Goal: Task Accomplishment & Management: Use online tool/utility

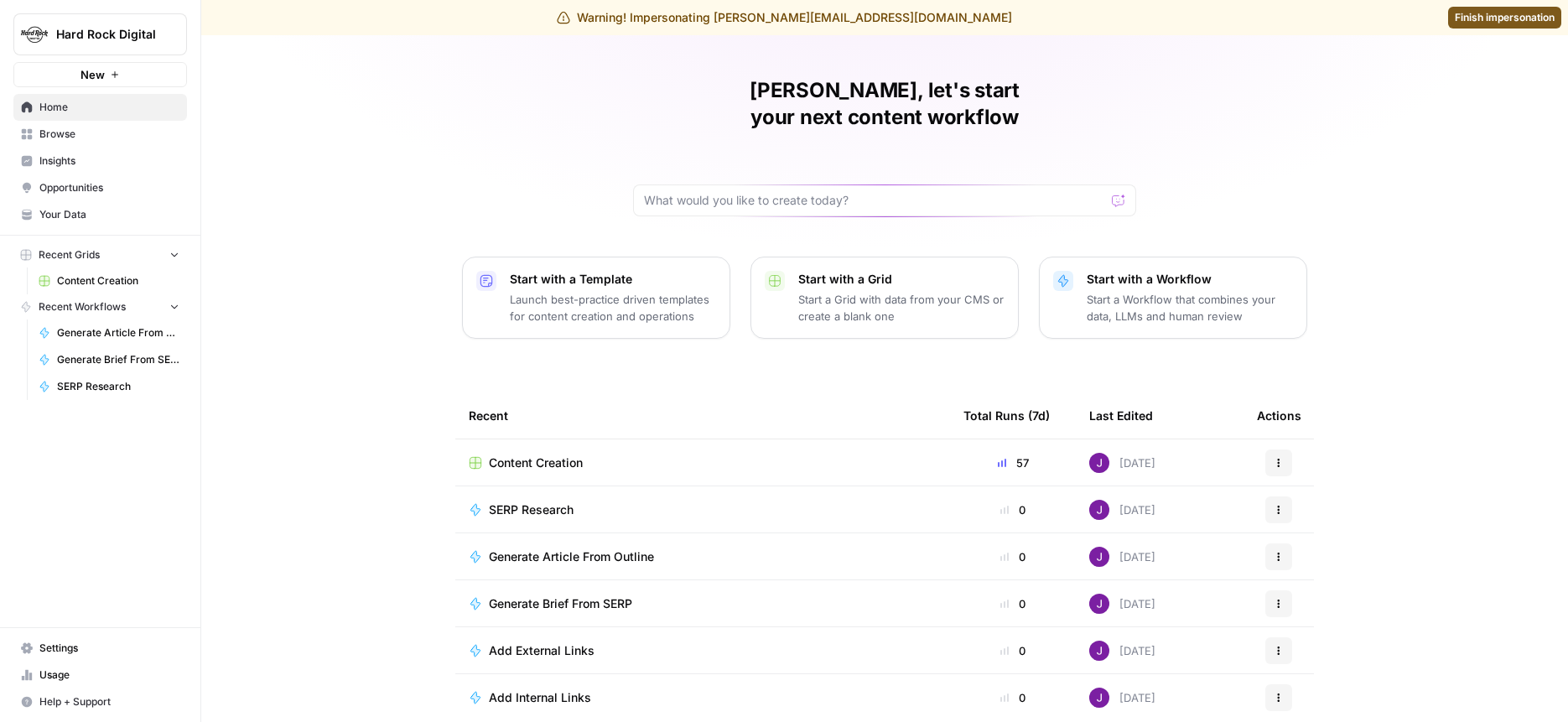
scroll to position [85, 0]
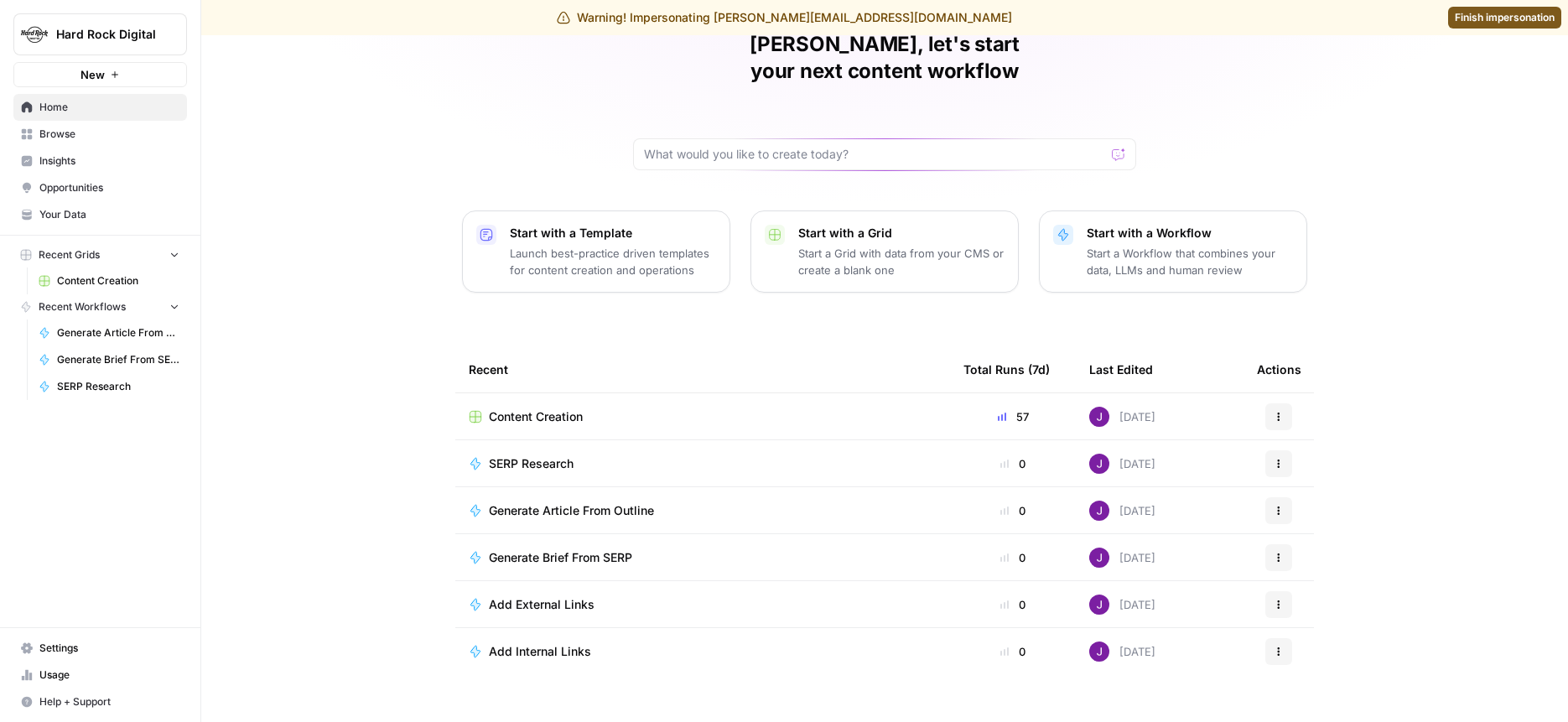
click at [554, 550] on span "Generate Brief From SERP" at bounding box center [560, 558] width 143 height 17
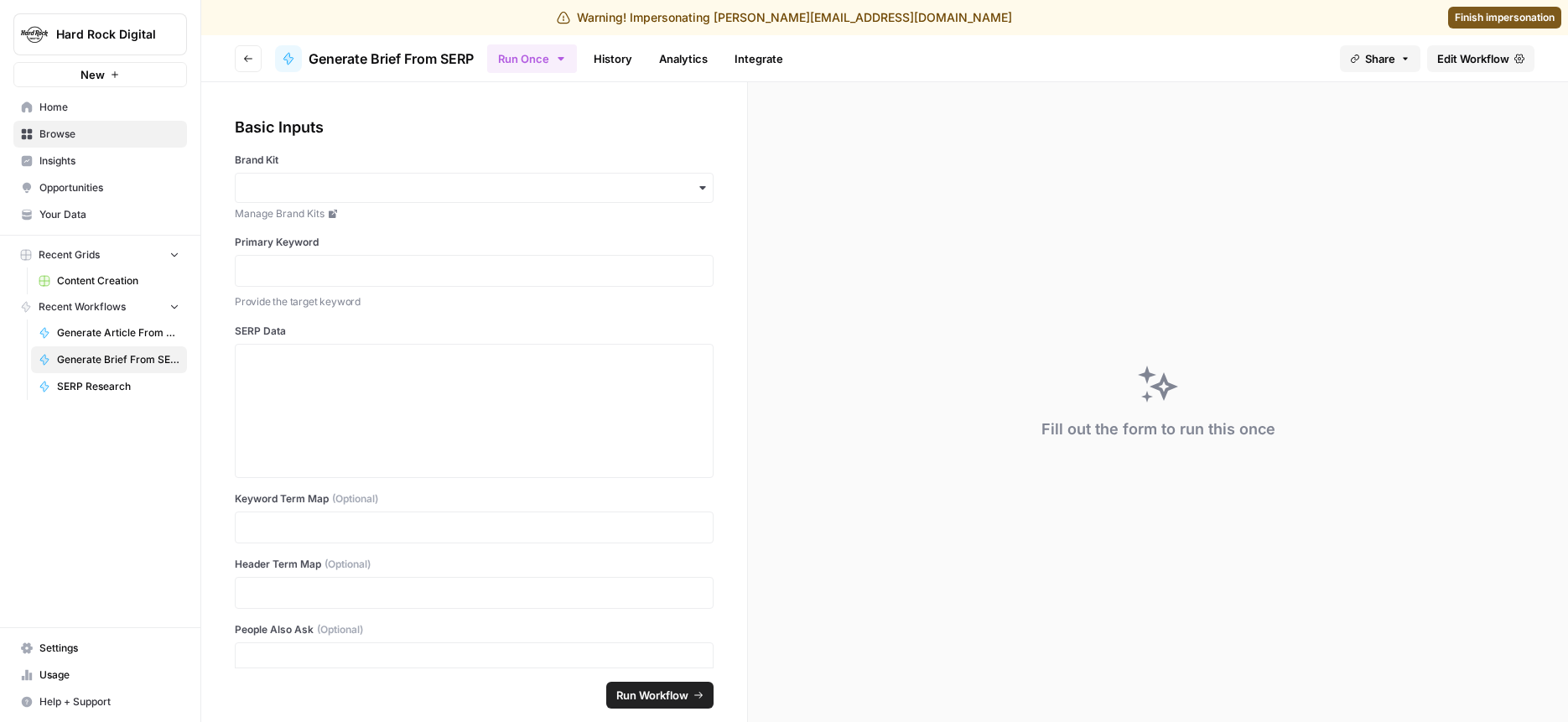
click at [1485, 52] on span "Edit Workflow" at bounding box center [1473, 58] width 72 height 17
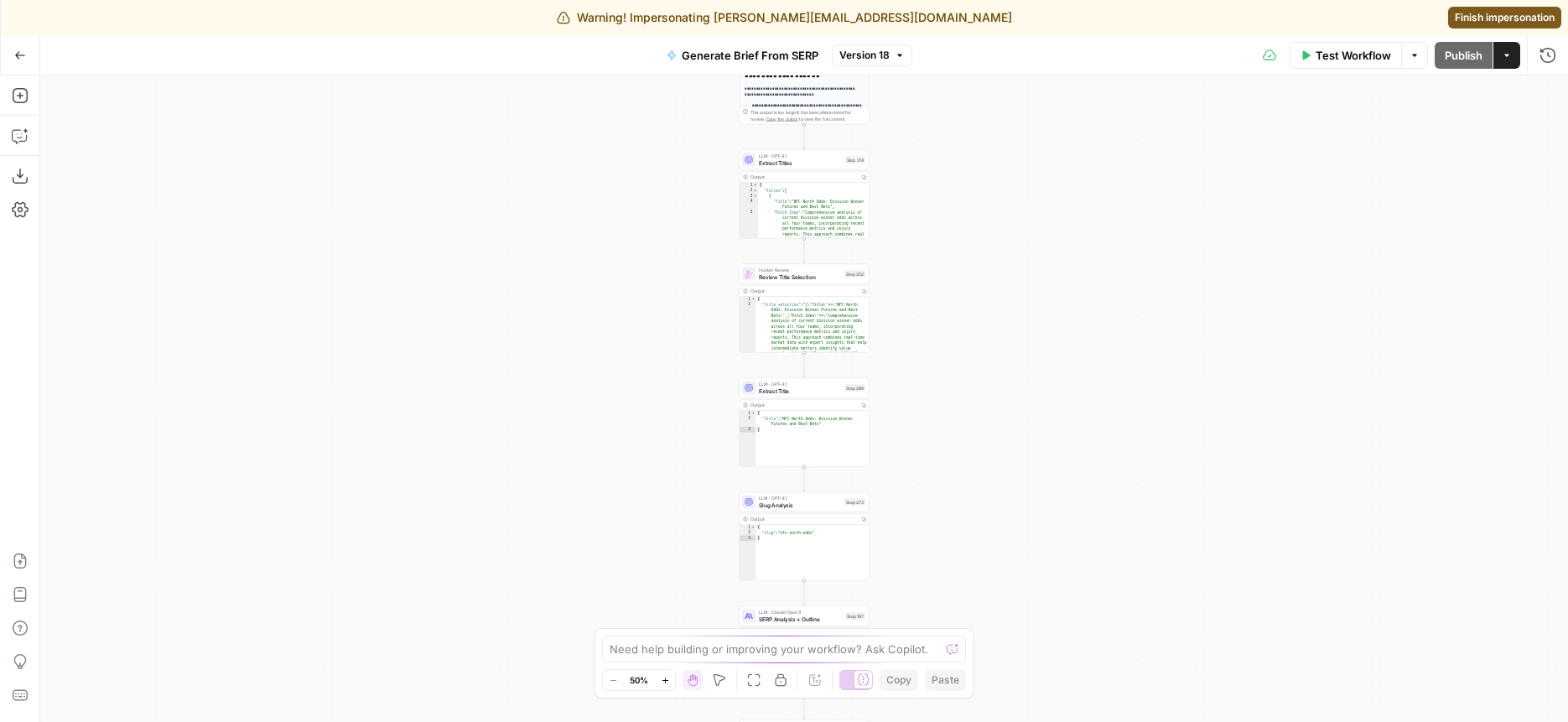
click at [895, 53] on icon "button" at bounding box center [900, 55] width 10 height 10
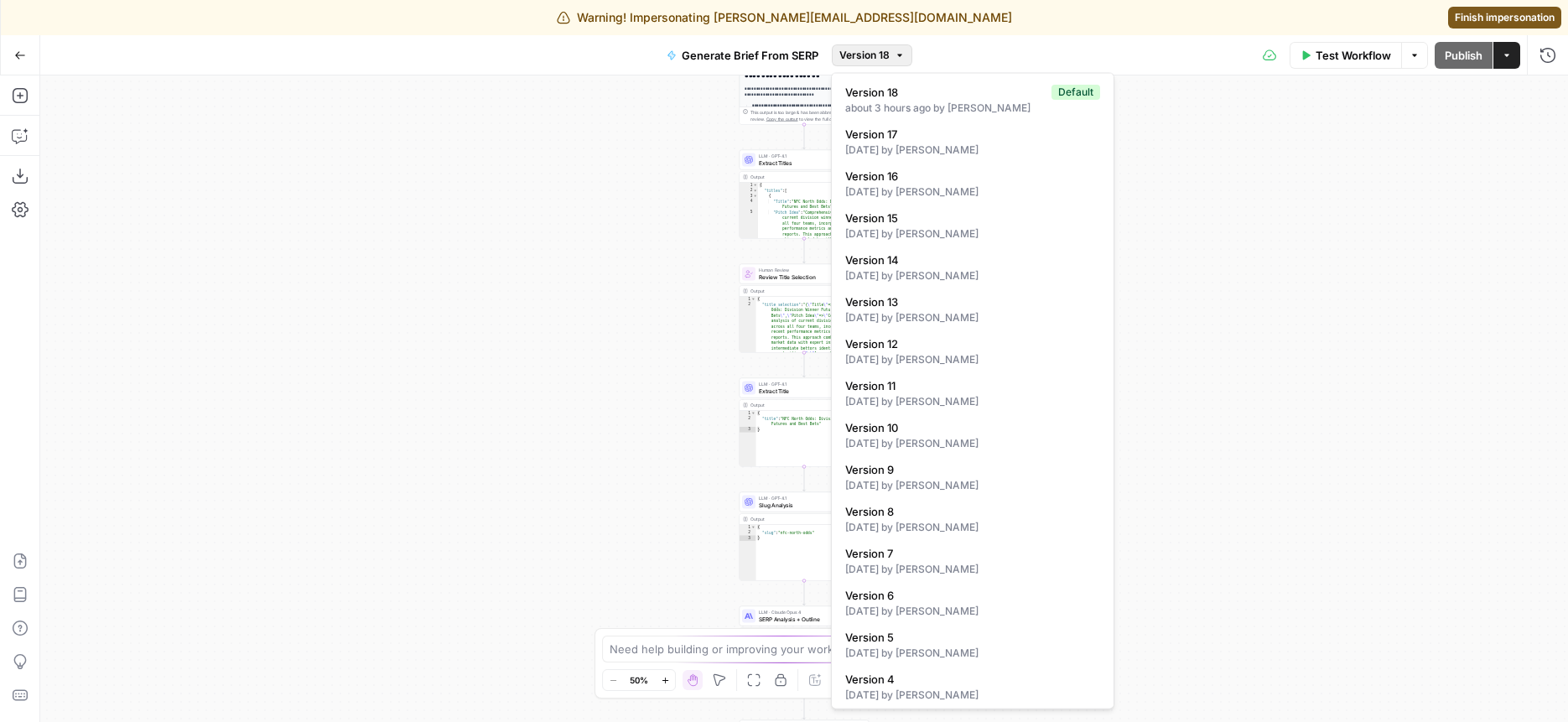
click at [567, 51] on div "Go Back Generate Brief From SERP Version 18 Test Workflow Options Publish Actio…" at bounding box center [784, 55] width 1568 height 40
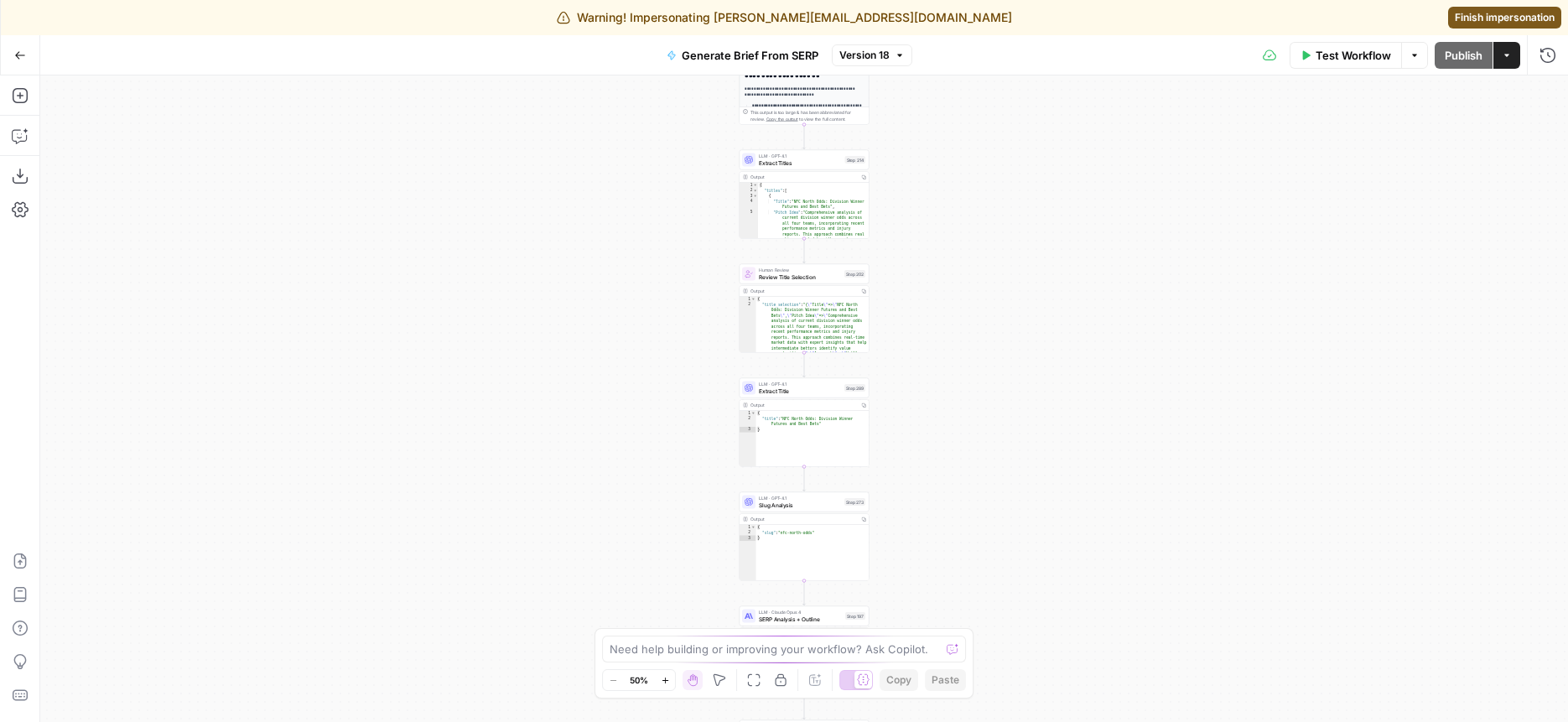
click at [14, 43] on button "Go Back" at bounding box center [20, 56] width 30 height 31
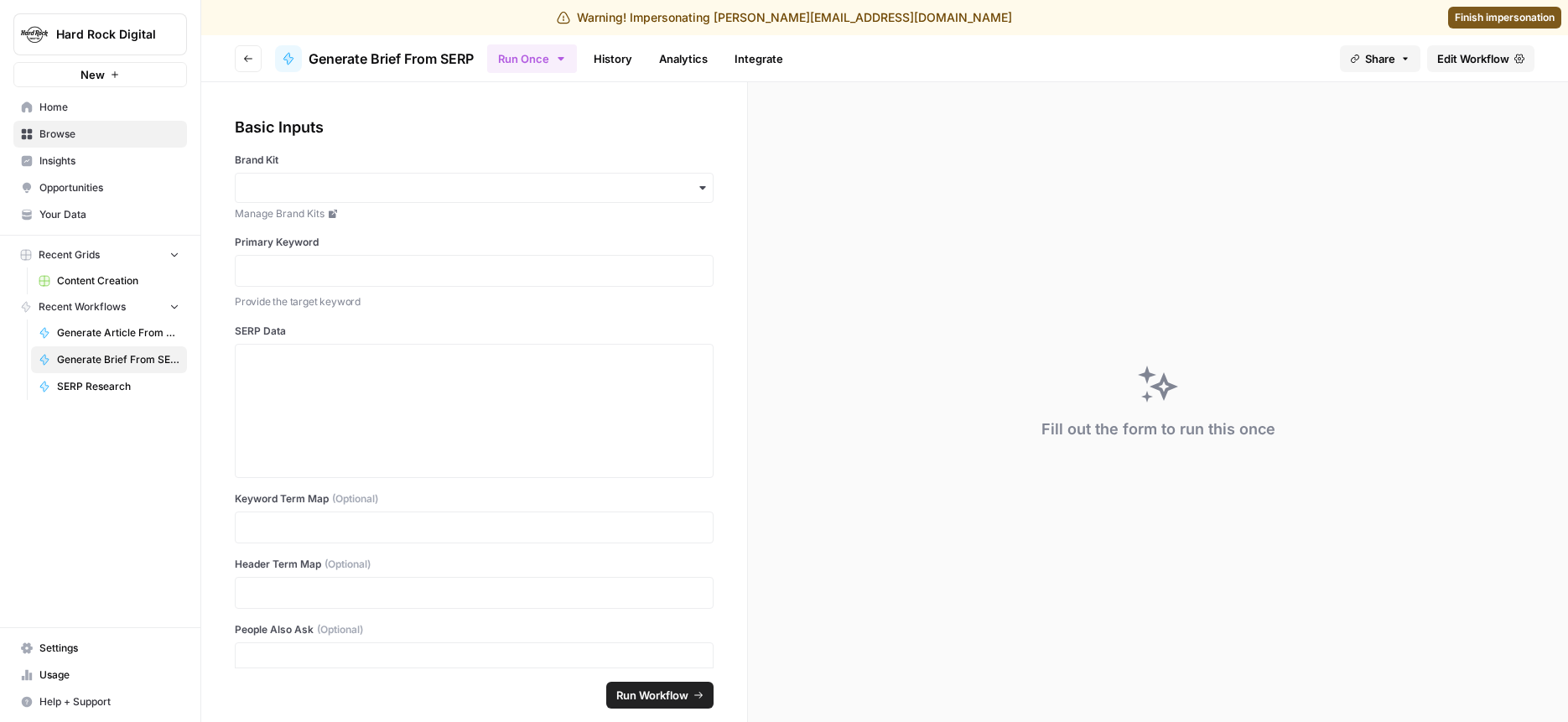
click at [249, 62] on icon "button" at bounding box center [248, 58] width 10 height 10
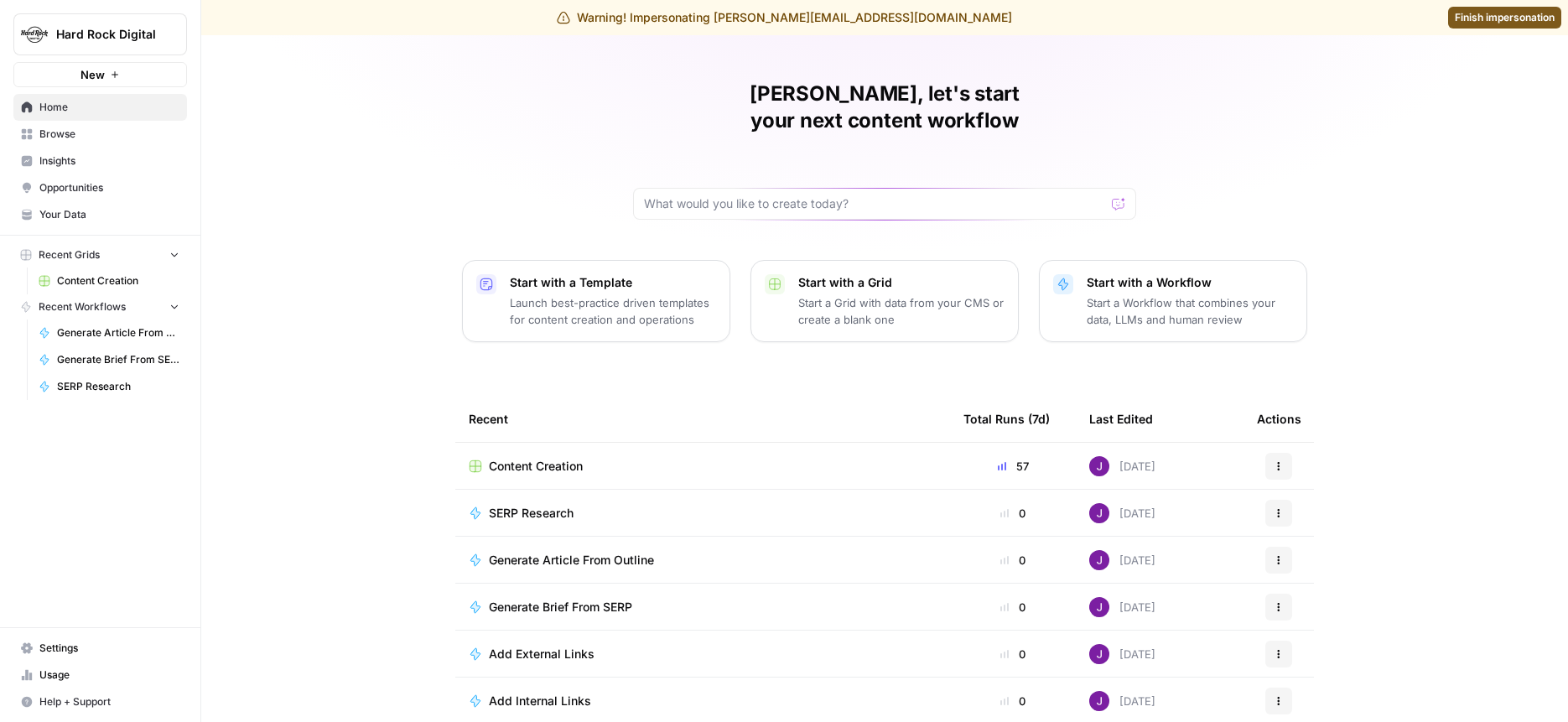
scroll to position [36, 0]
click at [598, 551] on span "Generate Article From Outline" at bounding box center [571, 559] width 165 height 17
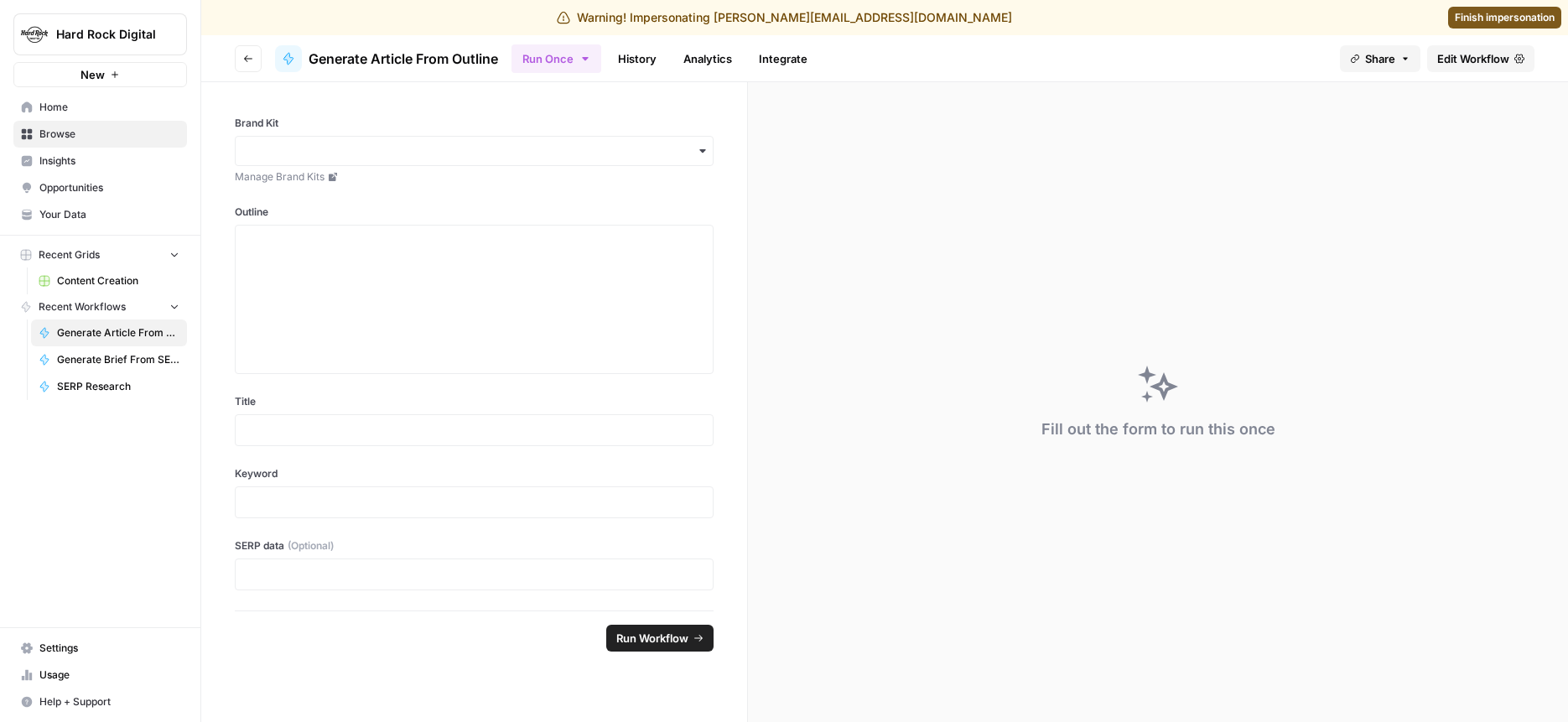
click at [1484, 52] on span "Edit Workflow" at bounding box center [1473, 58] width 72 height 17
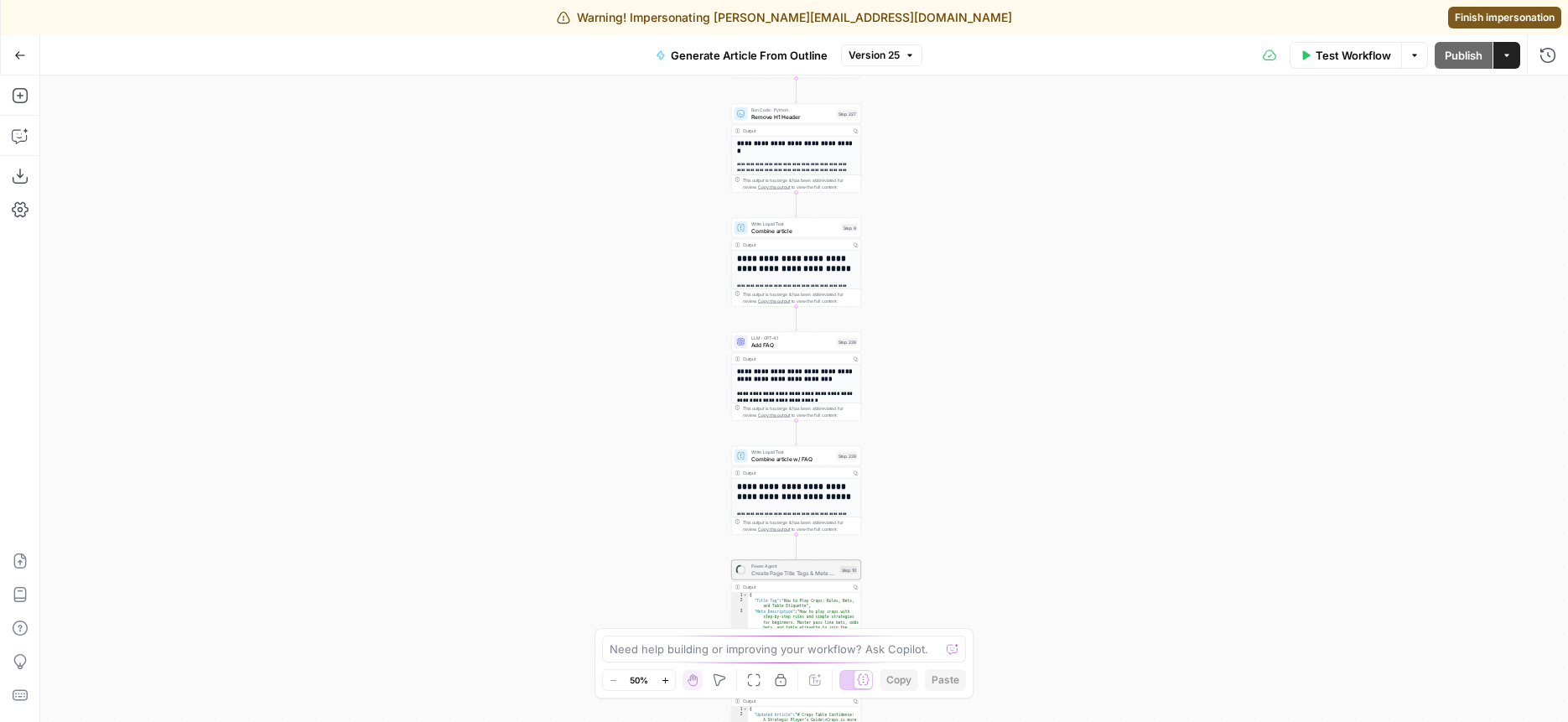
click at [877, 65] on div "Generate Article From Outline Version 25" at bounding box center [784, 56] width 277 height 27
click at [877, 55] on span "Version 25" at bounding box center [874, 55] width 51 height 15
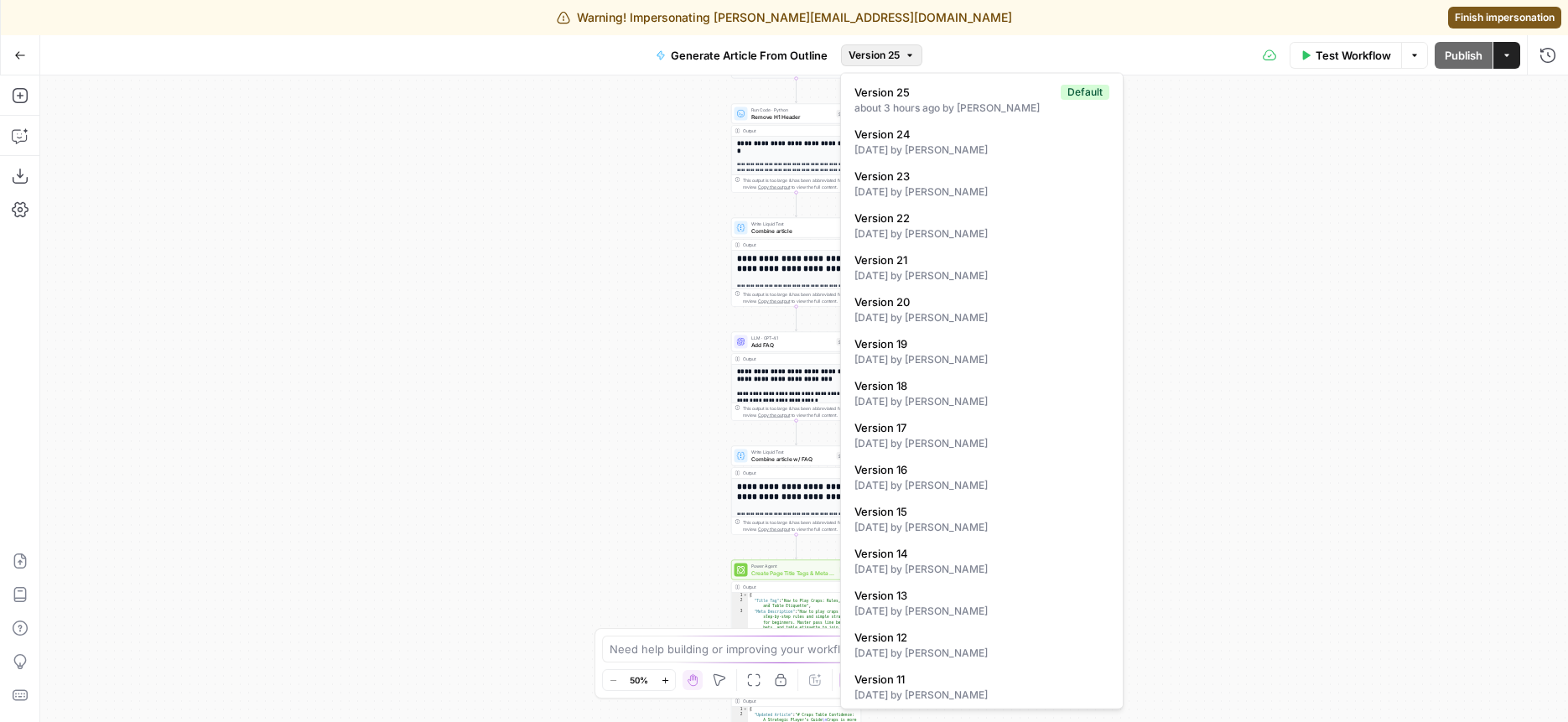
click at [14, 56] on icon "button" at bounding box center [20, 55] width 12 height 12
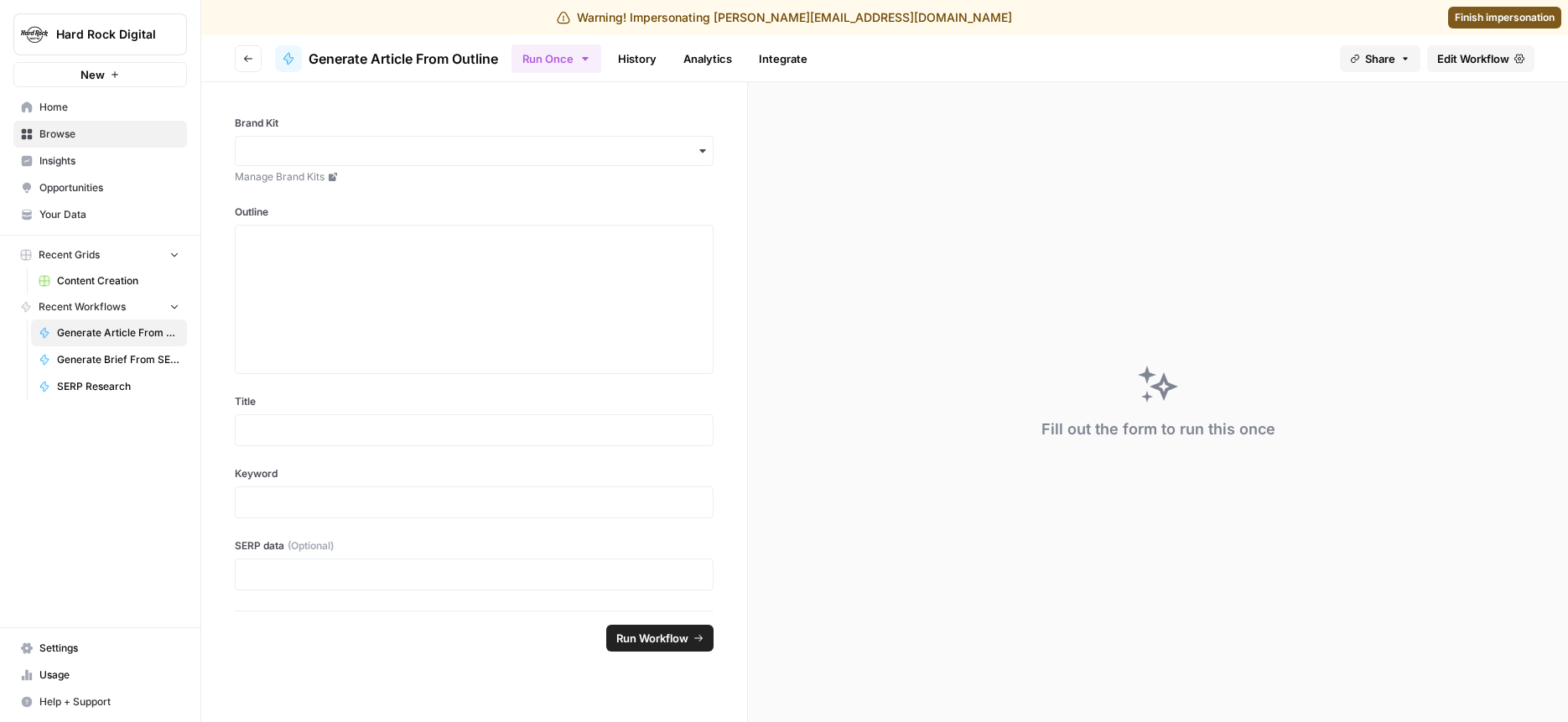
click at [250, 56] on icon "button" at bounding box center [248, 58] width 10 height 10
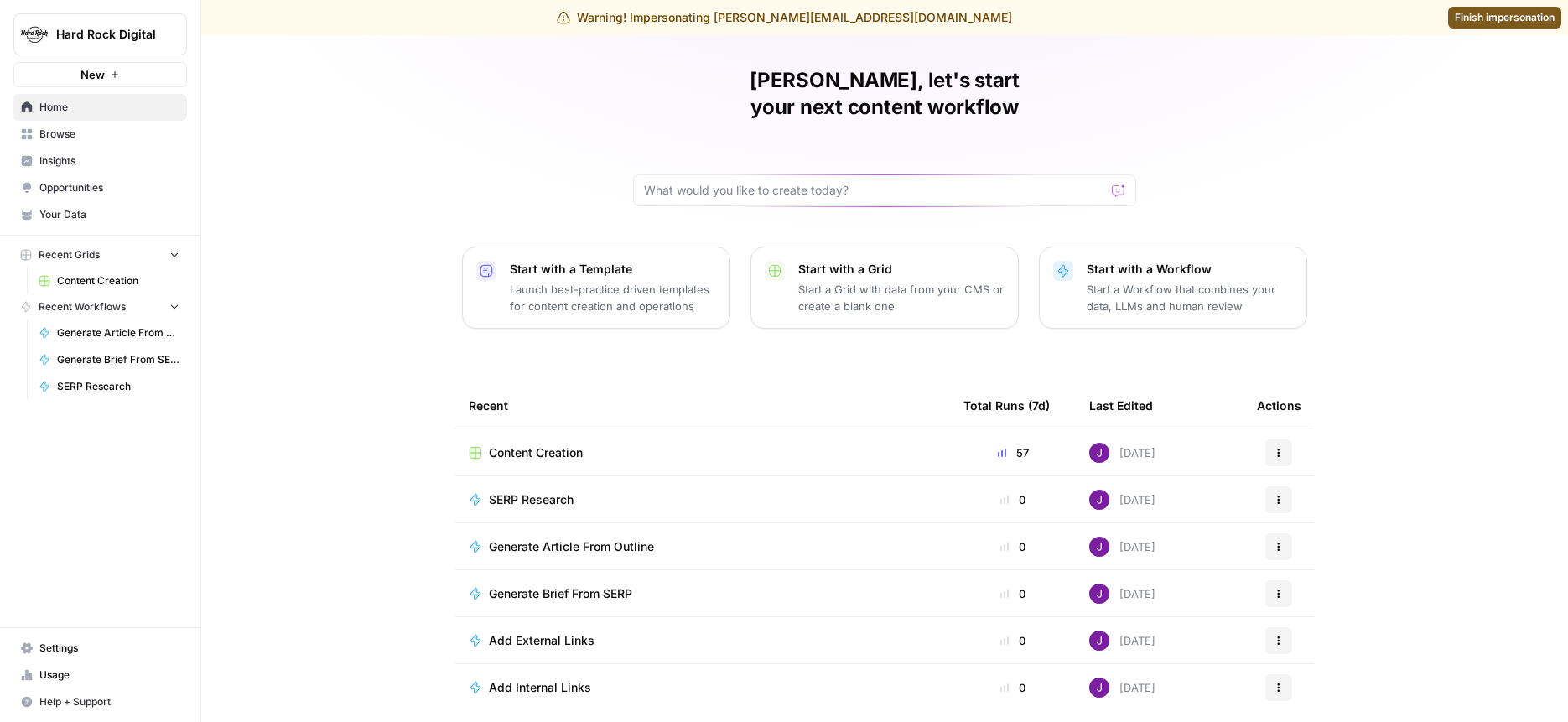
scroll to position [53, 0]
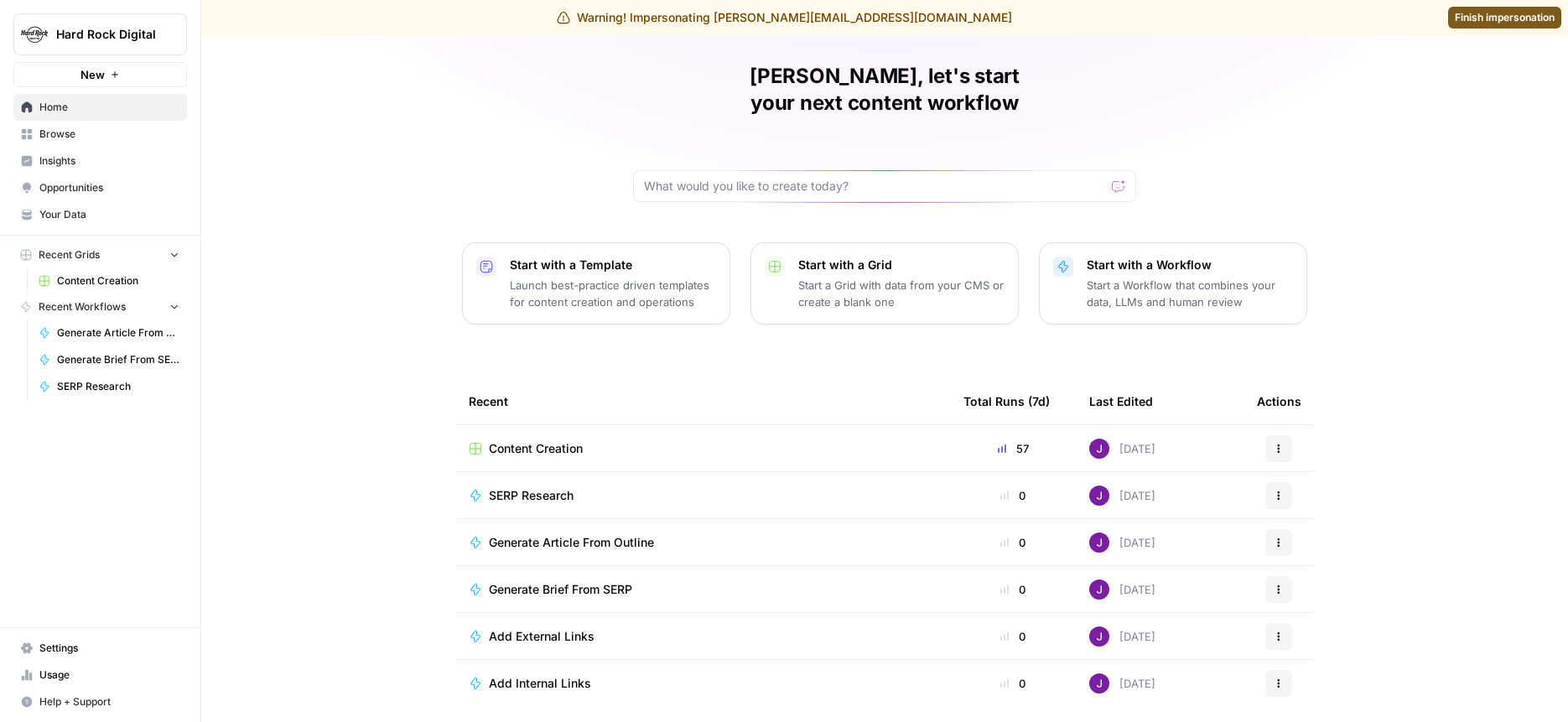
click at [548, 487] on span "SERP Research" at bounding box center [531, 496] width 85 height 17
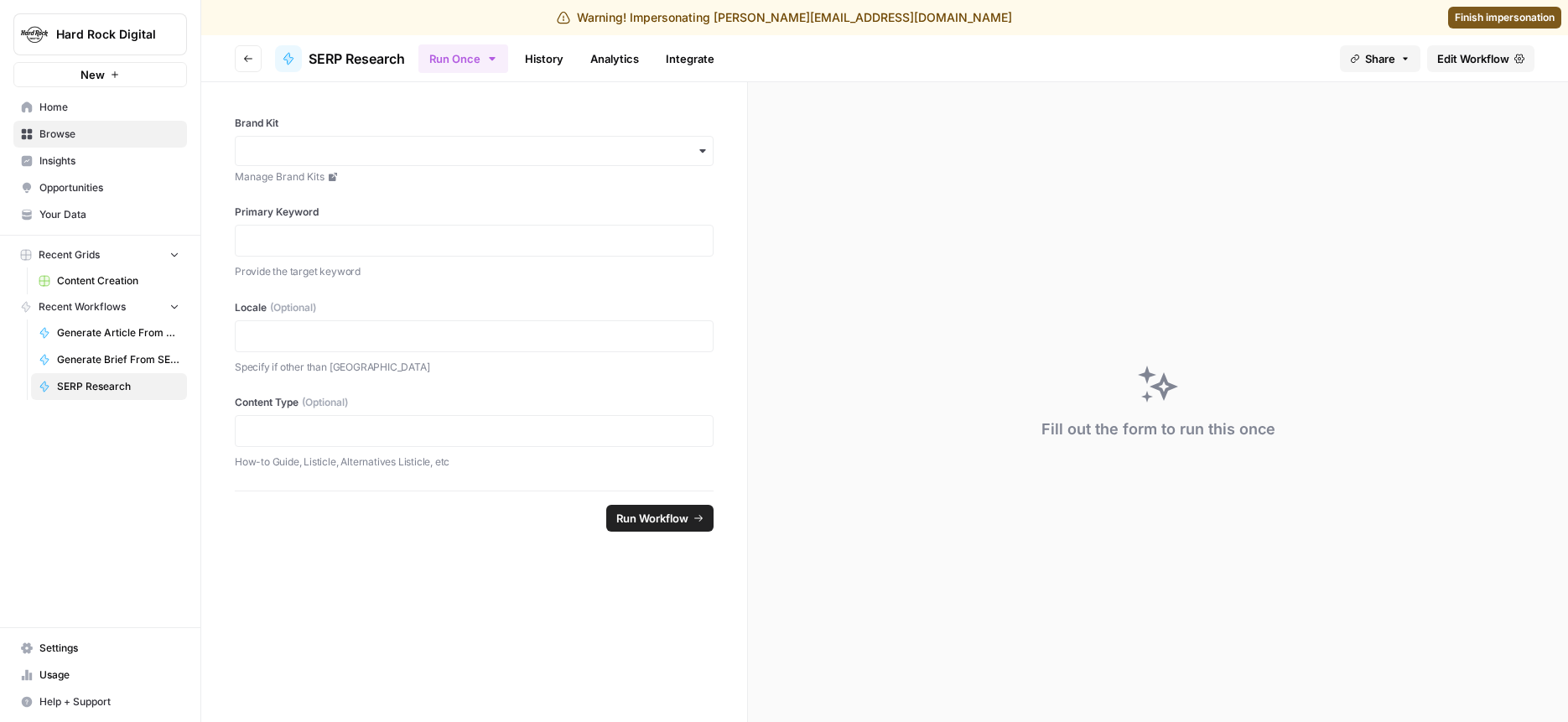
click at [1489, 65] on span "Edit Workflow" at bounding box center [1473, 58] width 72 height 17
click at [103, 110] on span "Home" at bounding box center [109, 108] width 140 height 15
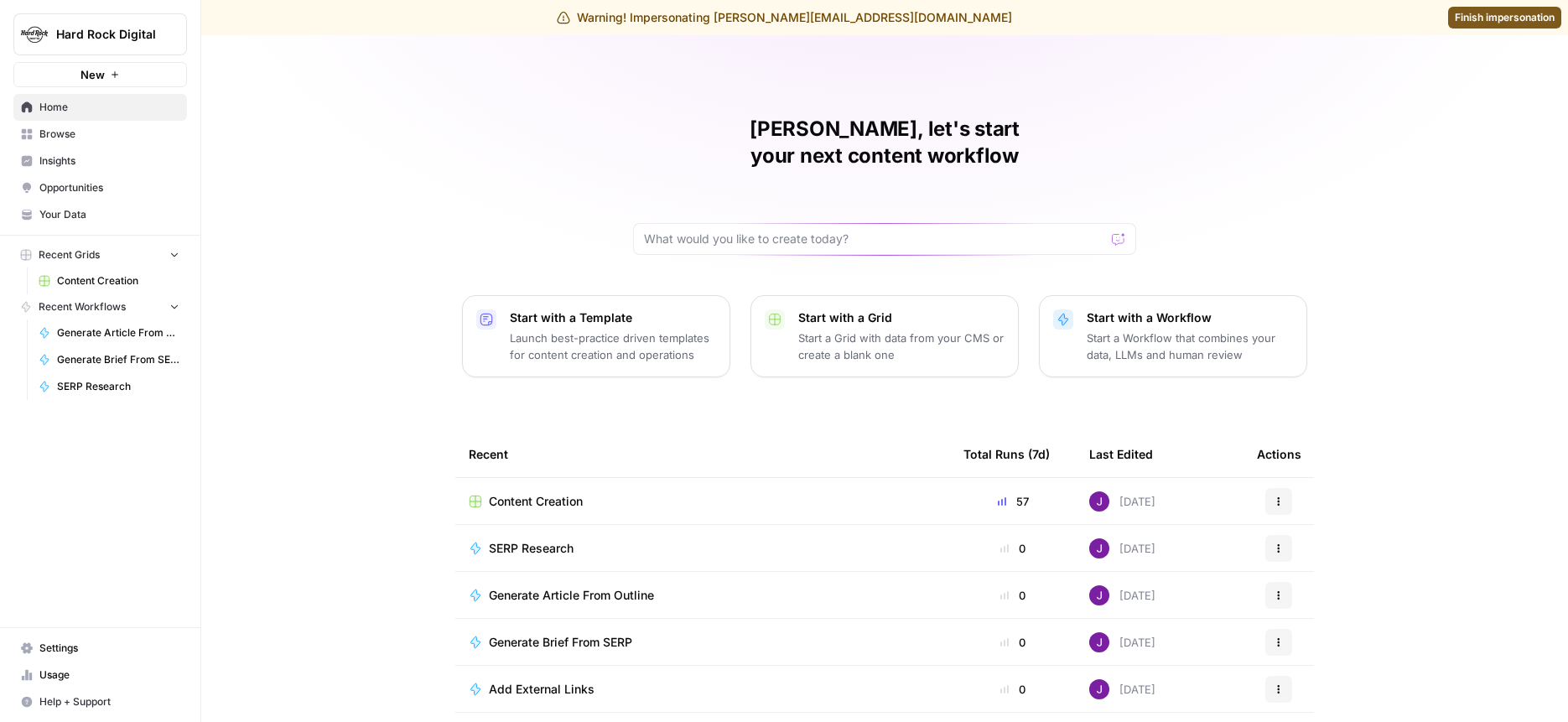
click at [571, 493] on span "Content Creation" at bounding box center [535, 502] width 94 height 17
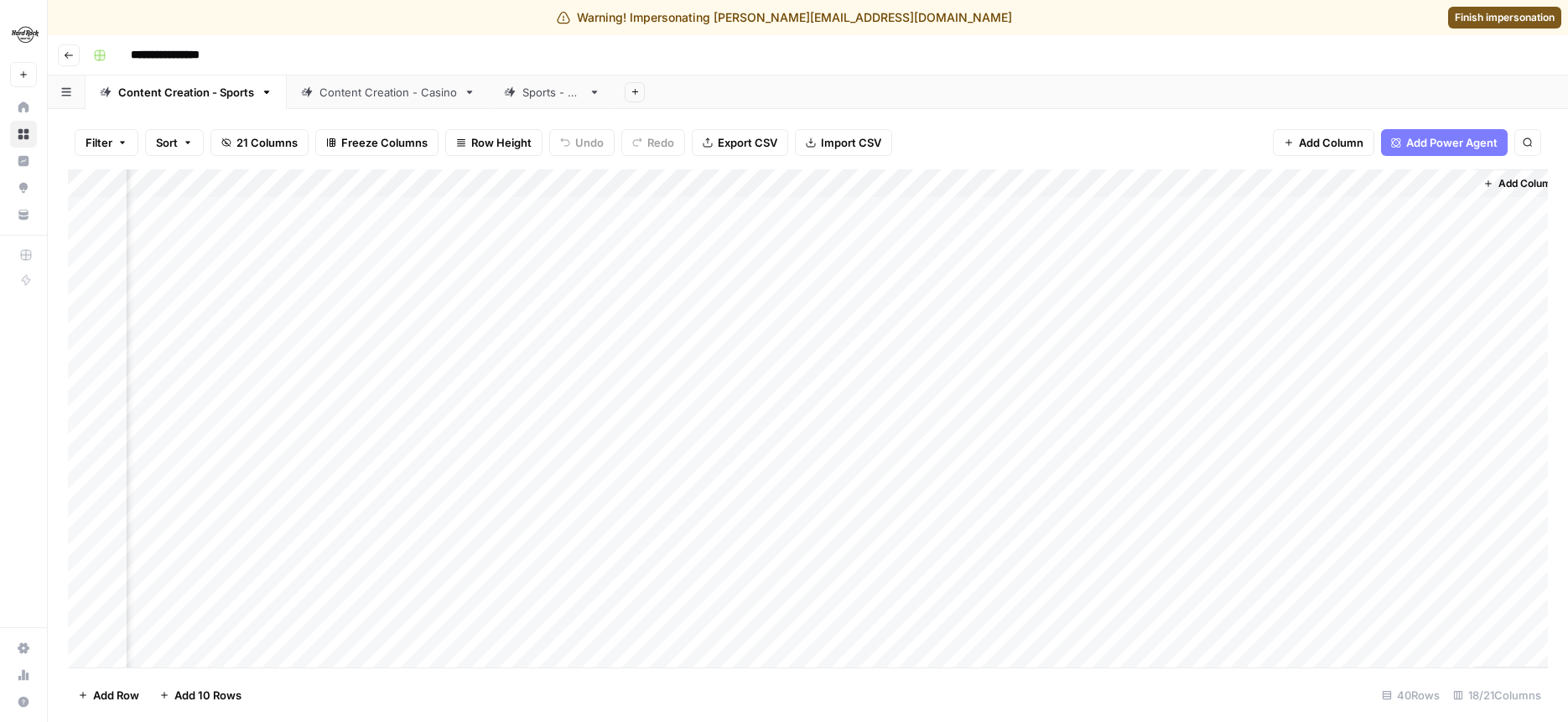
scroll to position [0, 1752]
click at [644, 211] on div "Add Column" at bounding box center [808, 419] width 1481 height 498
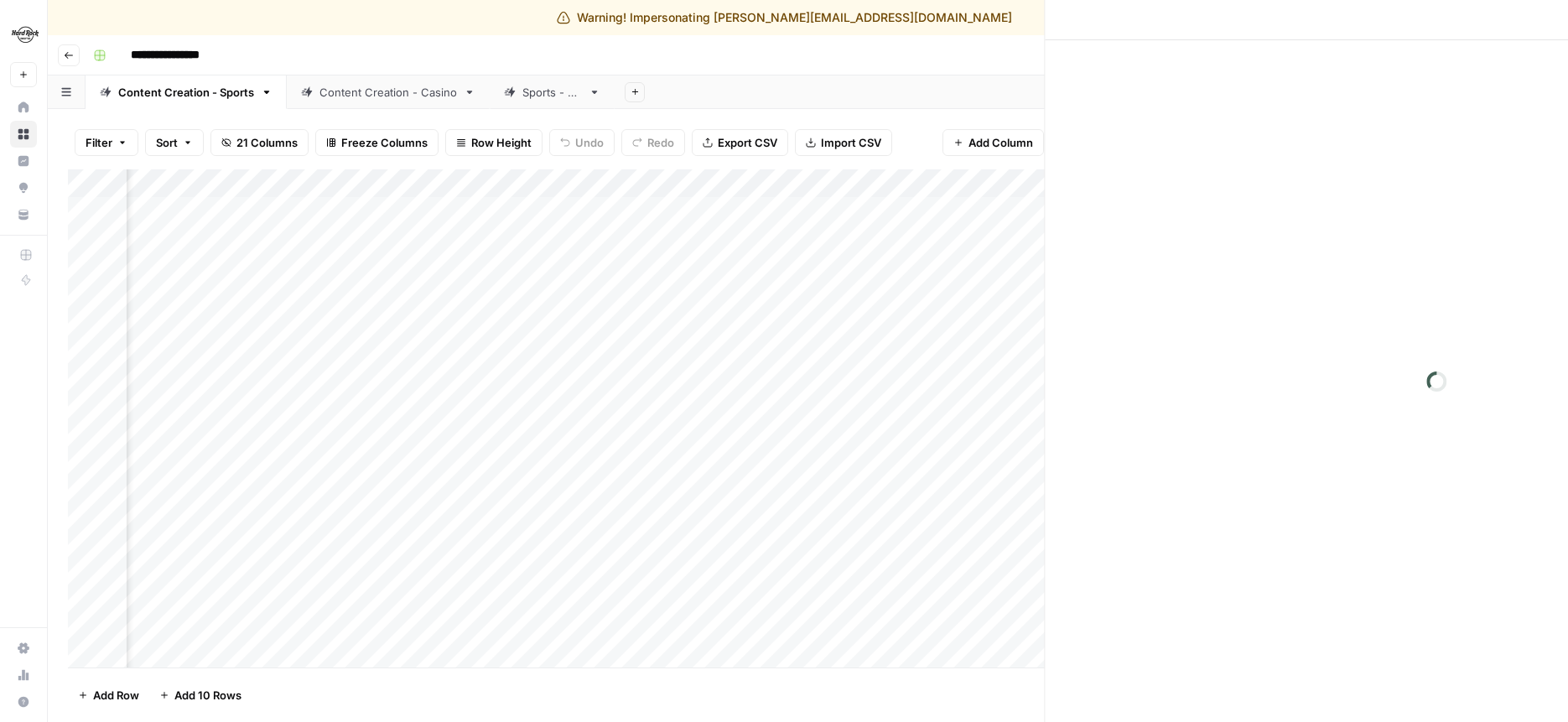
scroll to position [0, 1736]
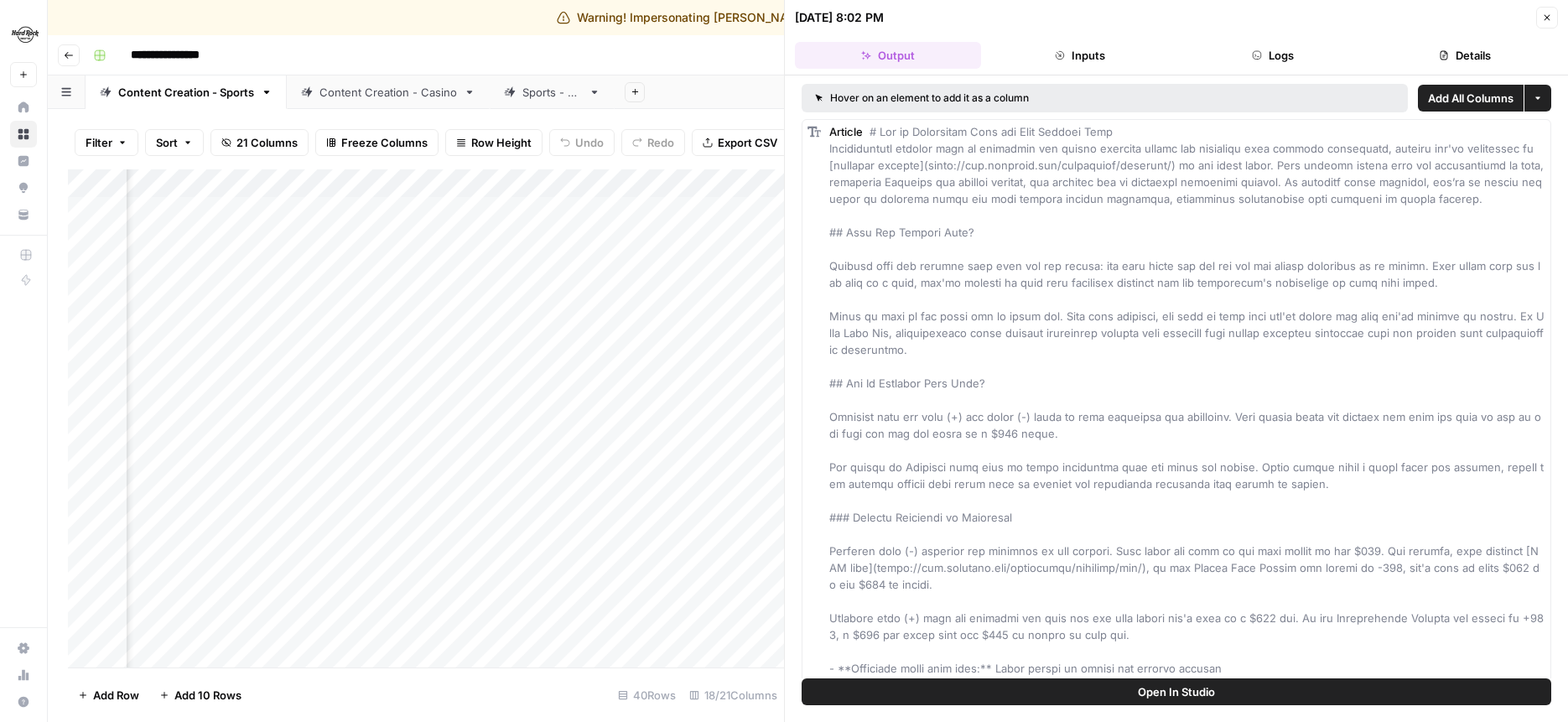
click at [1313, 42] on button "Logs" at bounding box center [1273, 56] width 186 height 27
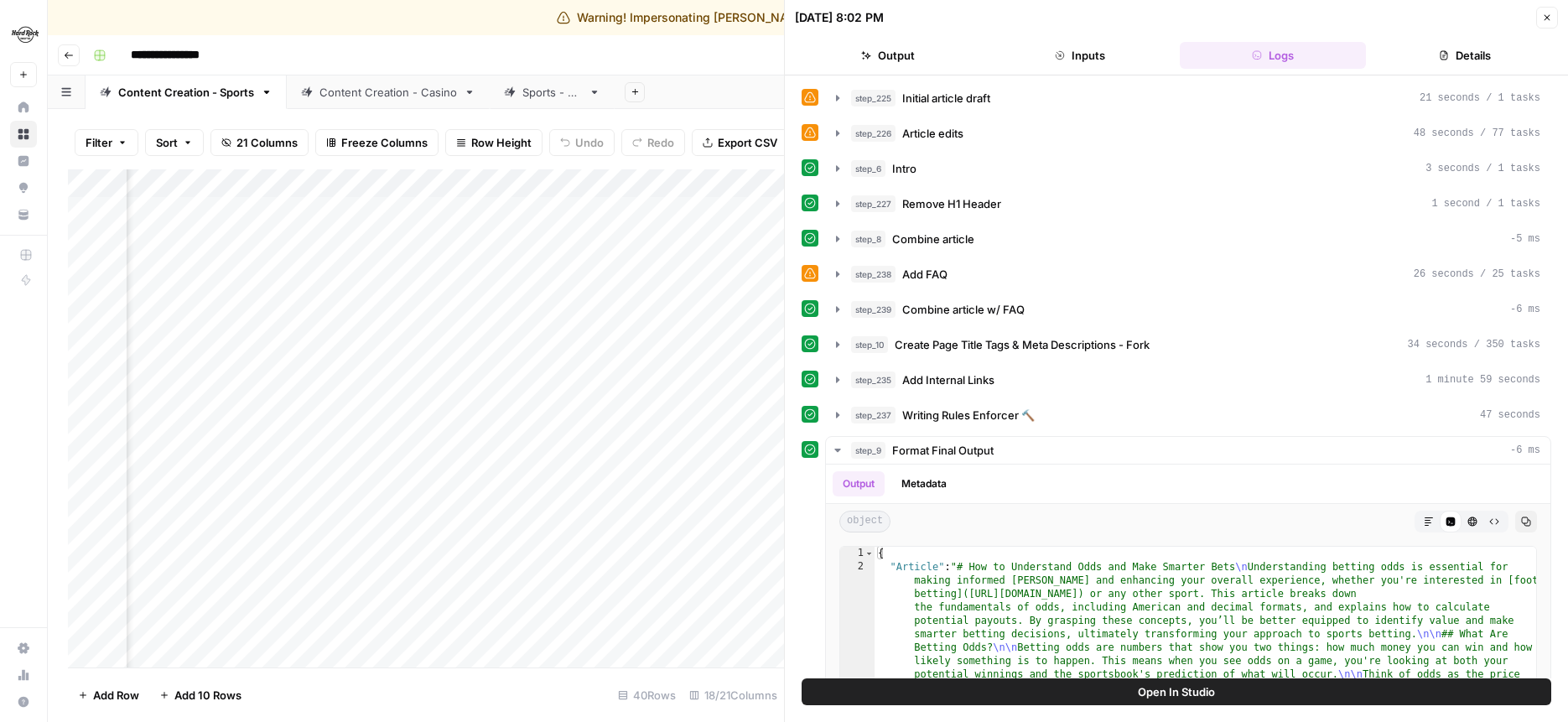
click at [1418, 48] on button "Details" at bounding box center [1466, 56] width 186 height 27
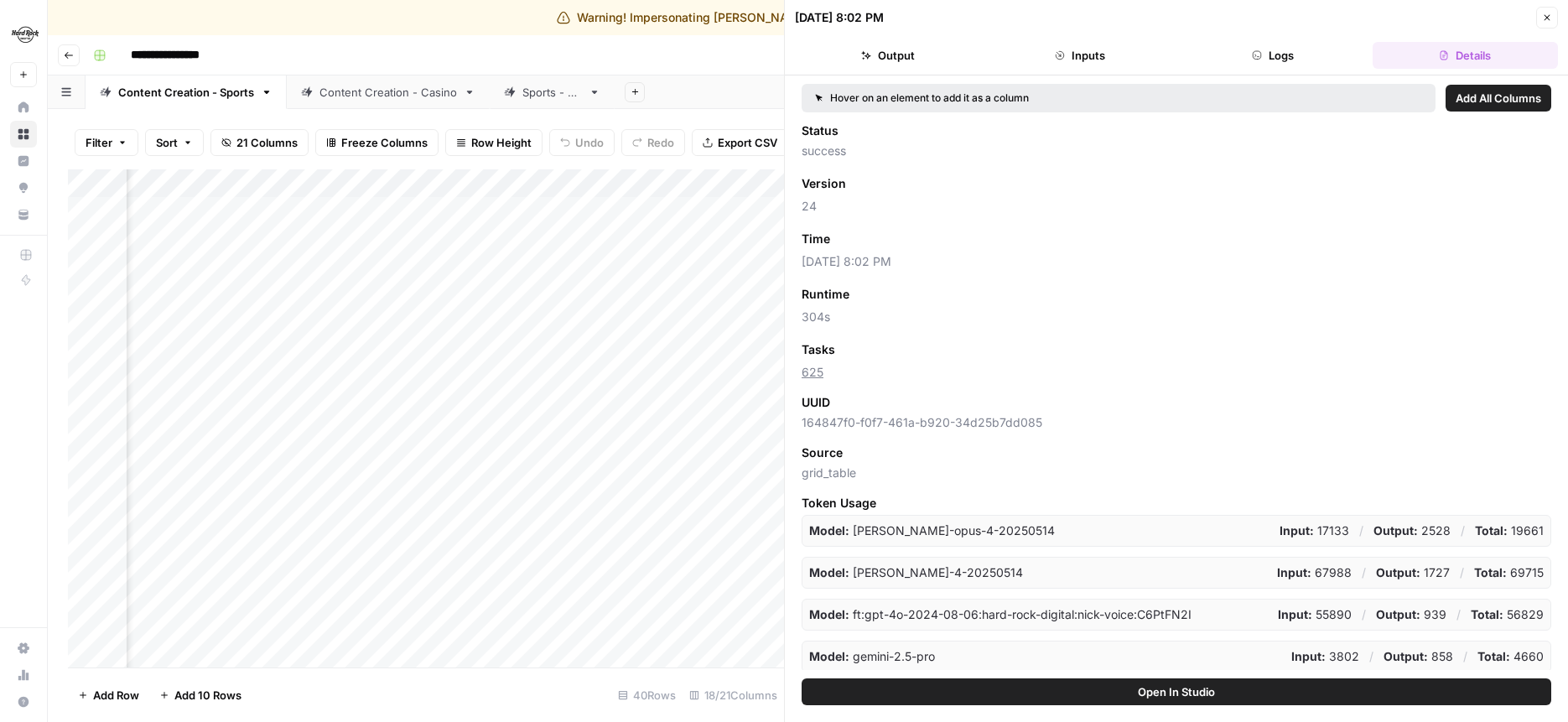
click at [905, 239] on span "Add as Column" at bounding box center [880, 239] width 73 height 15
click at [1555, 21] on button "Close" at bounding box center [1548, 18] width 22 height 22
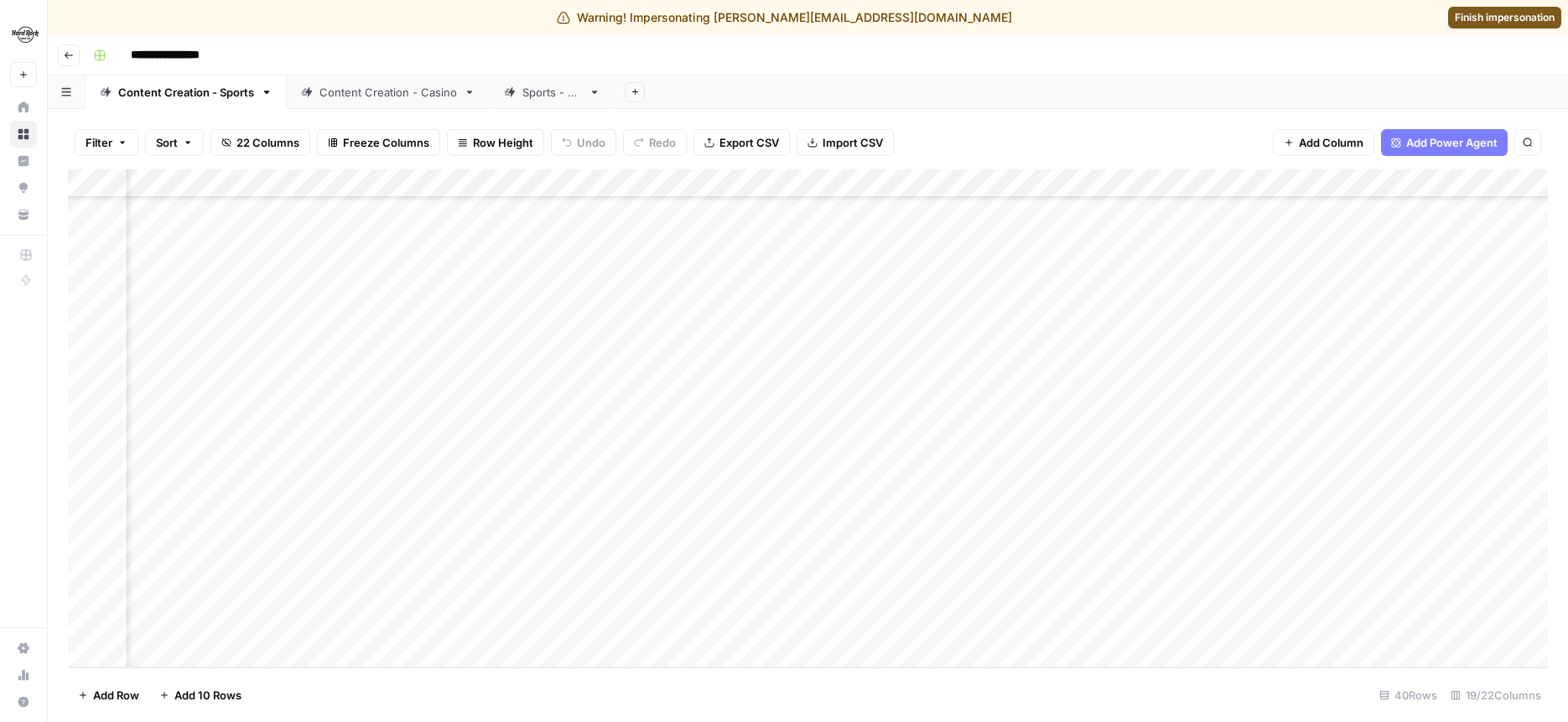
scroll to position [698, 695]
click at [657, 536] on div "Add Column" at bounding box center [808, 419] width 1481 height 498
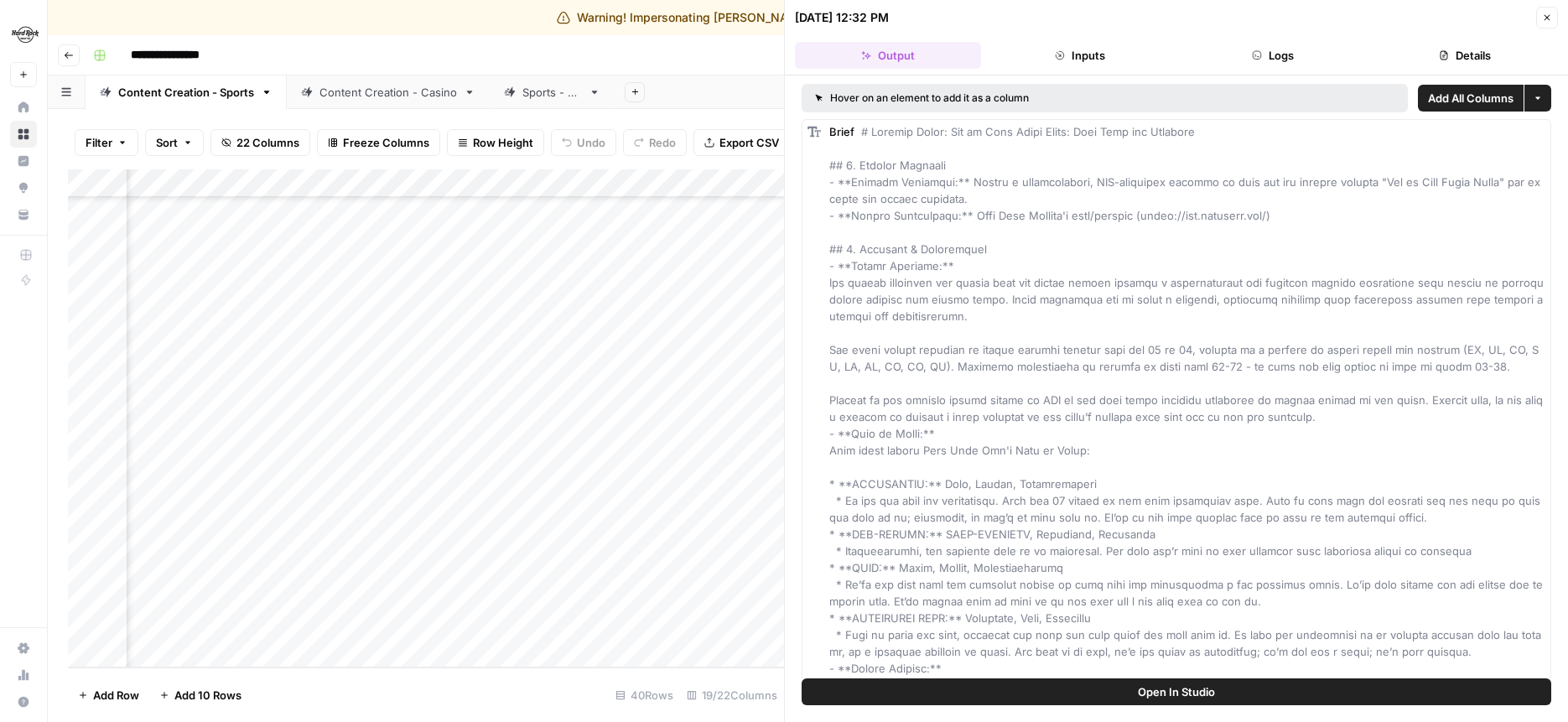
click at [1477, 53] on button "Details" at bounding box center [1466, 56] width 186 height 27
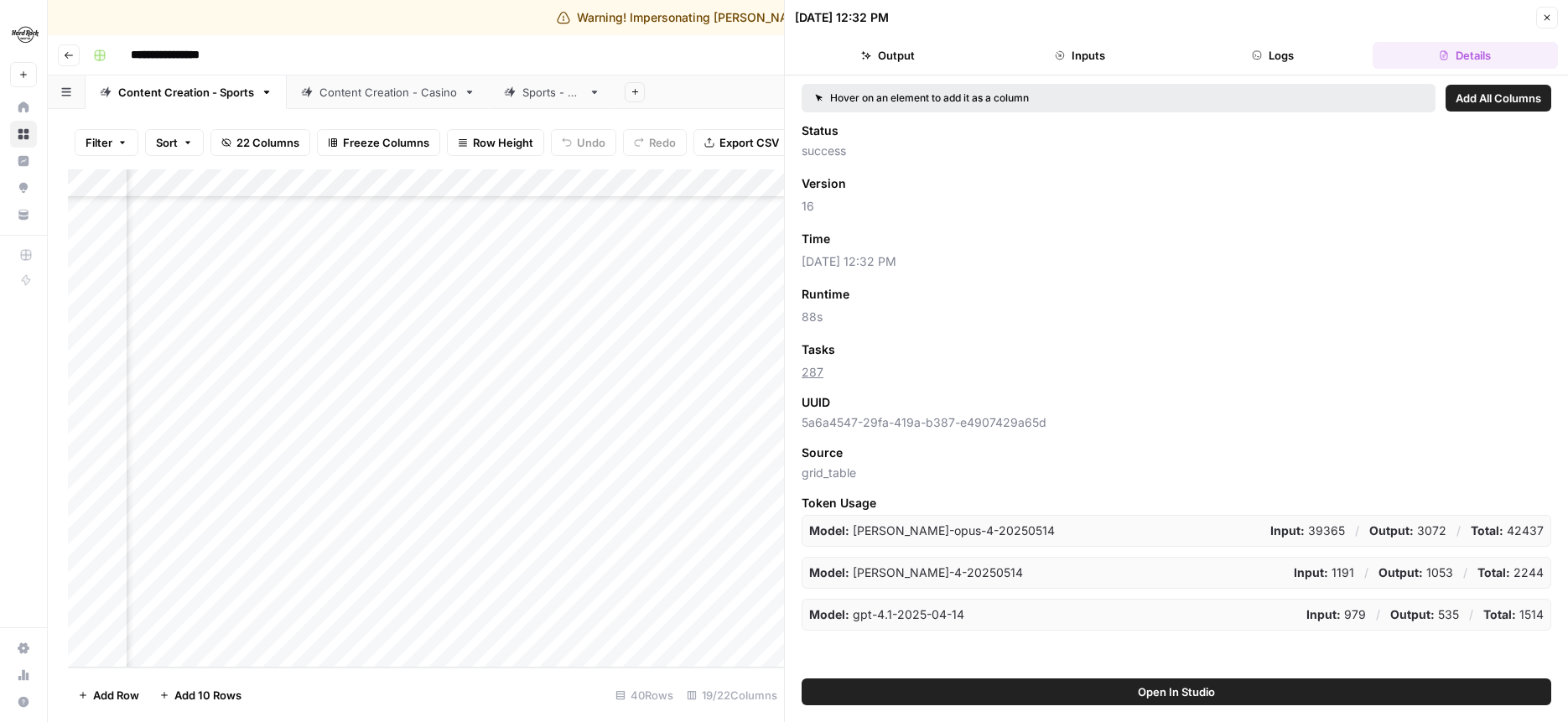
click at [894, 242] on span "Add as Column" at bounding box center [880, 239] width 73 height 15
click at [1539, 23] on button "Close" at bounding box center [1548, 18] width 22 height 22
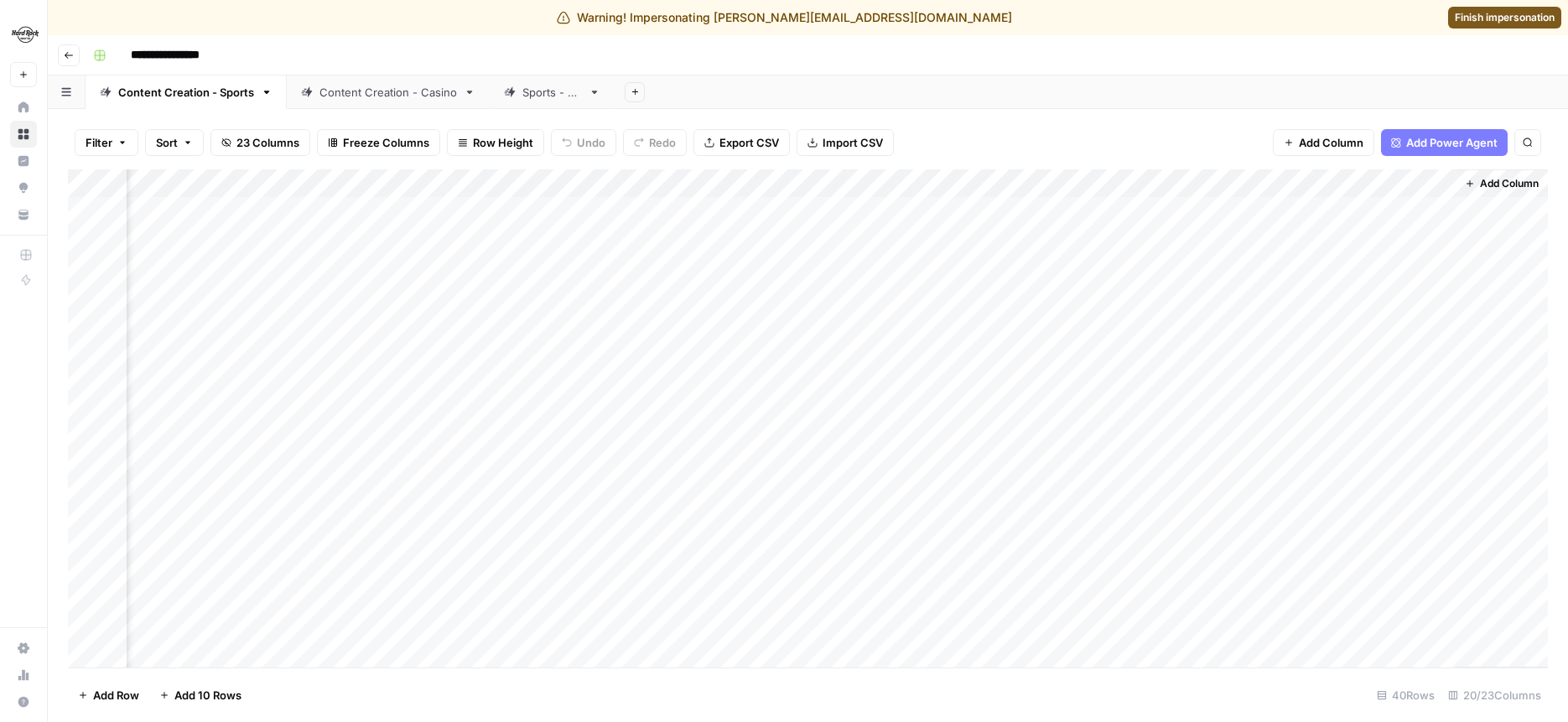
scroll to position [0, 2054]
click at [357, 88] on div "Content Creation - Casino" at bounding box center [388, 92] width 137 height 17
click at [662, 409] on div "Add Column" at bounding box center [808, 368] width 1481 height 397
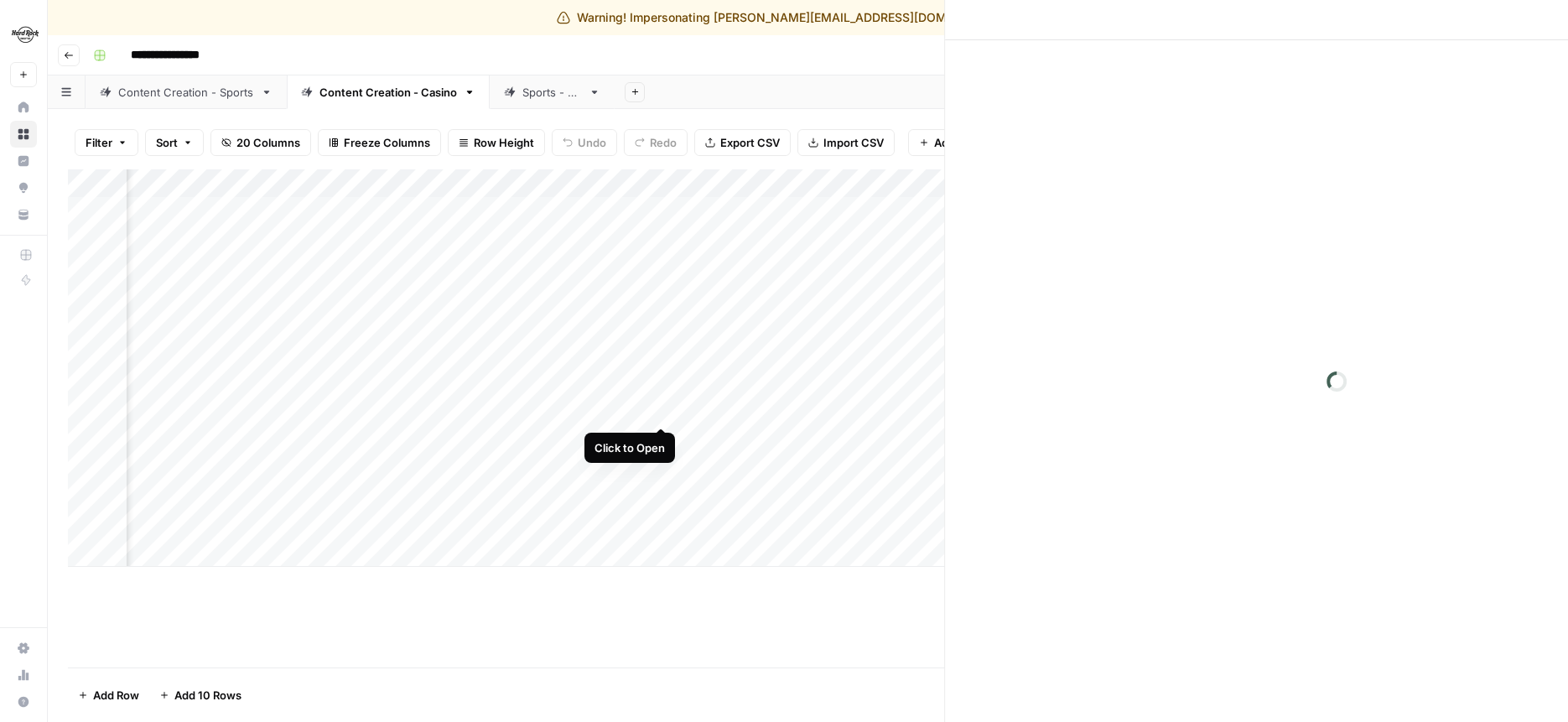
scroll to position [0, 1719]
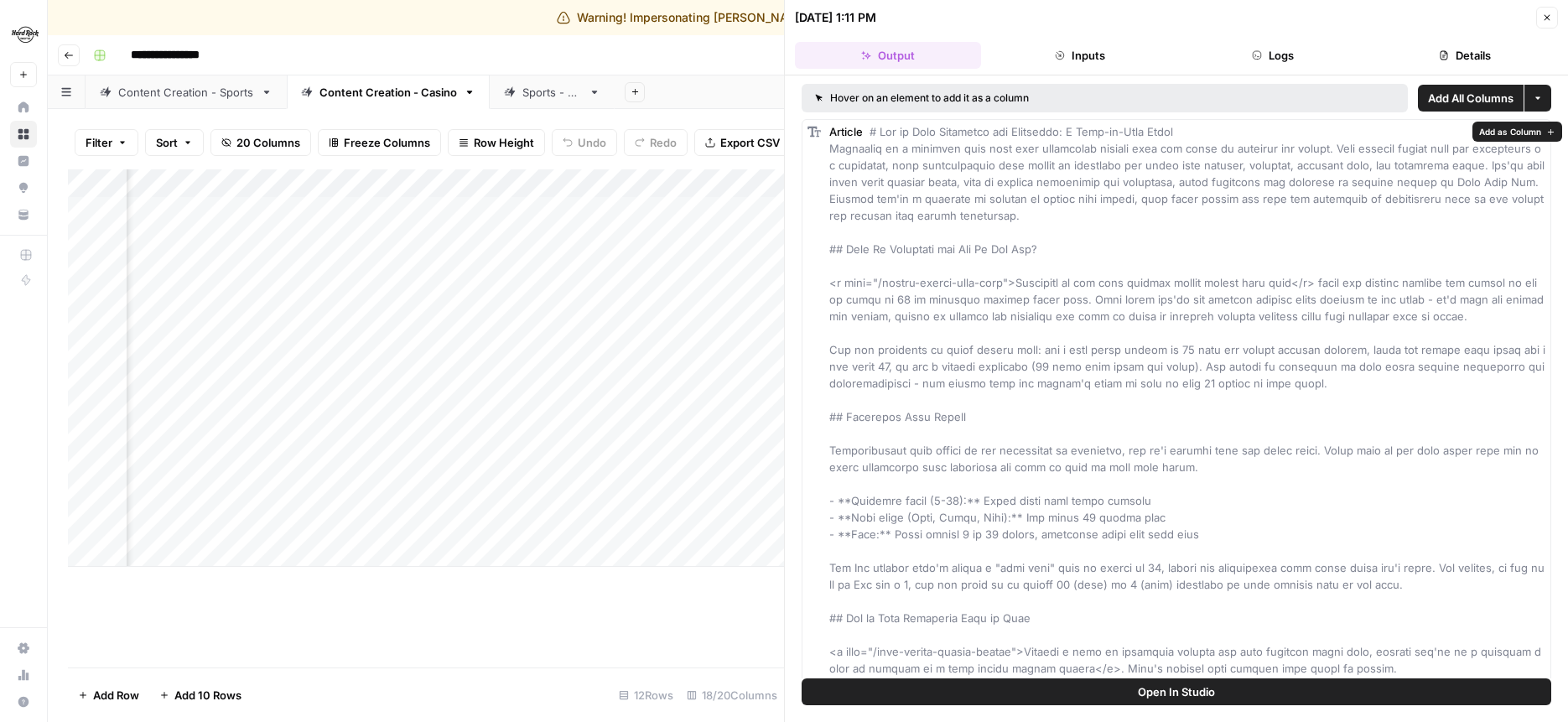
click at [1452, 59] on button "Details" at bounding box center [1466, 56] width 186 height 27
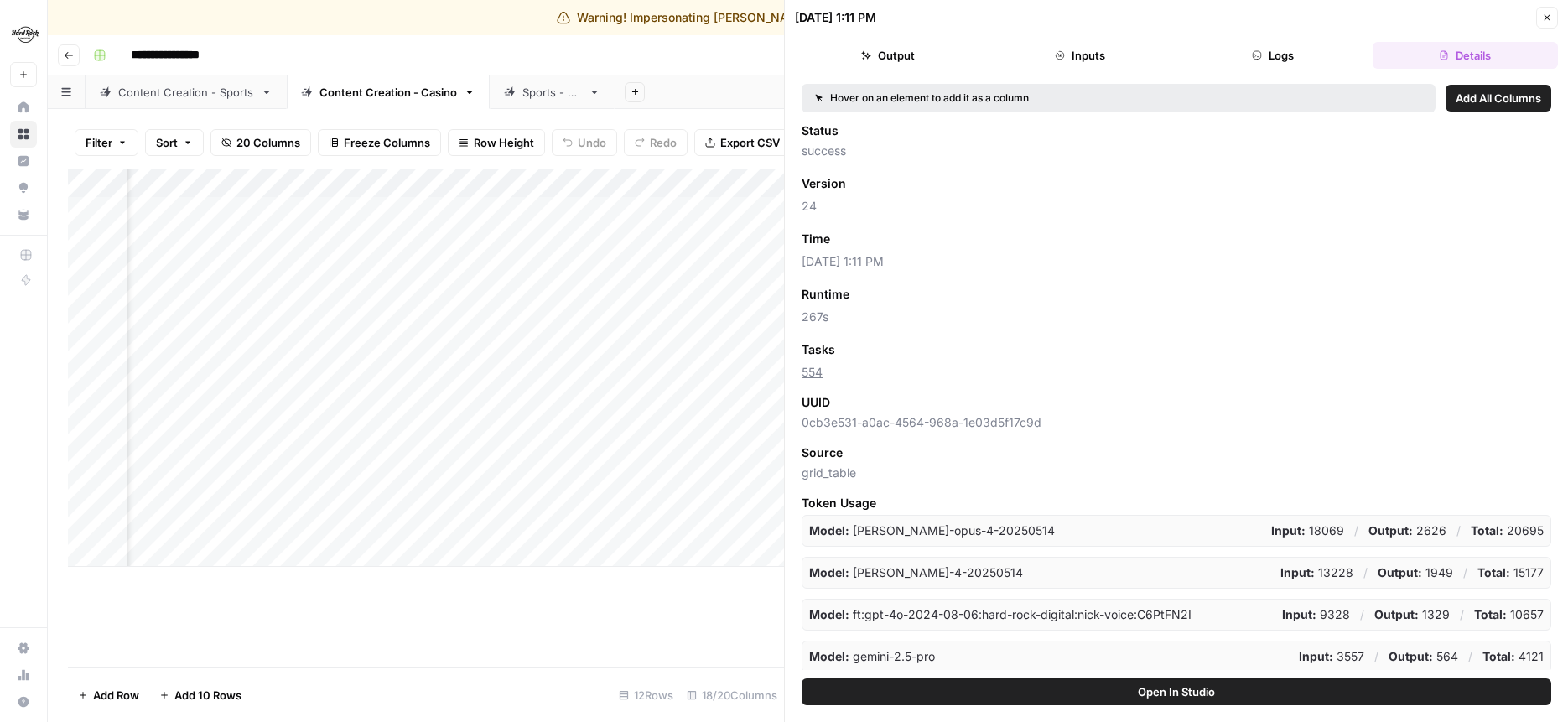
click at [889, 239] on span "Add as Column" at bounding box center [880, 239] width 73 height 15
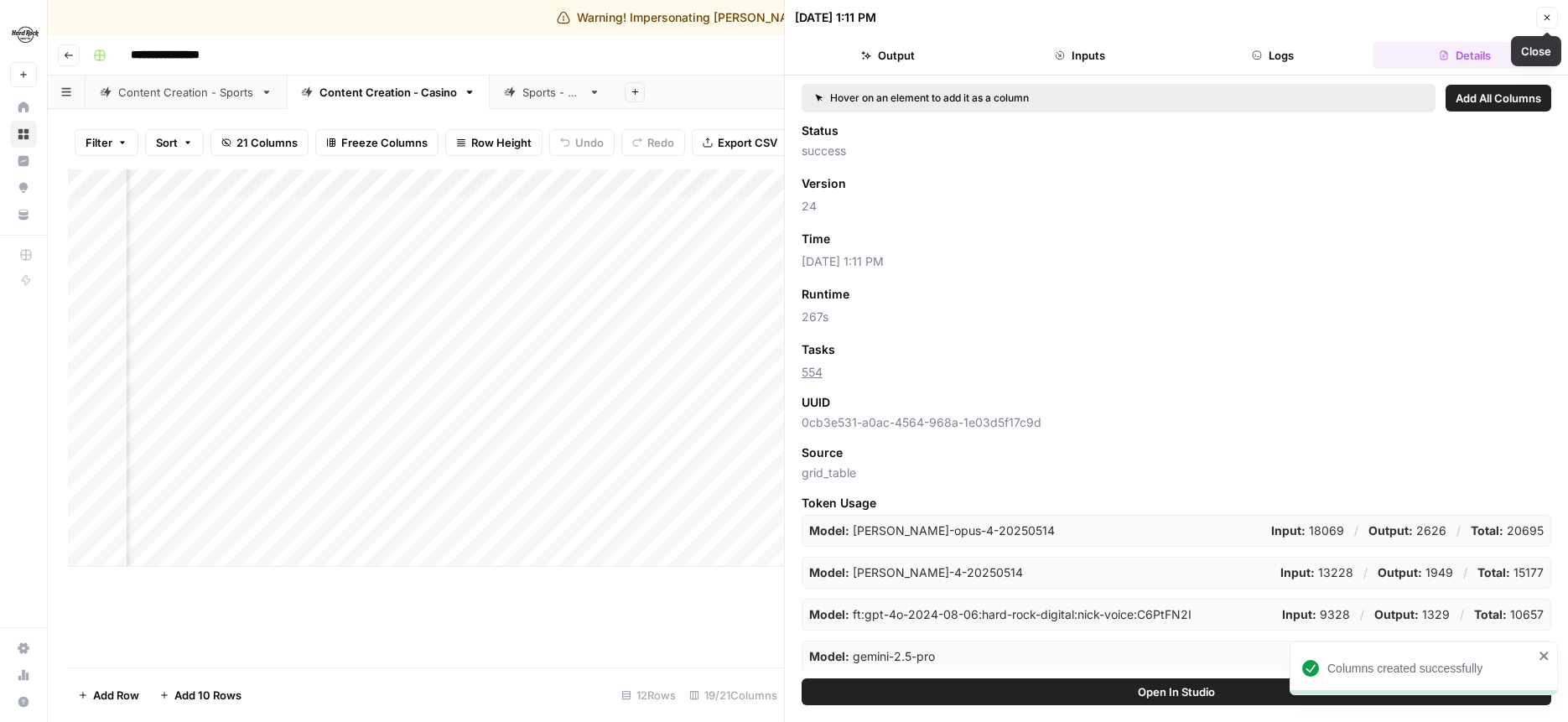
click at [1553, 15] on button "Close" at bounding box center [1548, 18] width 22 height 22
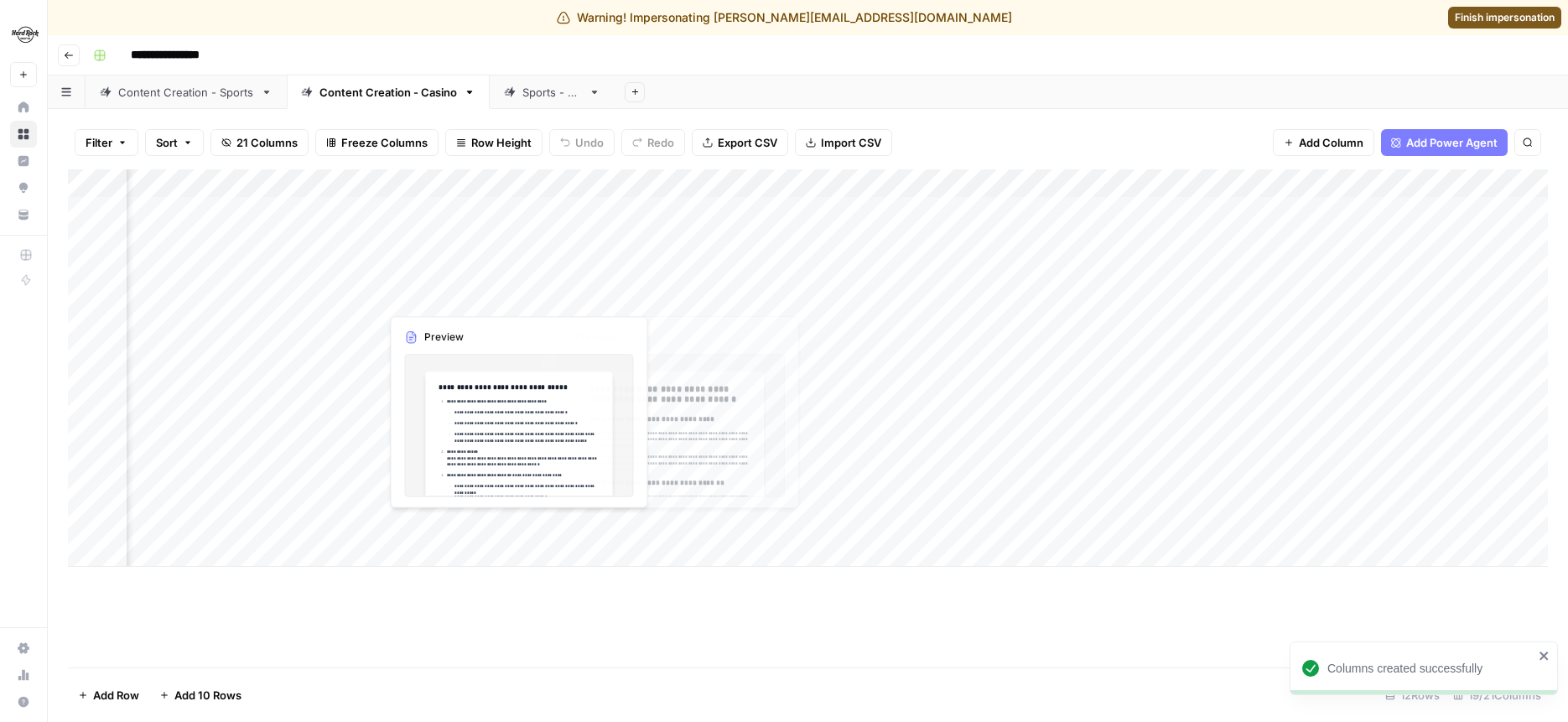
scroll to position [0, 868]
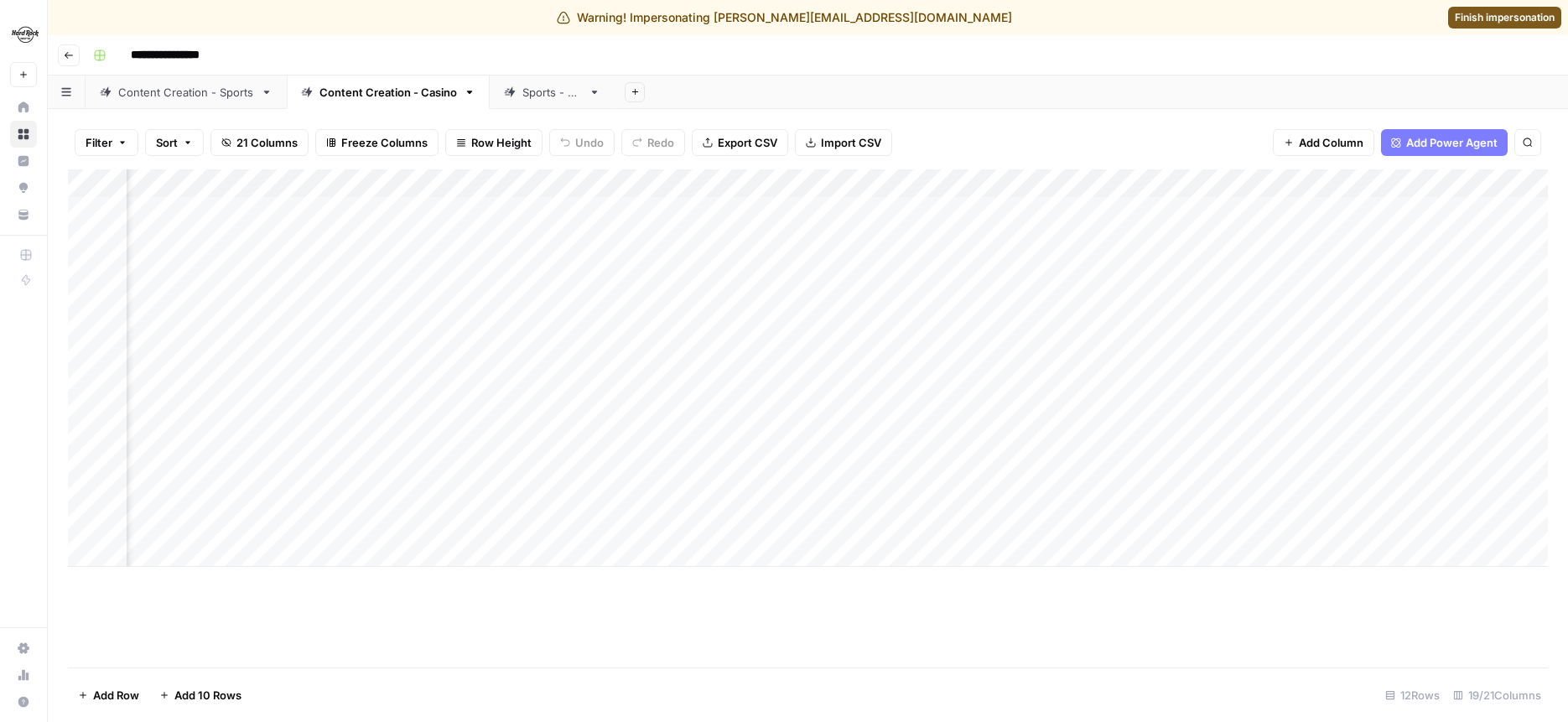
click at [486, 292] on div "Add Column" at bounding box center [808, 368] width 1481 height 397
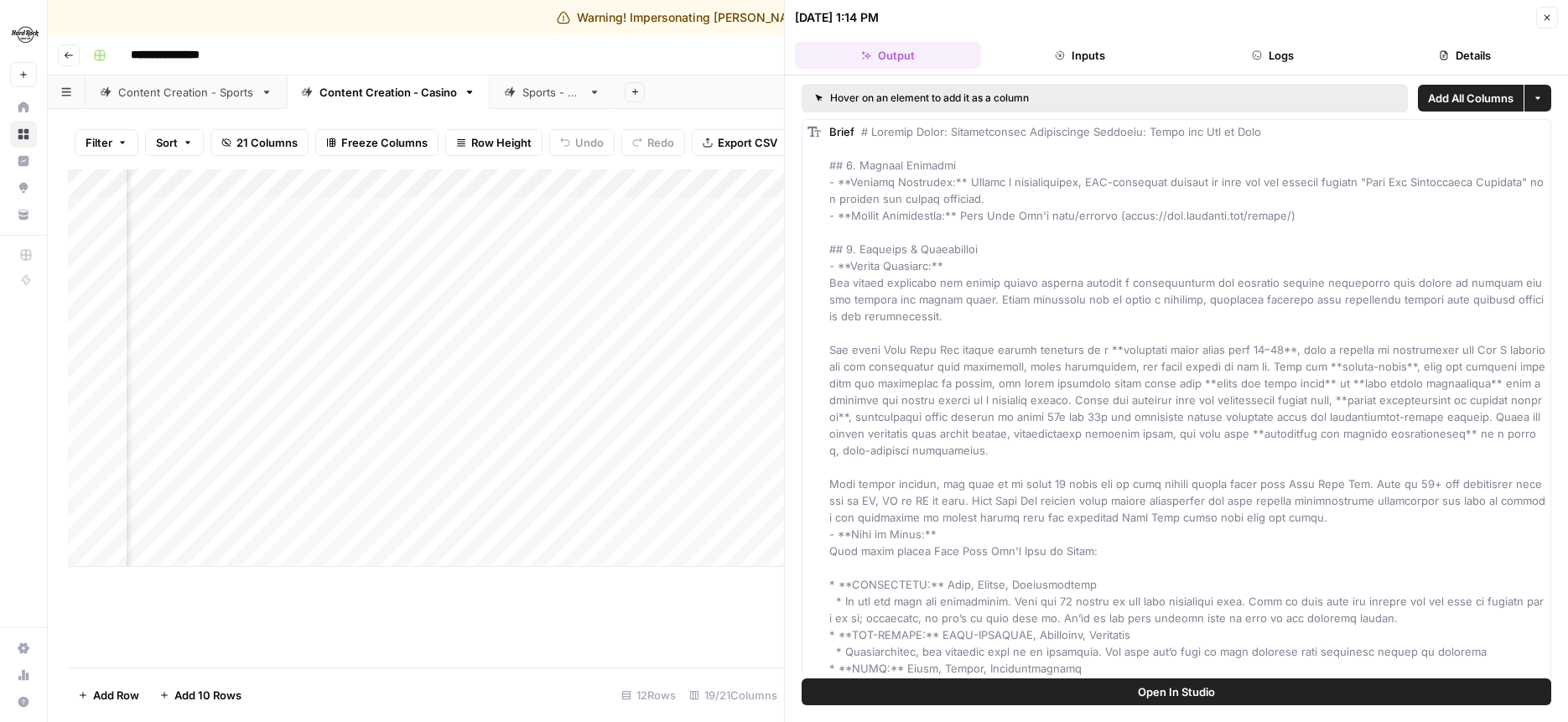
click at [1438, 44] on button "Details" at bounding box center [1466, 56] width 186 height 27
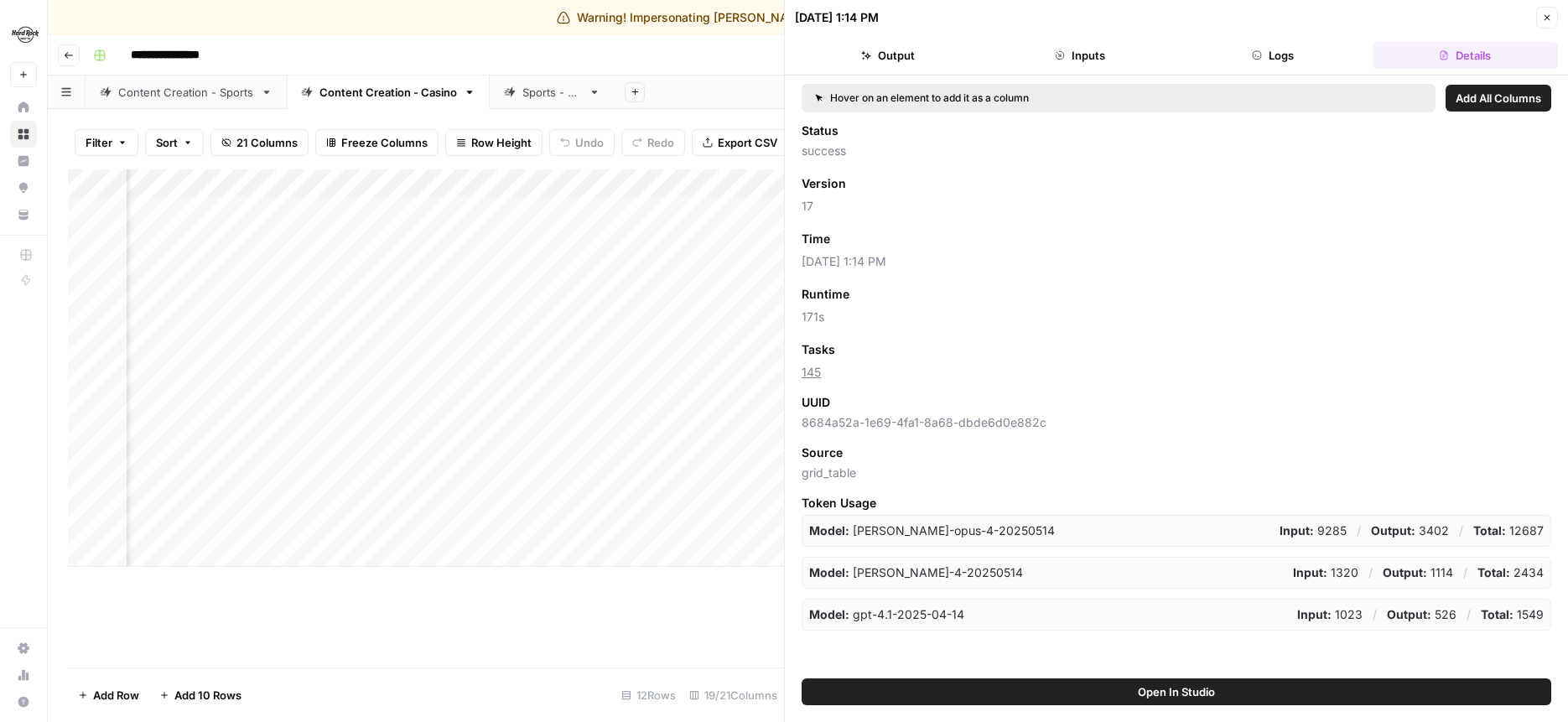
click at [889, 238] on span "Add as Column" at bounding box center [880, 239] width 73 height 15
click at [1542, 17] on button "Close" at bounding box center [1548, 18] width 22 height 22
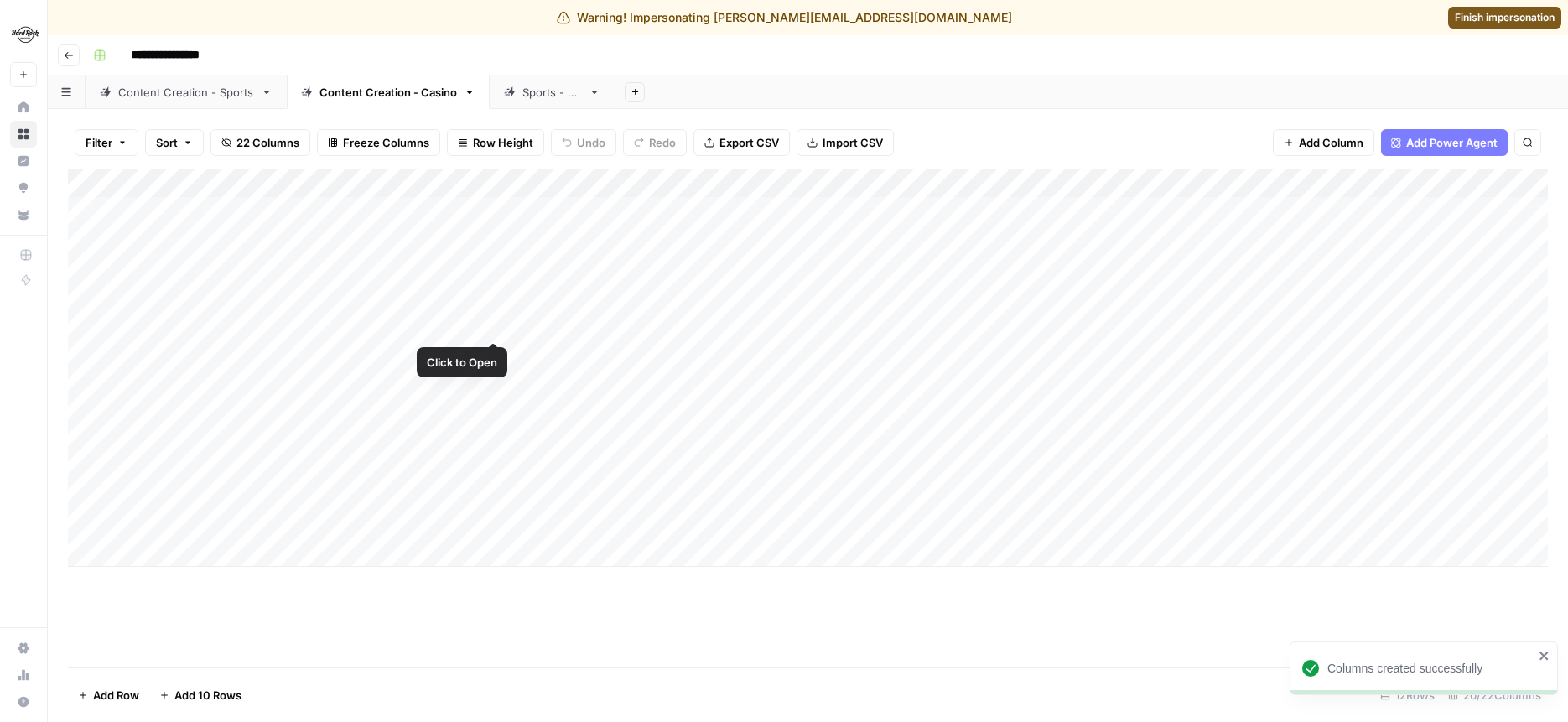
click at [488, 300] on div "Add Column" at bounding box center [808, 368] width 1481 height 397
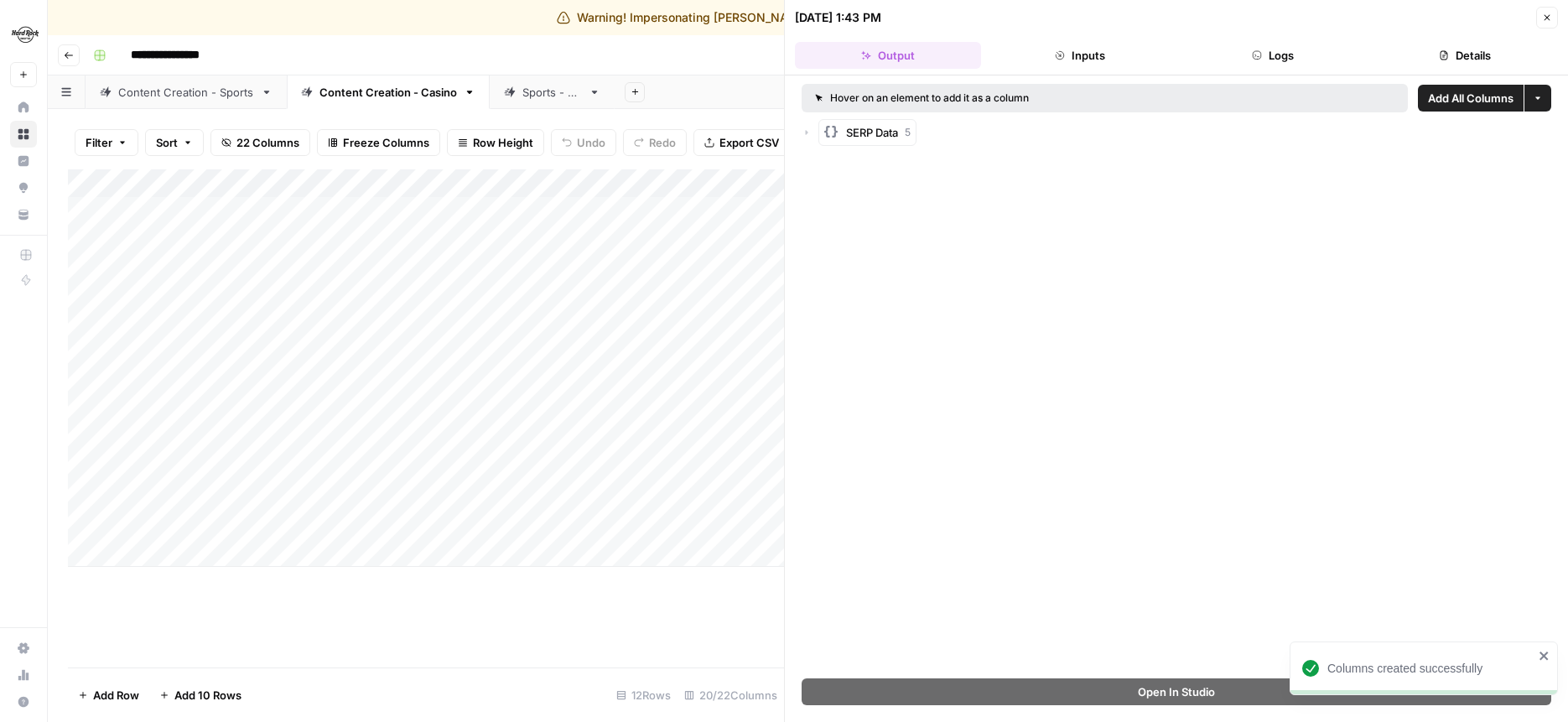
click at [1310, 58] on button "Logs" at bounding box center [1273, 56] width 186 height 27
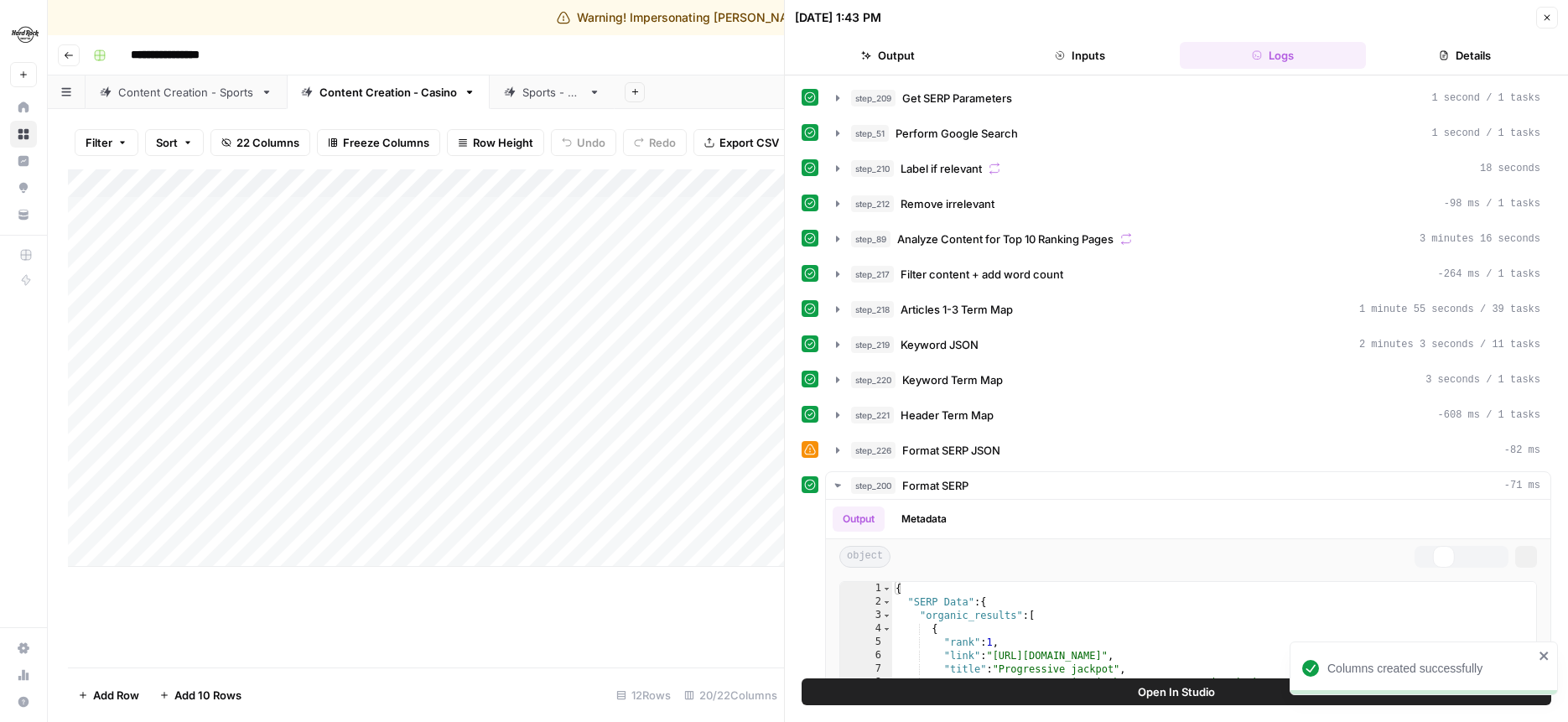
click at [1403, 58] on button "Details" at bounding box center [1466, 56] width 186 height 27
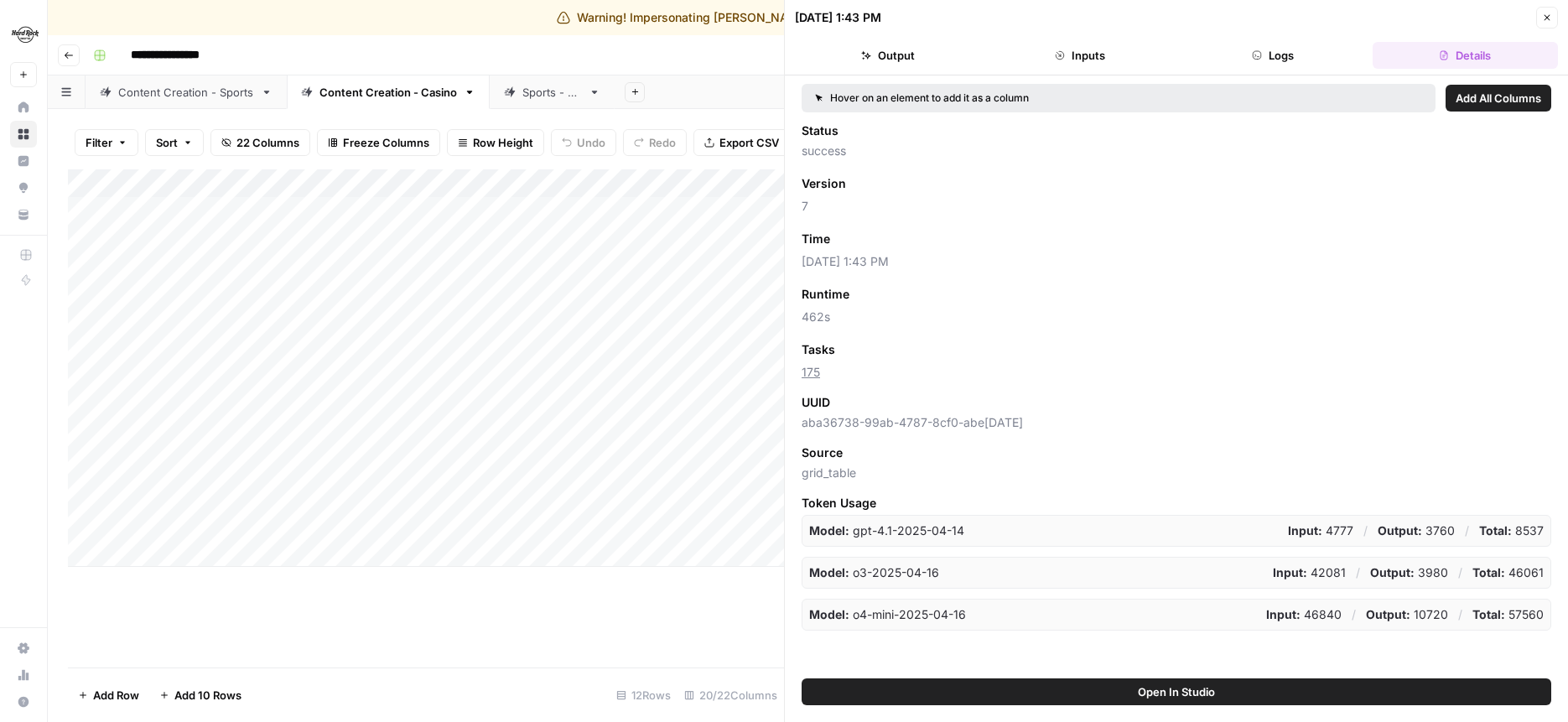
click at [874, 244] on span "Add as Column" at bounding box center [880, 239] width 73 height 15
click at [1542, 18] on button "Close" at bounding box center [1548, 18] width 22 height 22
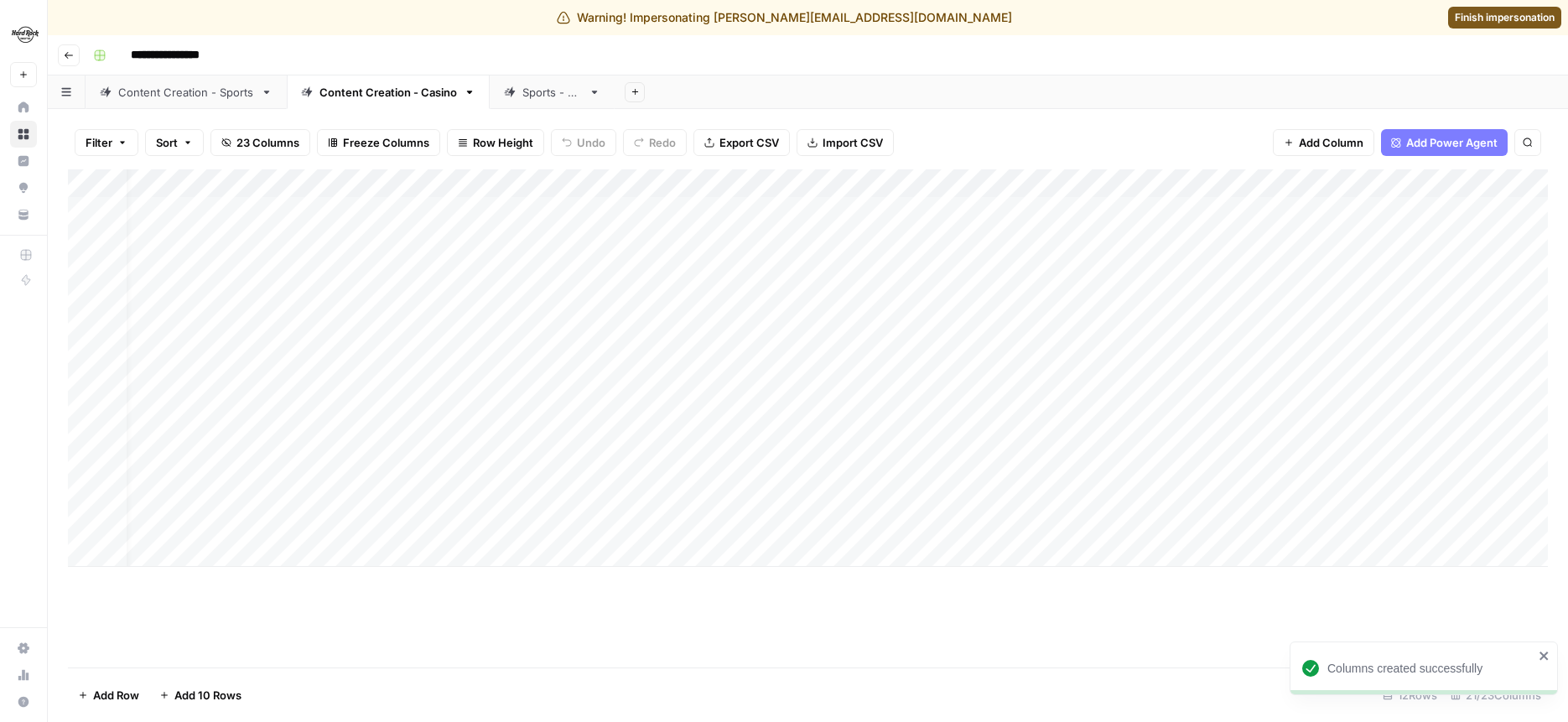
click at [534, 101] on link "Sports - QA" at bounding box center [552, 92] width 125 height 34
click at [816, 264] on div "Add Column" at bounding box center [808, 269] width 1481 height 198
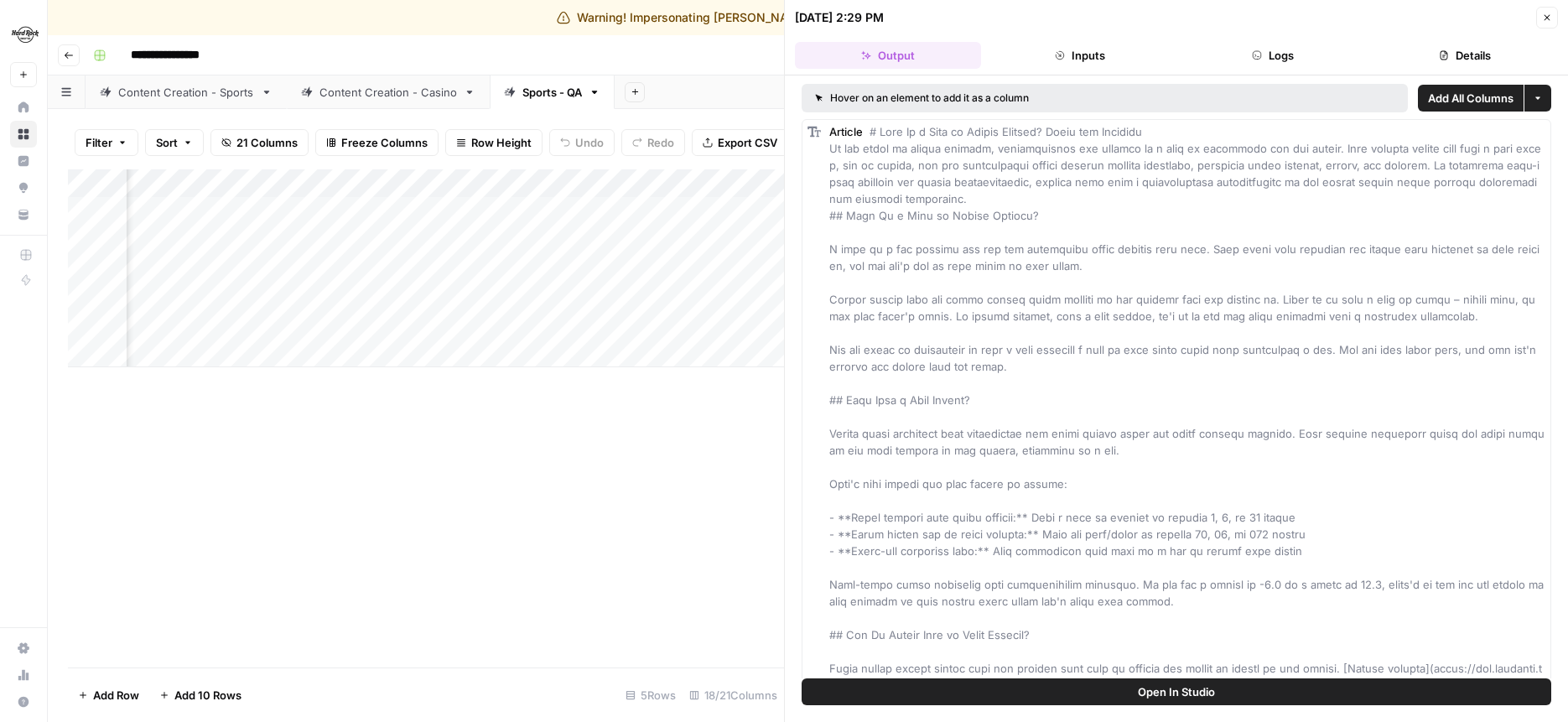
click at [1412, 43] on button "Details" at bounding box center [1466, 56] width 186 height 27
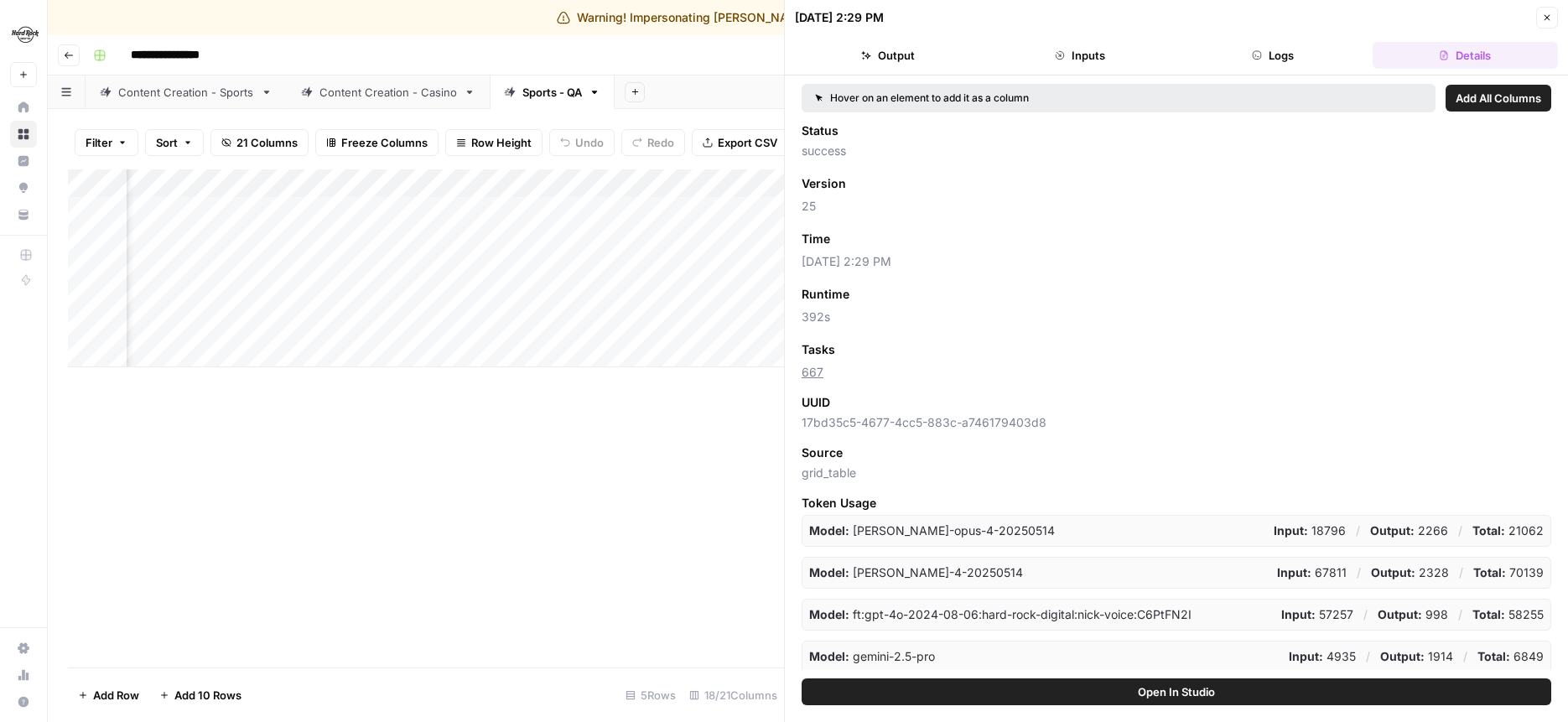
click at [881, 237] on span "Add as Column" at bounding box center [880, 239] width 73 height 15
click at [1549, 18] on icon "button" at bounding box center [1548, 18] width 6 height 6
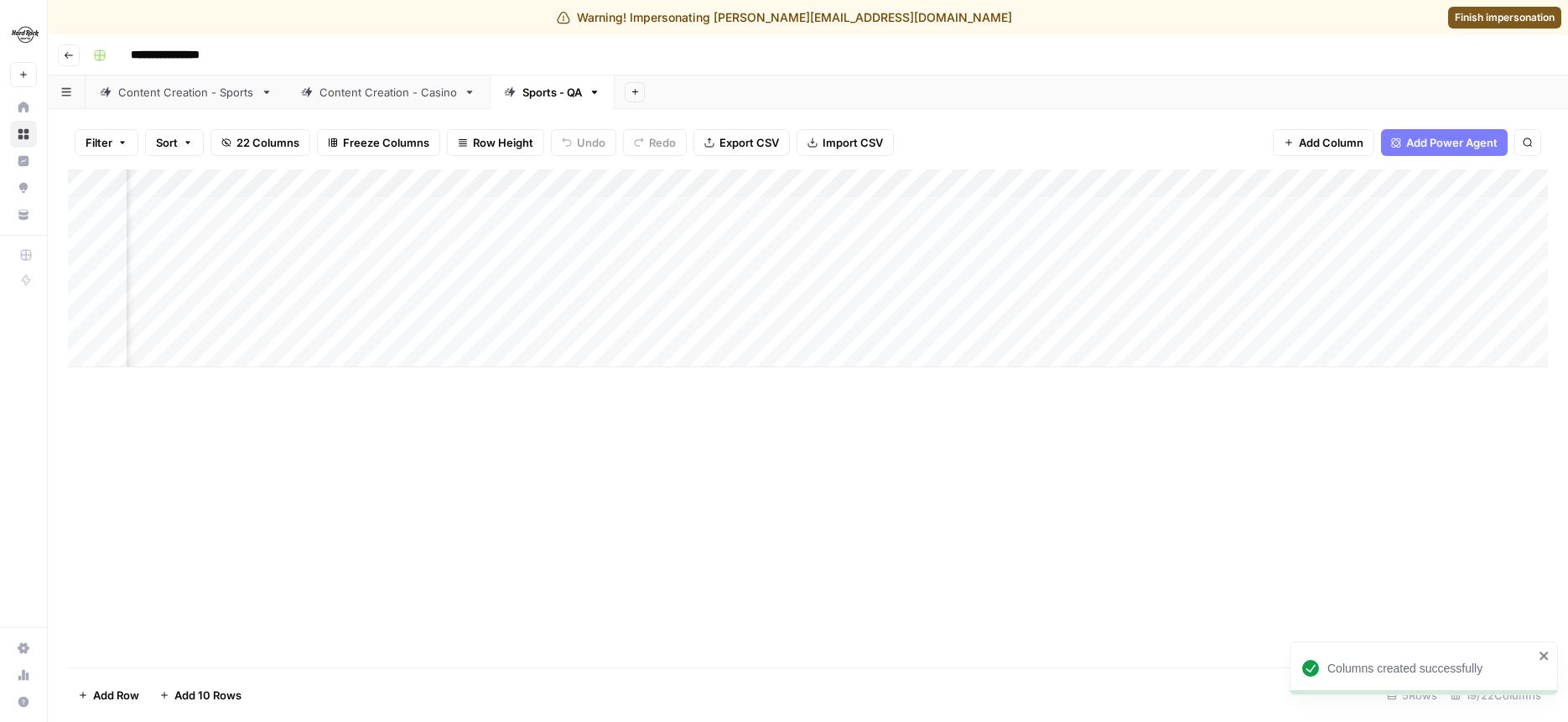
scroll to position [0, 651]
click at [702, 270] on div "Add Column" at bounding box center [808, 269] width 1481 height 198
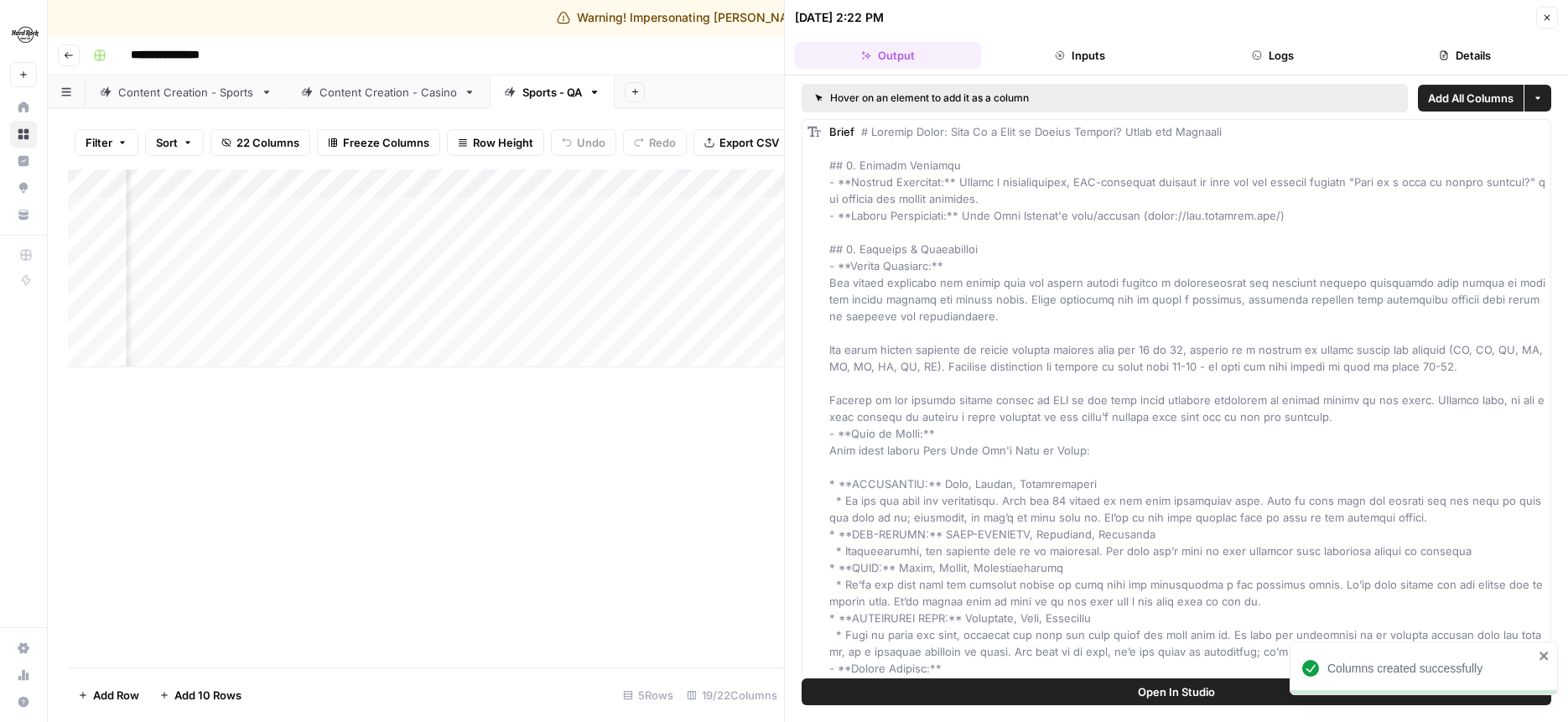
click at [1424, 51] on button "Details" at bounding box center [1466, 56] width 186 height 27
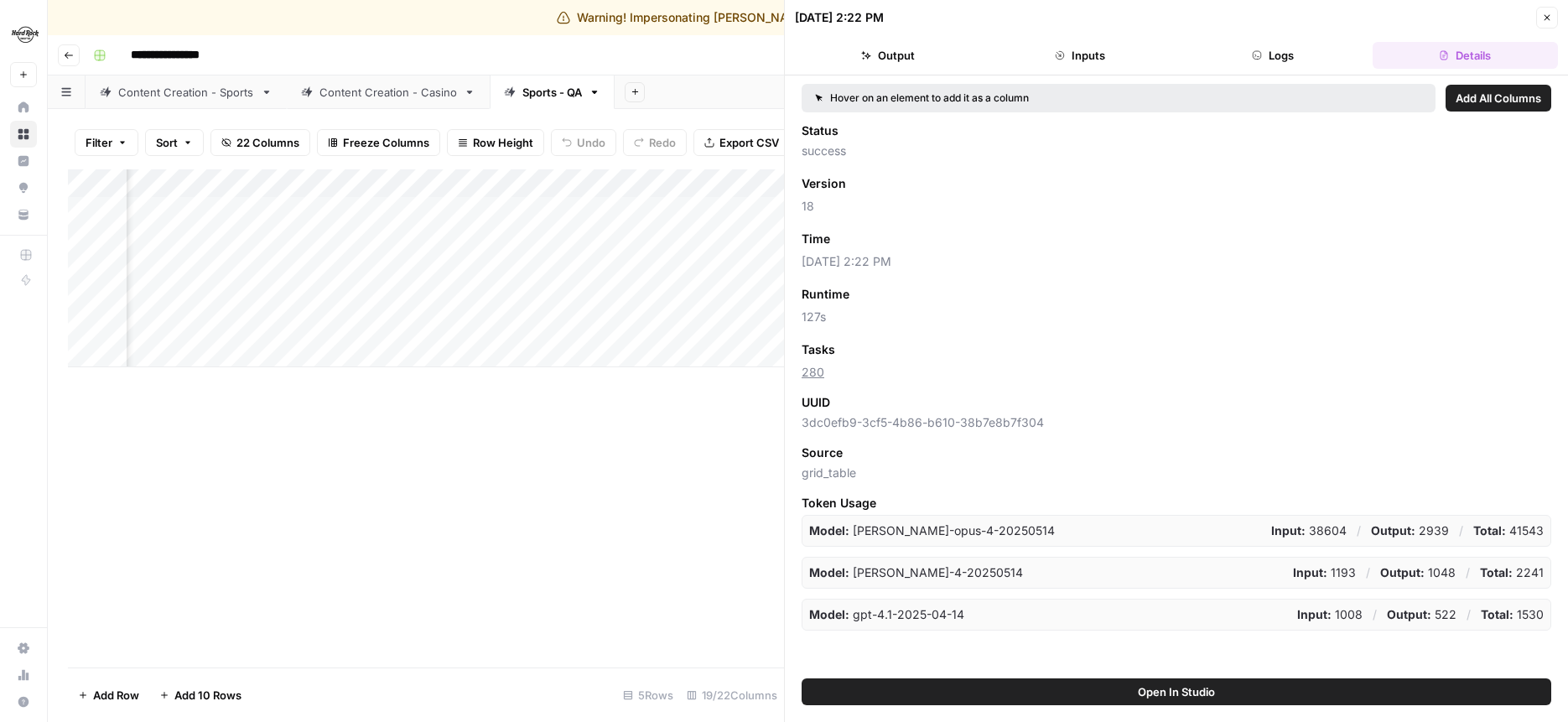
click at [887, 236] on span "Add as Column" at bounding box center [880, 239] width 73 height 15
click at [1545, 15] on icon "button" at bounding box center [1548, 18] width 6 height 6
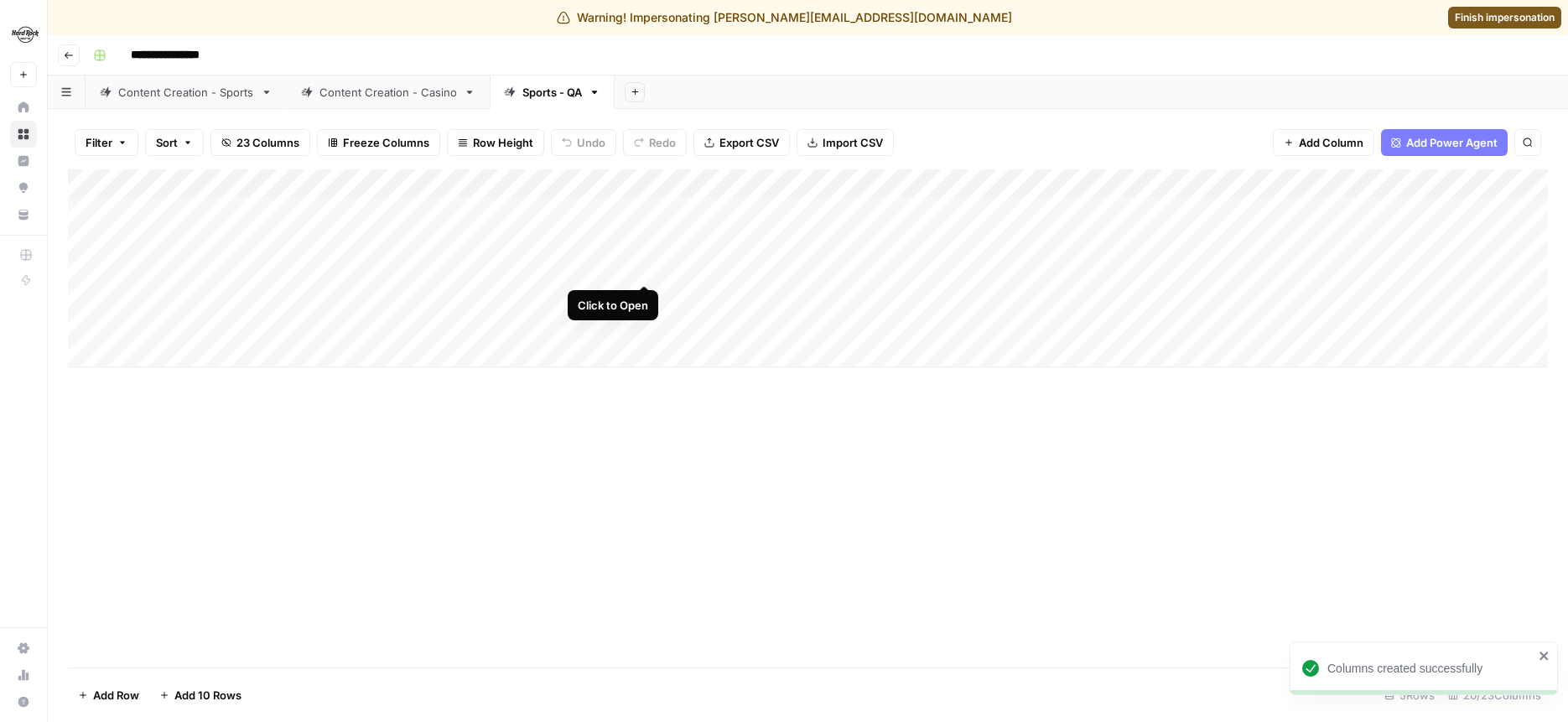
click at [644, 264] on div "Add Column" at bounding box center [808, 269] width 1481 height 198
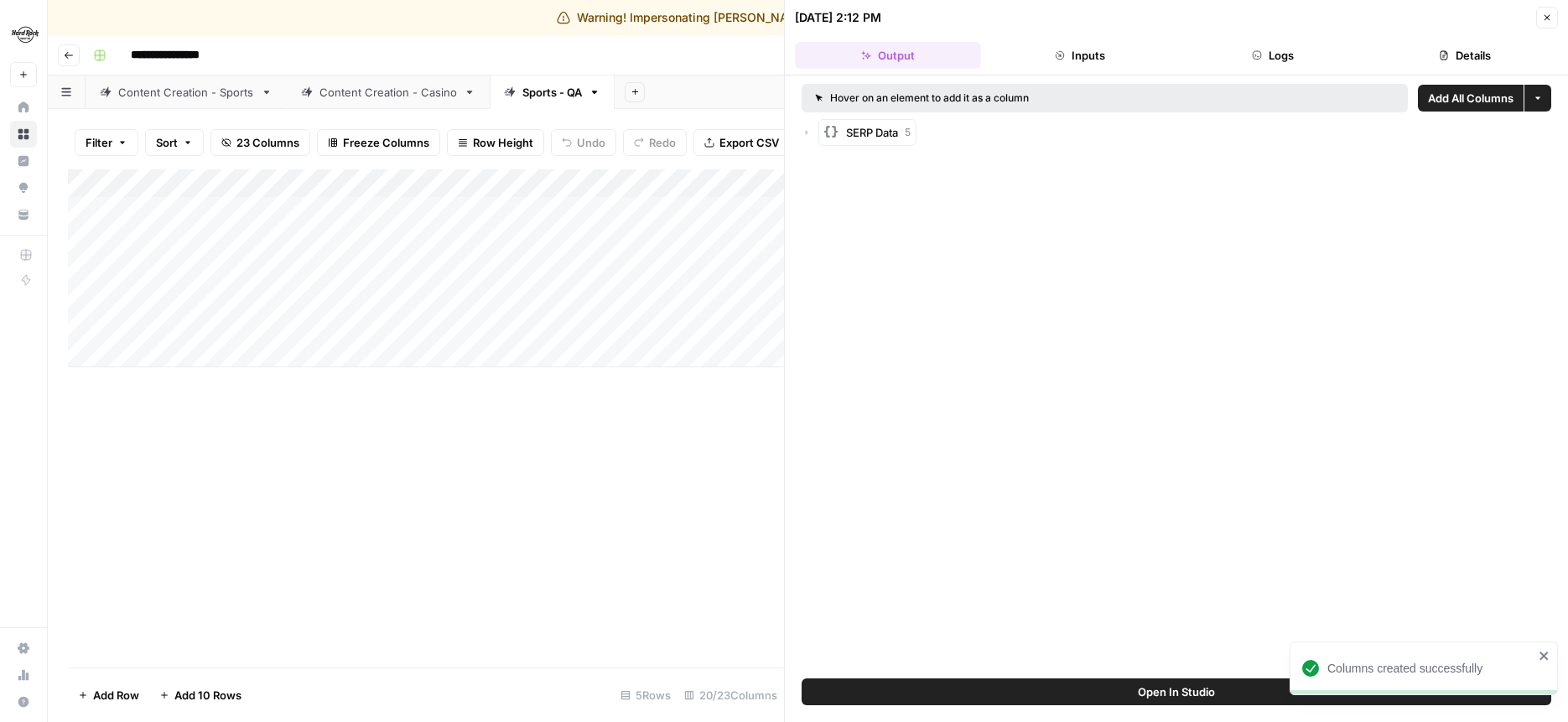
click at [1426, 52] on button "Details" at bounding box center [1466, 56] width 186 height 27
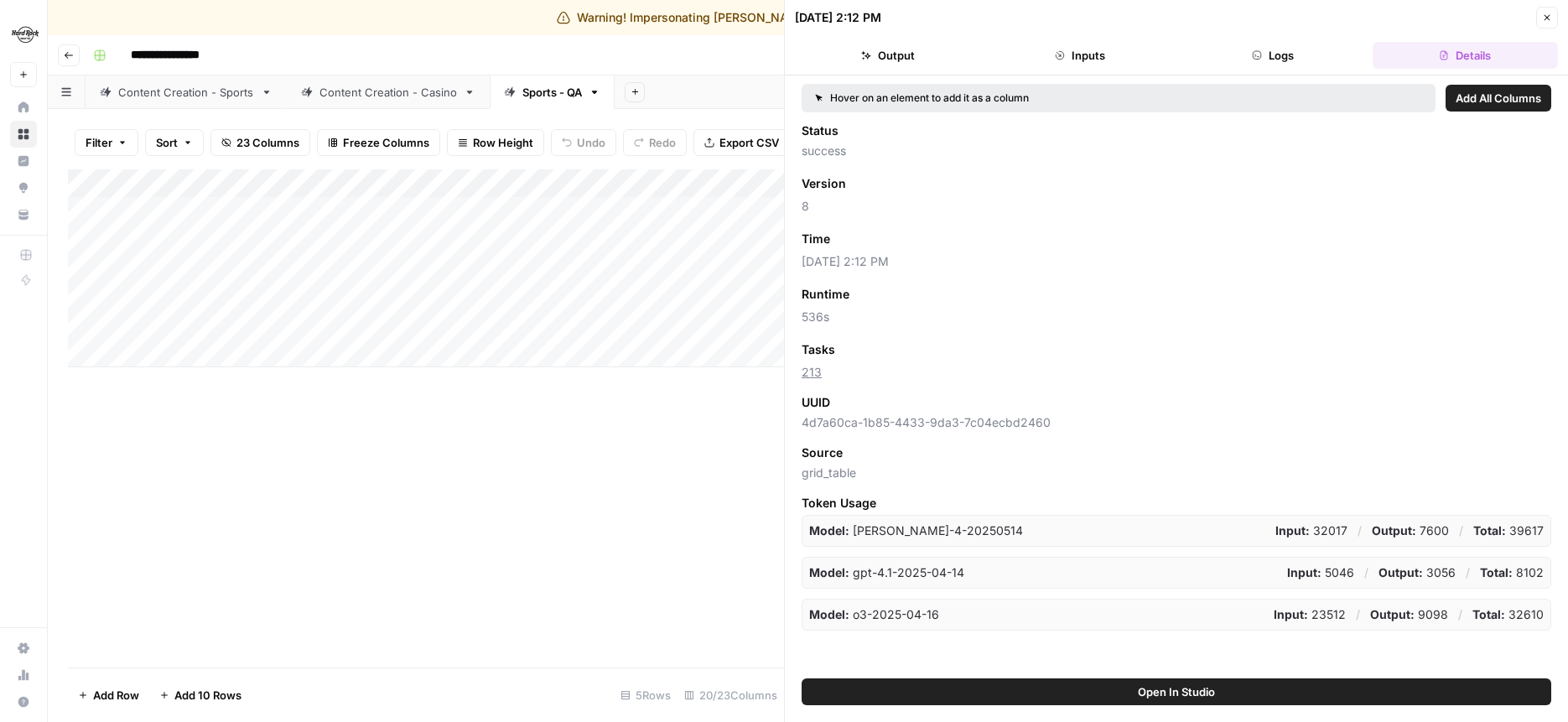
click at [905, 236] on span "Add as Column" at bounding box center [880, 239] width 73 height 15
click at [1546, 20] on icon "button" at bounding box center [1548, 18] width 10 height 10
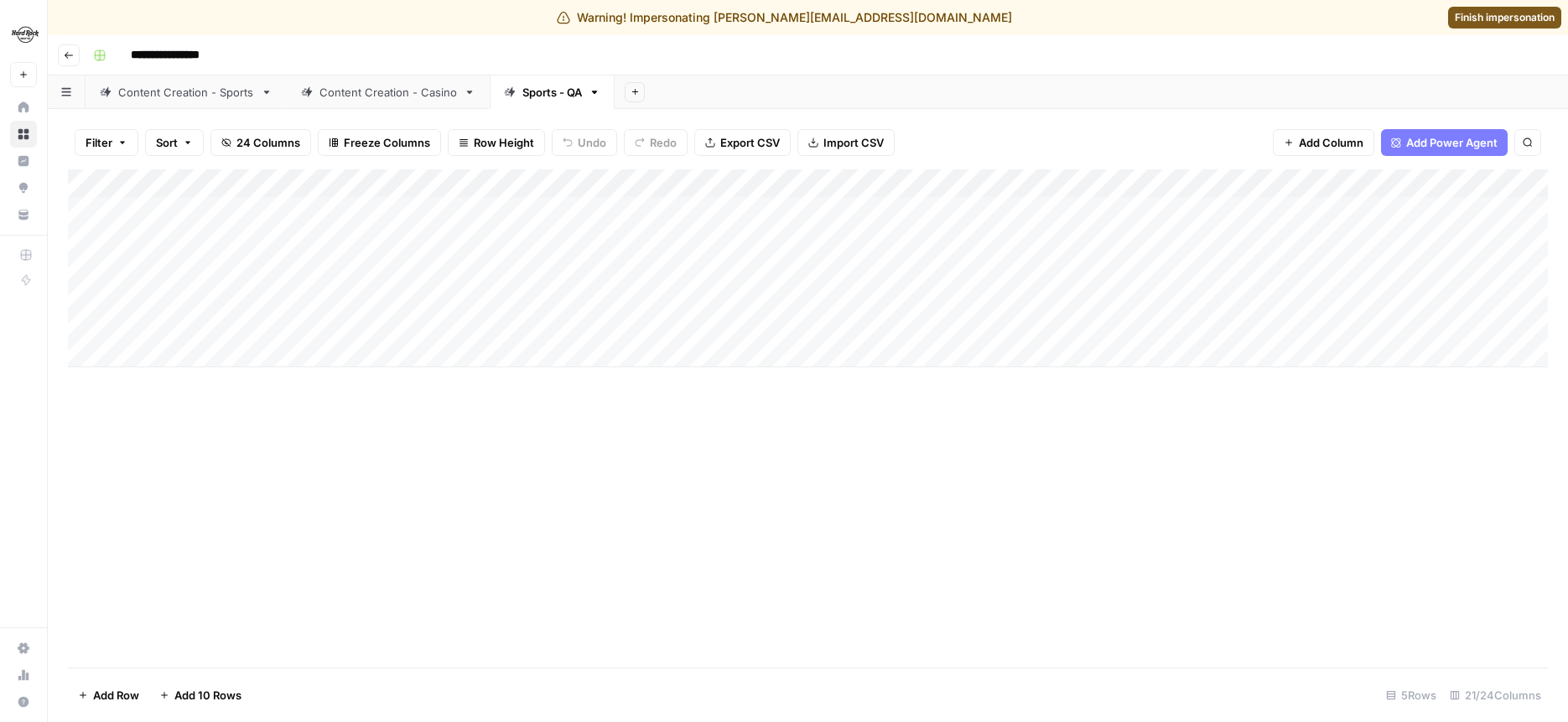
click at [436, 265] on div "Add Column" at bounding box center [808, 269] width 1481 height 198
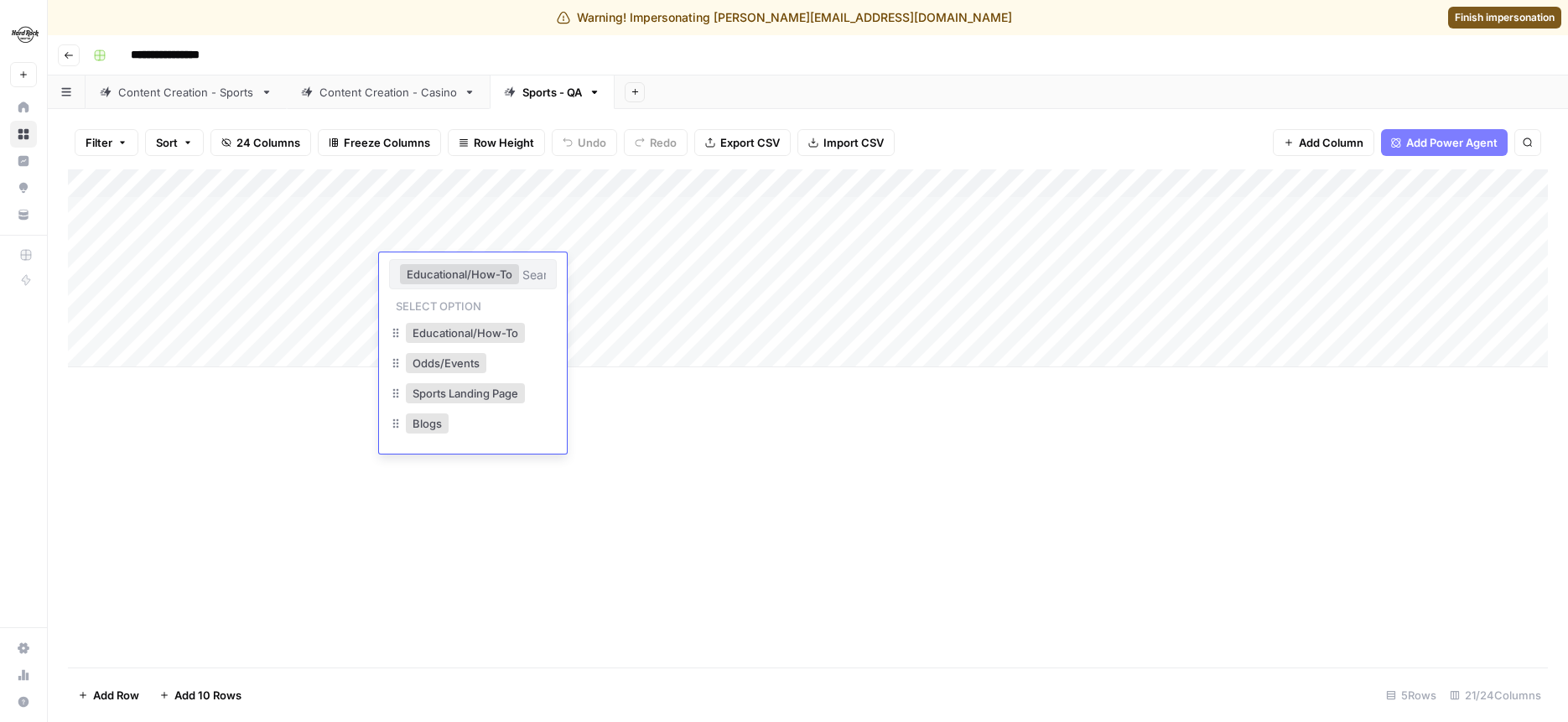
click at [693, 441] on div "Add Column" at bounding box center [808, 419] width 1481 height 498
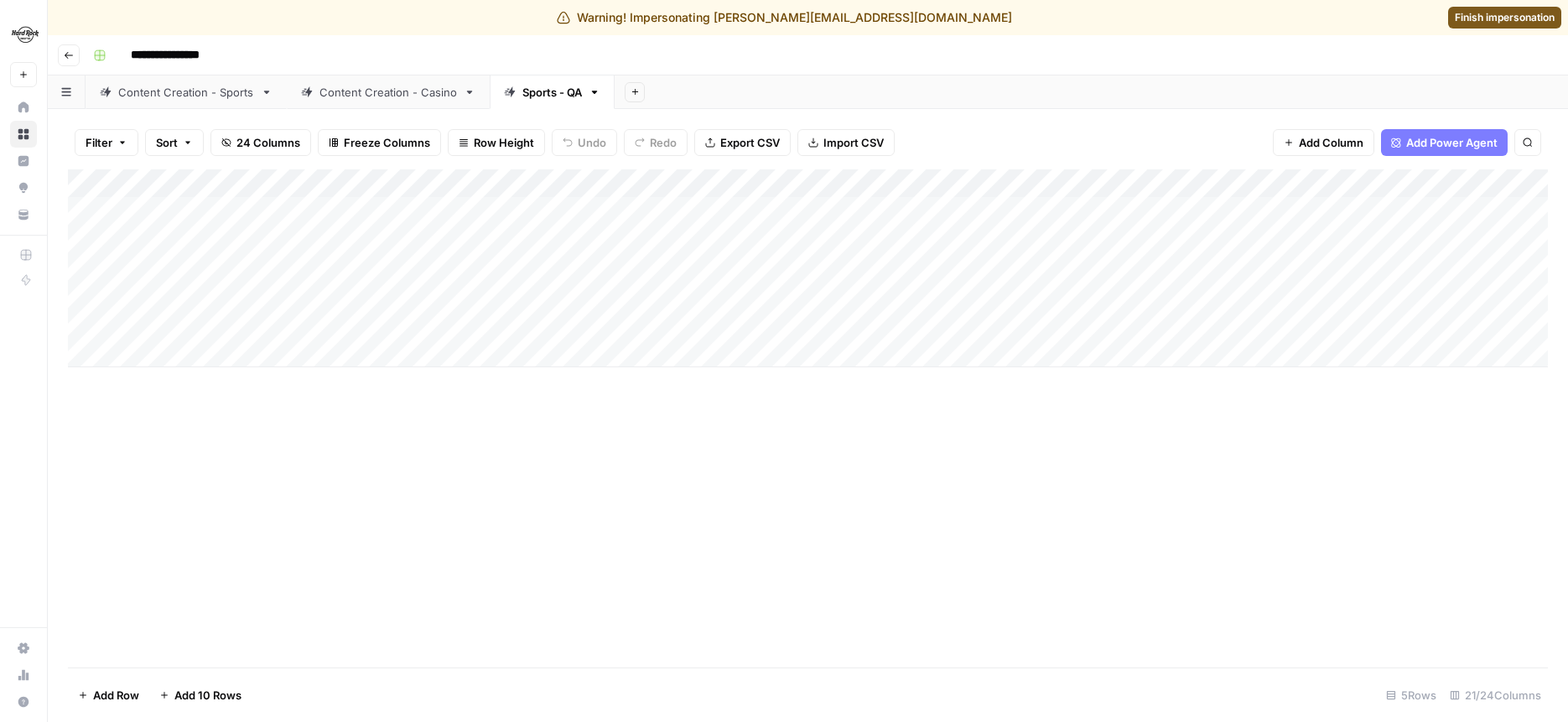
click at [584, 180] on div "Add Column" at bounding box center [808, 269] width 1481 height 198
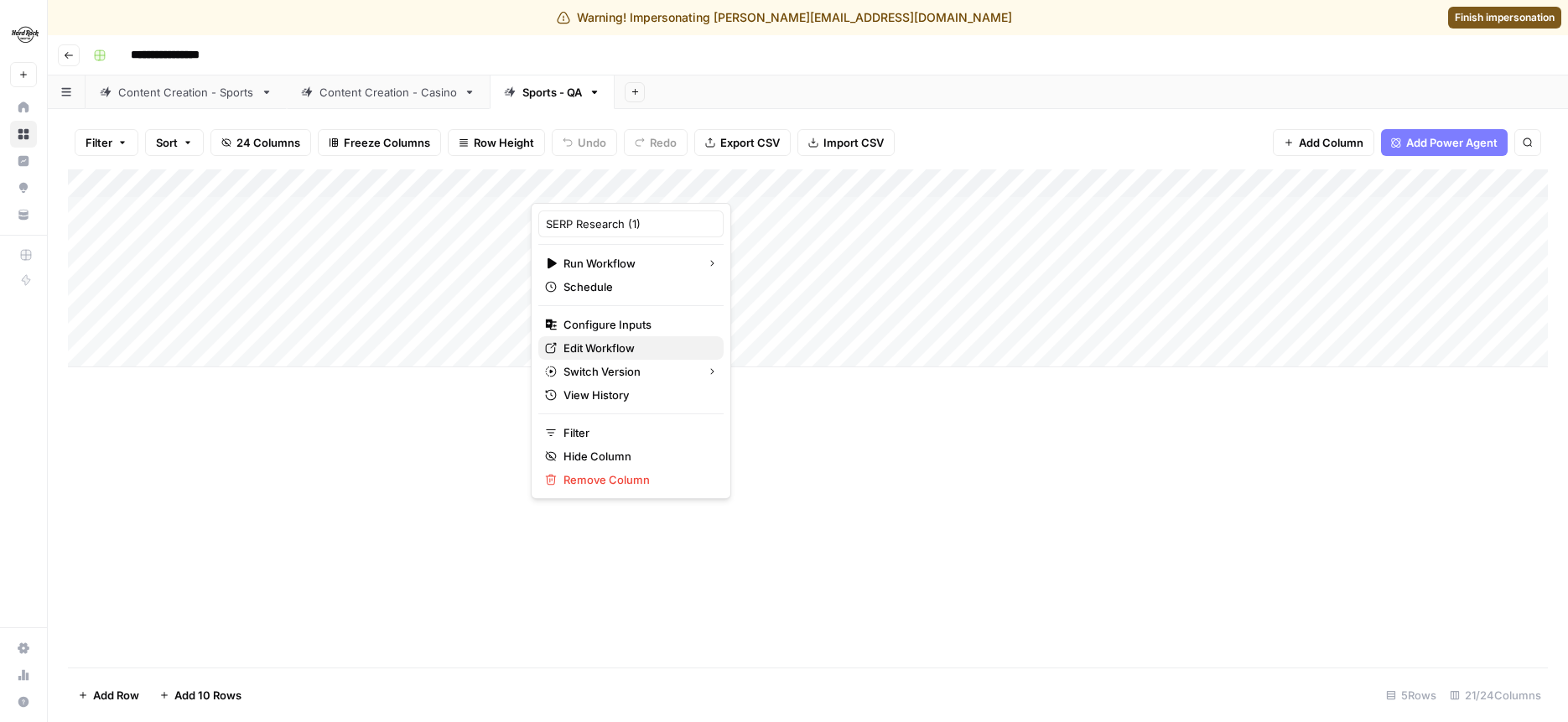
click at [587, 348] on span "Edit Workflow" at bounding box center [636, 348] width 147 height 17
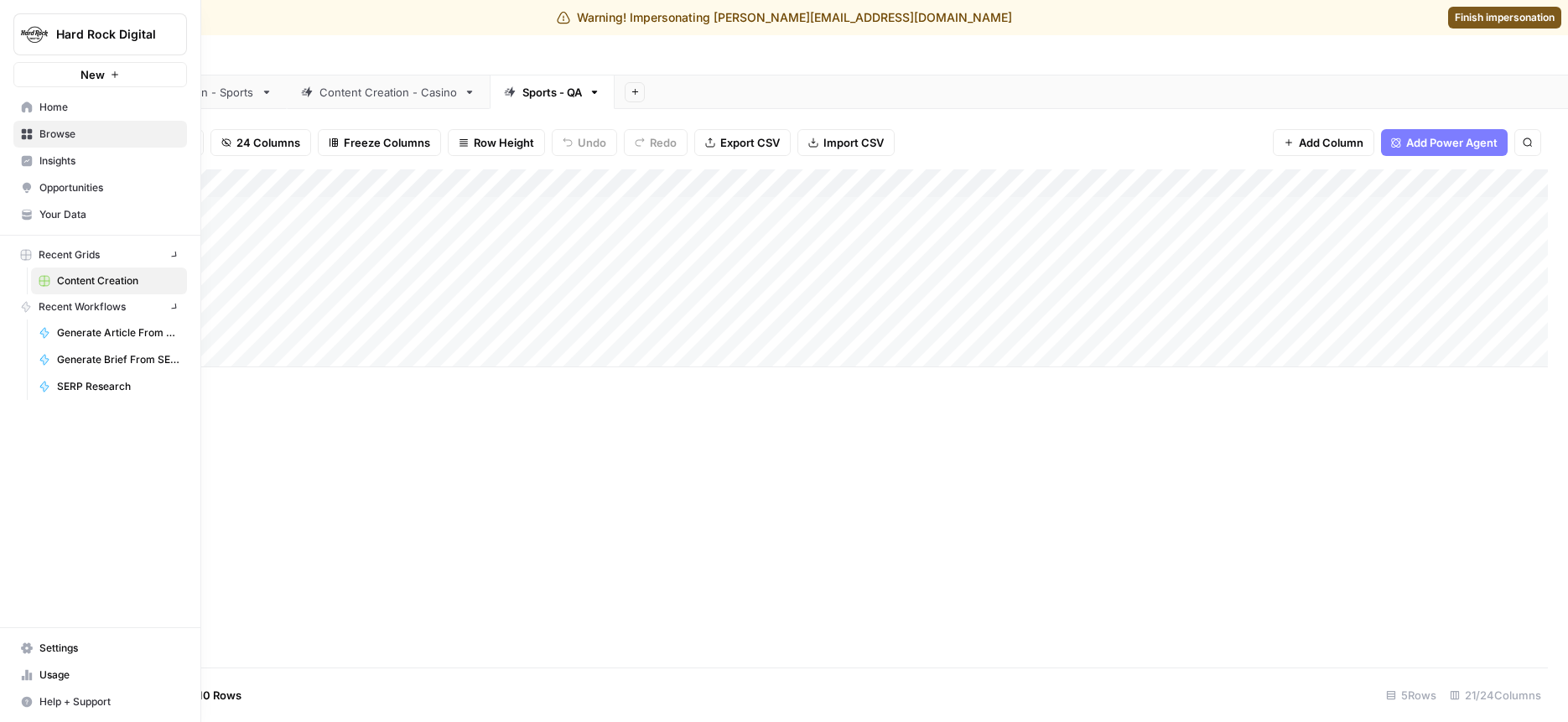
click at [29, 104] on icon at bounding box center [27, 107] width 11 height 11
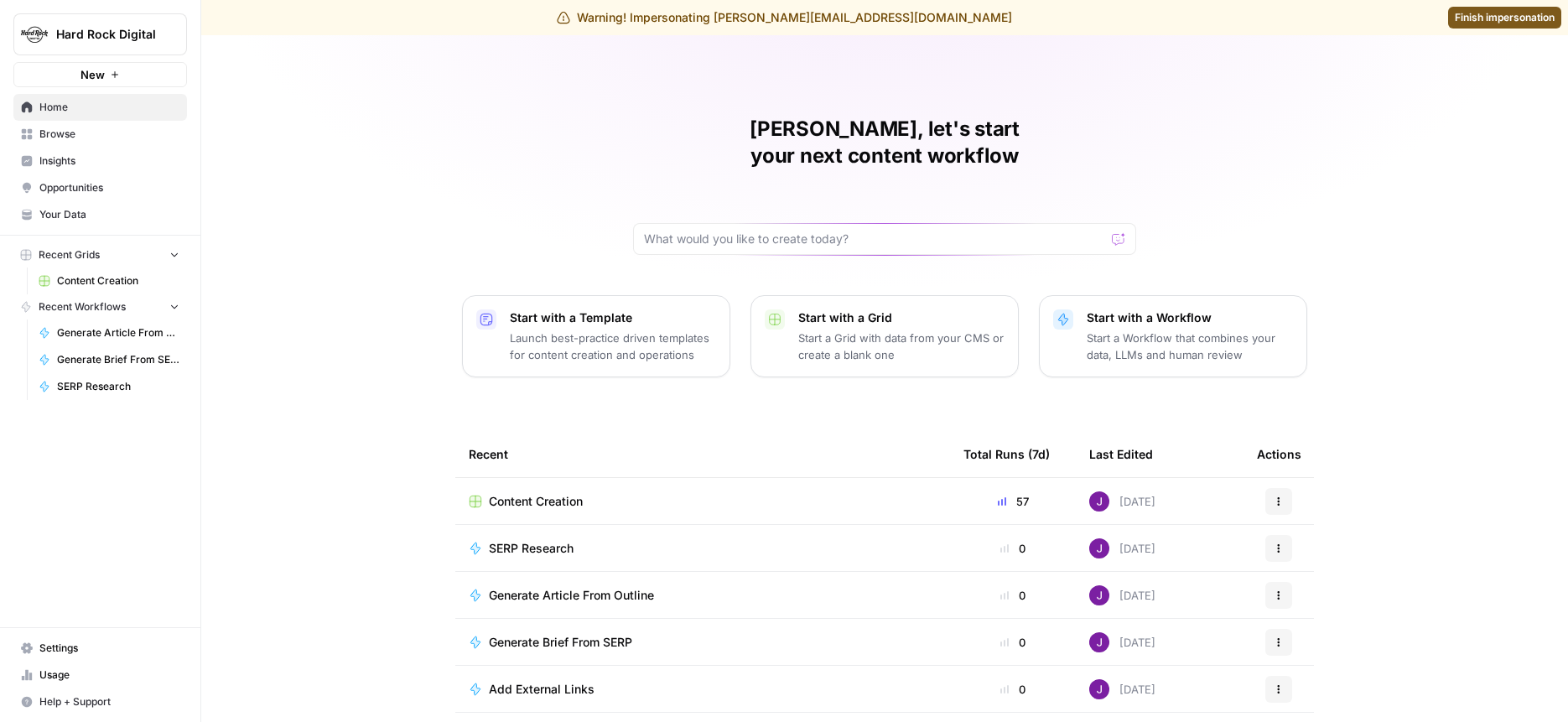
scroll to position [81, 0]
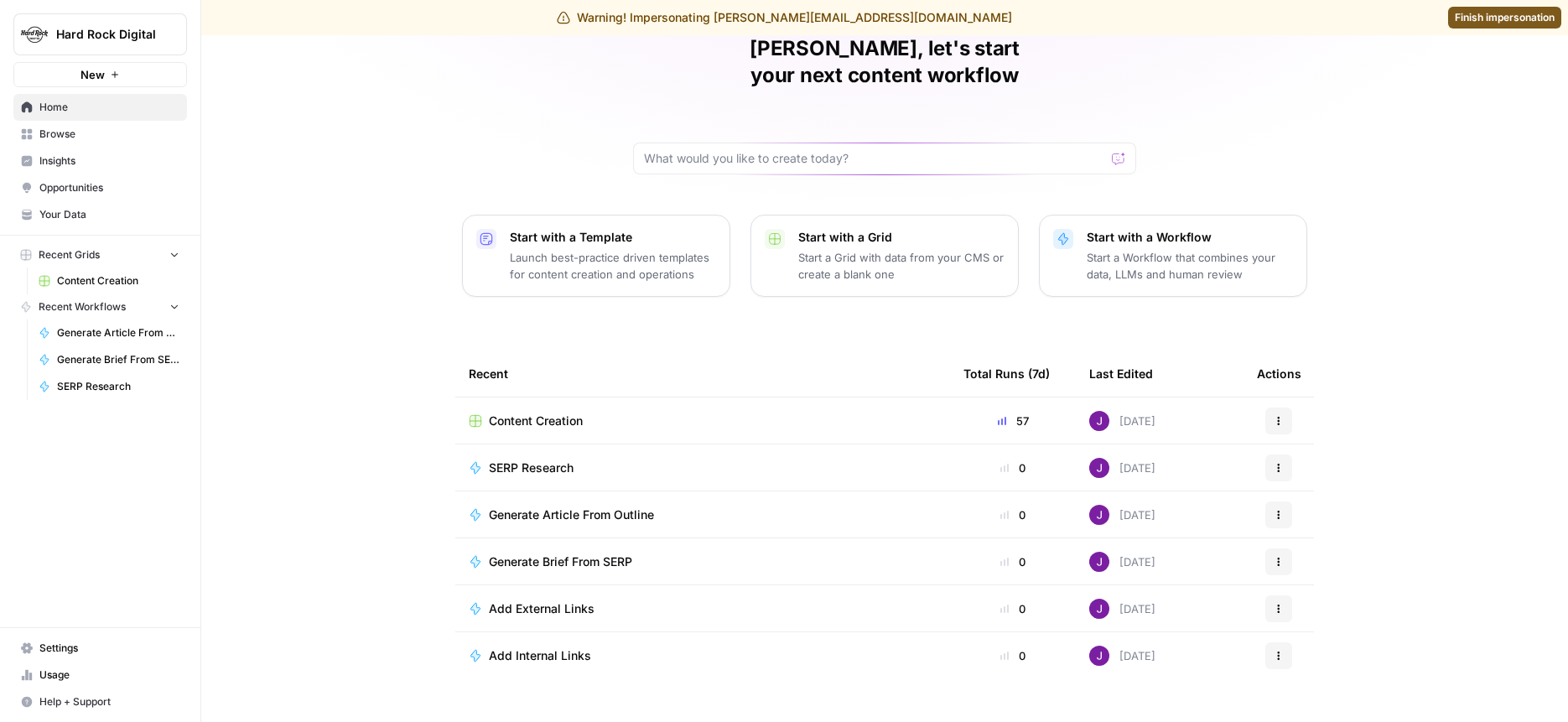
click at [53, 136] on span "Browse" at bounding box center [109, 135] width 140 height 15
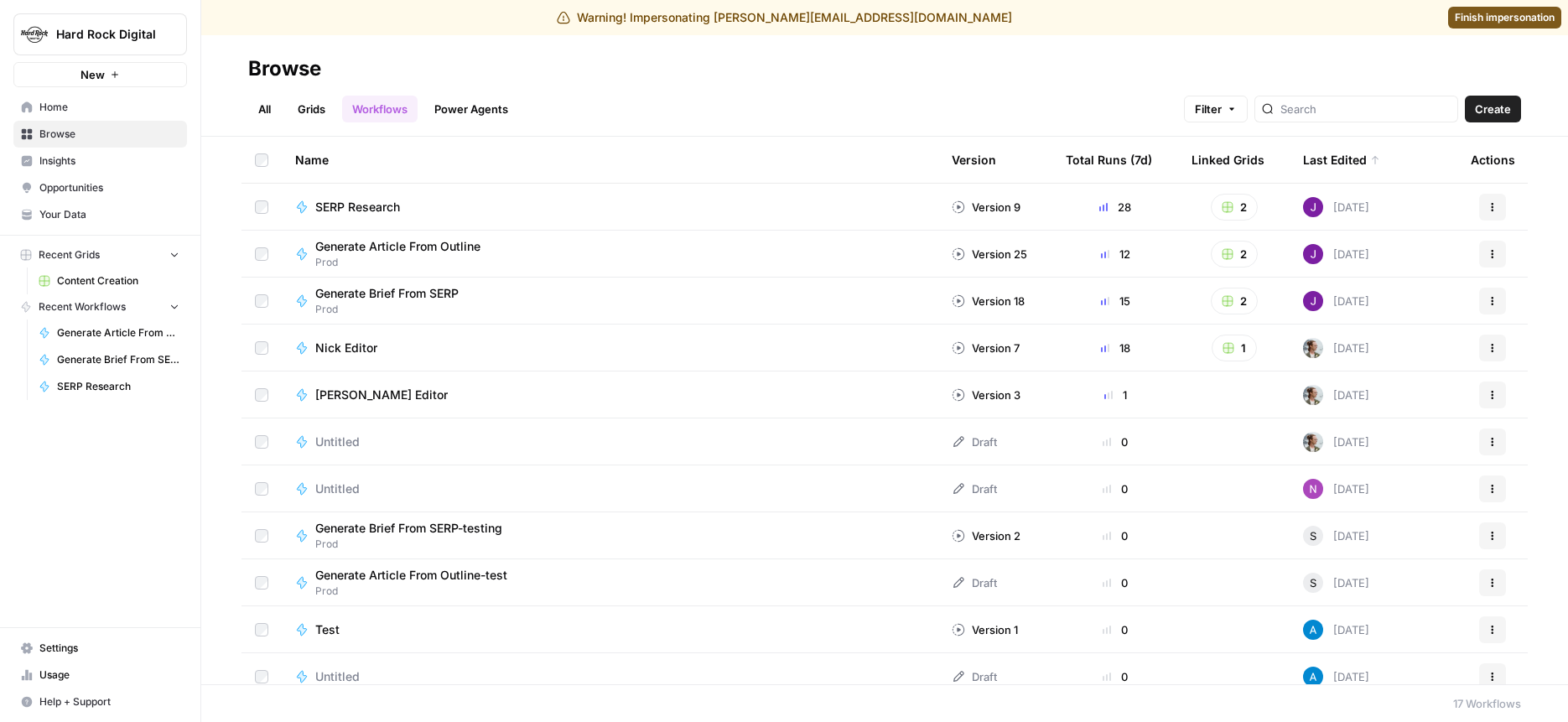
click at [299, 110] on link "Grids" at bounding box center [312, 109] width 47 height 27
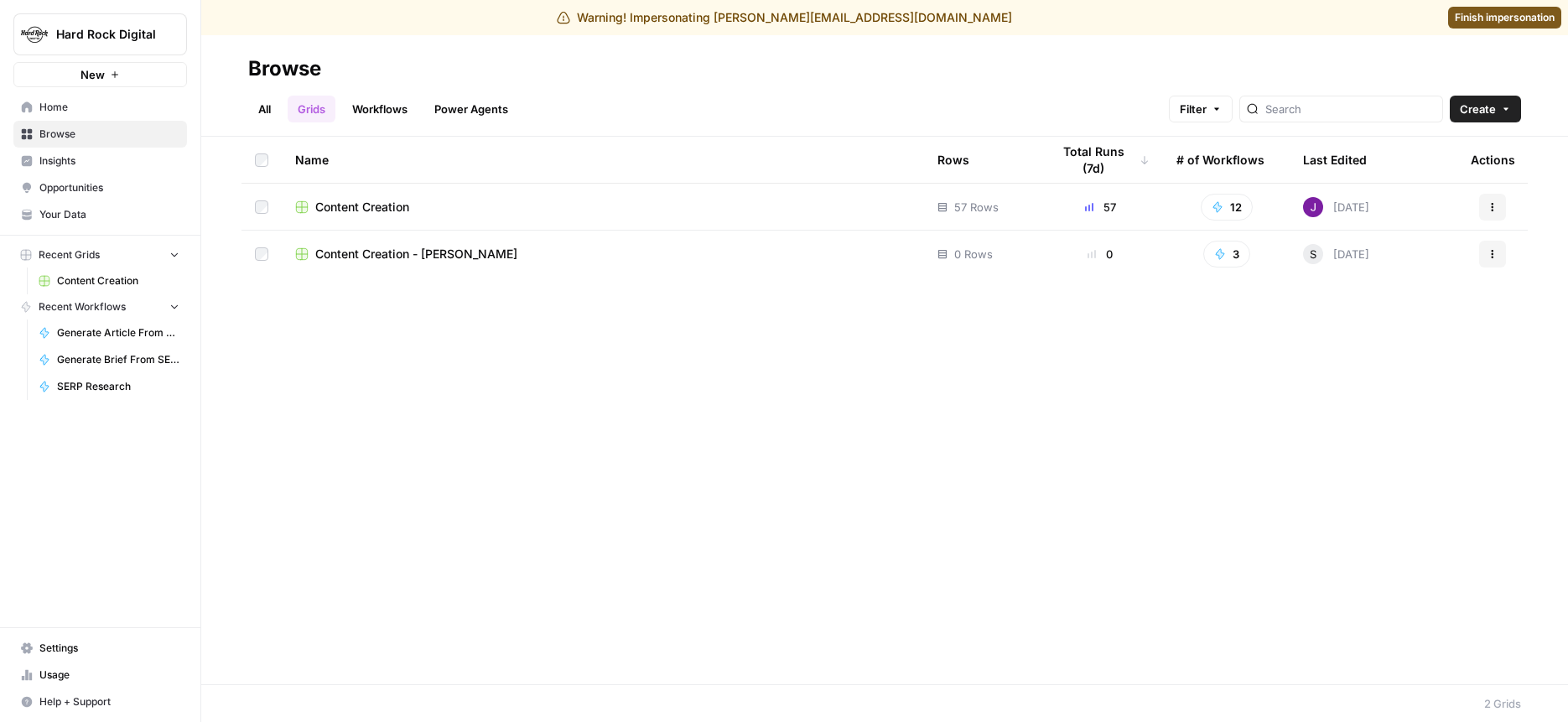
click at [357, 202] on span "Content Creation" at bounding box center [362, 208] width 94 height 17
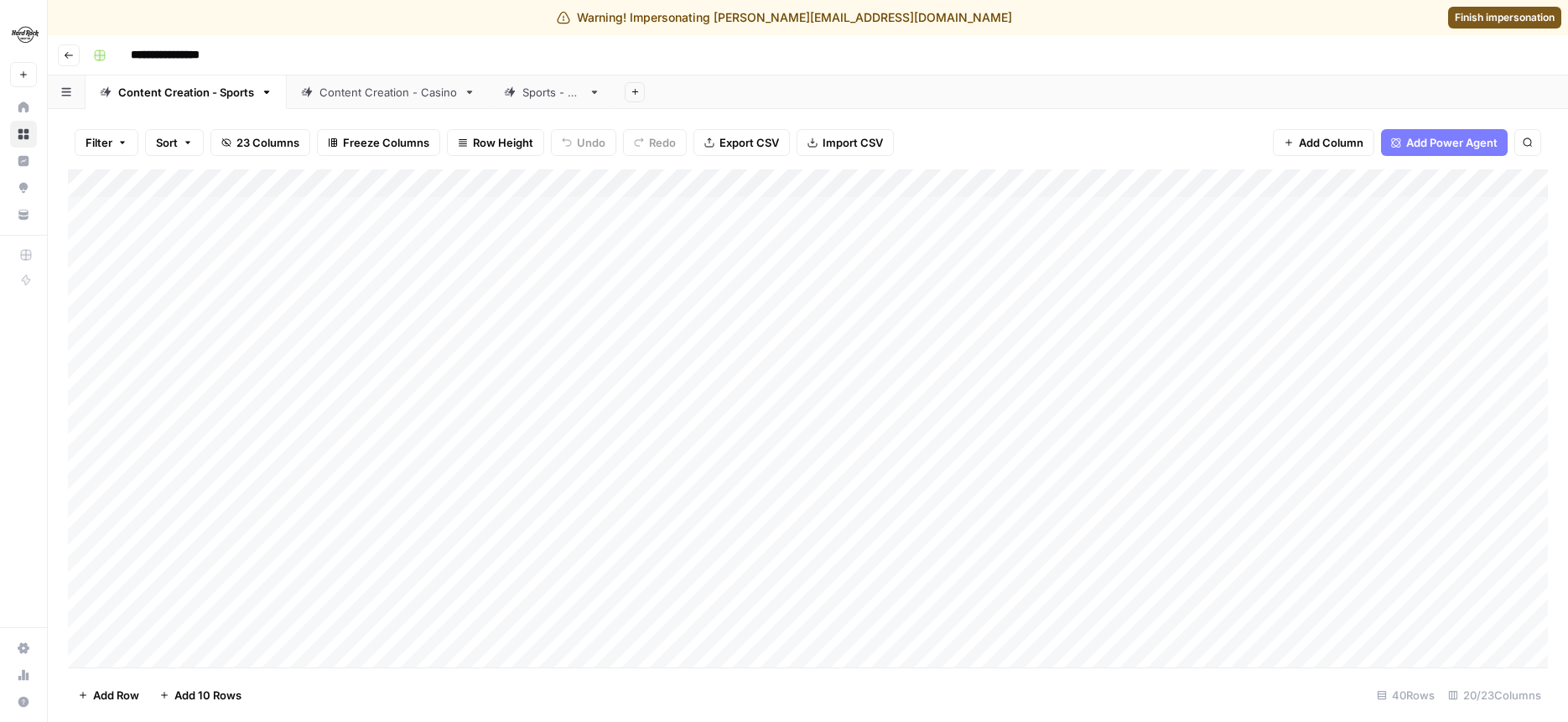
click at [572, 180] on div "Add Column" at bounding box center [808, 419] width 1481 height 498
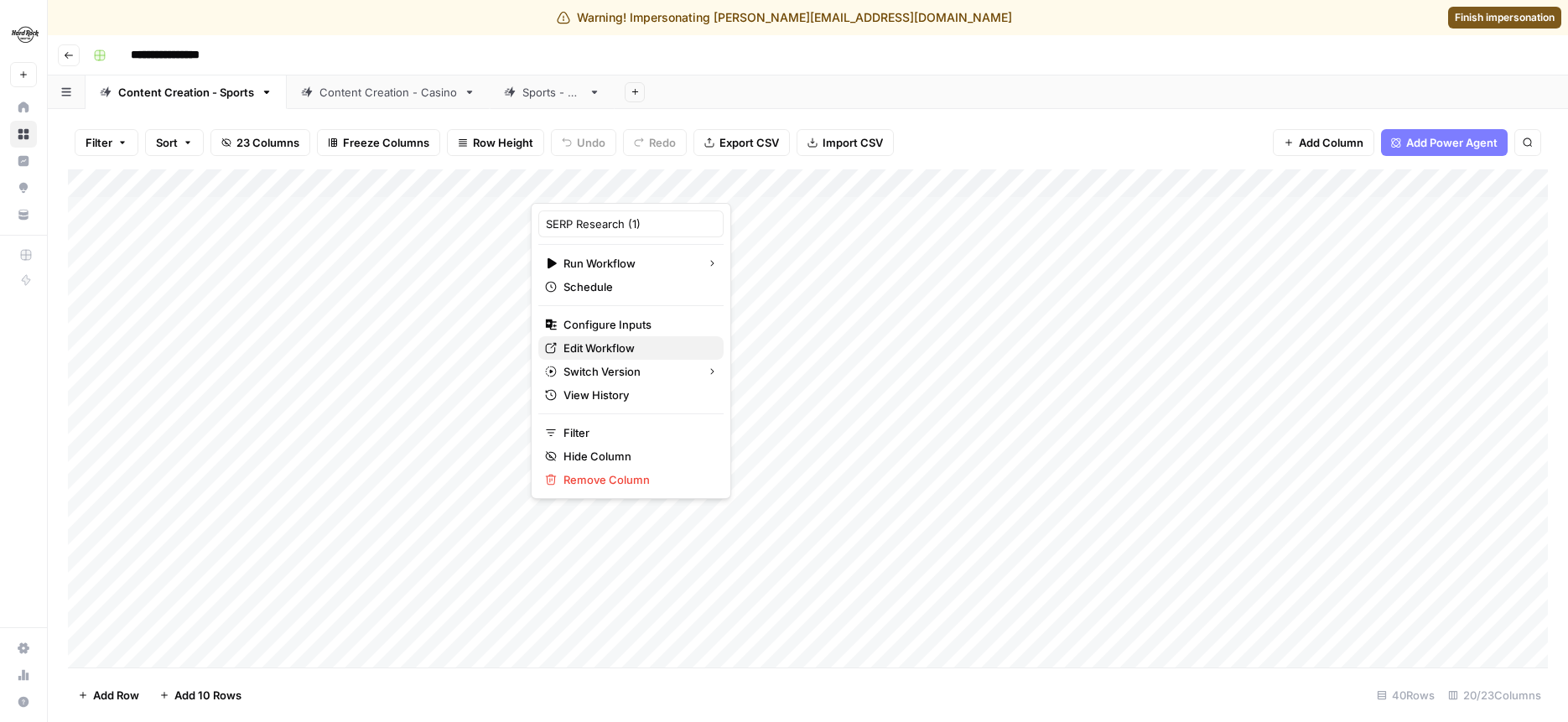
click at [593, 348] on span "Edit Workflow" at bounding box center [636, 348] width 147 height 17
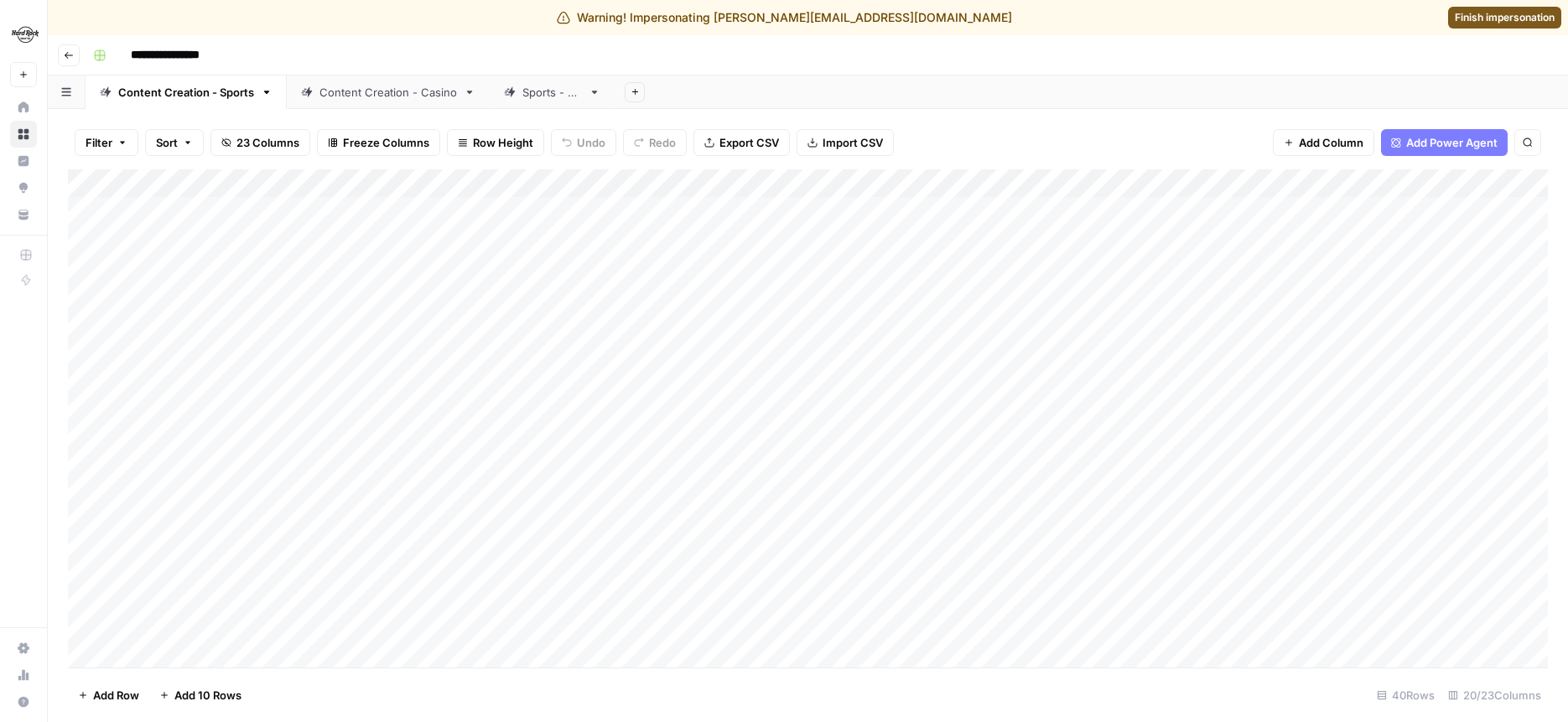
click at [573, 186] on div "Add Column" at bounding box center [808, 419] width 1481 height 498
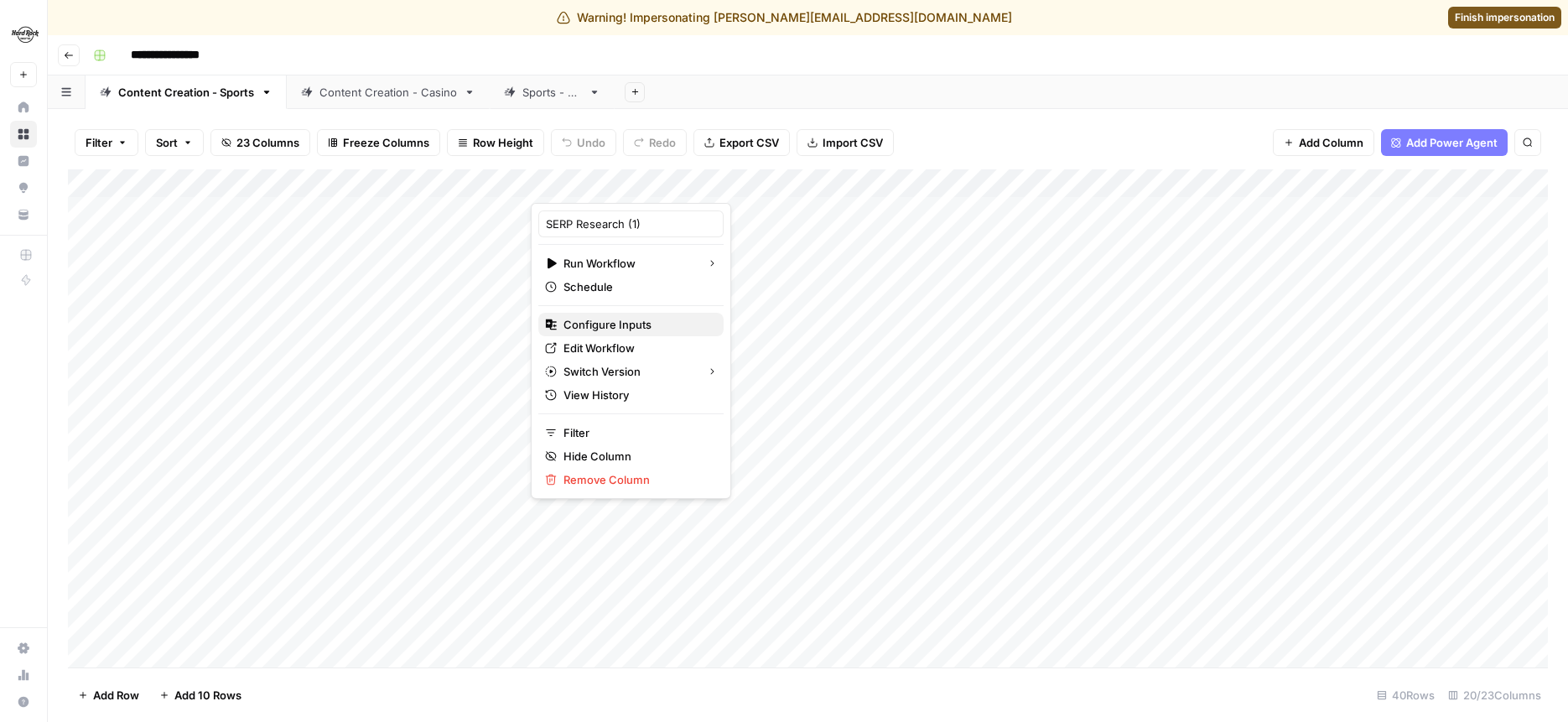
click at [587, 326] on span "Configure Inputs" at bounding box center [636, 325] width 147 height 17
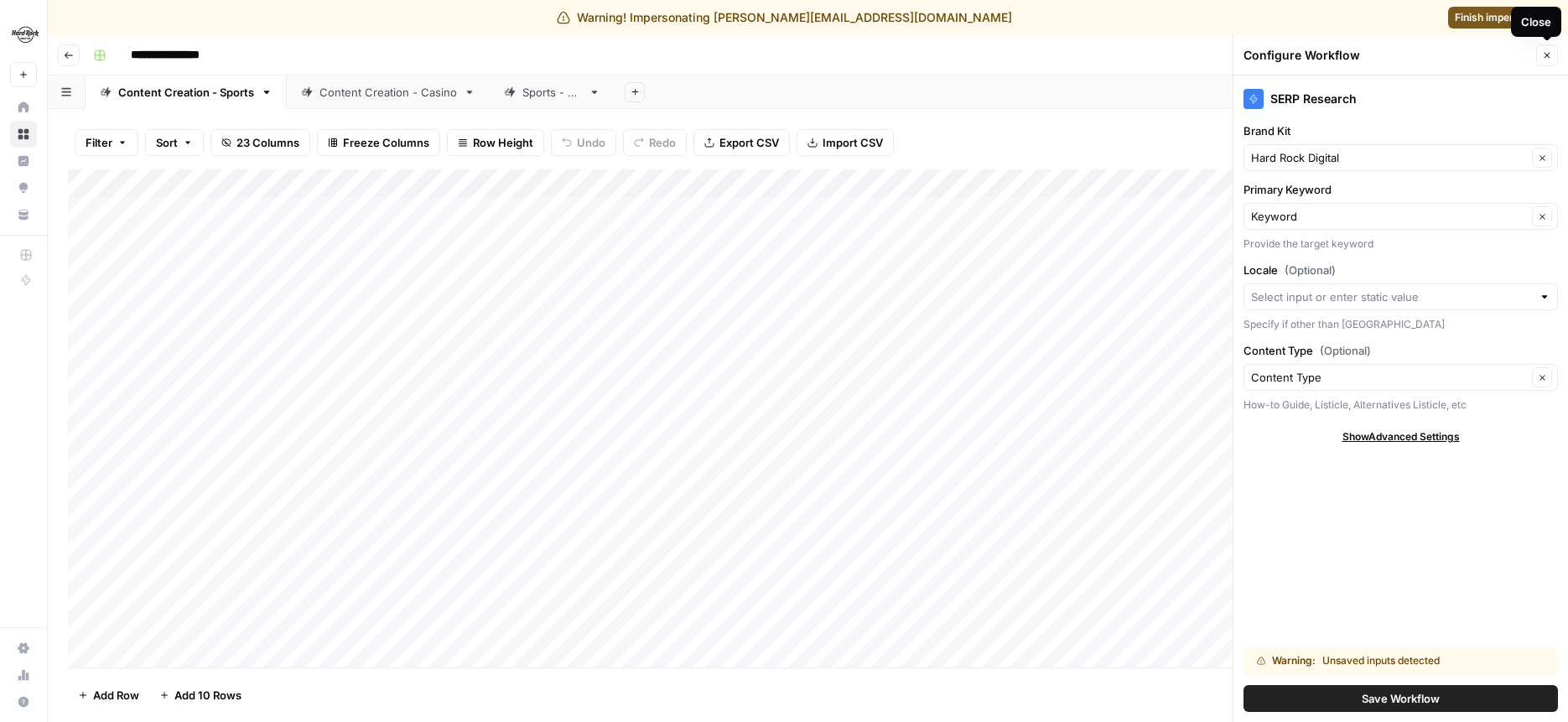
click at [1546, 52] on icon "button" at bounding box center [1548, 55] width 10 height 10
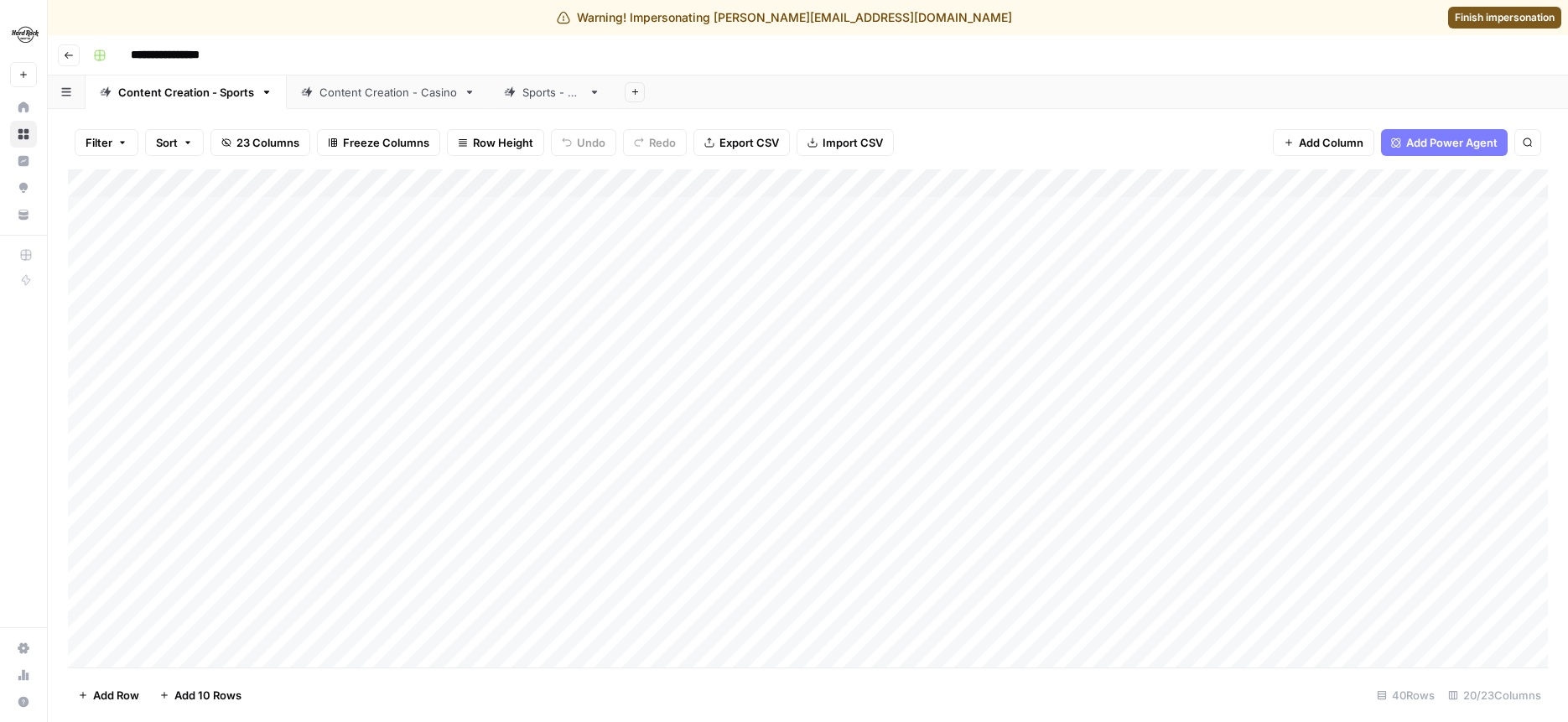
click at [540, 104] on link "Sports - QA" at bounding box center [552, 92] width 125 height 34
click at [642, 212] on div "Add Column" at bounding box center [808, 269] width 1481 height 198
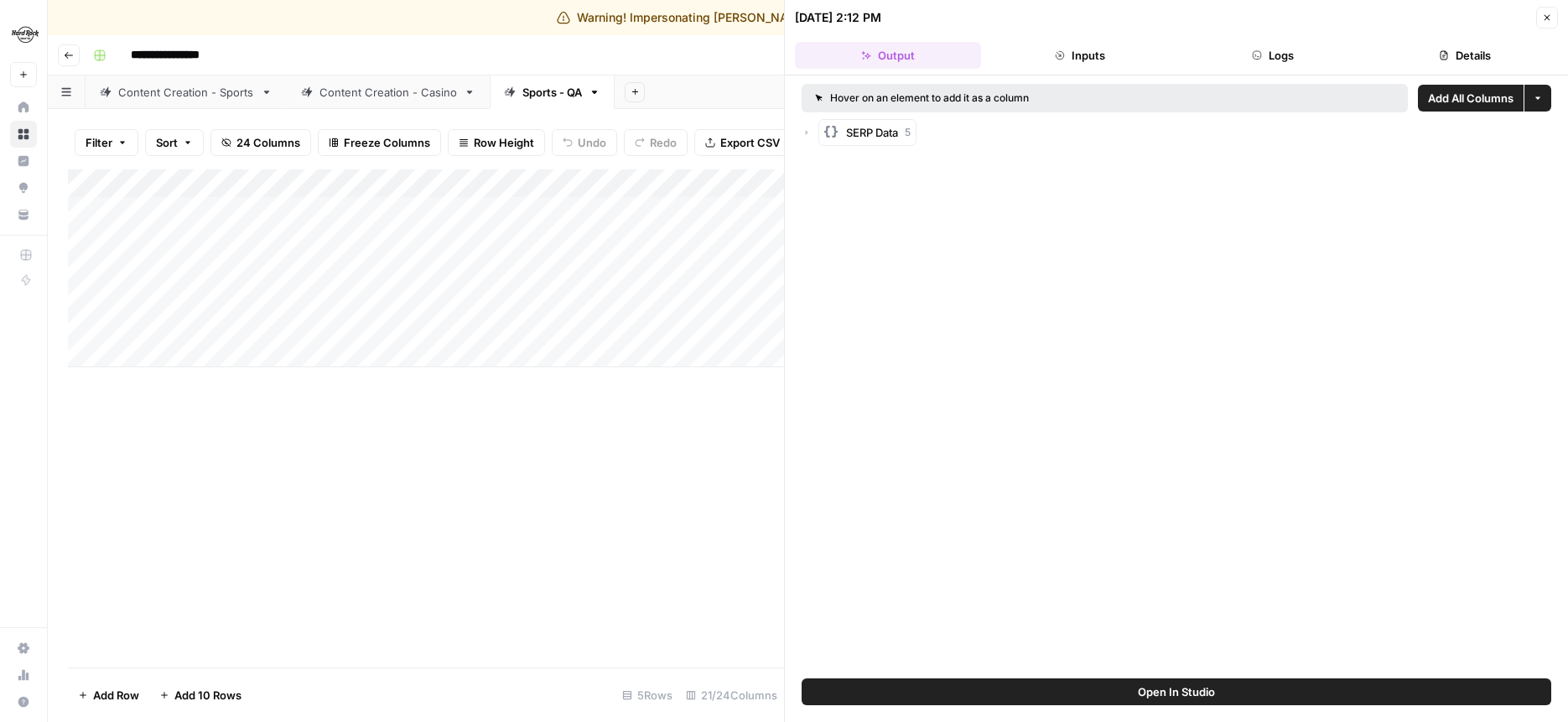
click at [1040, 53] on button "Inputs" at bounding box center [1081, 56] width 186 height 27
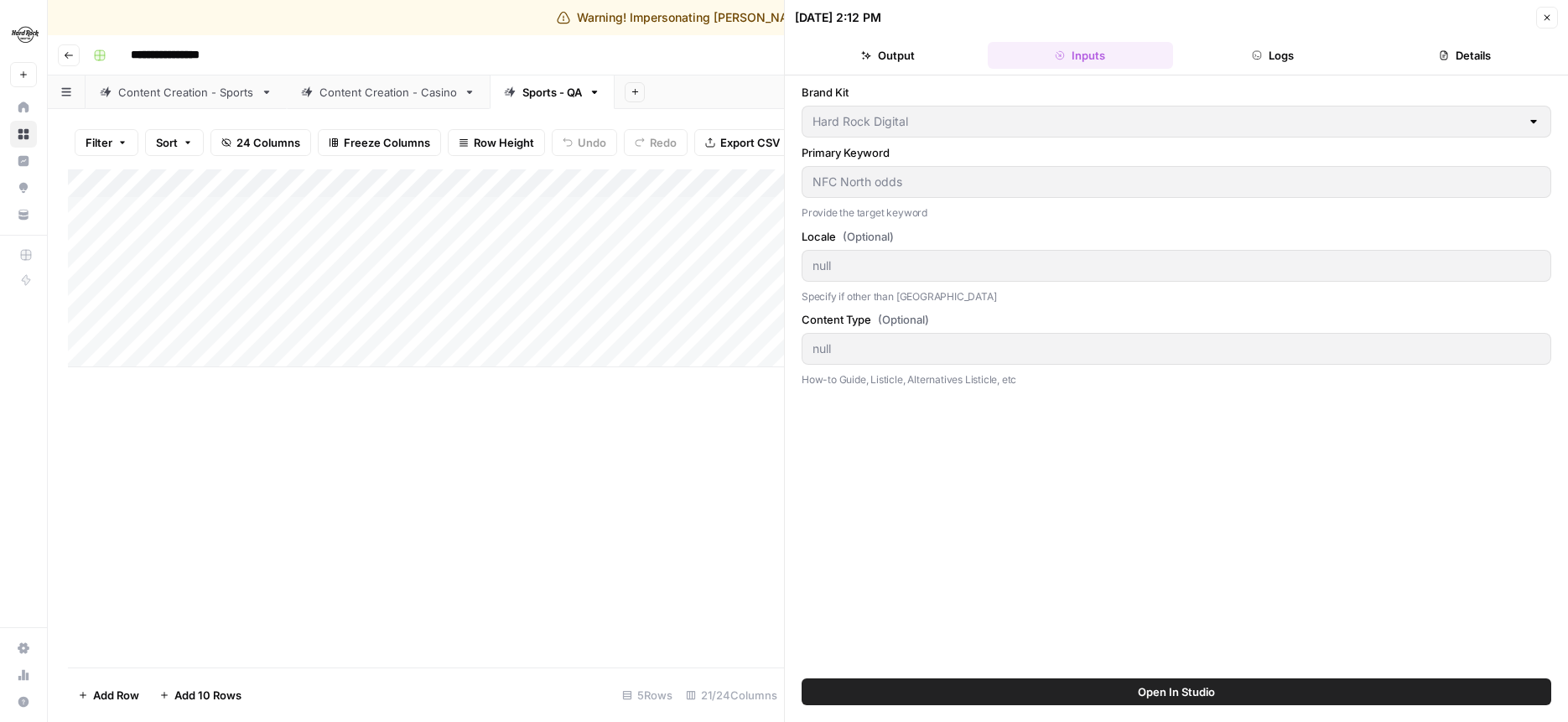
click at [1564, 11] on header "09/08/25 at 2:12 PM Close Output Inputs Logs Details" at bounding box center [1177, 37] width 784 height 75
click at [1545, 13] on icon "button" at bounding box center [1548, 18] width 10 height 10
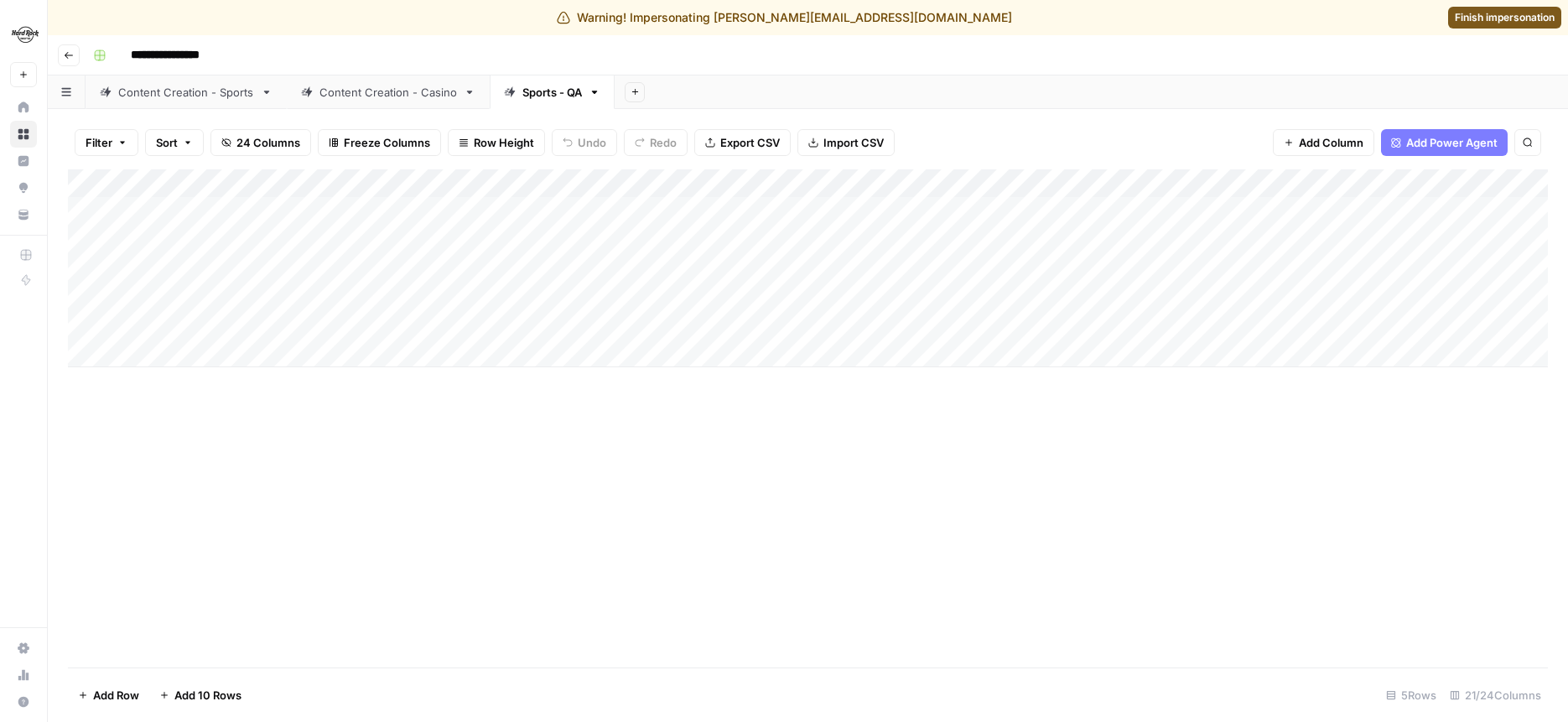
click at [561, 181] on div "Add Column" at bounding box center [808, 269] width 1481 height 198
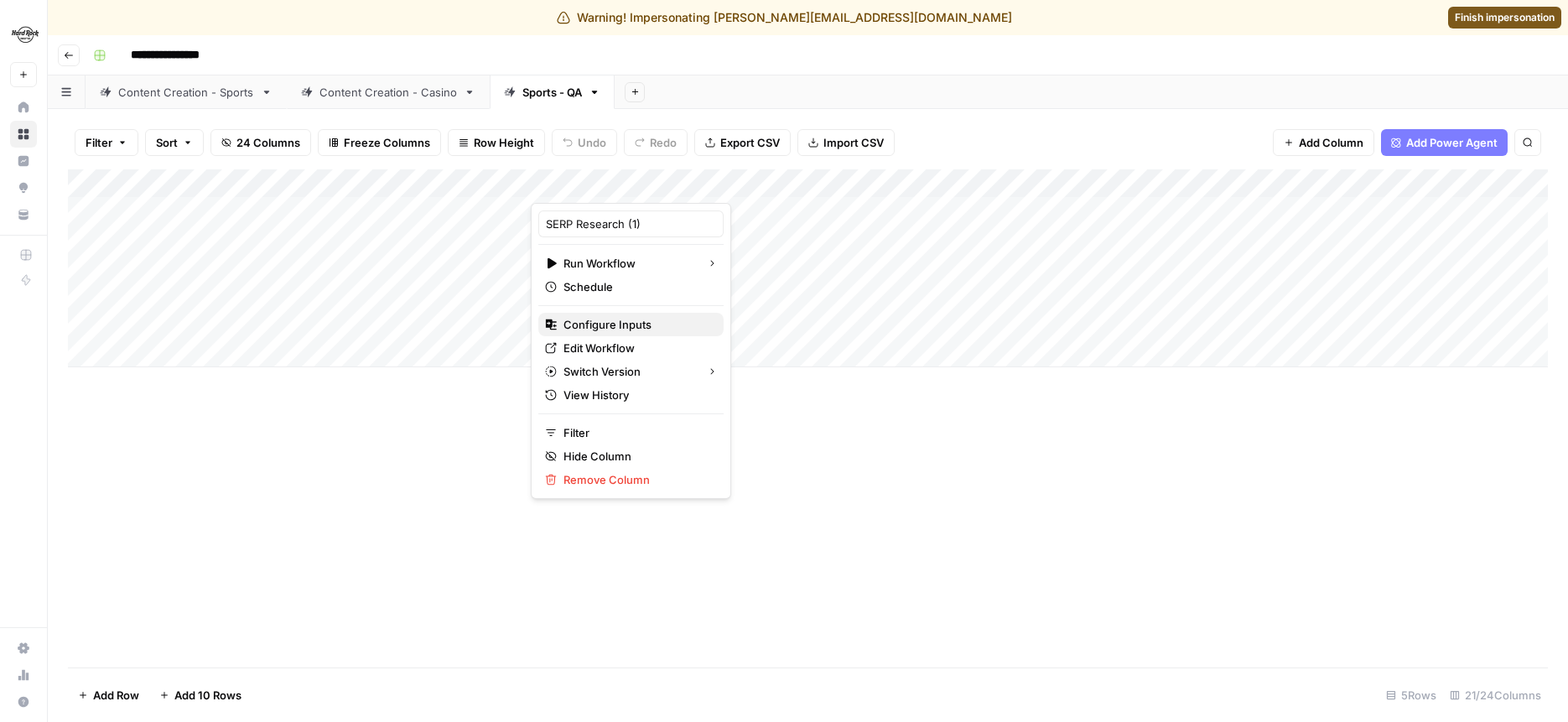
click at [600, 329] on span "Configure Inputs" at bounding box center [636, 325] width 147 height 17
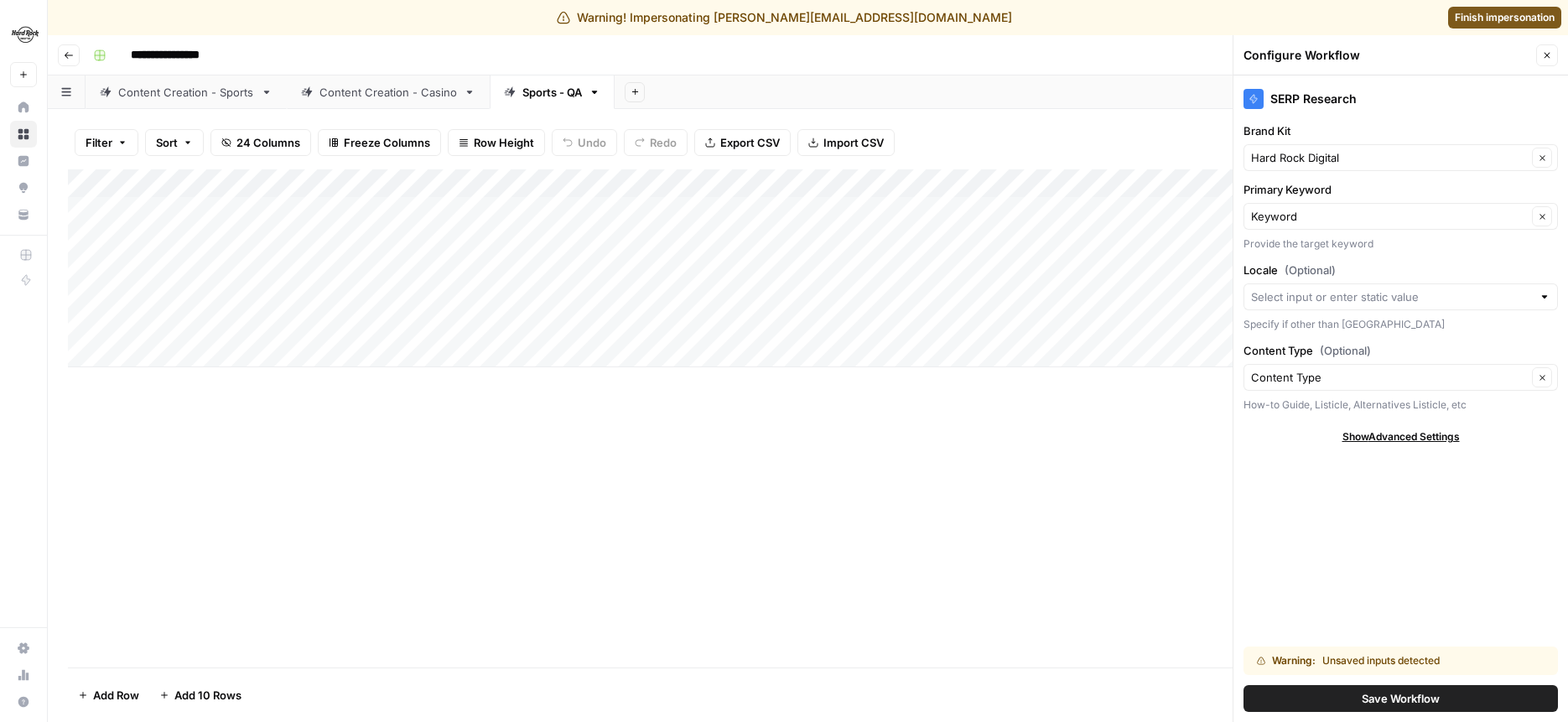
click at [1545, 51] on icon "button" at bounding box center [1548, 55] width 10 height 10
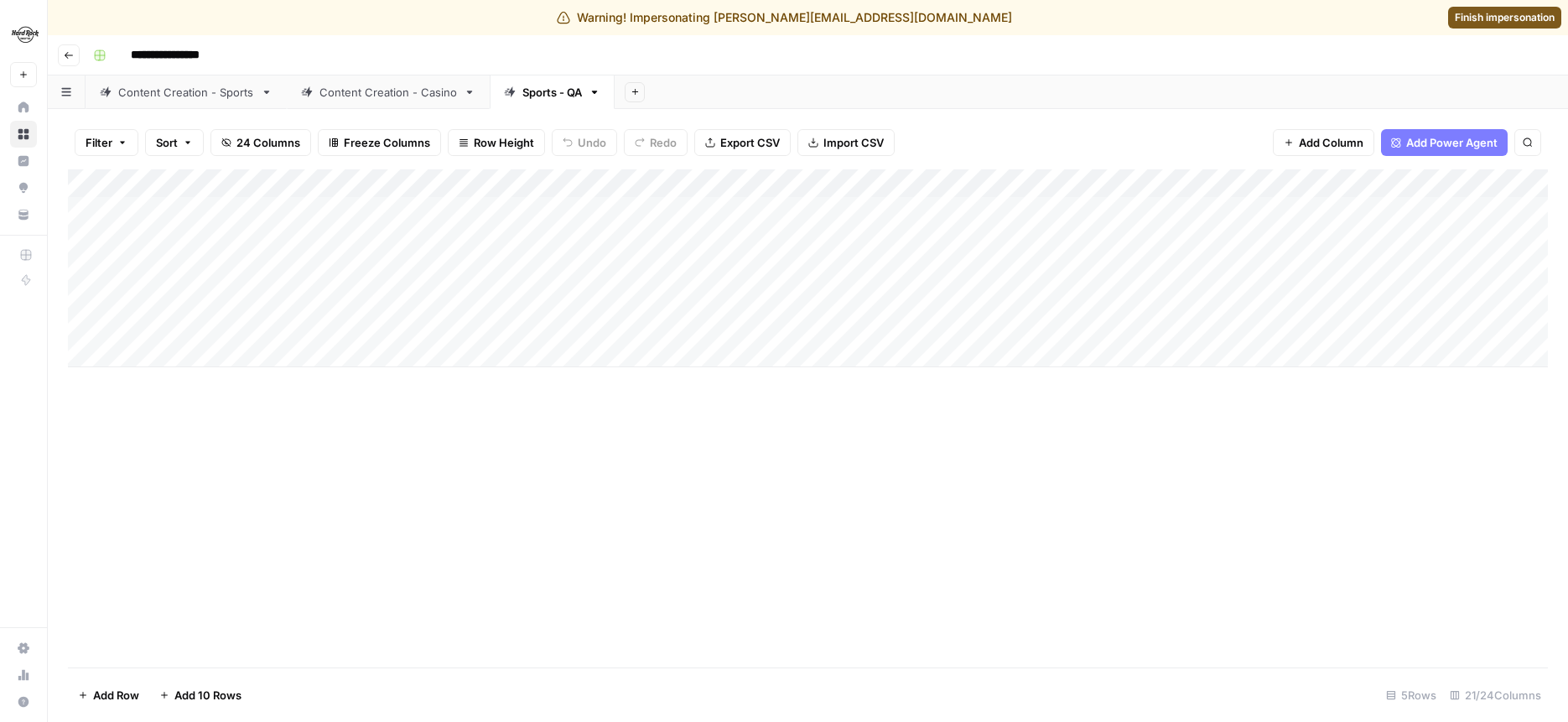
click at [558, 187] on div "Add Column" at bounding box center [808, 269] width 1481 height 198
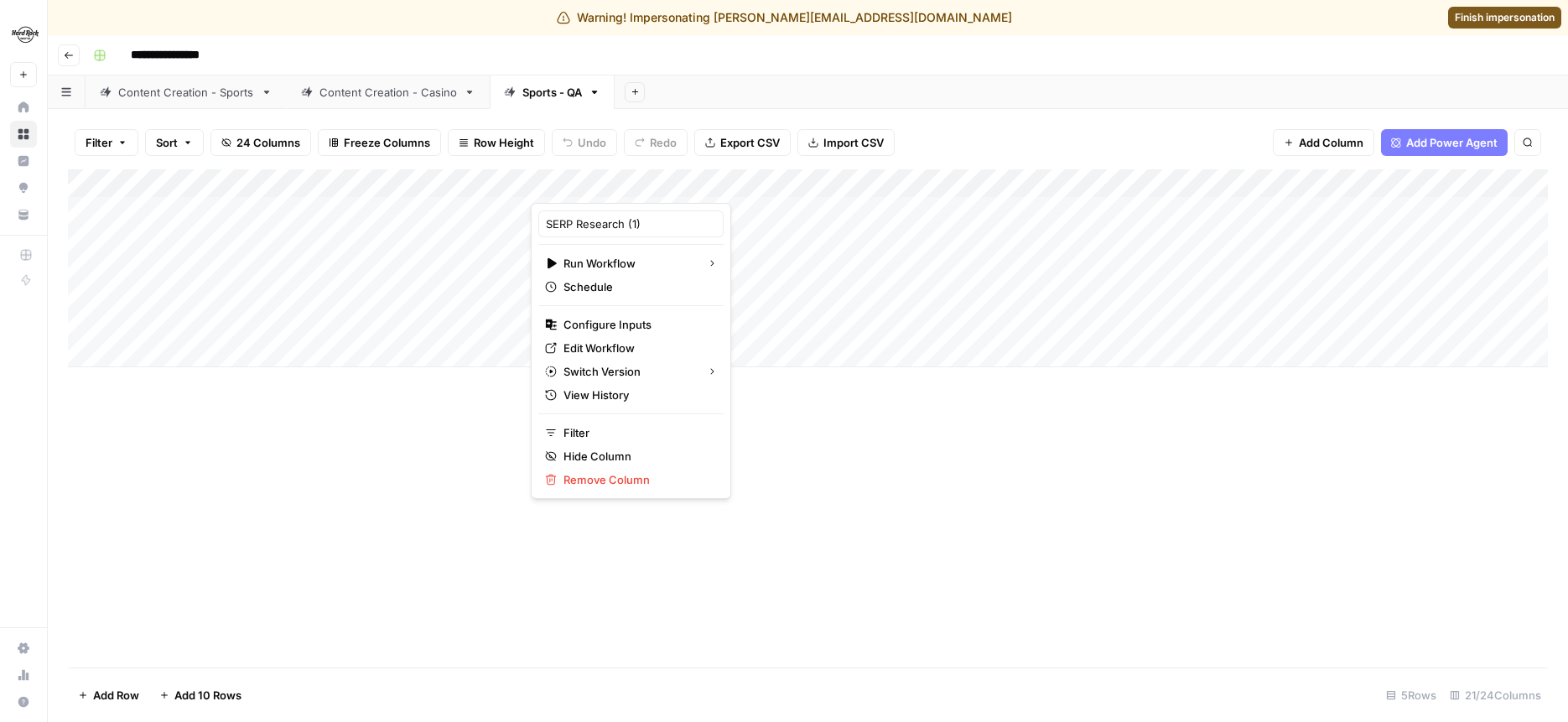
drag, startPoint x: 906, startPoint y: 464, endPoint x: 895, endPoint y: 53, distance: 411.1
click at [906, 442] on div "Add Column" at bounding box center [808, 419] width 1481 height 498
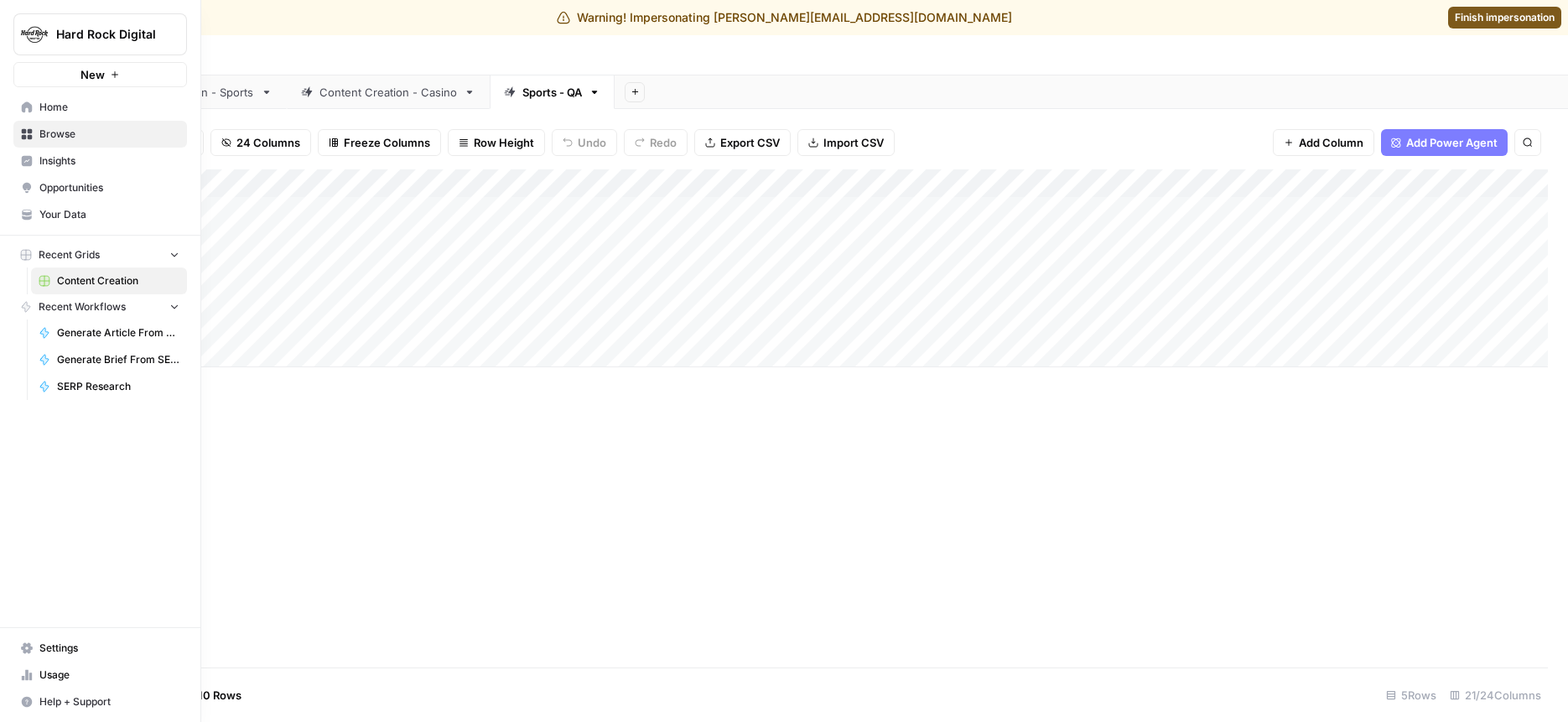
click at [43, 94] on link "Home" at bounding box center [100, 108] width 174 height 27
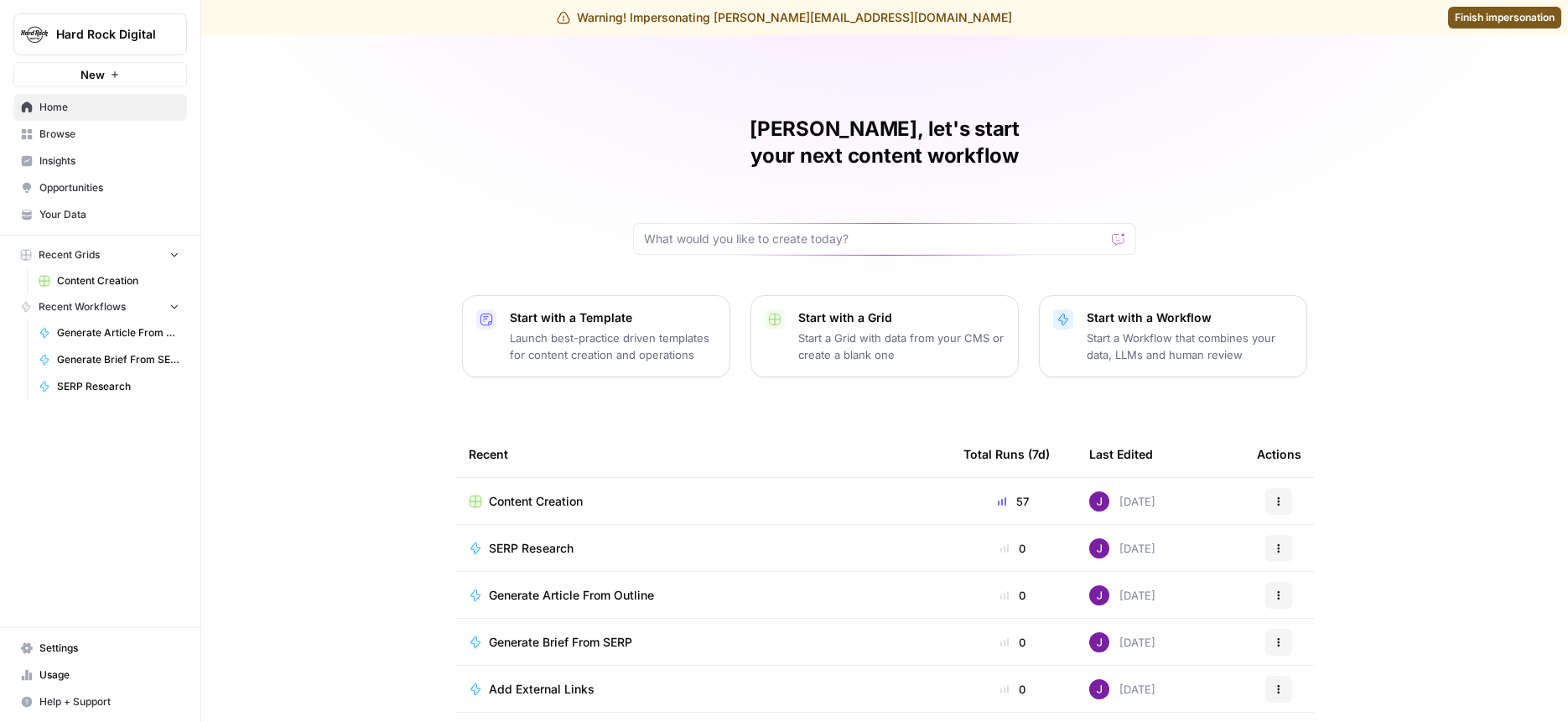
click at [55, 125] on link "Browse" at bounding box center [100, 135] width 174 height 27
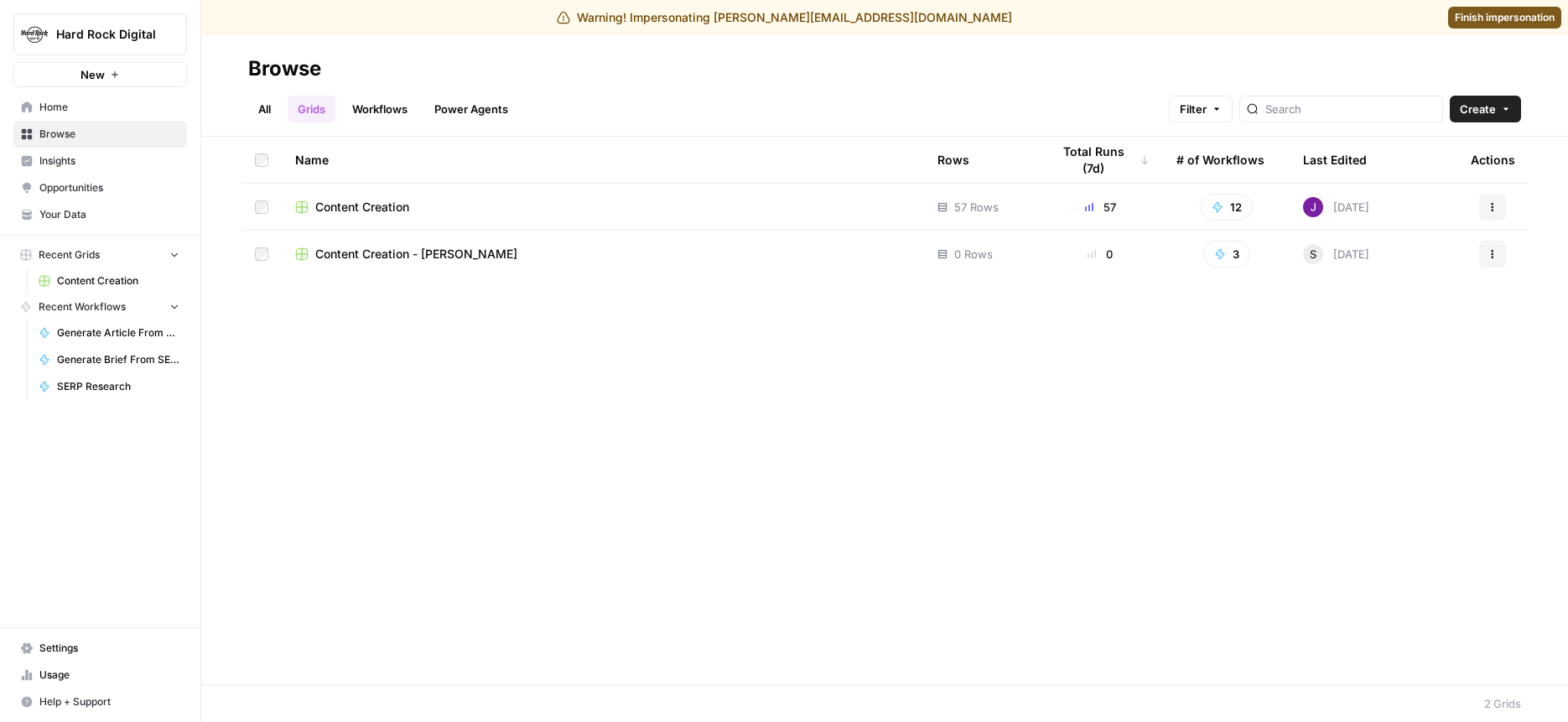
click at [88, 160] on span "Insights" at bounding box center [109, 161] width 140 height 15
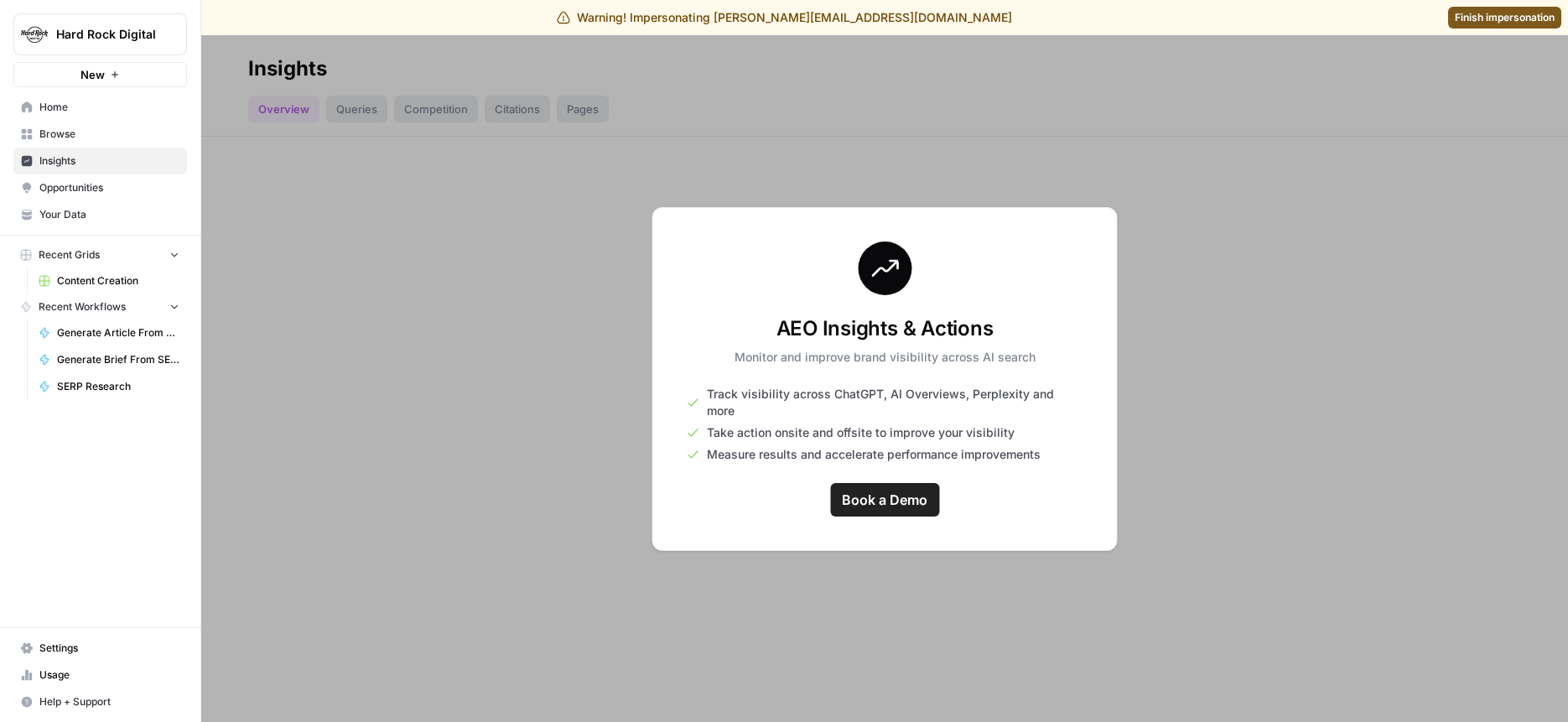
click at [83, 219] on span "Your Data" at bounding box center [109, 215] width 140 height 15
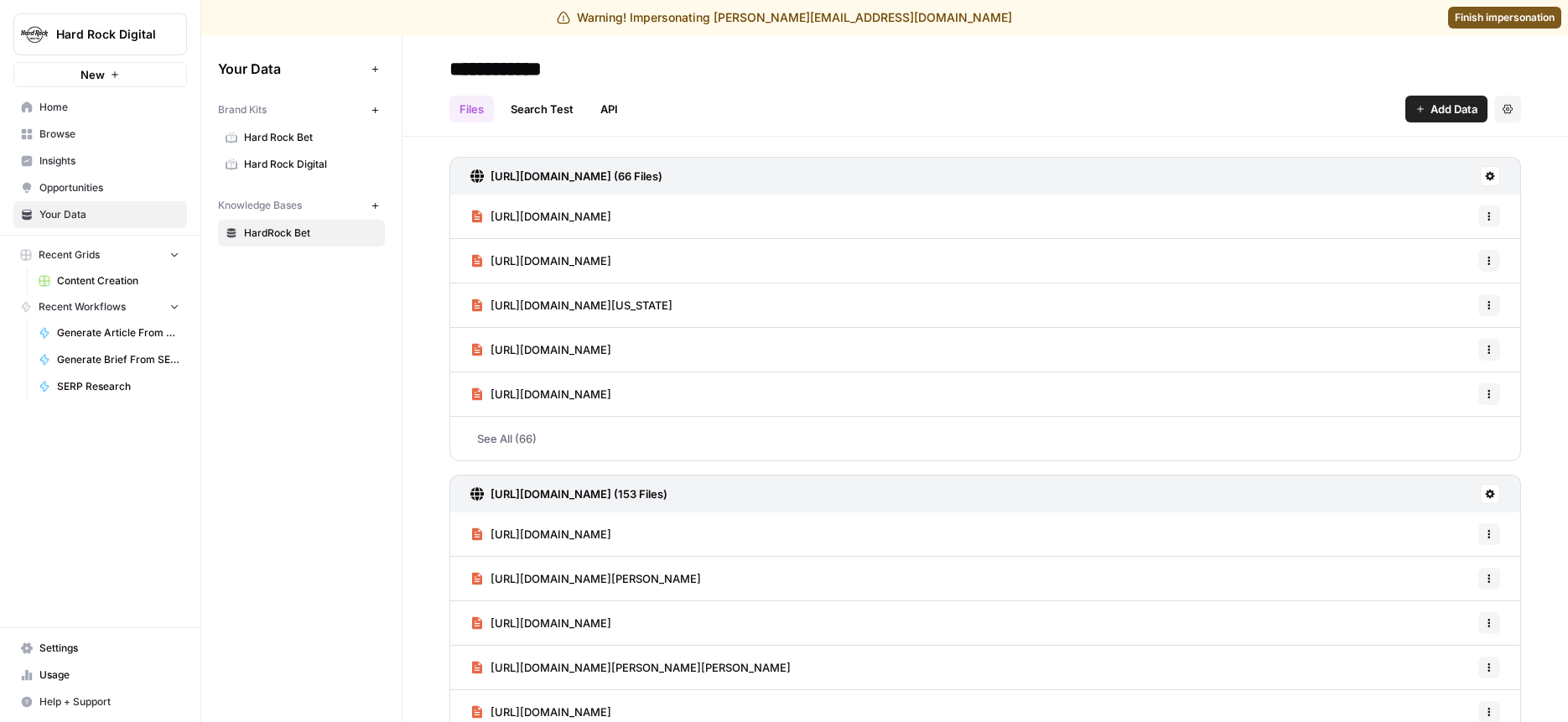
click at [306, 140] on span "Hard Rock Bet" at bounding box center [310, 137] width 133 height 15
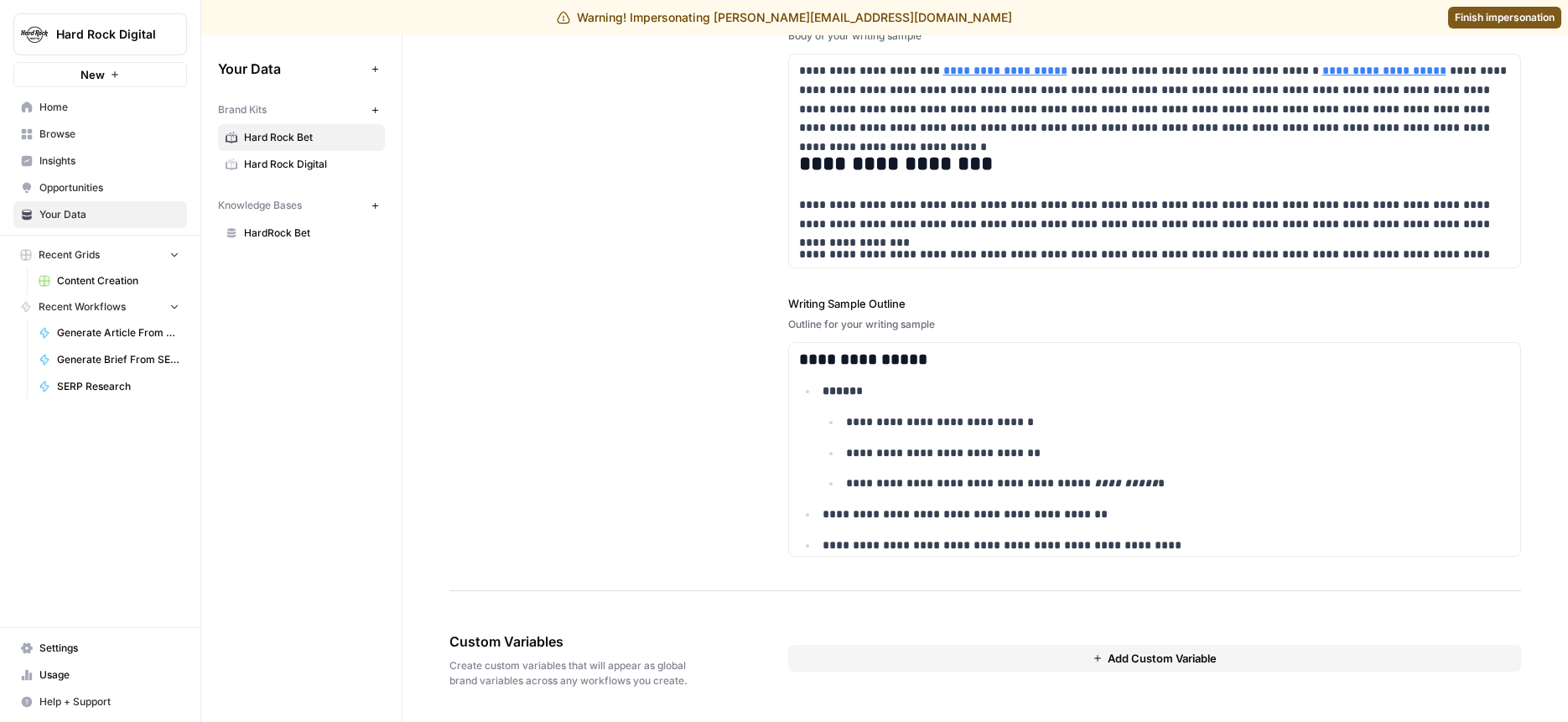
scroll to position [2069, 0]
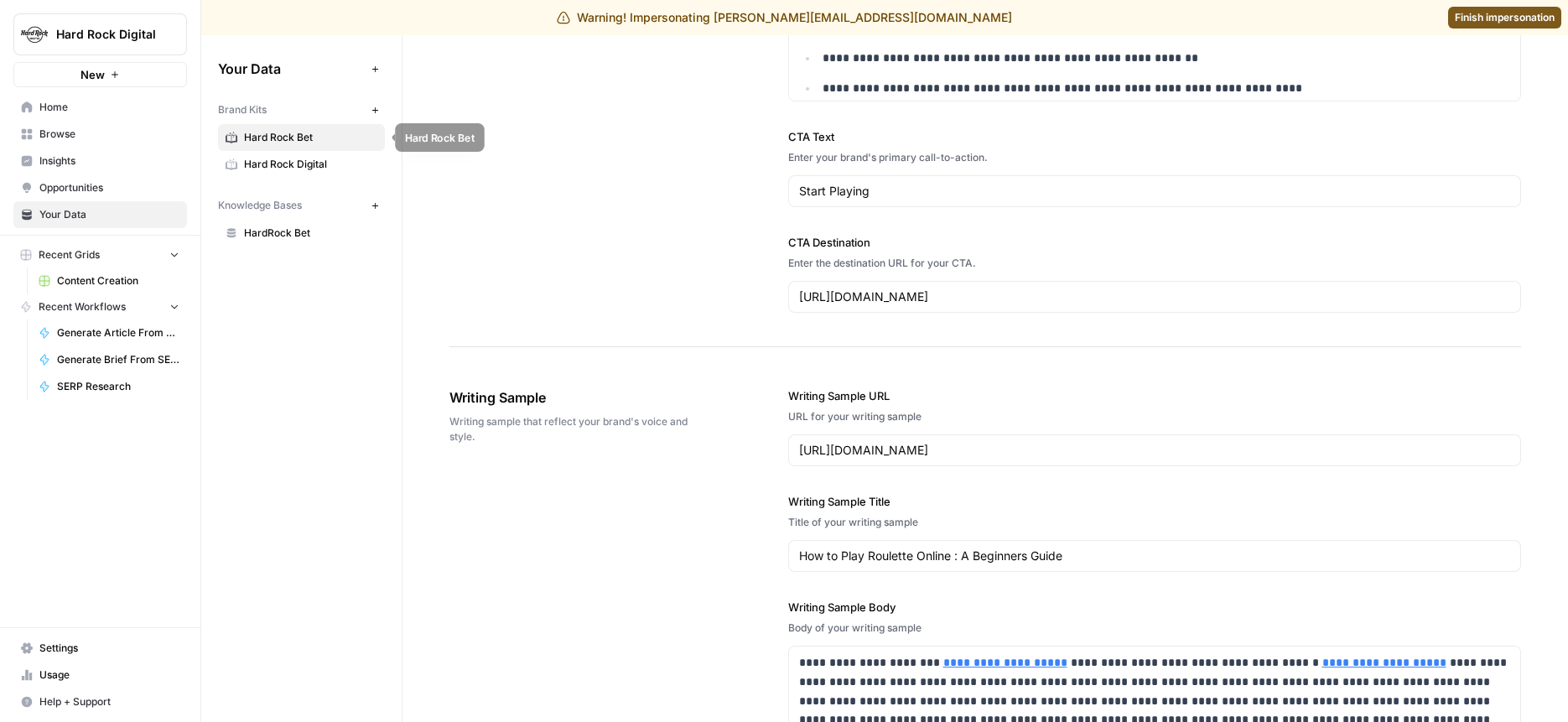
click at [290, 162] on span "Hard Rock Digital" at bounding box center [310, 164] width 133 height 15
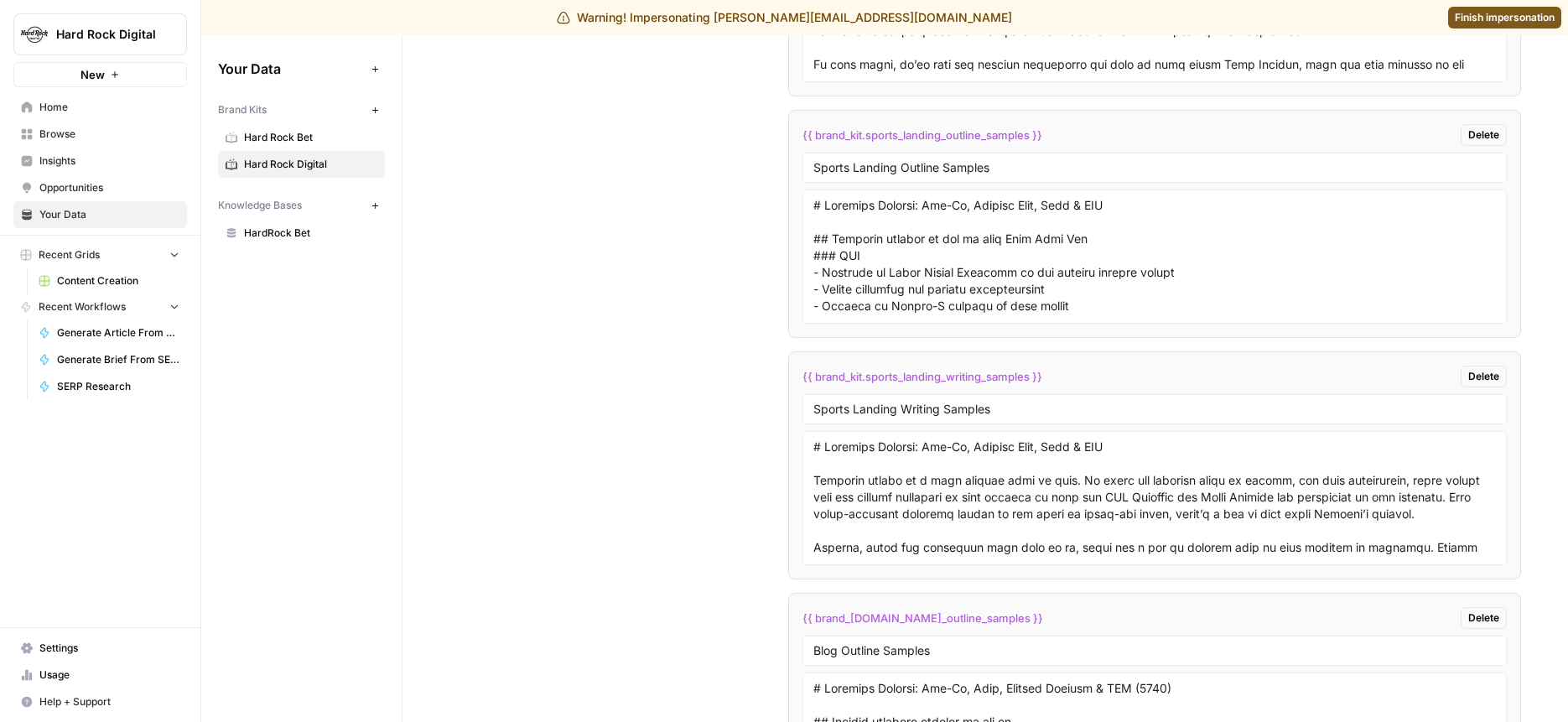
scroll to position [5297, 0]
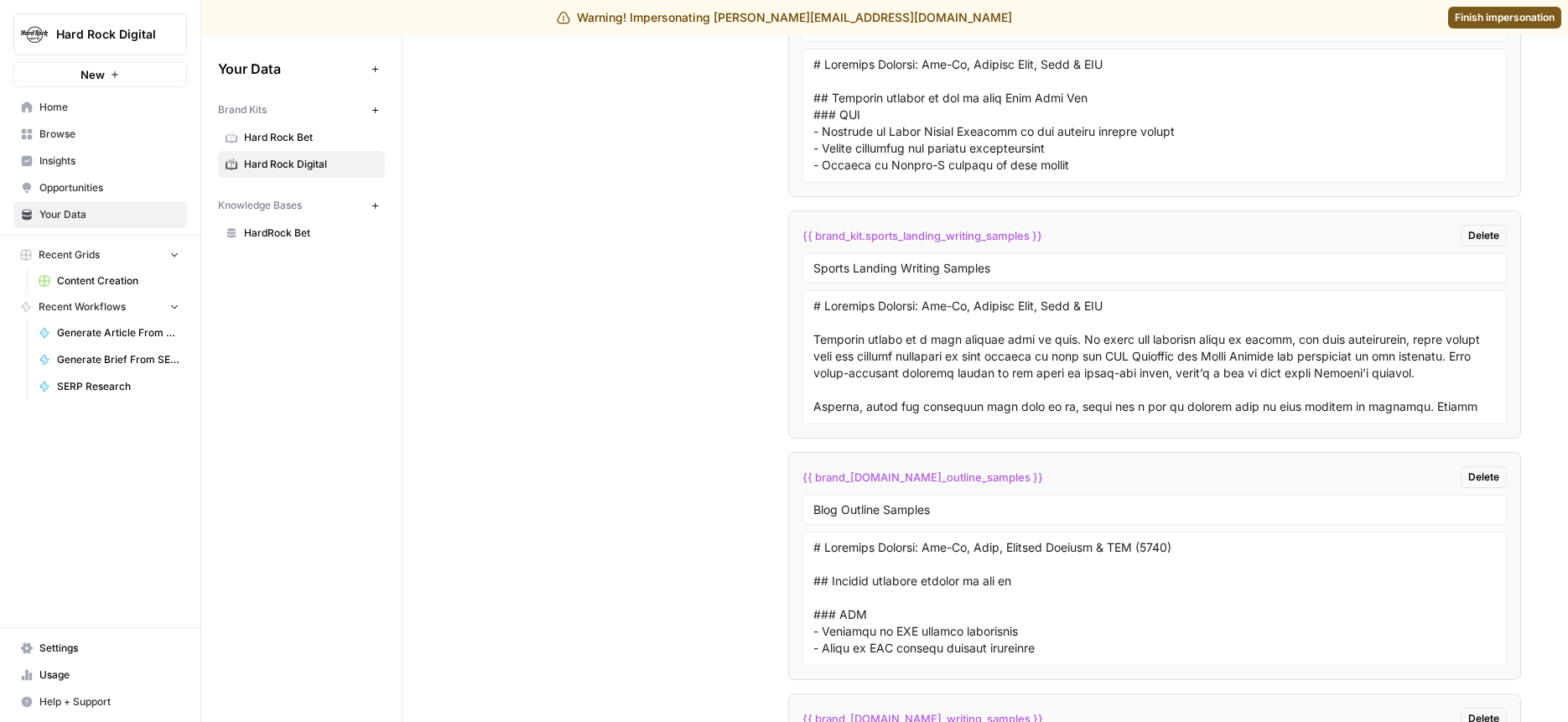
drag, startPoint x: 978, startPoint y: 479, endPoint x: 856, endPoint y: 478, distance: 122.0
click at [856, 478] on span "{{ brand_kit.blog_outline_samples }}" at bounding box center [923, 477] width 241 height 17
drag, startPoint x: 1032, startPoint y: 236, endPoint x: 813, endPoint y: 237, distance: 219.0
click at [813, 238] on span "{{ brand_kit.sports_landing_writing_samples }}" at bounding box center [923, 236] width 240 height 17
copy span "brand_kit.sports_landing_writing_samples"
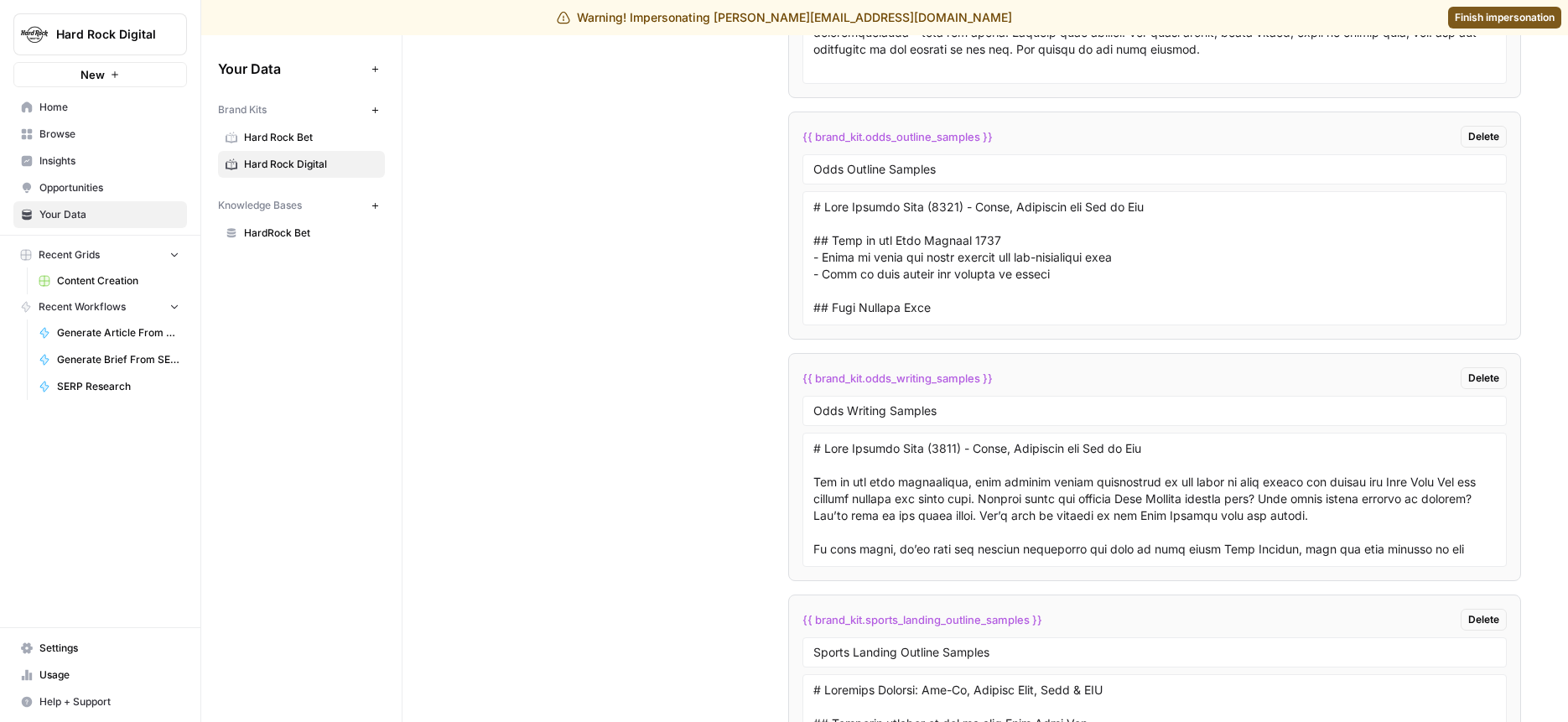
scroll to position [4476, 0]
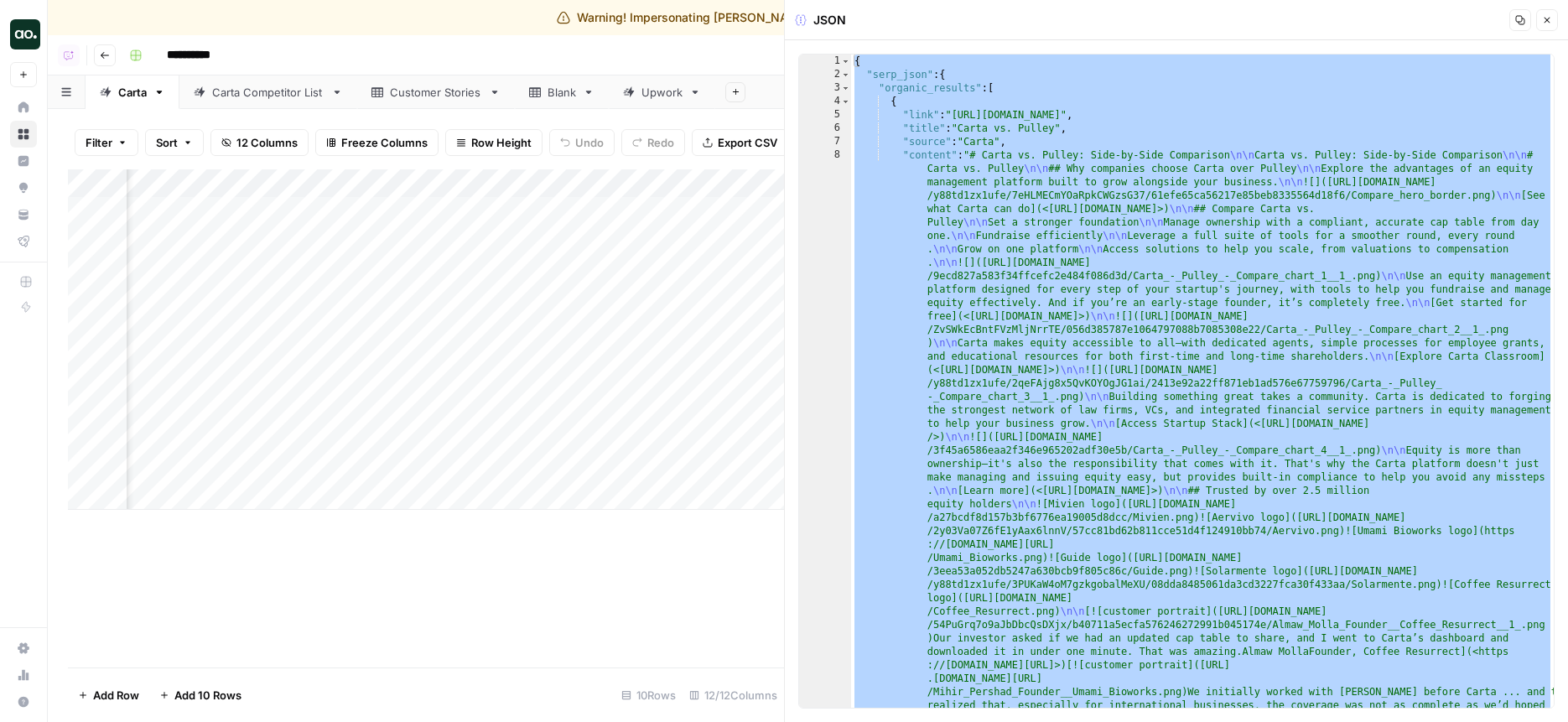
scroll to position [0, 747]
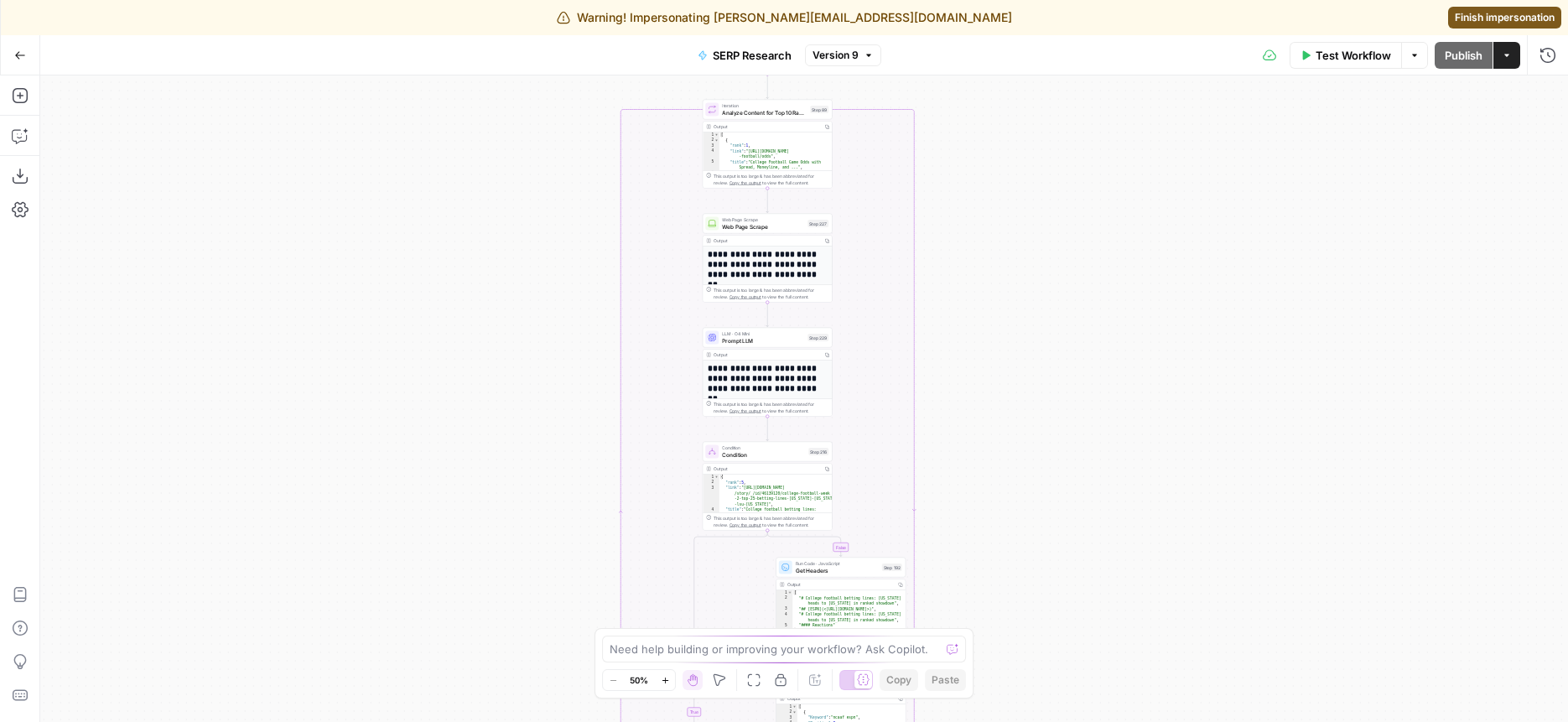
click at [954, 259] on div "true false Workflow Set Inputs Inputs Run Code · Python Get SERP Parameters Ste…" at bounding box center [805, 398] width 1528 height 647
click at [950, 182] on div "true false Workflow Set Inputs Inputs Run Code · Python Get SERP Parameters Ste…" at bounding box center [805, 398] width 1528 height 647
click at [518, 53] on div "Go Back SERP Research Version 9 Test Workflow Options Publish Actions Run Histo…" at bounding box center [784, 55] width 1568 height 40
click at [454, 180] on div "true false Workflow Set Inputs Inputs Run Code · Python Get SERP Parameters Ste…" at bounding box center [805, 398] width 1528 height 647
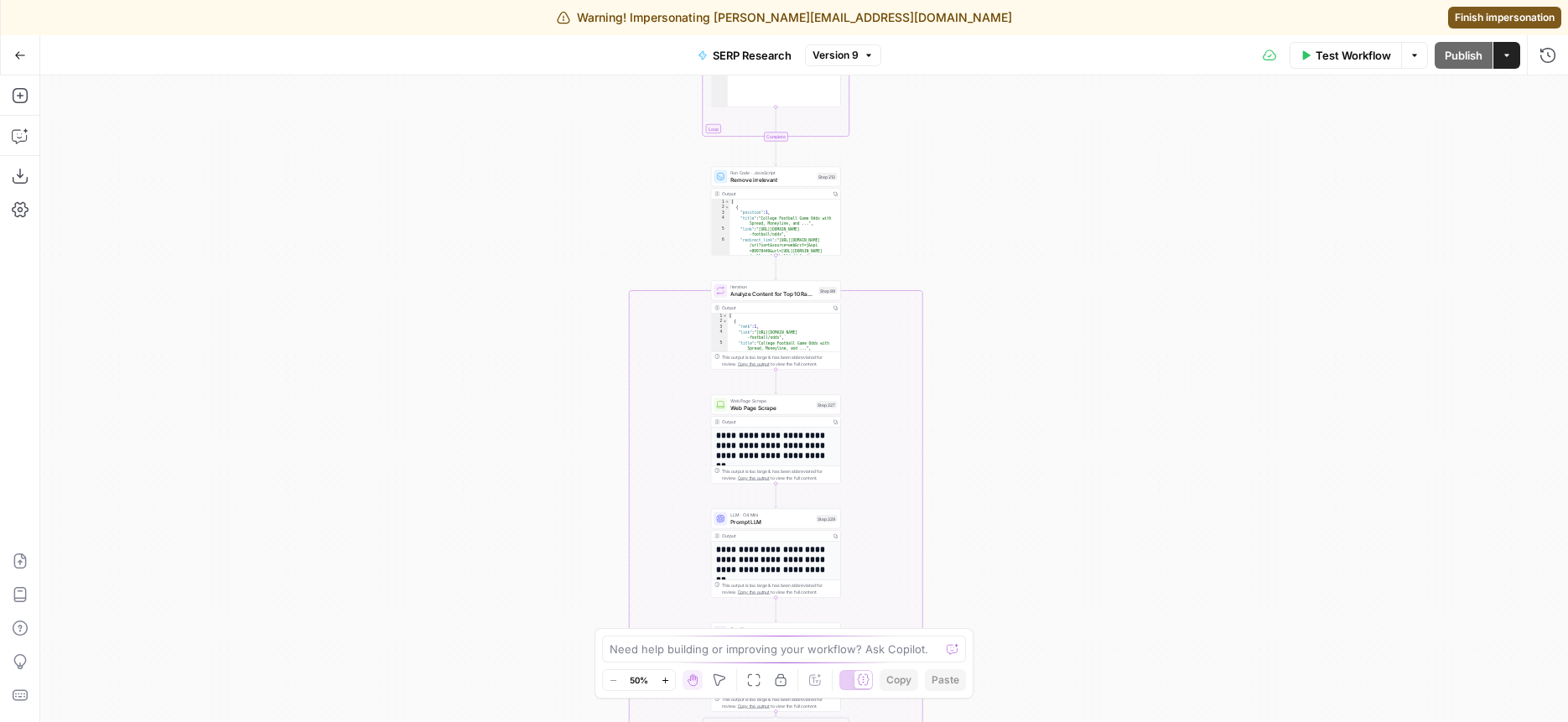
click at [964, 199] on div "true false Workflow Set Inputs Inputs Run Code · Python Get SERP Parameters Ste…" at bounding box center [805, 398] width 1528 height 647
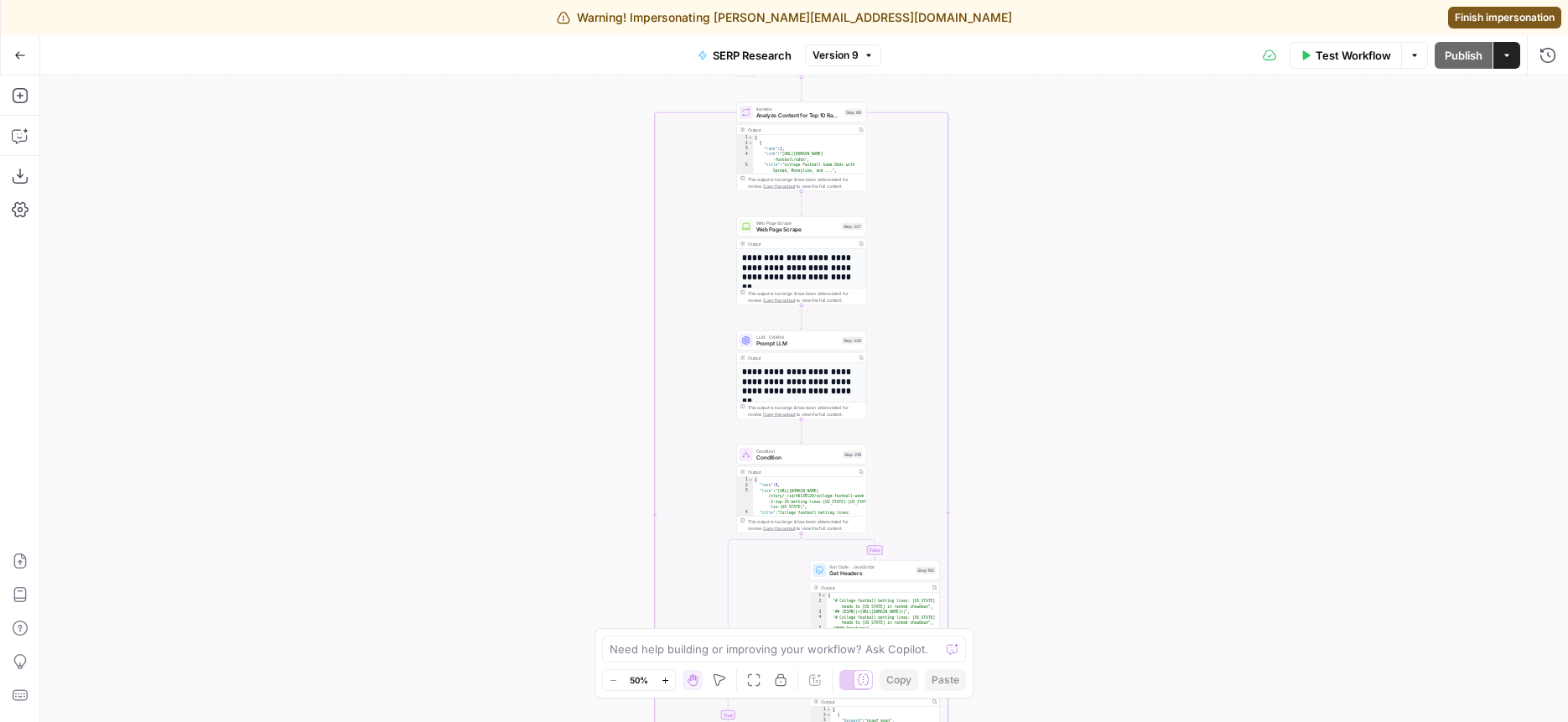
drag, startPoint x: 1023, startPoint y: 283, endPoint x: 1034, endPoint y: 376, distance: 93.6
click at [1036, 375] on div "true false Workflow Set Inputs Inputs Run Code · Python Get SERP Parameters Ste…" at bounding box center [805, 398] width 1528 height 647
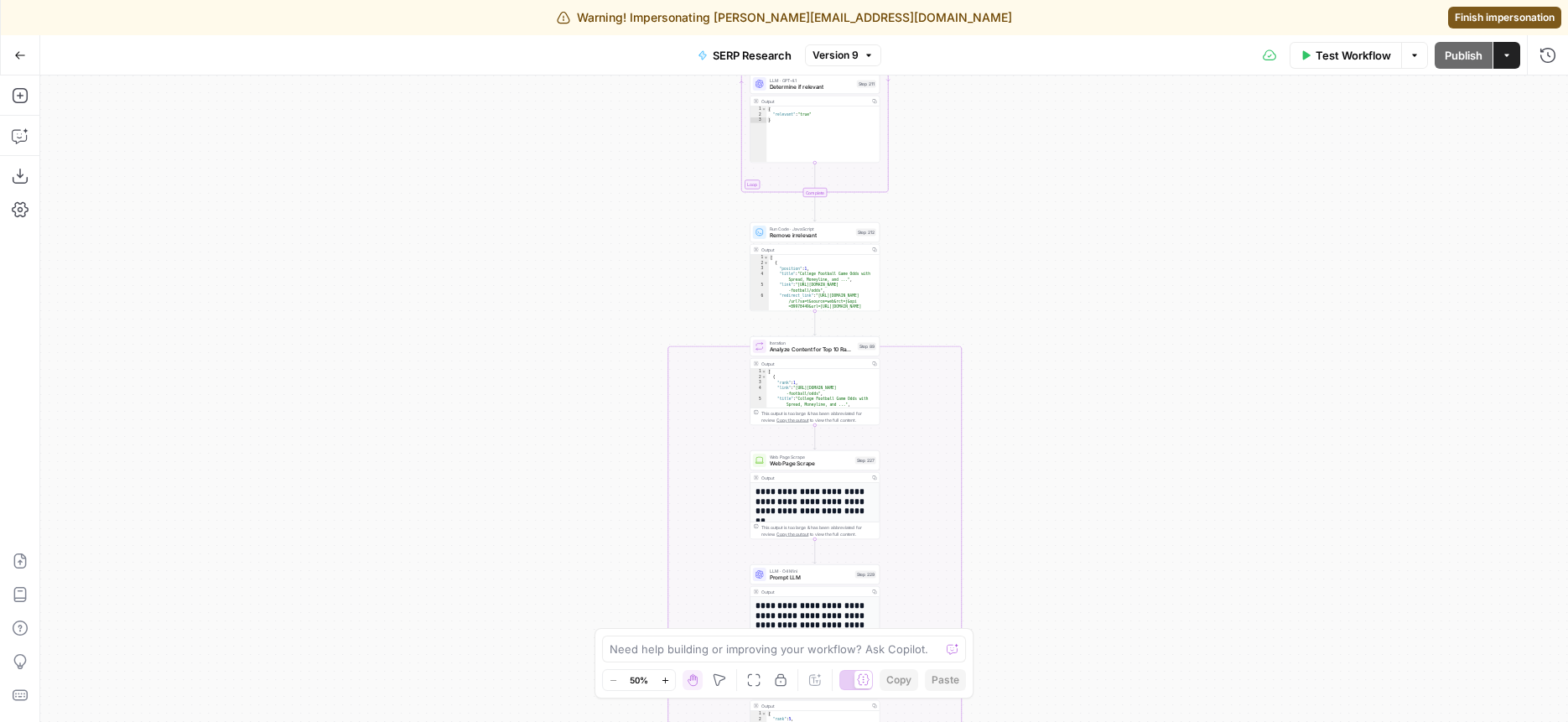
drag, startPoint x: 1023, startPoint y: 104, endPoint x: 1032, endPoint y: 503, distance: 399.1
click at [1032, 503] on div "true false Workflow Set Inputs Inputs Run Code · Python Get SERP Parameters Ste…" at bounding box center [805, 398] width 1528 height 647
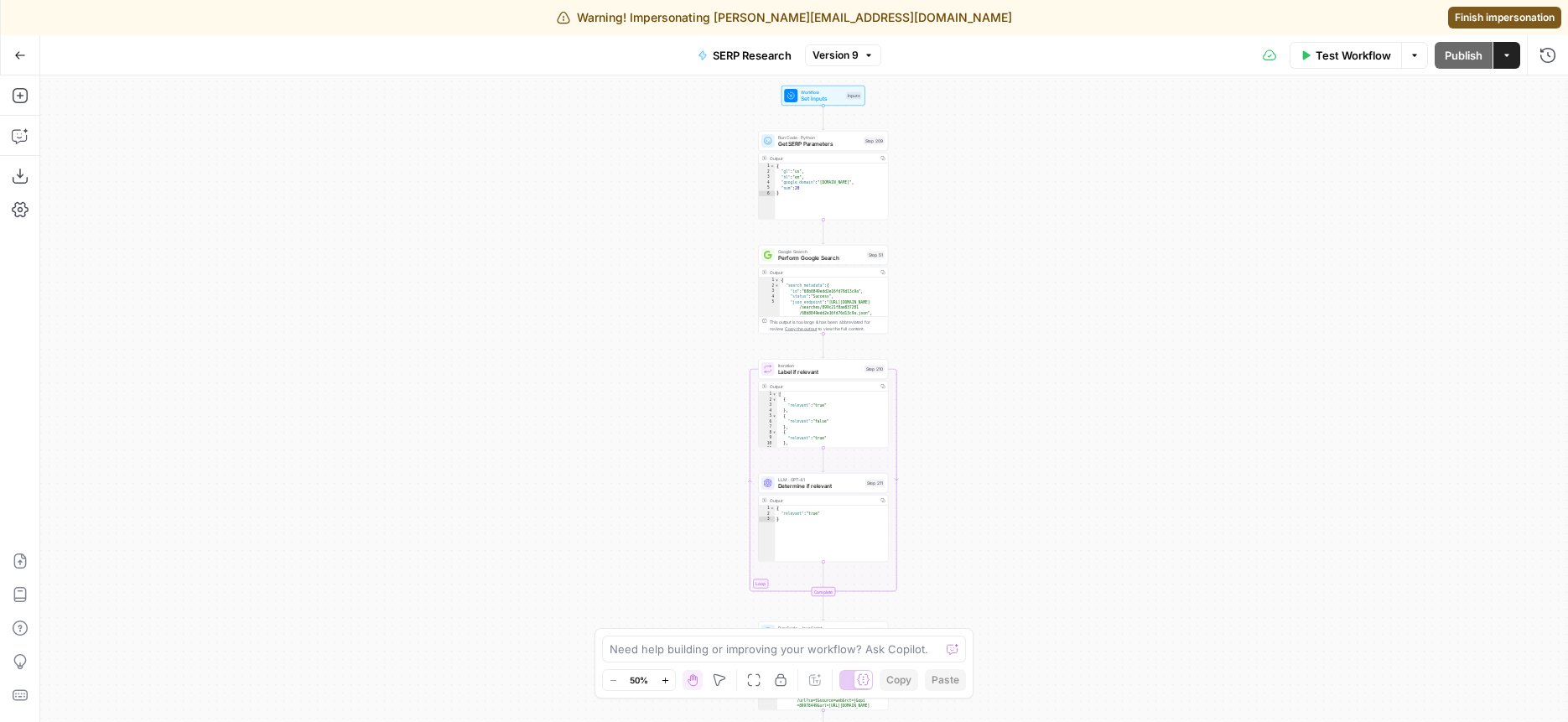
click at [957, 411] on div "true false Workflow Set Inputs Inputs Run Code · Python Get SERP Parameters Ste…" at bounding box center [805, 398] width 1528 height 647
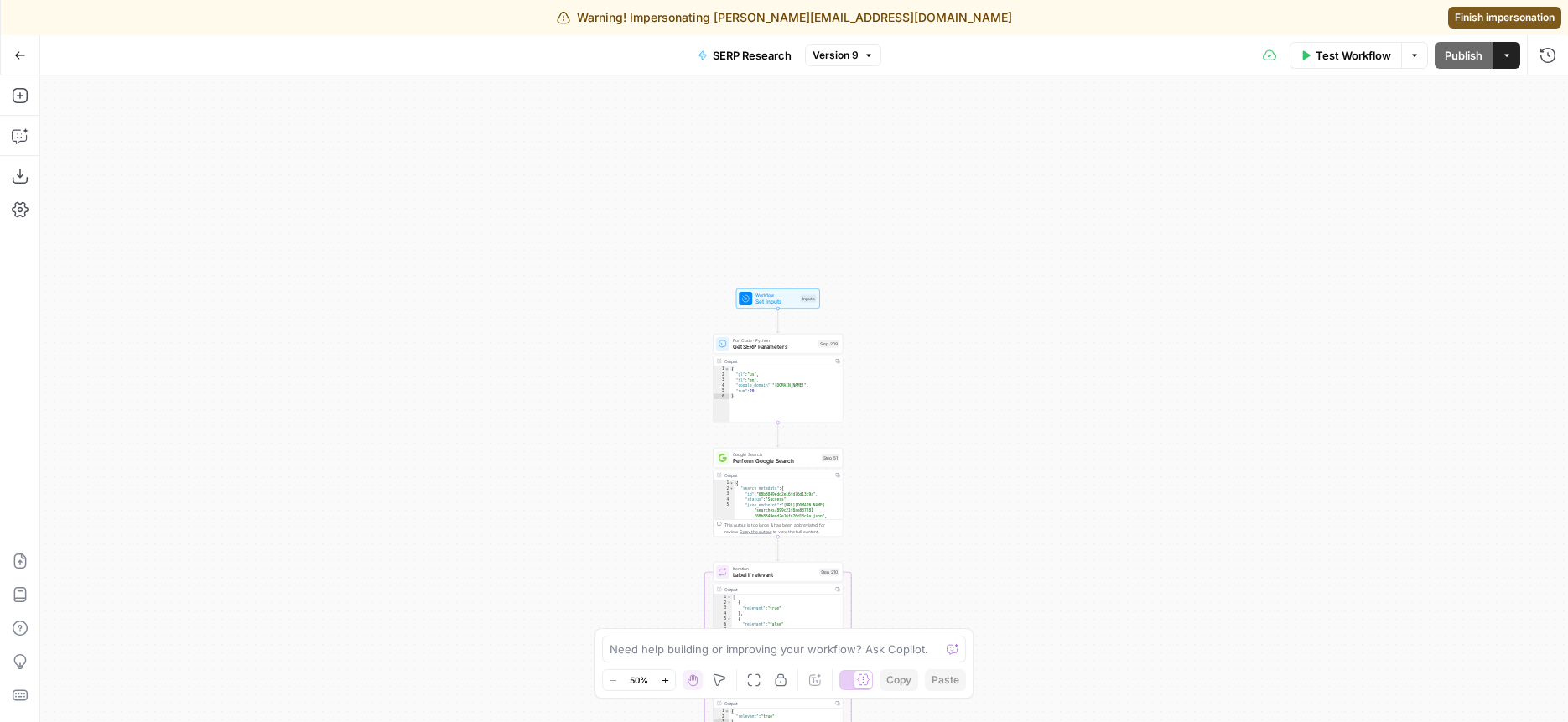
click at [747, 292] on div at bounding box center [745, 299] width 14 height 14
click at [746, 297] on icon at bounding box center [746, 299] width 7 height 7
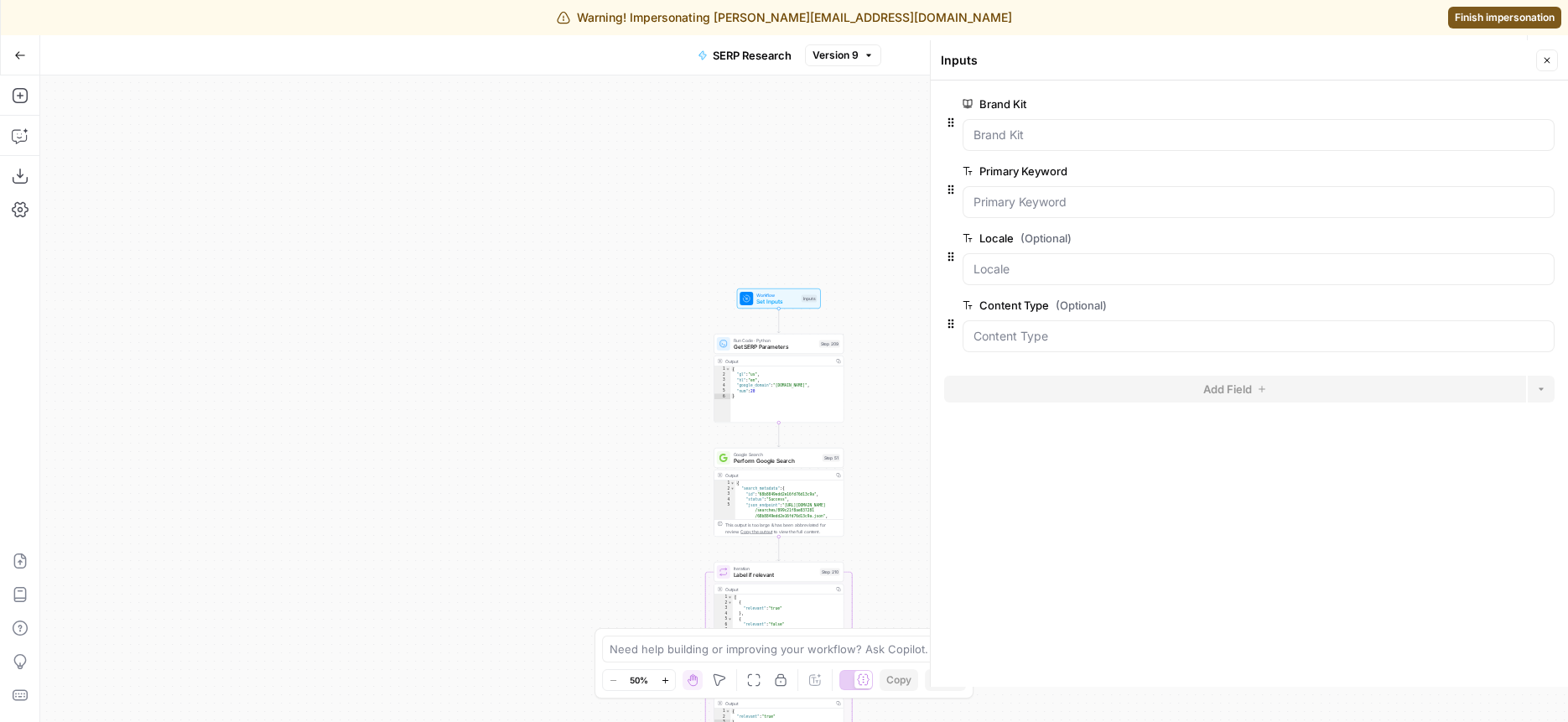
drag, startPoint x: 572, startPoint y: 339, endPoint x: 468, endPoint y: 277, distance: 121.1
click at [468, 277] on div "false true Workflow Set Inputs Inputs Run Code · Python Get SERP Parameters Ste…" at bounding box center [805, 398] width 1528 height 647
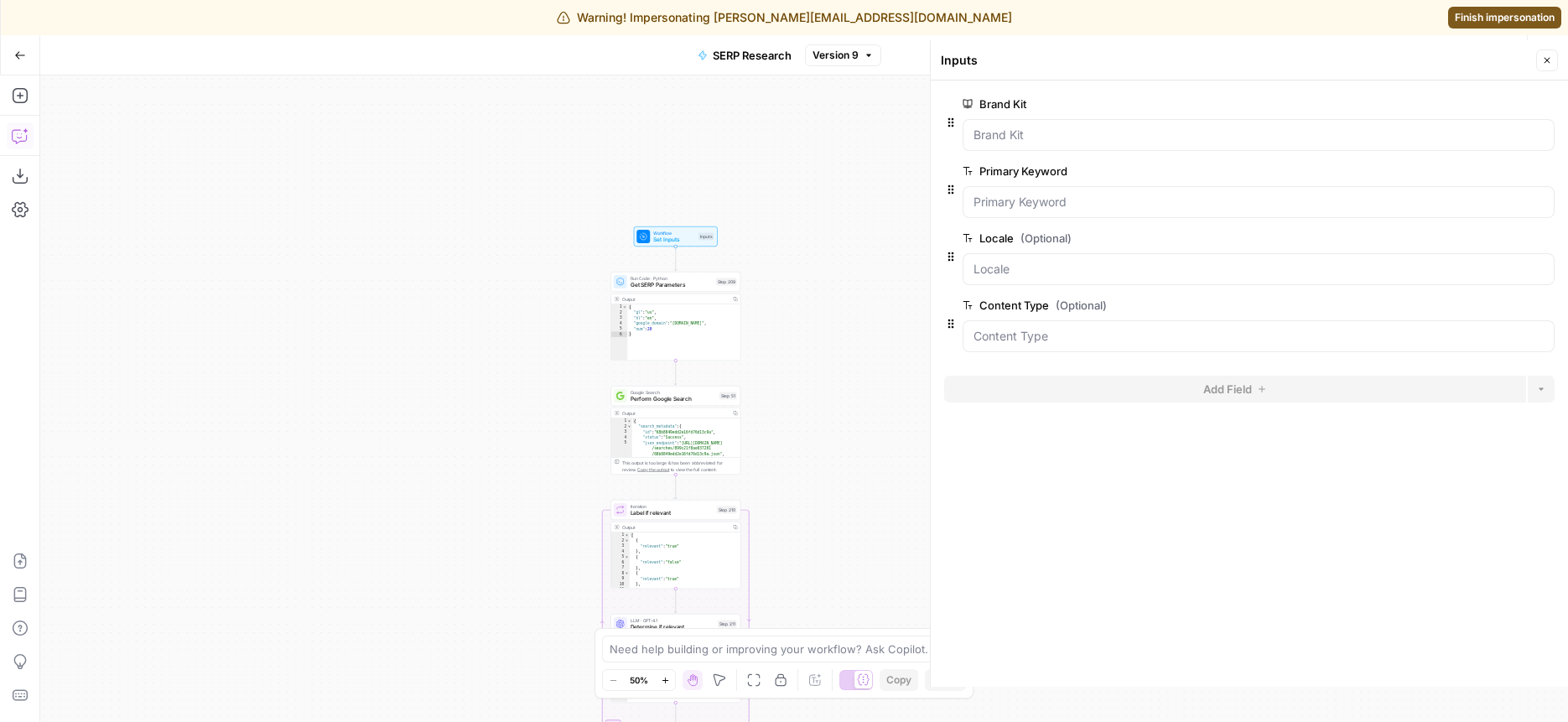
click at [17, 138] on icon "button" at bounding box center [20, 136] width 17 height 17
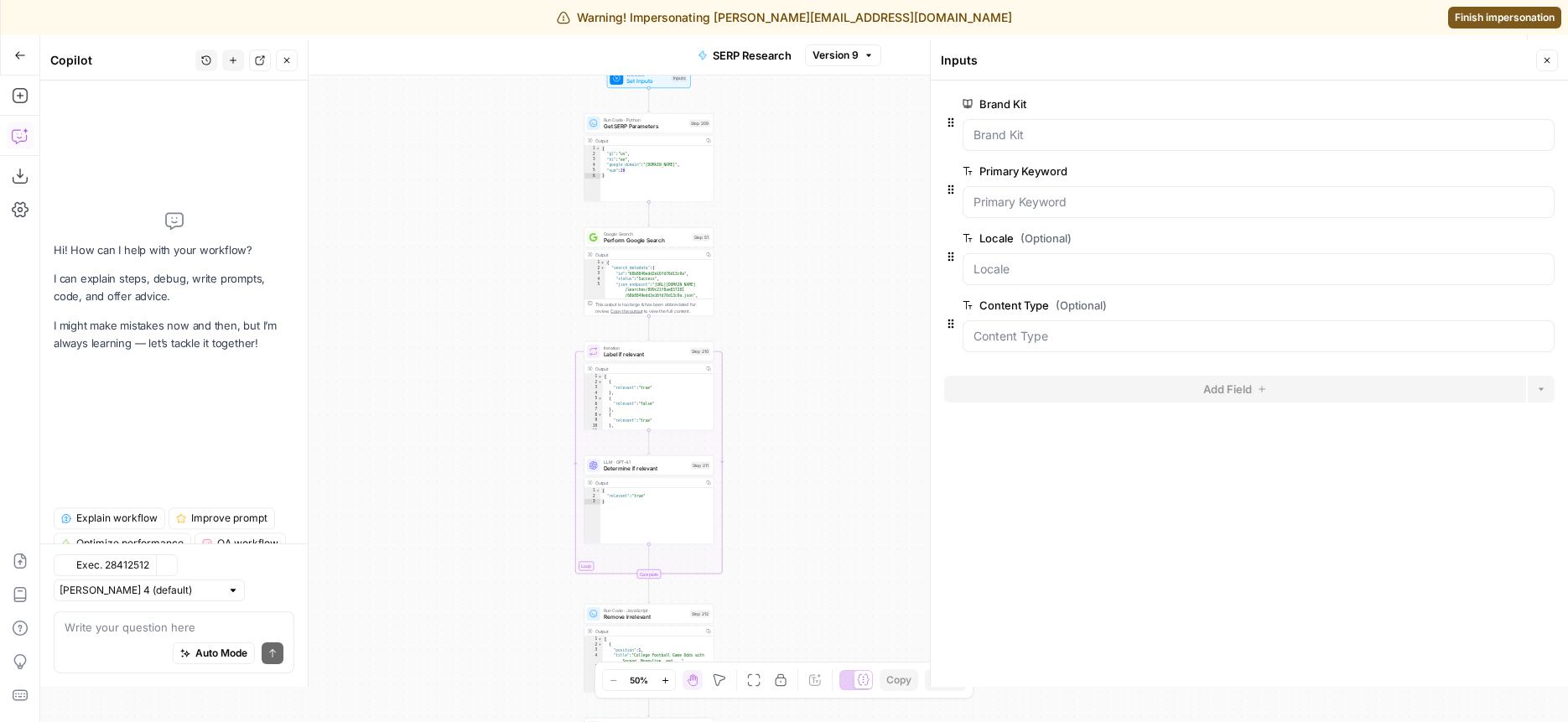
drag, startPoint x: 421, startPoint y: 346, endPoint x: 381, endPoint y: 183, distance: 167.8
click at [381, 184] on div "false true Workflow Set Inputs Inputs Run Code · Python Get SERP Parameters Ste…" at bounding box center [805, 398] width 1528 height 647
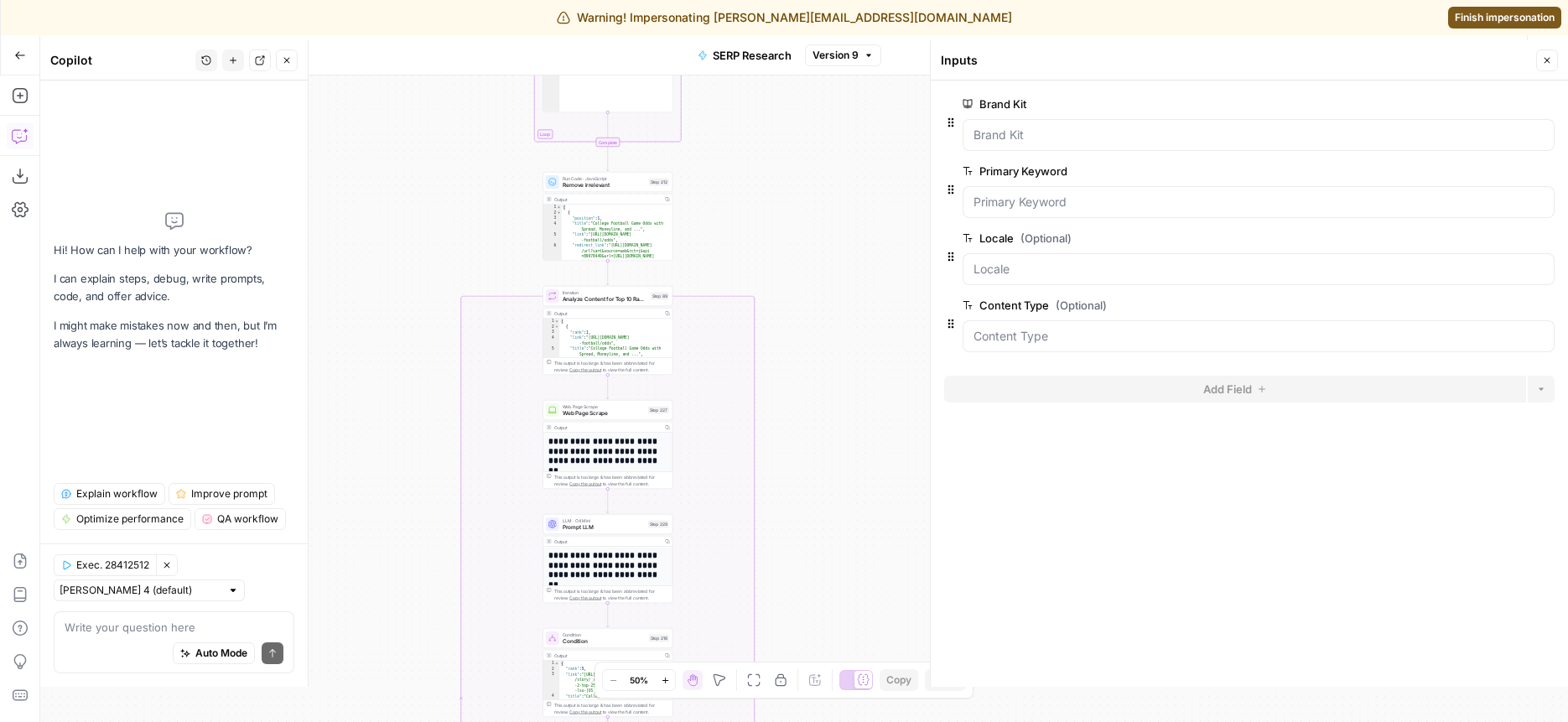
drag, startPoint x: 407, startPoint y: 467, endPoint x: 406, endPoint y: 197, distance: 270.0
click at [407, 197] on div "false true Workflow Set Inputs Inputs Run Code · Python Get SERP Parameters Ste…" at bounding box center [805, 398] width 1528 height 647
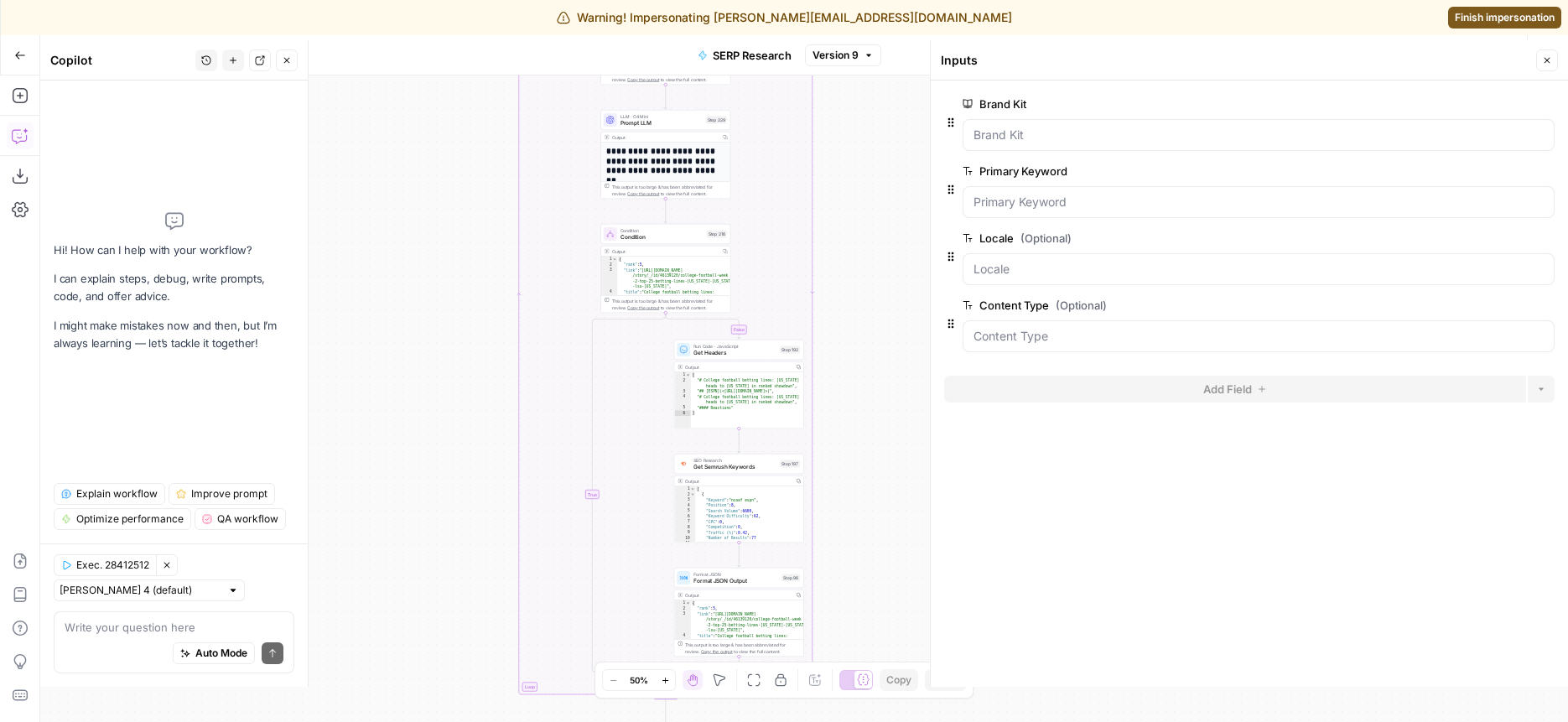
drag, startPoint x: 353, startPoint y: 615, endPoint x: 421, endPoint y: 154, distance: 466.0
click at [422, 155] on div "false true Workflow Set Inputs Inputs Run Code · Python Get SERP Parameters Ste…" at bounding box center [805, 398] width 1528 height 647
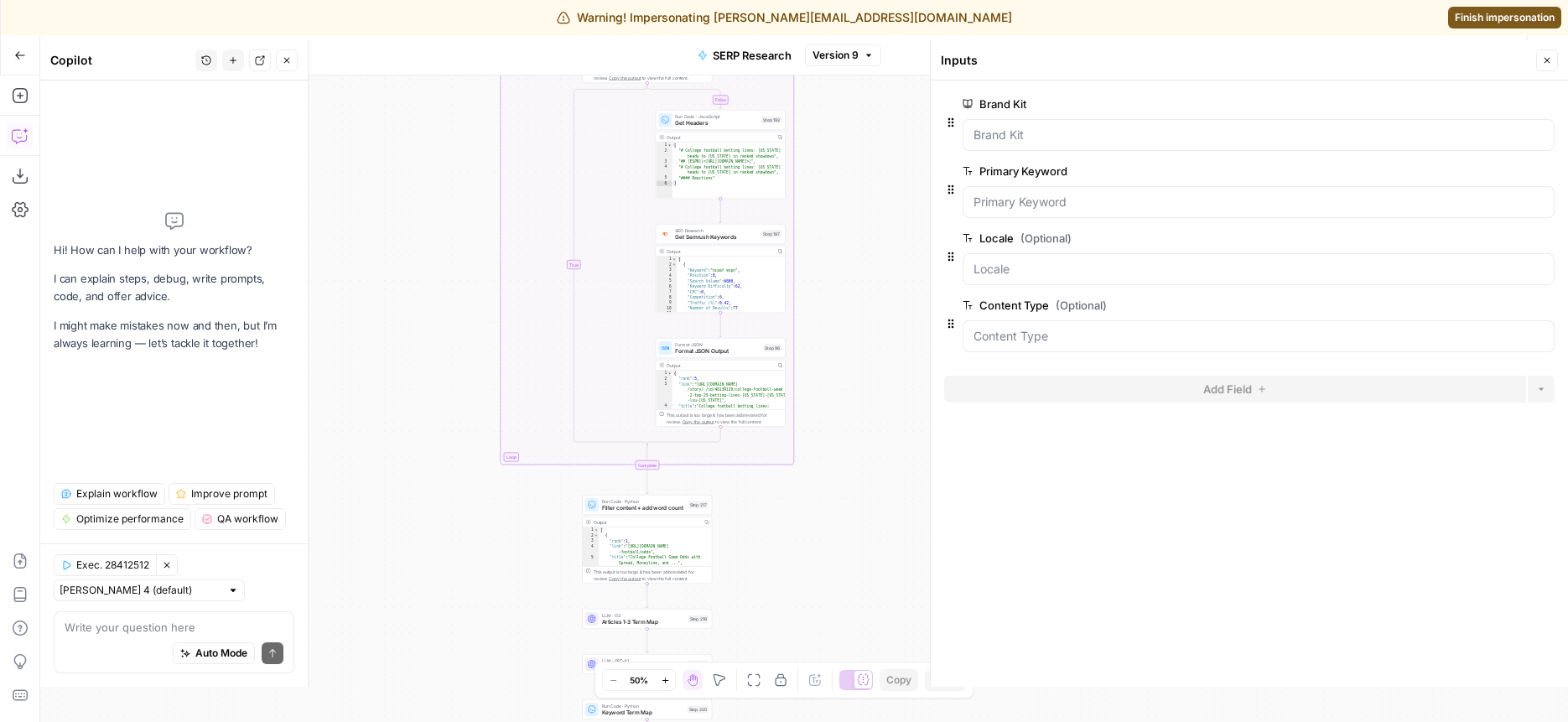
drag, startPoint x: 394, startPoint y: 325, endPoint x: 375, endPoint y: 209, distance: 117.5
click at [376, 210] on div "false true Workflow Set Inputs Inputs Run Code · Python Get SERP Parameters Ste…" at bounding box center [805, 398] width 1528 height 647
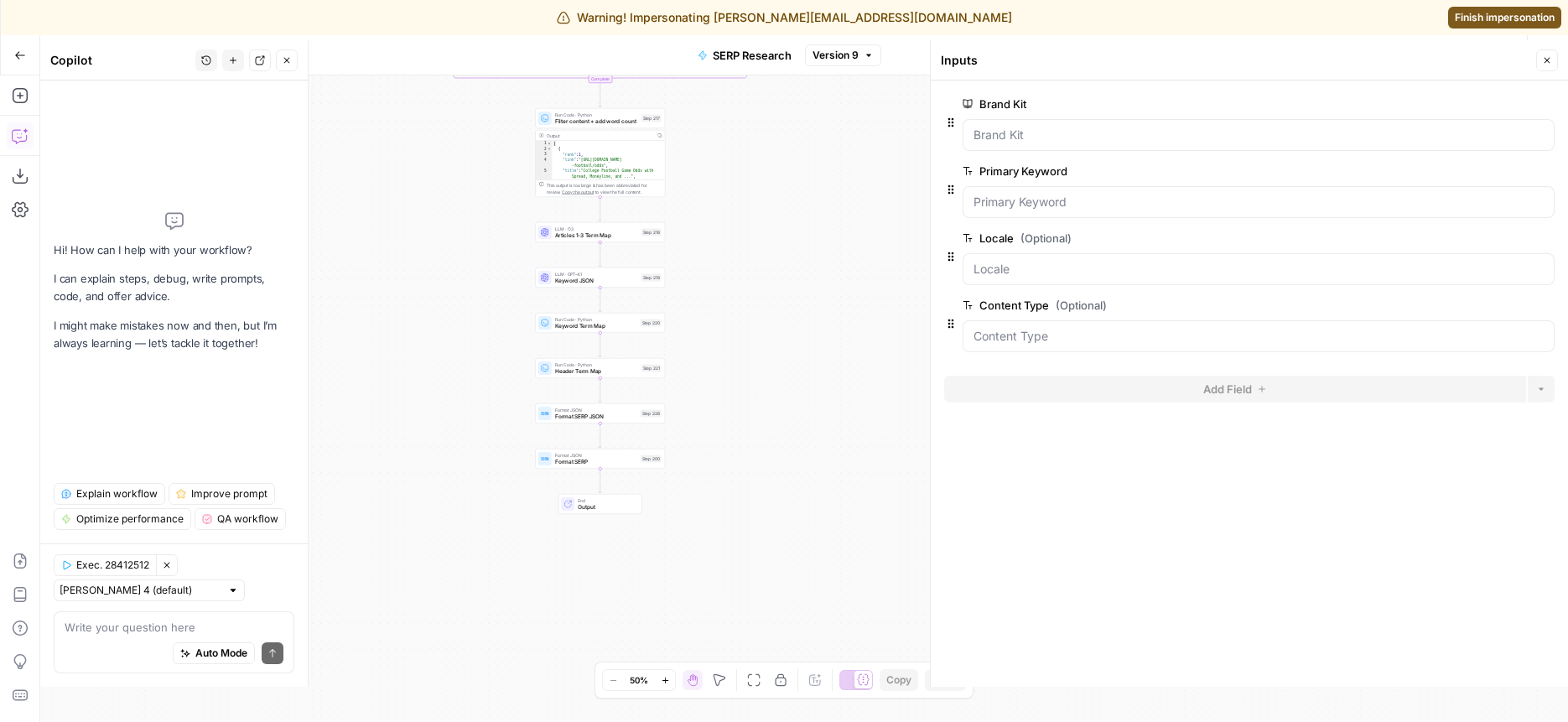
drag, startPoint x: 414, startPoint y: 558, endPoint x: 384, endPoint y: 282, distance: 277.6
click at [384, 283] on div "false true Workflow Set Inputs Inputs Run Code · Python Get SERP Parameters Ste…" at bounding box center [805, 398] width 1528 height 647
click at [148, 629] on textarea at bounding box center [174, 628] width 219 height 17
type textarea "how is content_type used in the workflow?"
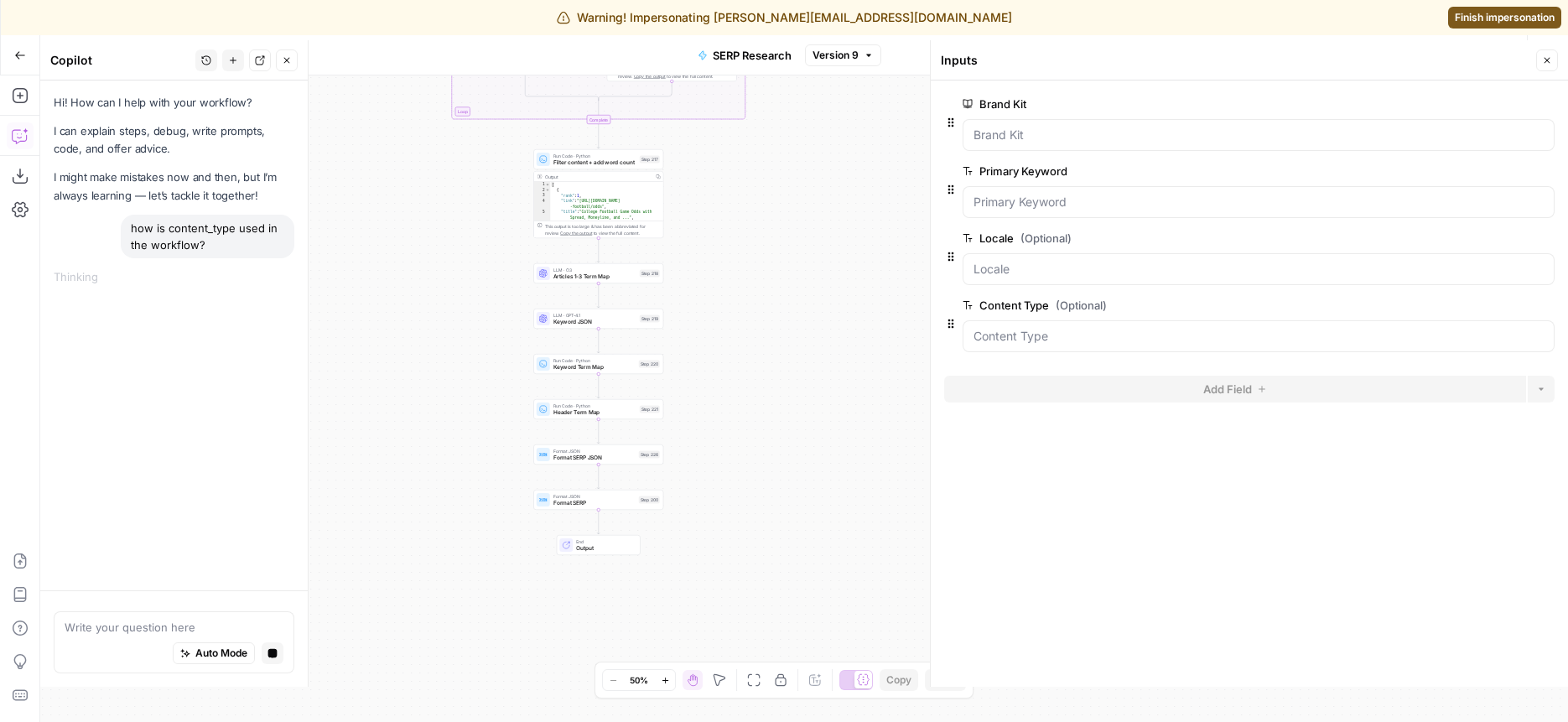
drag, startPoint x: 397, startPoint y: 219, endPoint x: 403, endPoint y: 424, distance: 205.1
click at [403, 423] on div "false true Workflow Set Inputs Inputs Run Code · Python Get SERP Parameters Ste…" at bounding box center [805, 398] width 1528 height 647
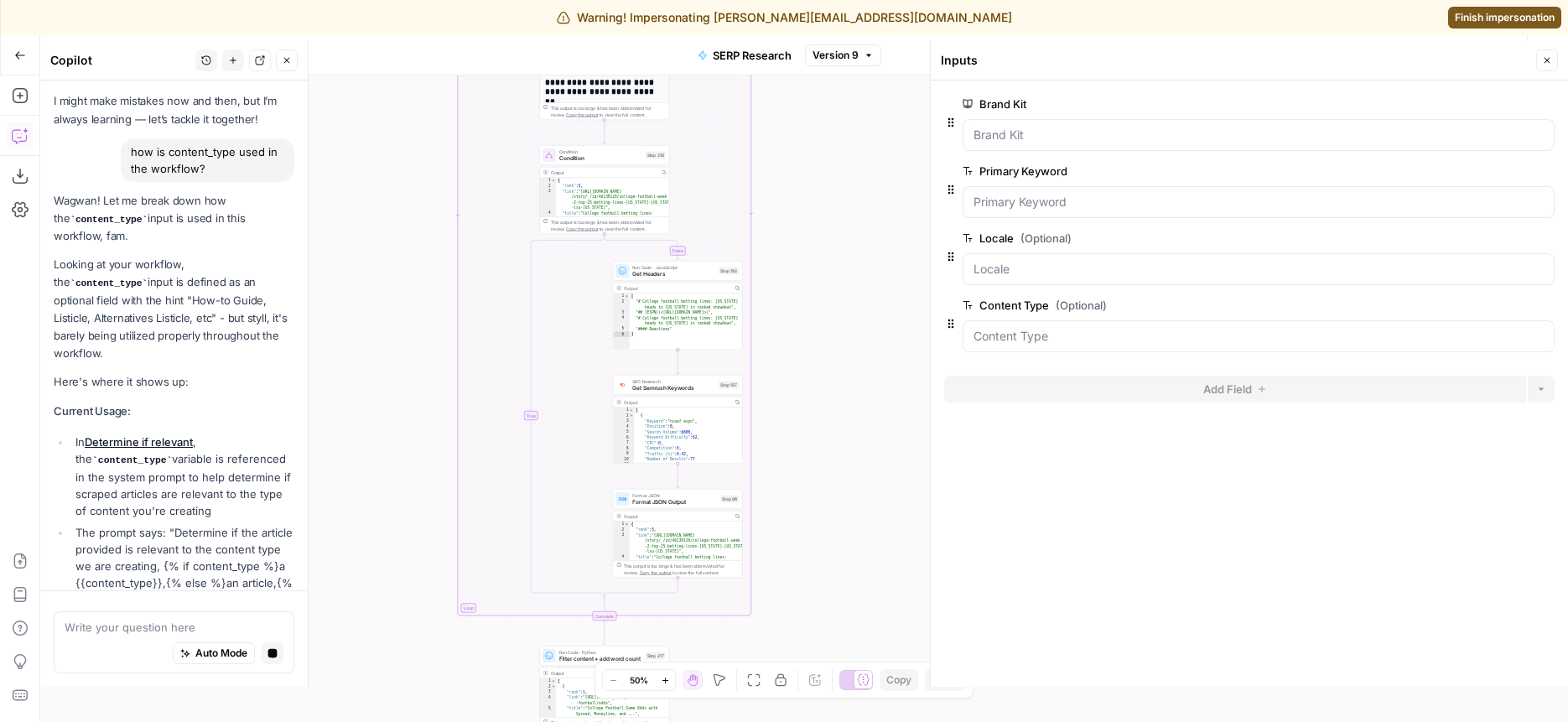
drag, startPoint x: 362, startPoint y: 266, endPoint x: 362, endPoint y: 566, distance: 300.0
click at [362, 566] on div "false true Workflow Set Inputs Inputs Run Code · Python Get SERP Parameters Ste…" at bounding box center [805, 398] width 1528 height 647
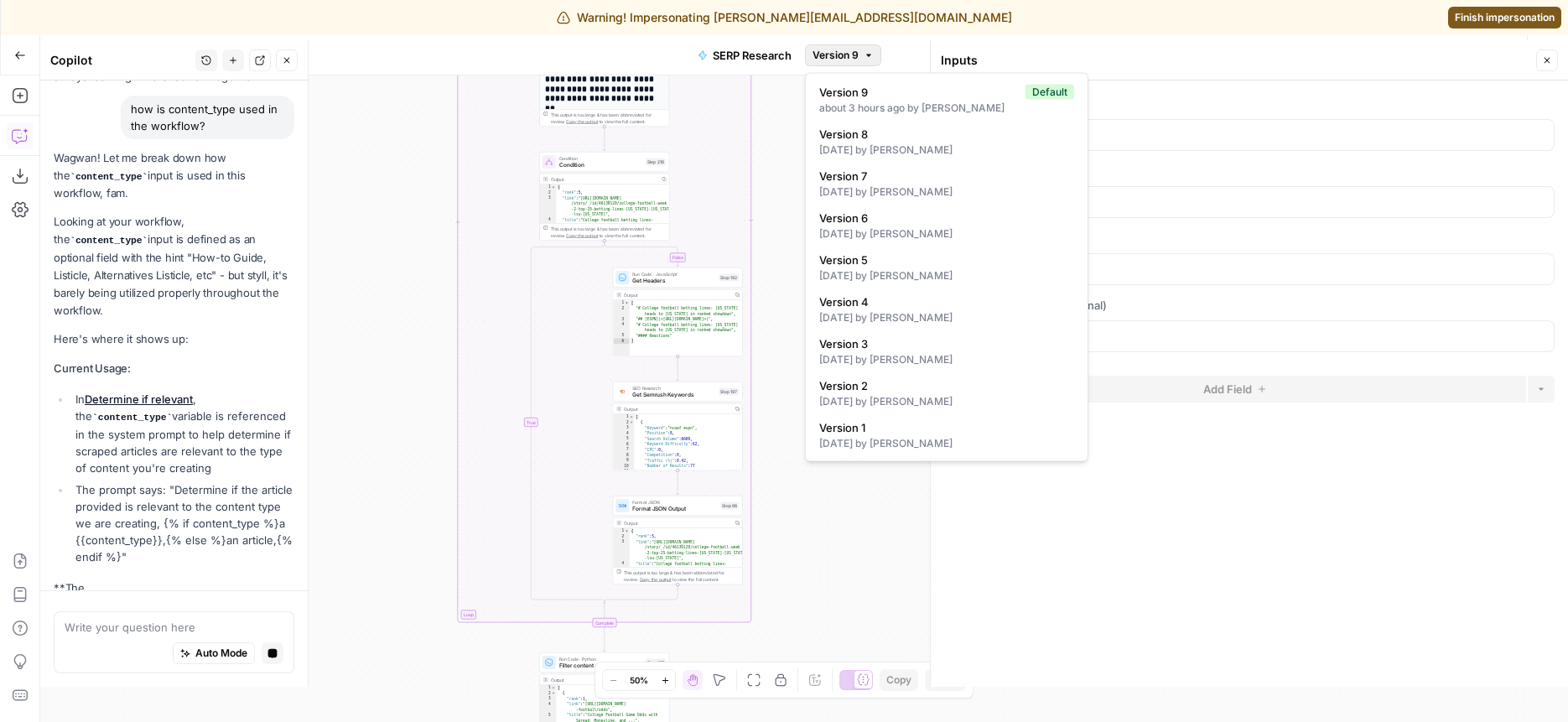
click at [850, 58] on span "Version 9" at bounding box center [835, 55] width 46 height 15
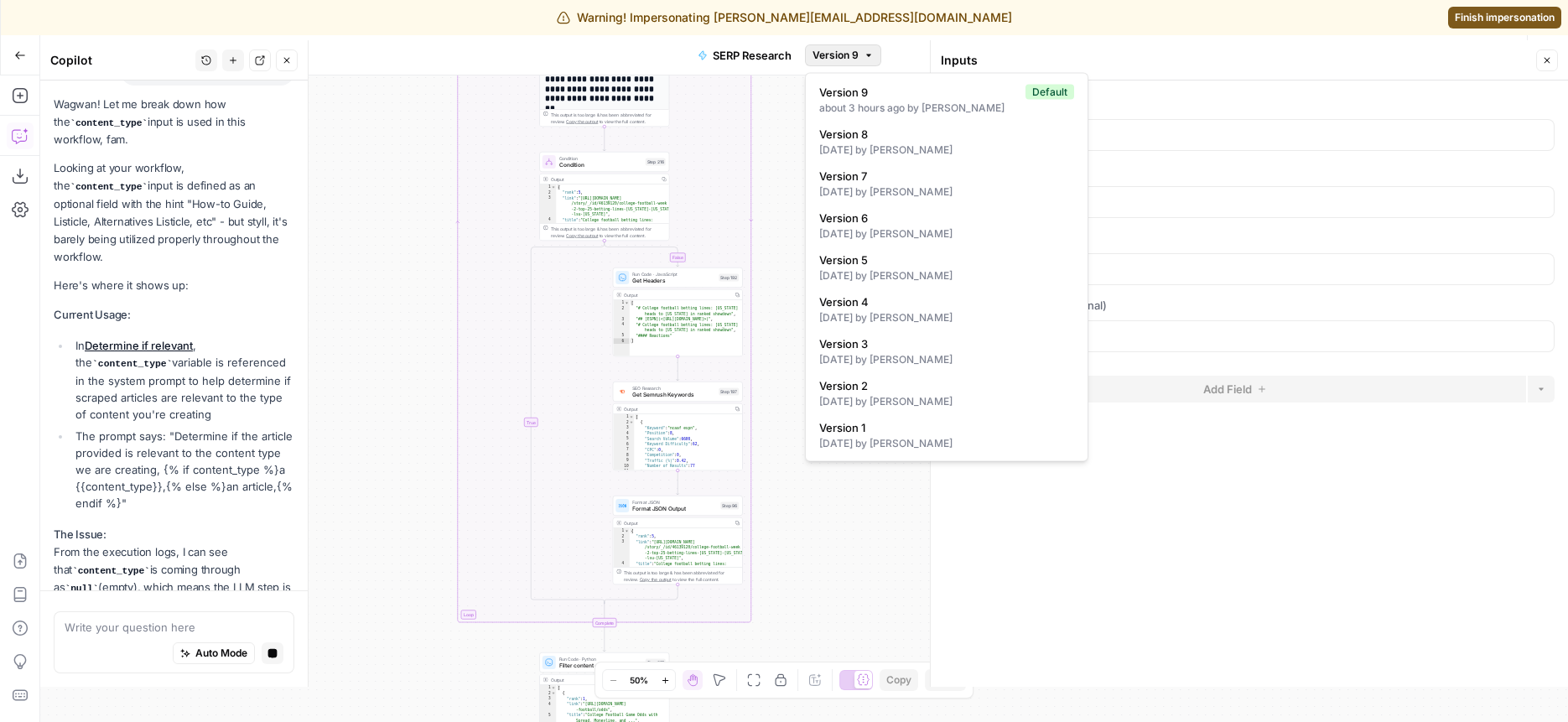
scroll to position [191, 0]
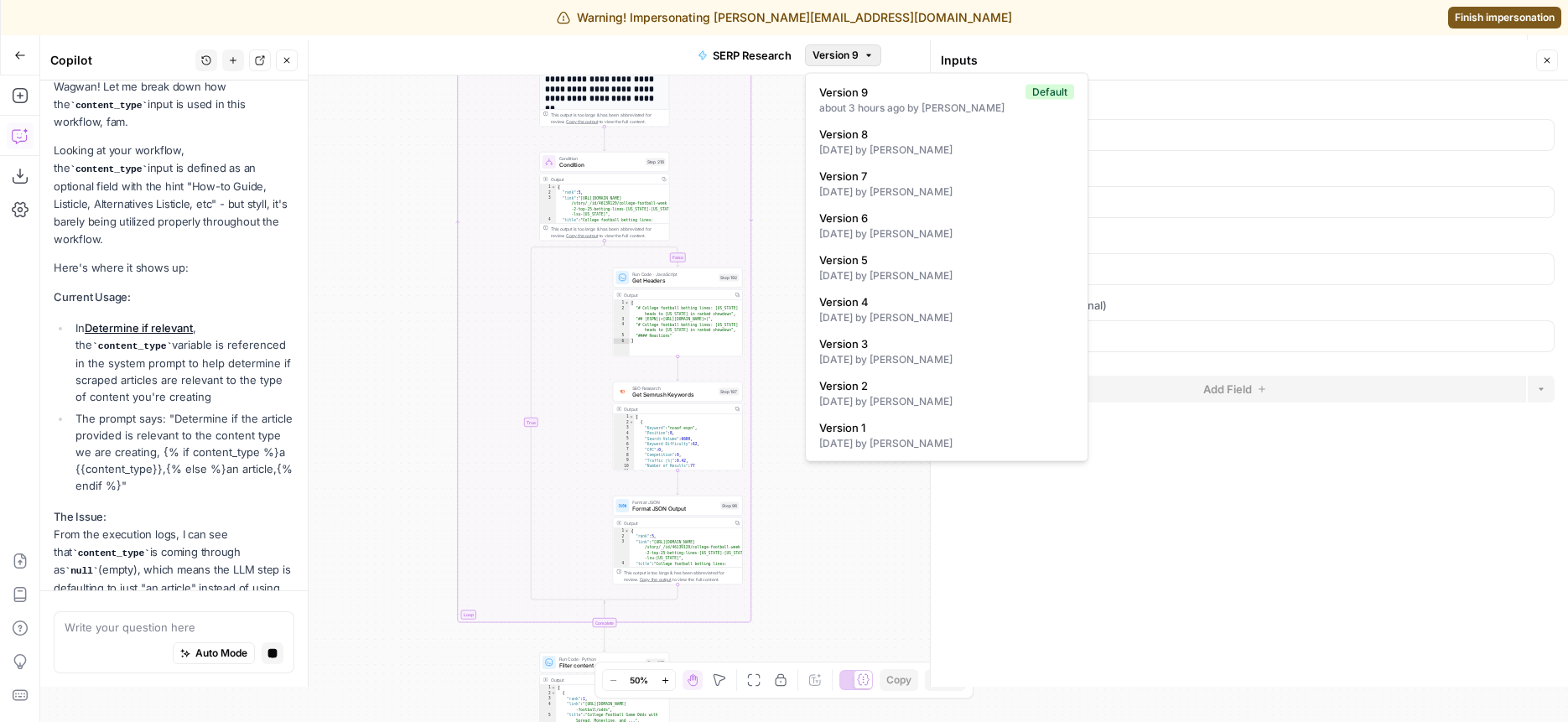
click at [364, 164] on div "false true Workflow Set Inputs Inputs Run Code · Python Get SERP Parameters Ste…" at bounding box center [805, 398] width 1528 height 647
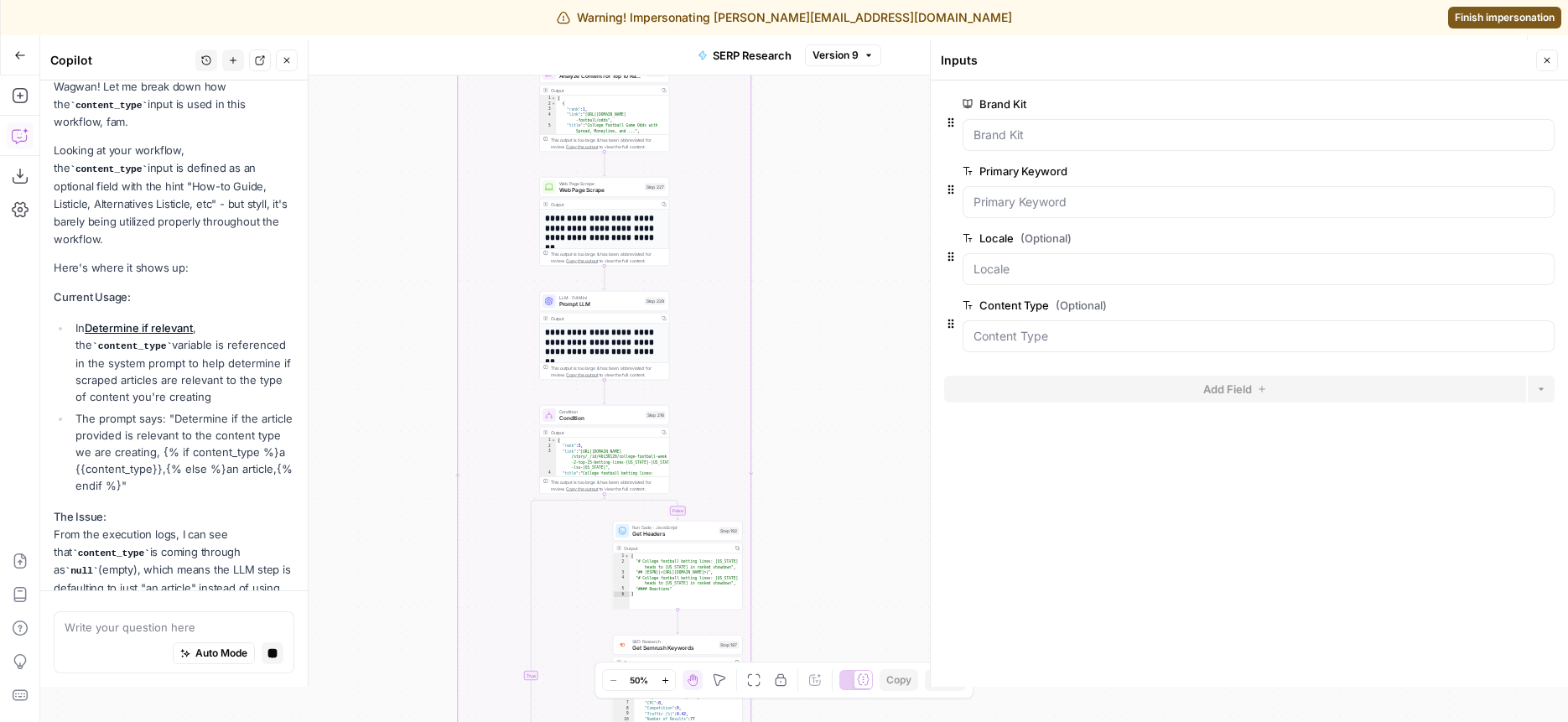
drag, startPoint x: 365, startPoint y: 132, endPoint x: 366, endPoint y: 406, distance: 274.0
click at [366, 406] on div "false true Workflow Set Inputs Inputs Run Code · Python Get SERP Parameters Ste…" at bounding box center [805, 398] width 1528 height 647
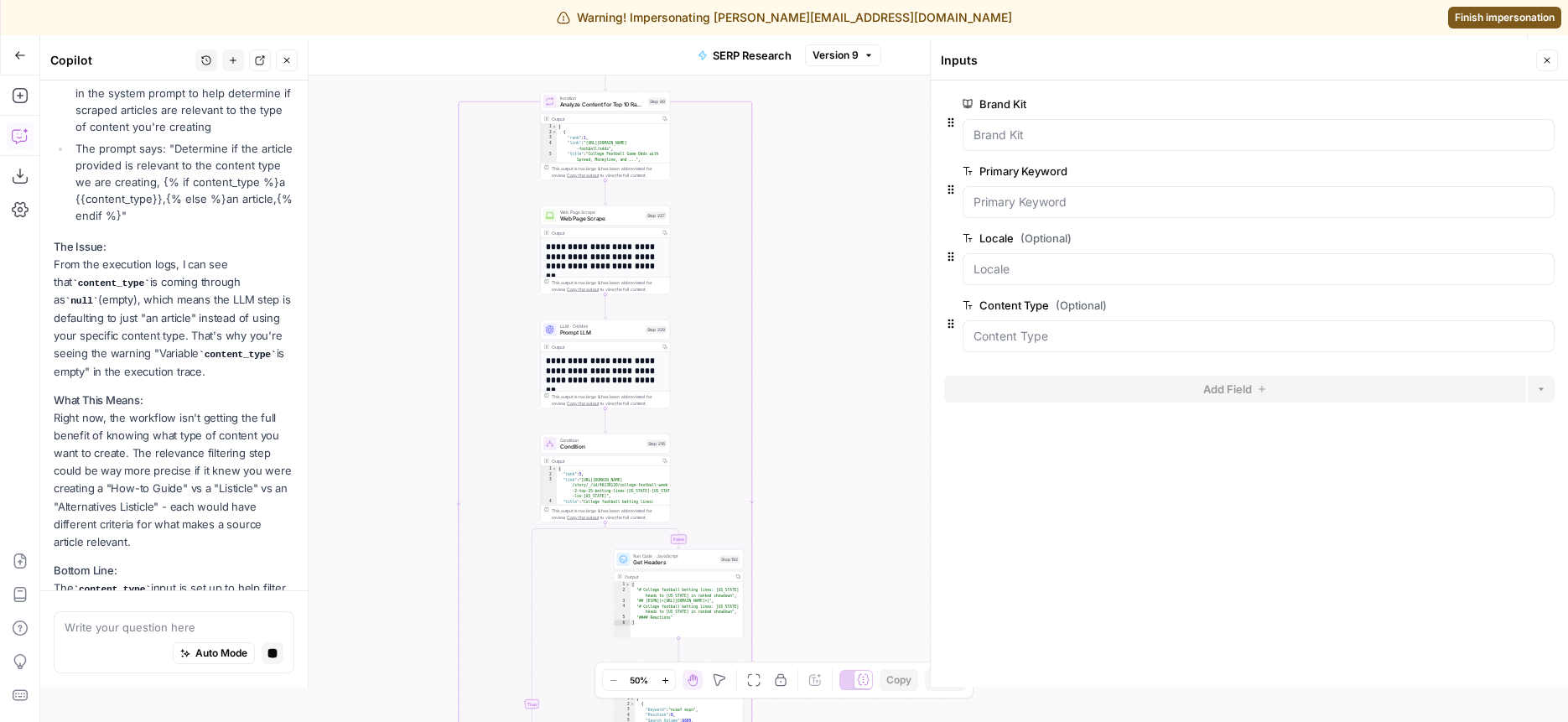
scroll to position [496, 0]
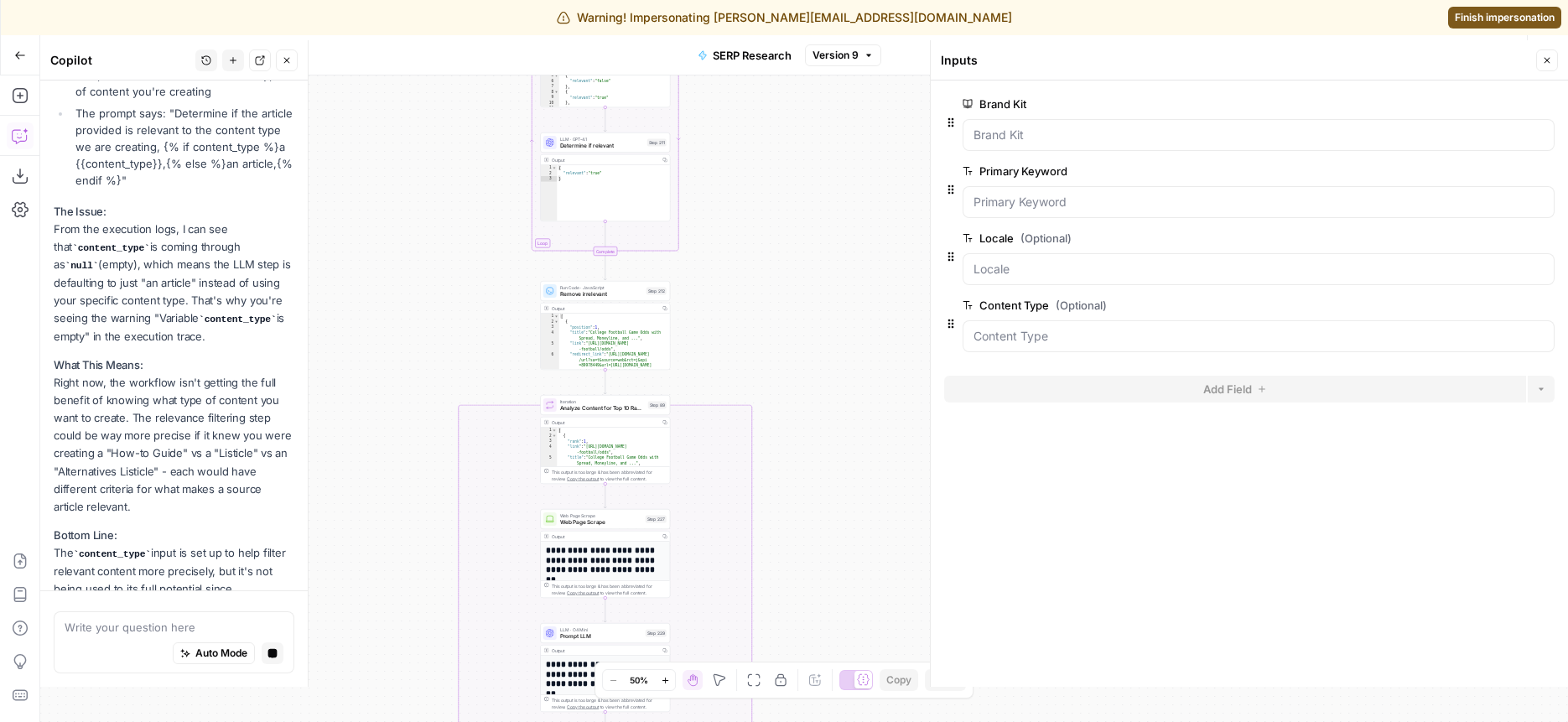
drag, startPoint x: 414, startPoint y: 157, endPoint x: 414, endPoint y: 456, distance: 299.0
click at [414, 456] on div "false true Workflow Set Inputs Inputs Run Code · Python Get SERP Parameters Ste…" at bounding box center [805, 398] width 1528 height 647
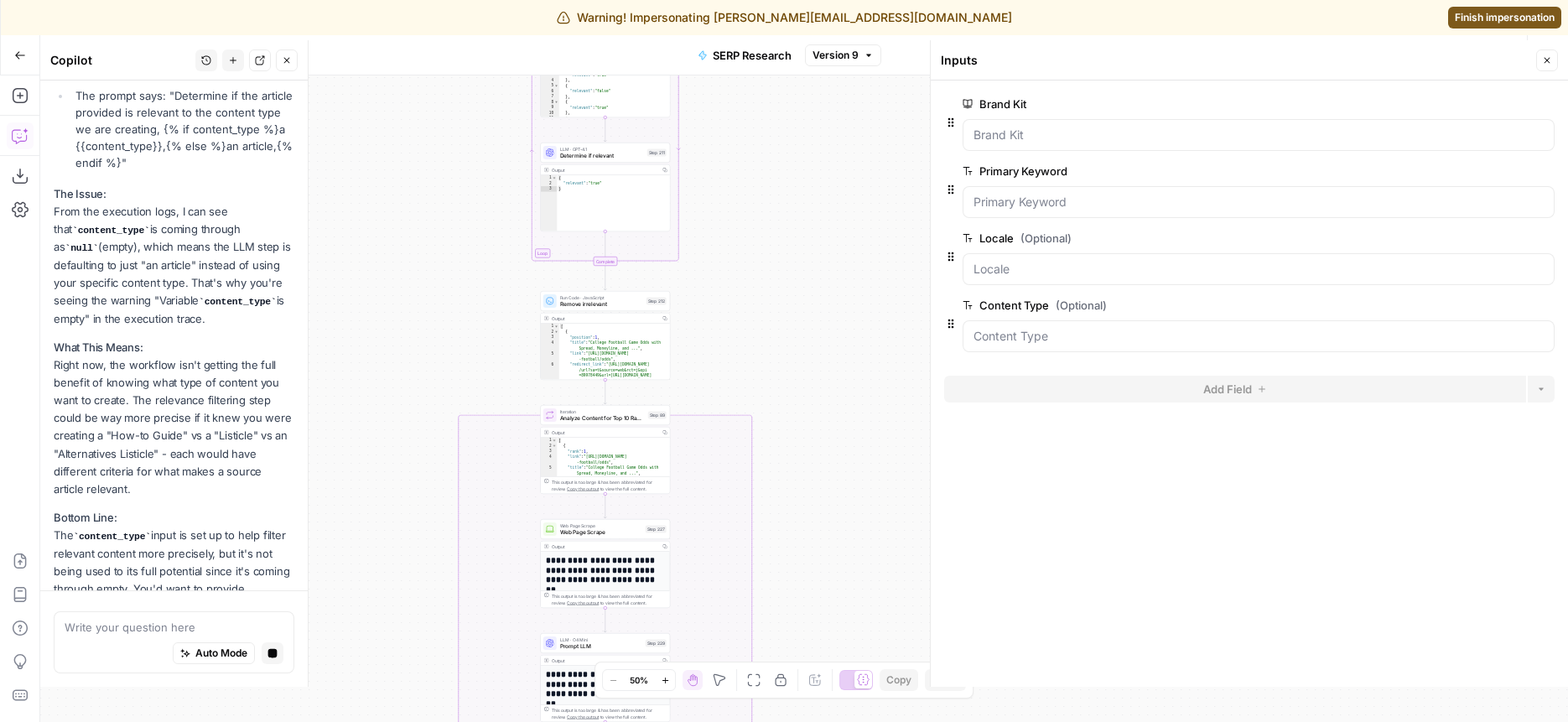
drag, startPoint x: 445, startPoint y: 273, endPoint x: 445, endPoint y: 417, distance: 144.0
click at [445, 417] on div "false true Workflow Set Inputs Inputs Run Code · Python Get SERP Parameters Ste…" at bounding box center [805, 398] width 1528 height 647
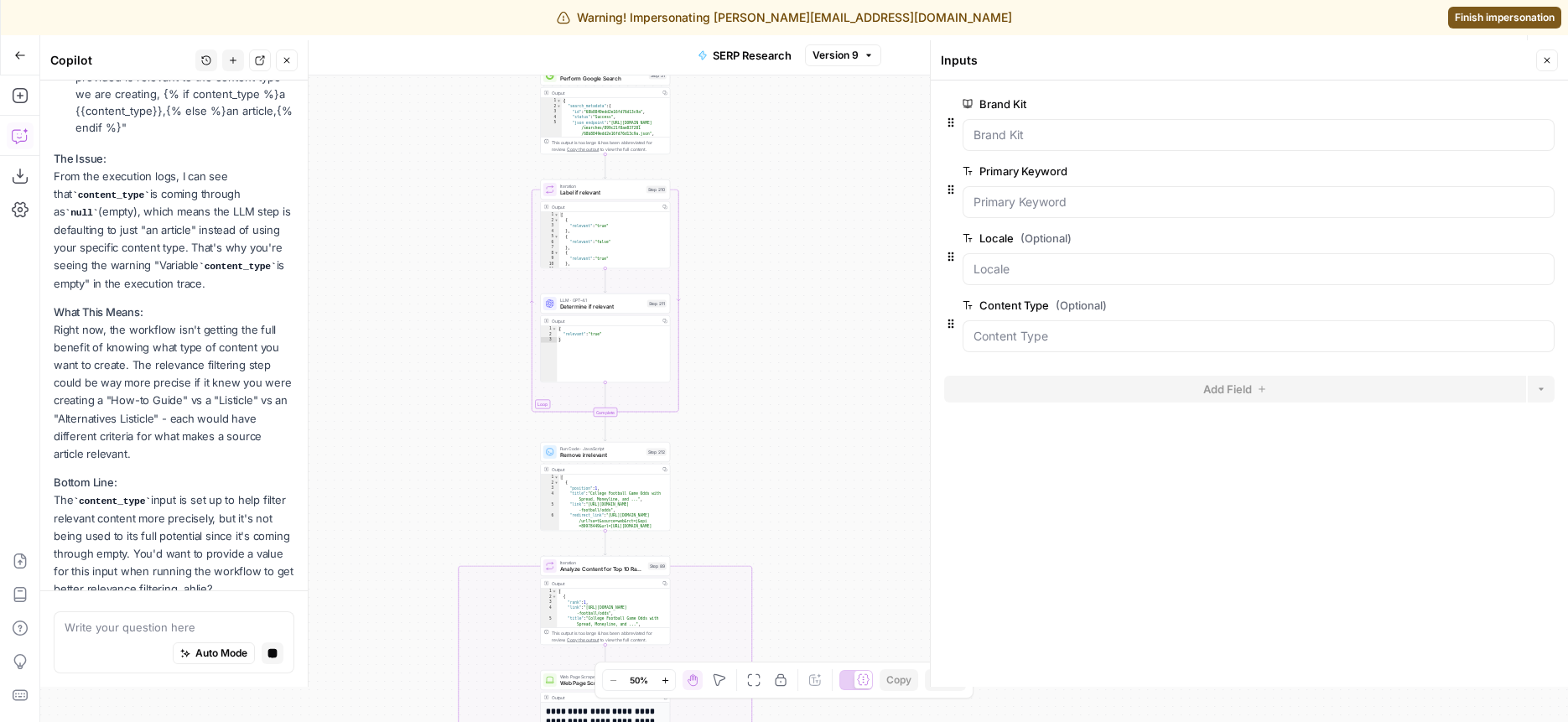
scroll to position [577, 0]
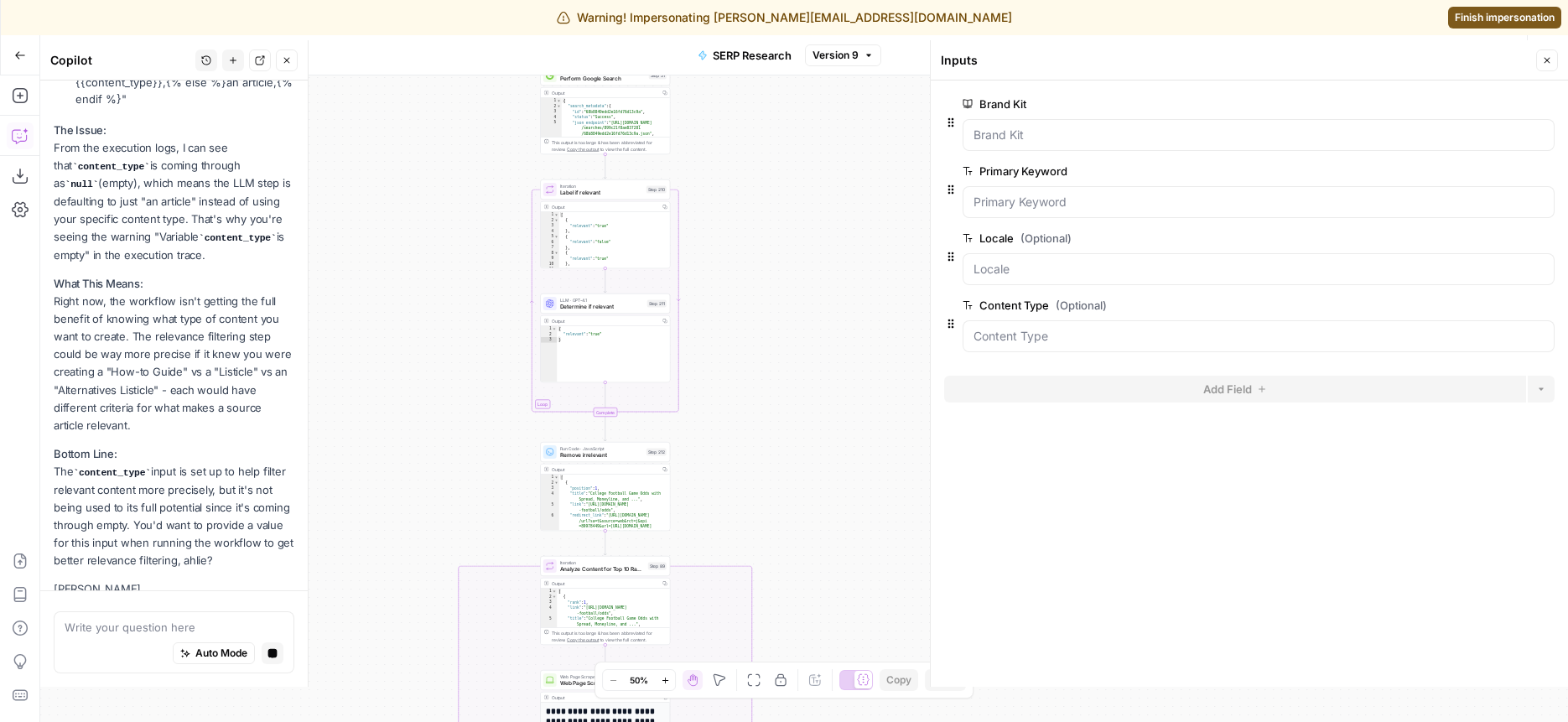
drag, startPoint x: 450, startPoint y: 187, endPoint x: 441, endPoint y: 458, distance: 271.1
click at [441, 458] on div "false true Workflow Set Inputs Inputs Run Code · Python Get SERP Parameters Ste…" at bounding box center [805, 398] width 1528 height 647
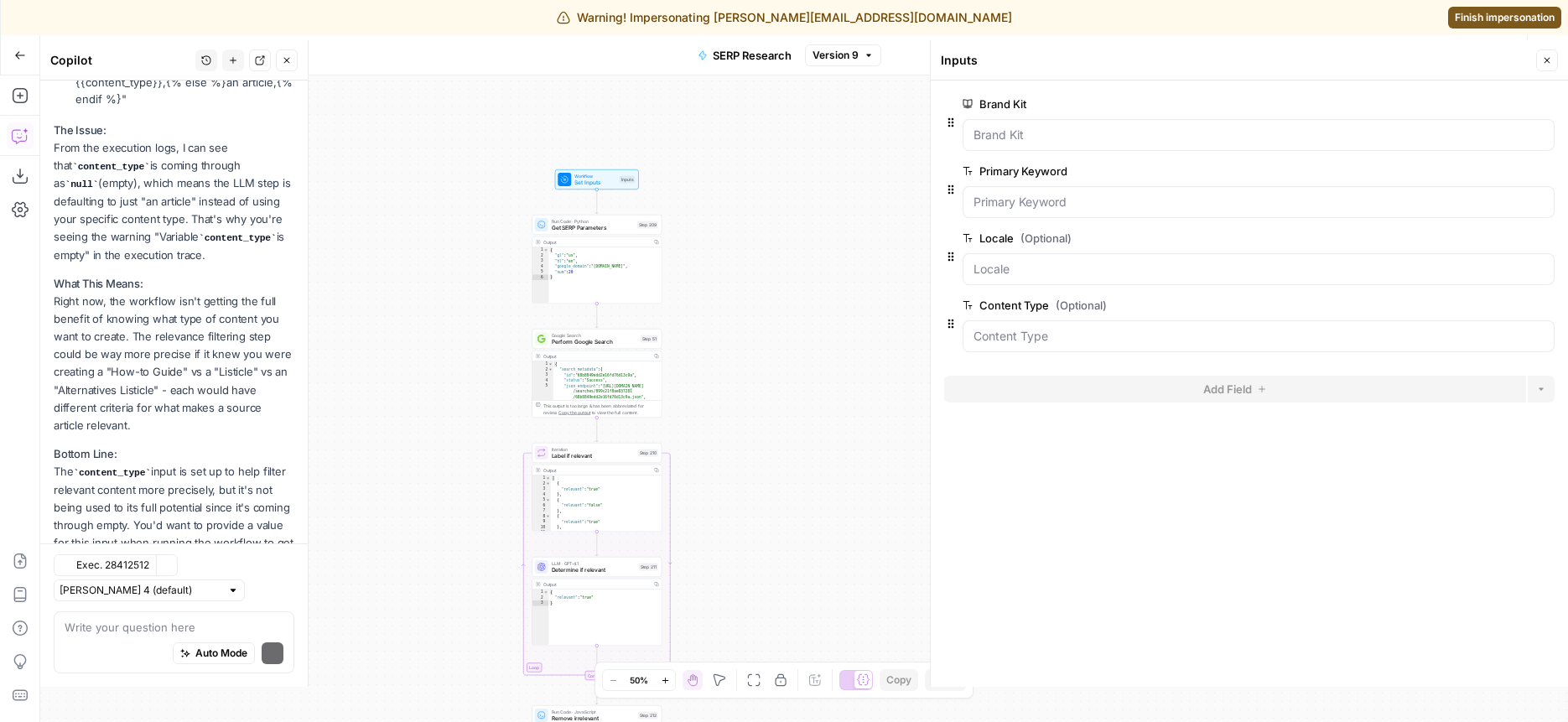
scroll to position [651, 0]
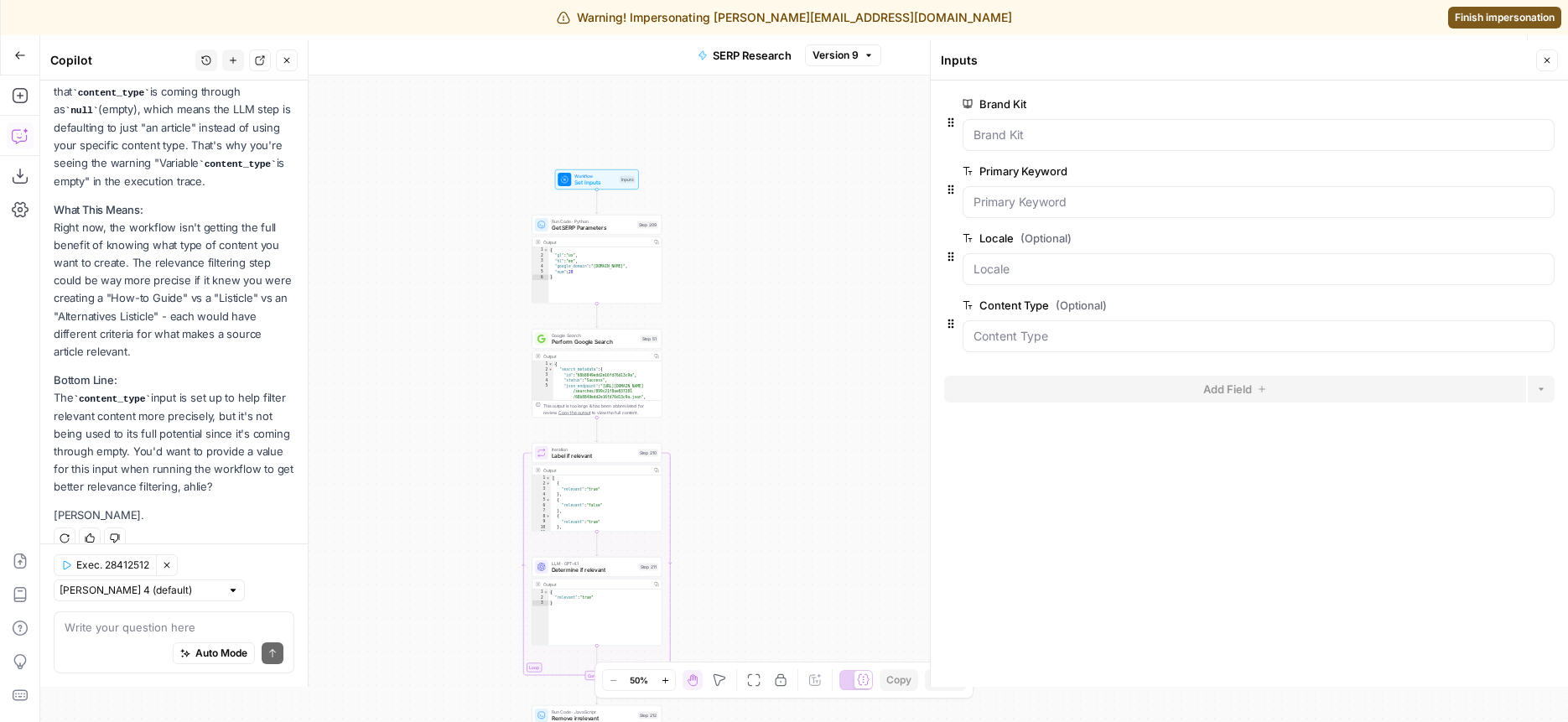
drag, startPoint x: 447, startPoint y: 462, endPoint x: 446, endPoint y: 157, distance: 305.0
click at [446, 157] on div "false true Workflow Set Inputs Inputs Run Code · Python Get SERP Parameters Ste…" at bounding box center [805, 398] width 1528 height 647
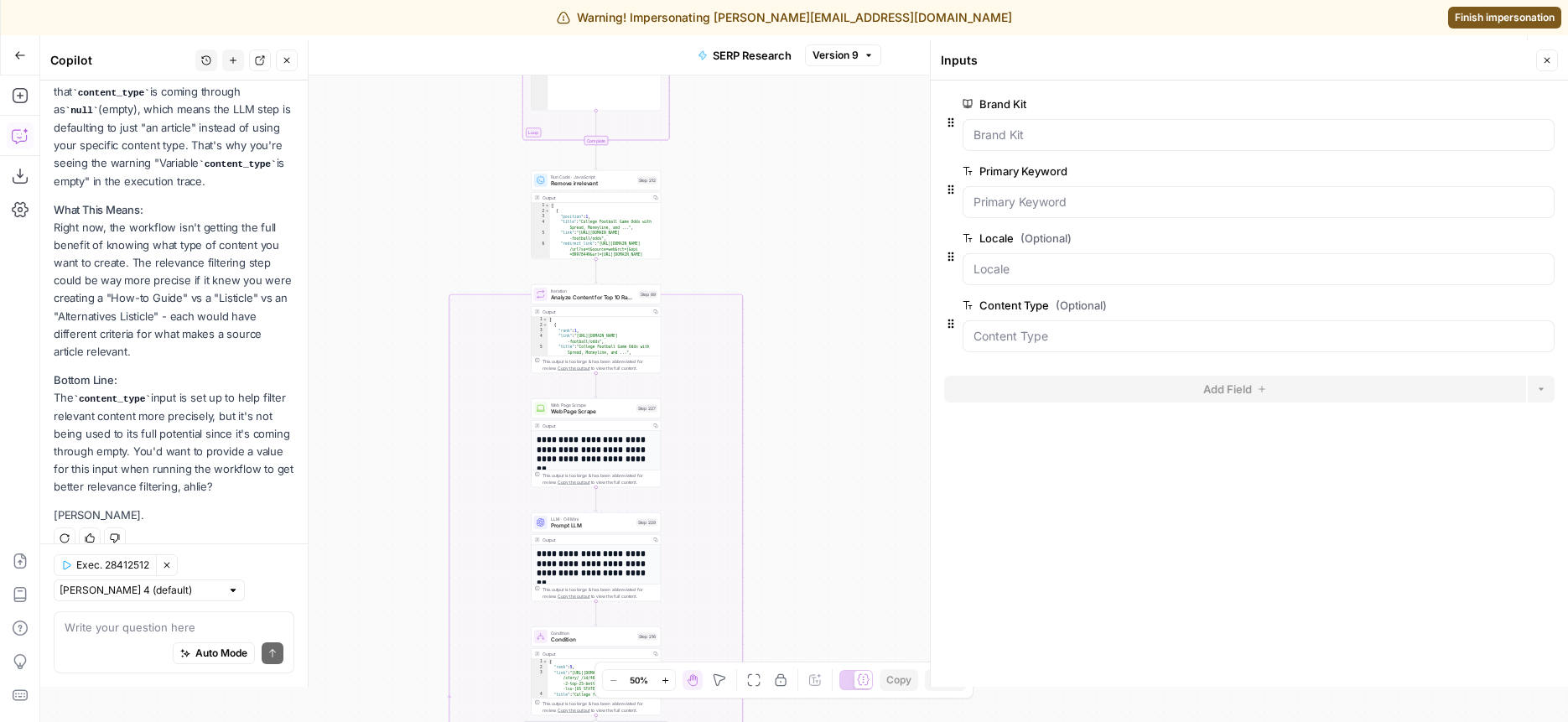
drag, startPoint x: 412, startPoint y: 278, endPoint x: 409, endPoint y: 164, distance: 114.0
click at [409, 164] on div "false true Workflow Set Inputs Inputs Run Code · Python Get SERP Parameters Ste…" at bounding box center [805, 398] width 1528 height 647
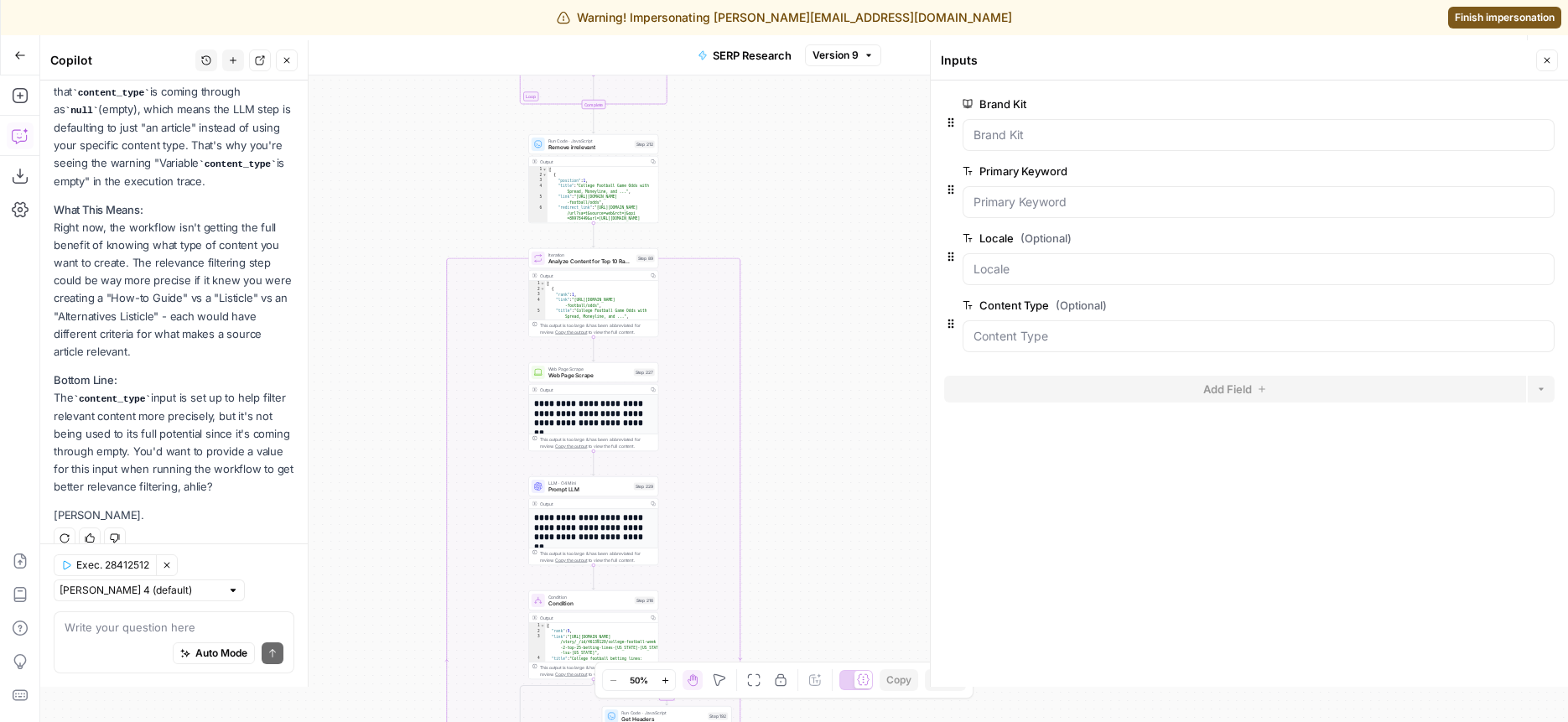
drag, startPoint x: 390, startPoint y: 533, endPoint x: 390, endPoint y: 103, distance: 430.0
click at [390, 103] on div "false true Workflow Set Inputs Inputs Run Code · Python Get SERP Parameters Ste…" at bounding box center [805, 398] width 1528 height 647
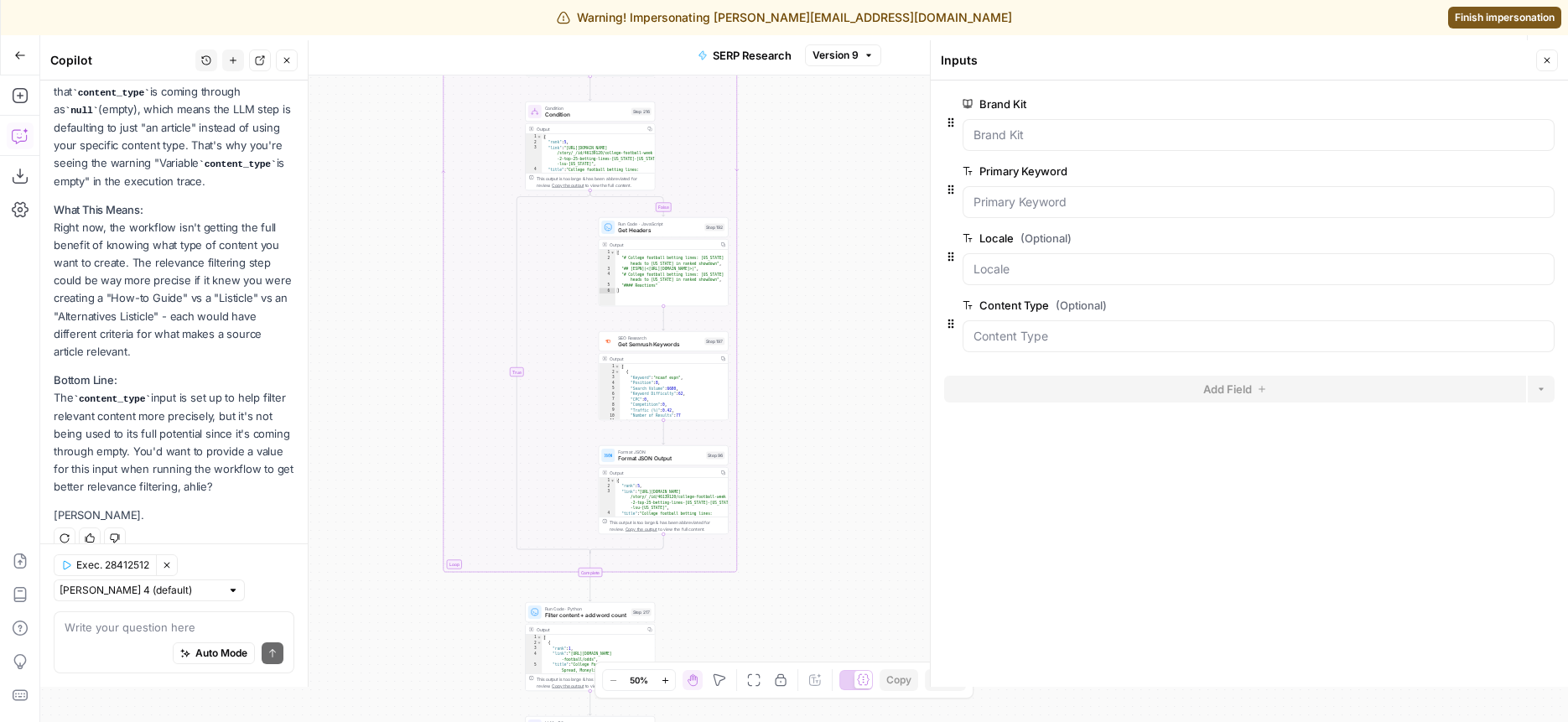
drag, startPoint x: 391, startPoint y: 341, endPoint x: 372, endPoint y: 160, distance: 182.0
click at [372, 160] on div "false true Workflow Set Inputs Inputs Run Code · Python Get SERP Parameters Ste…" at bounding box center [805, 398] width 1528 height 647
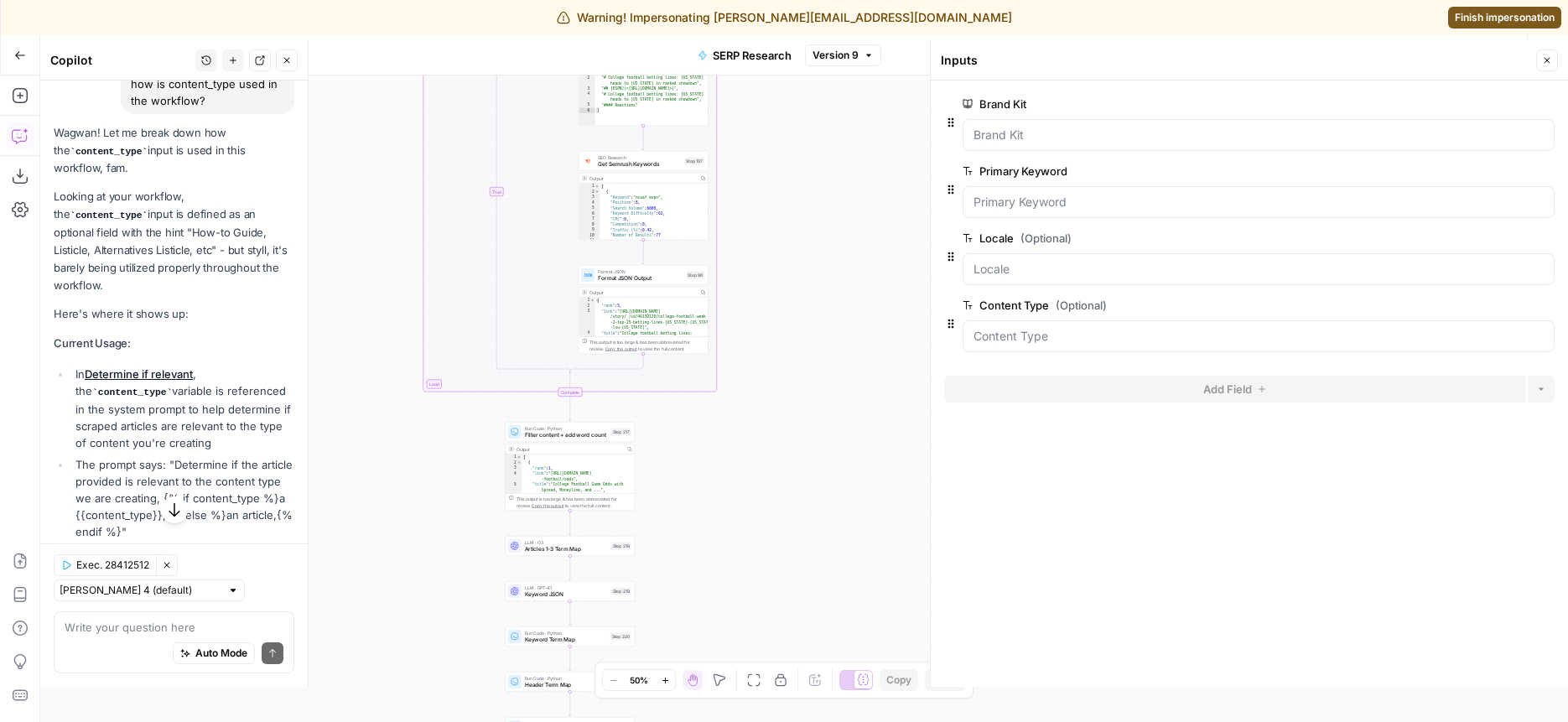
scroll to position [0, 0]
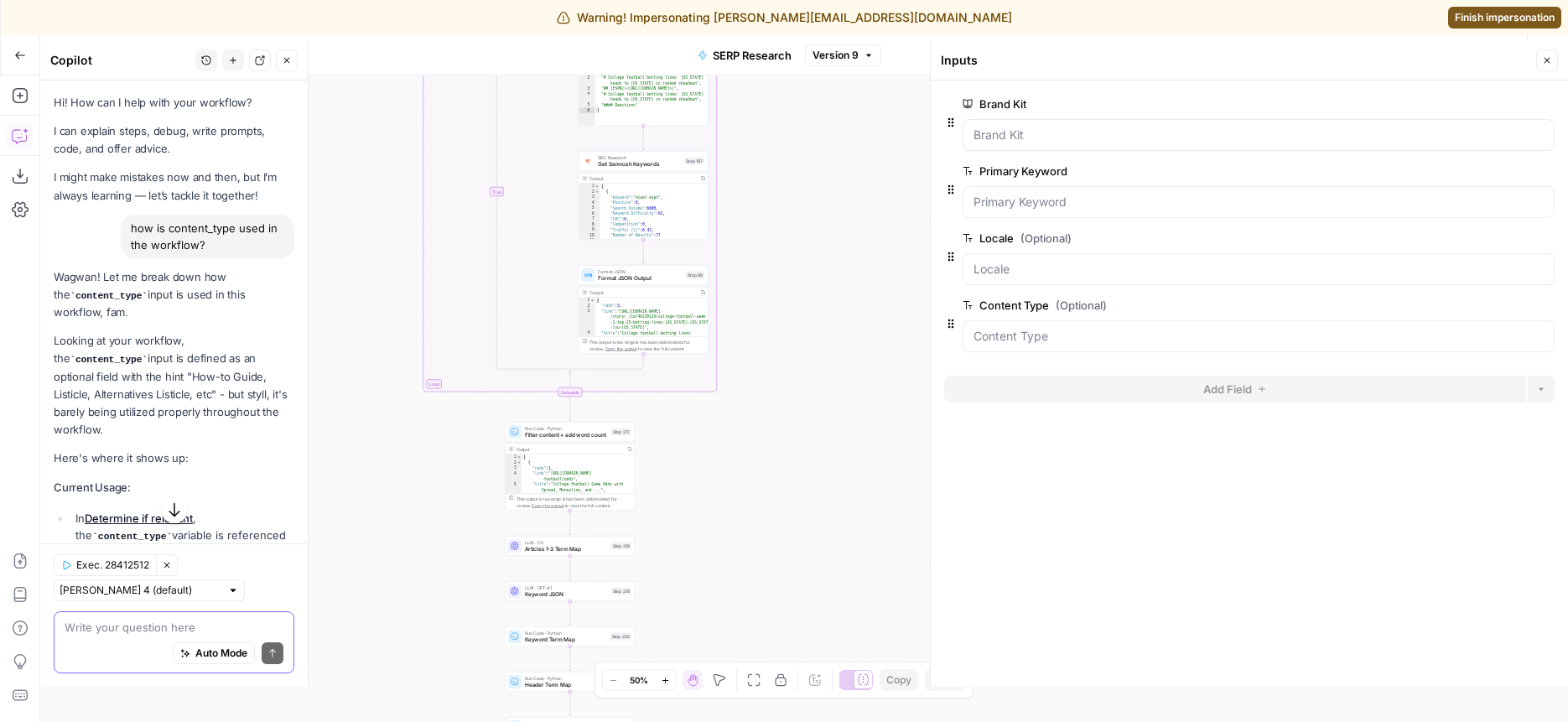
click at [192, 626] on textarea at bounding box center [174, 628] width 219 height 17
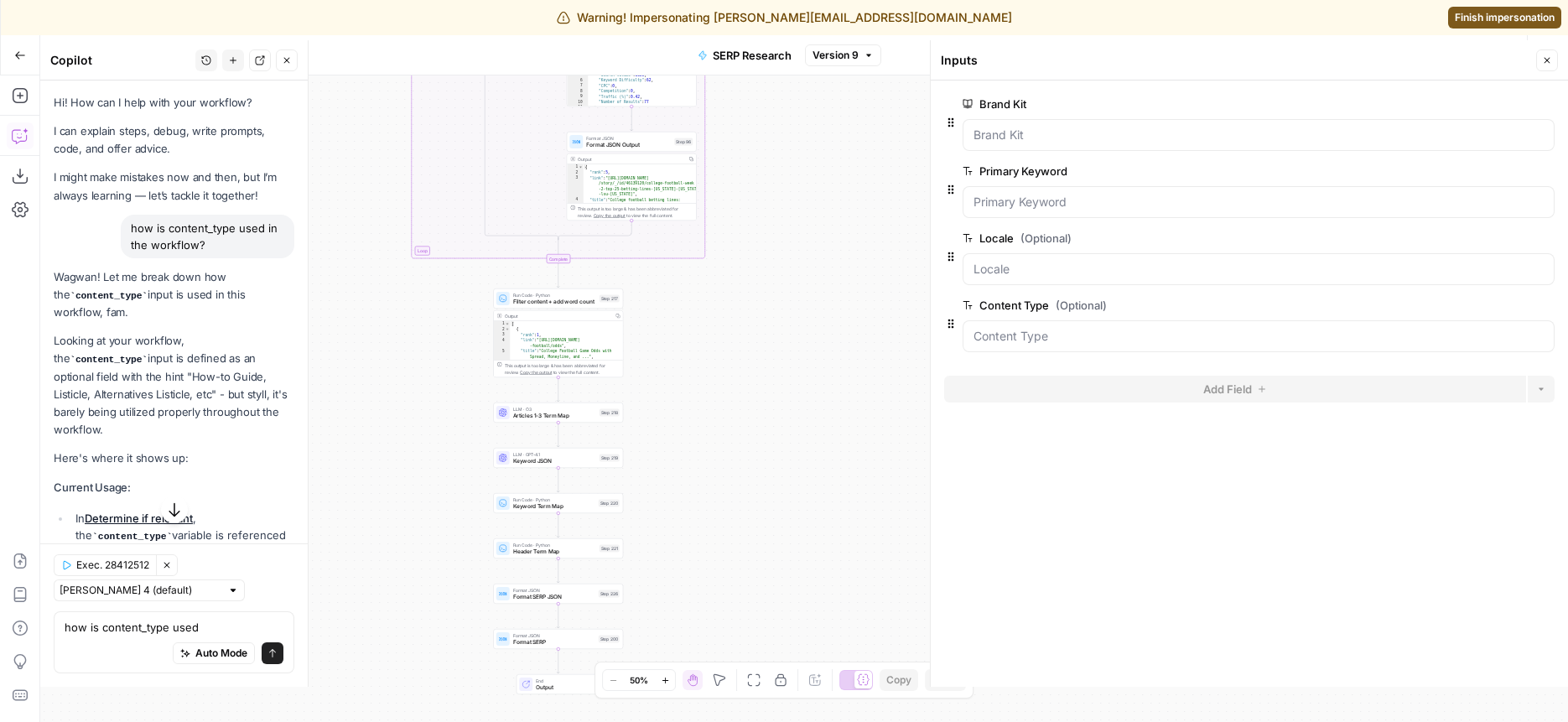
drag, startPoint x: 750, startPoint y: 460, endPoint x: 748, endPoint y: 355, distance: 105.0
click at [748, 355] on div "false true Workflow Set Inputs Inputs Run Code · Python Get SERP Parameters Ste…" at bounding box center [805, 398] width 1528 height 647
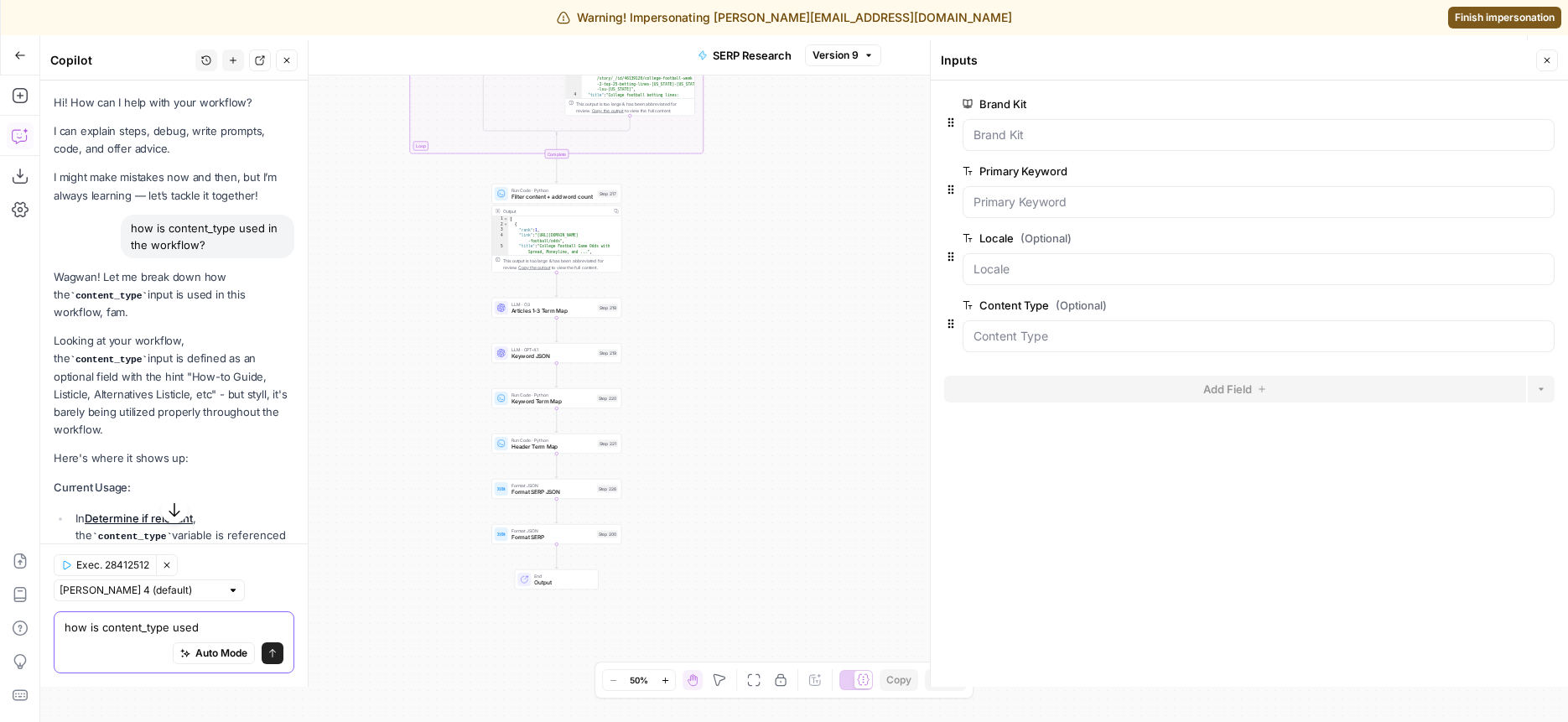
click at [219, 619] on textarea "how is content_type used" at bounding box center [174, 628] width 219 height 17
drag, startPoint x: 209, startPoint y: 627, endPoint x: 98, endPoint y: 627, distance: 111.0
click at [98, 627] on textarea "how is content_type used" at bounding box center [174, 628] width 219 height 17
type textarea "how is brand_kit.odds_outline_samples"
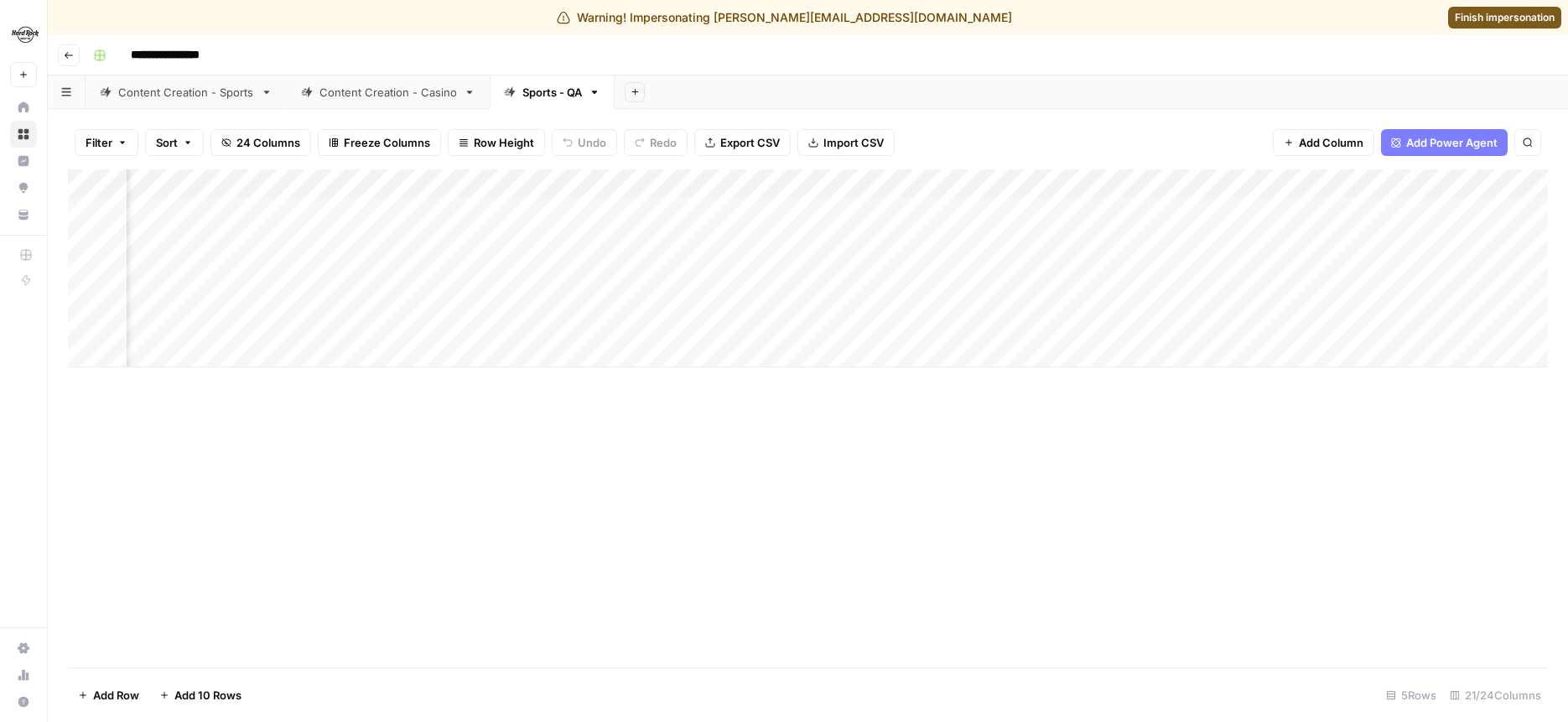
scroll to position [0, 302]
click at [1097, 176] on div "Add Column" at bounding box center [808, 269] width 1481 height 198
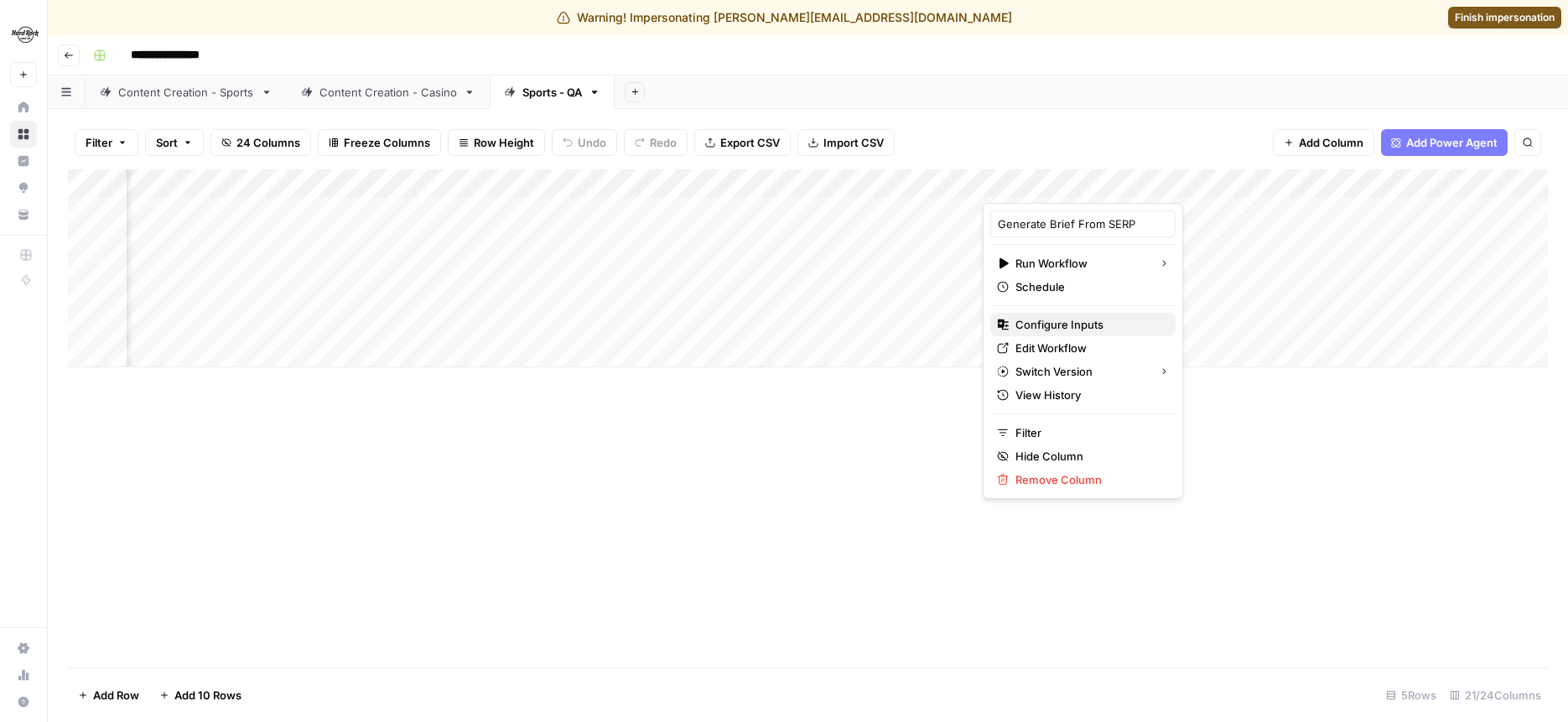
click at [1078, 321] on span "Configure Inputs" at bounding box center [1089, 325] width 147 height 17
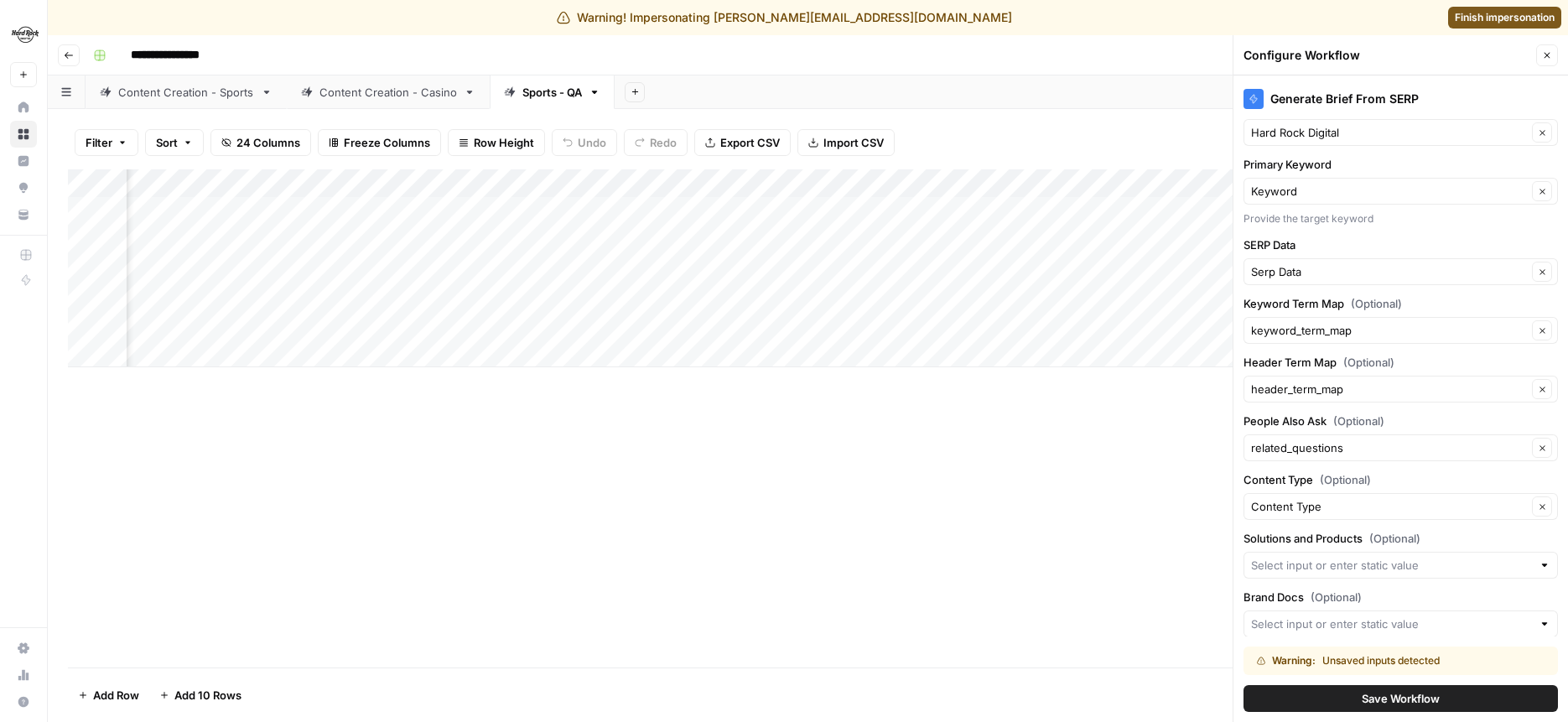
scroll to position [0, 0]
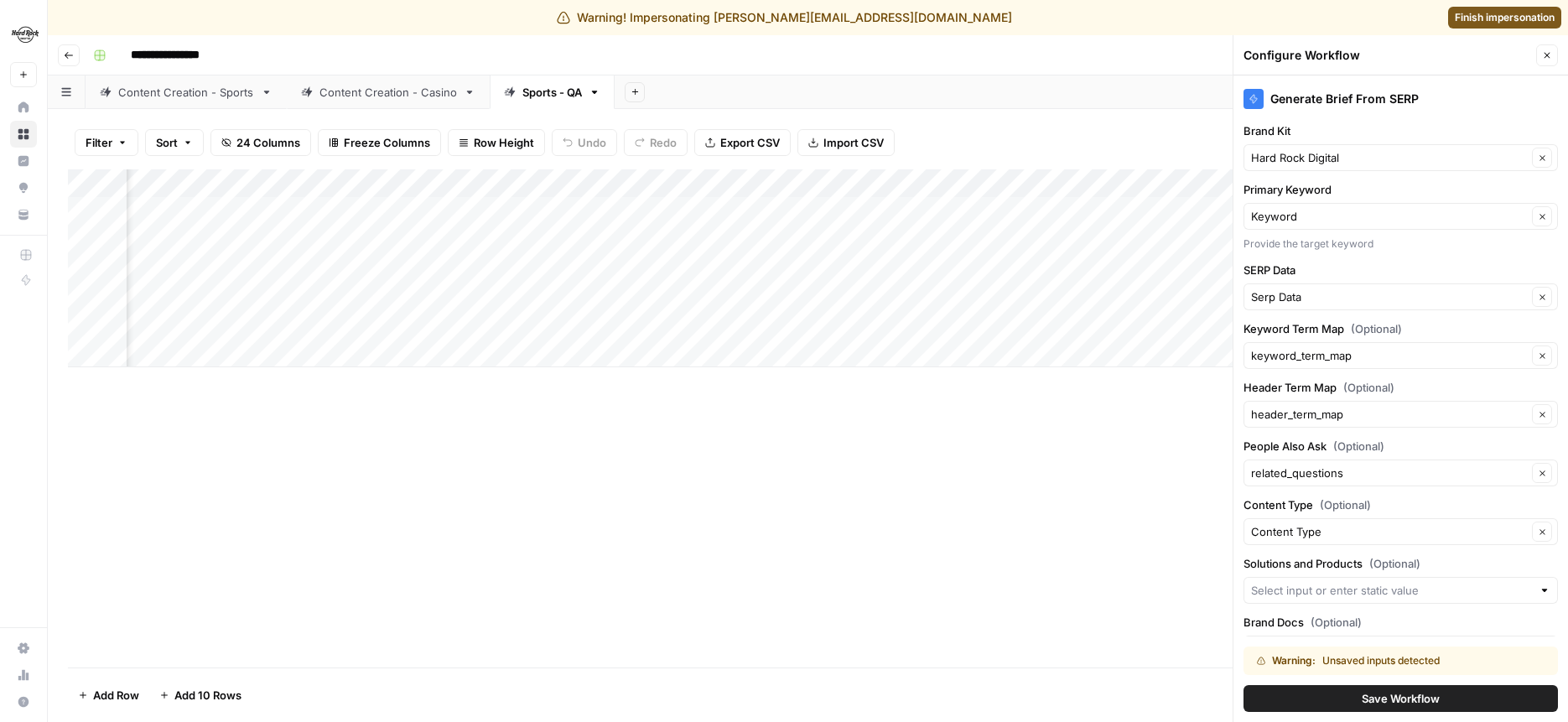
click at [1552, 55] on span "Close" at bounding box center [1552, 55] width 1 height 1
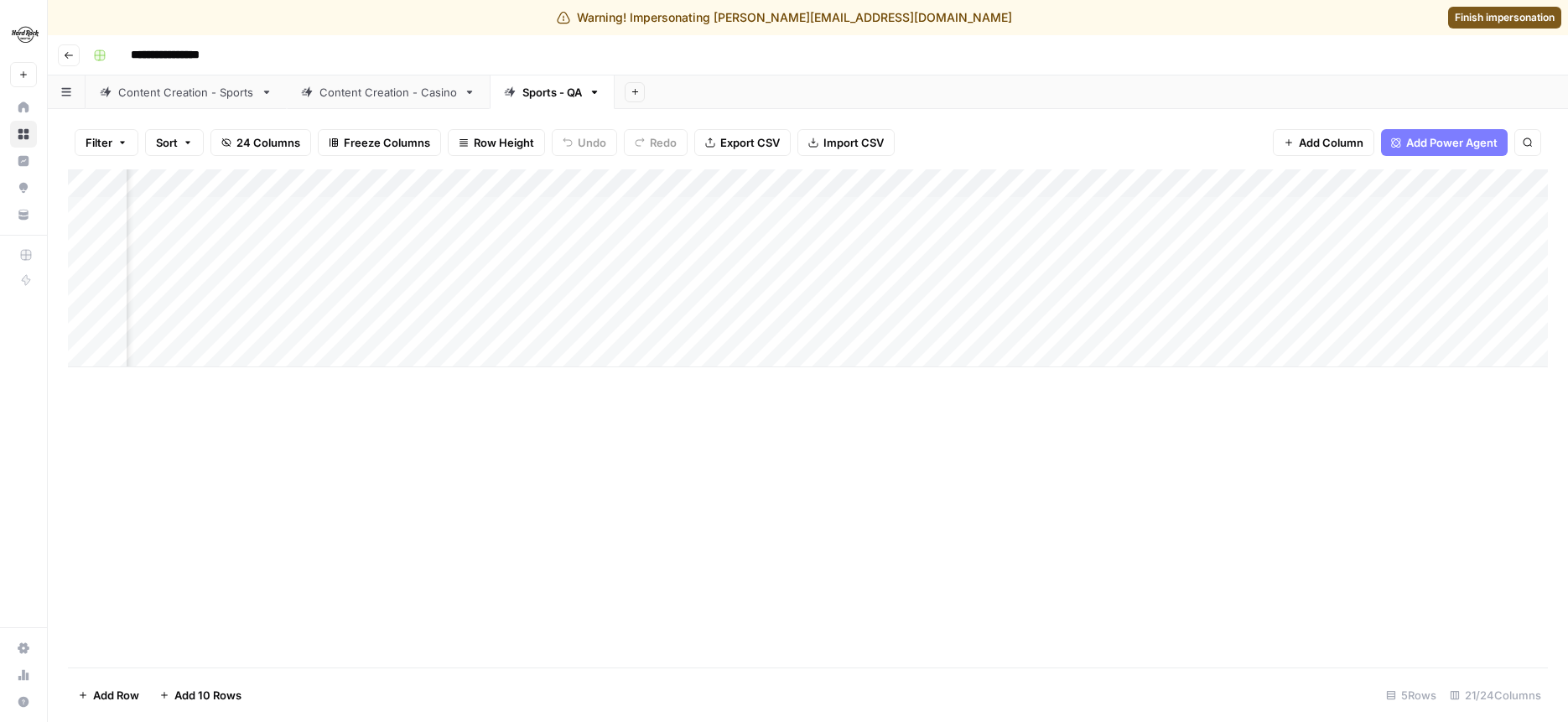
click at [1200, 207] on div "Add Column" at bounding box center [808, 269] width 1481 height 198
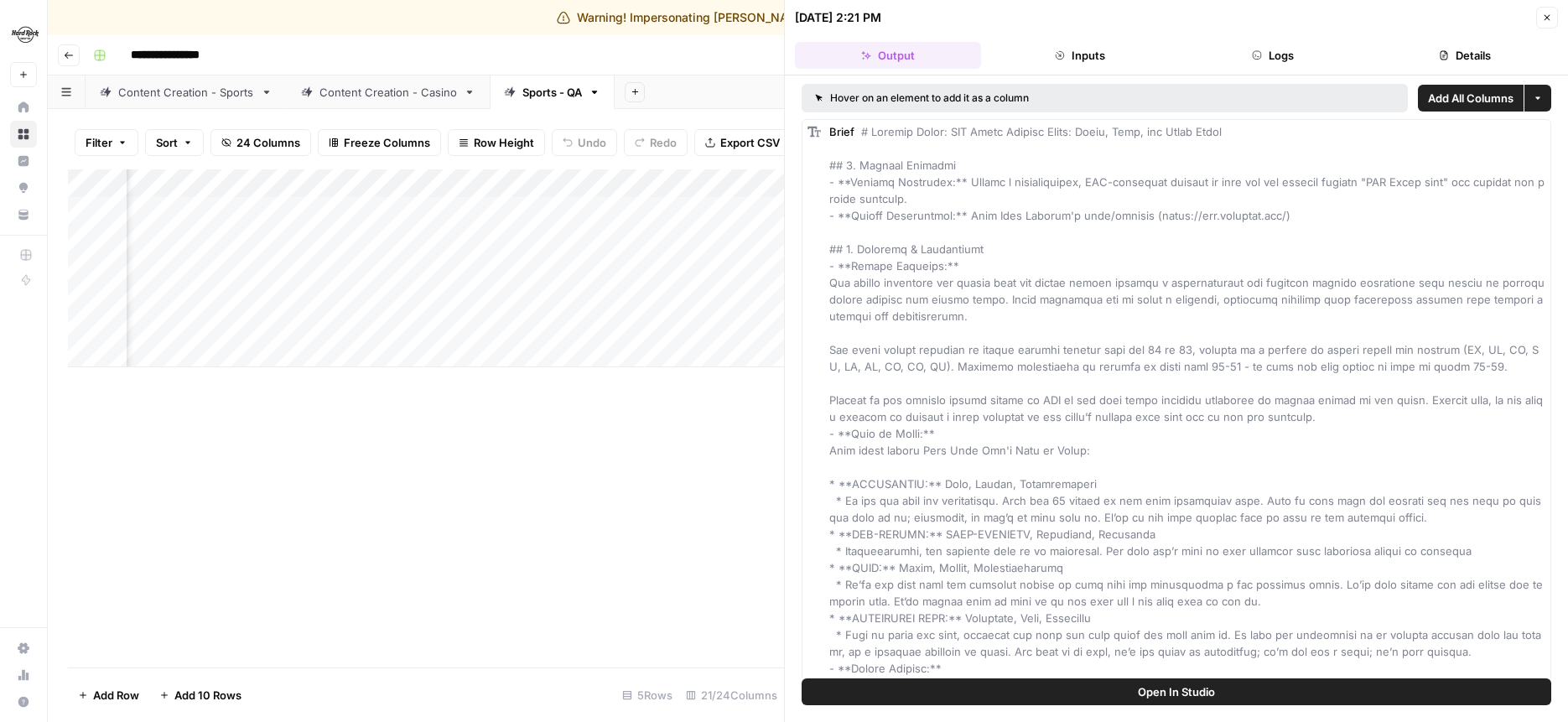
click at [1279, 57] on button "Logs" at bounding box center [1273, 56] width 186 height 27
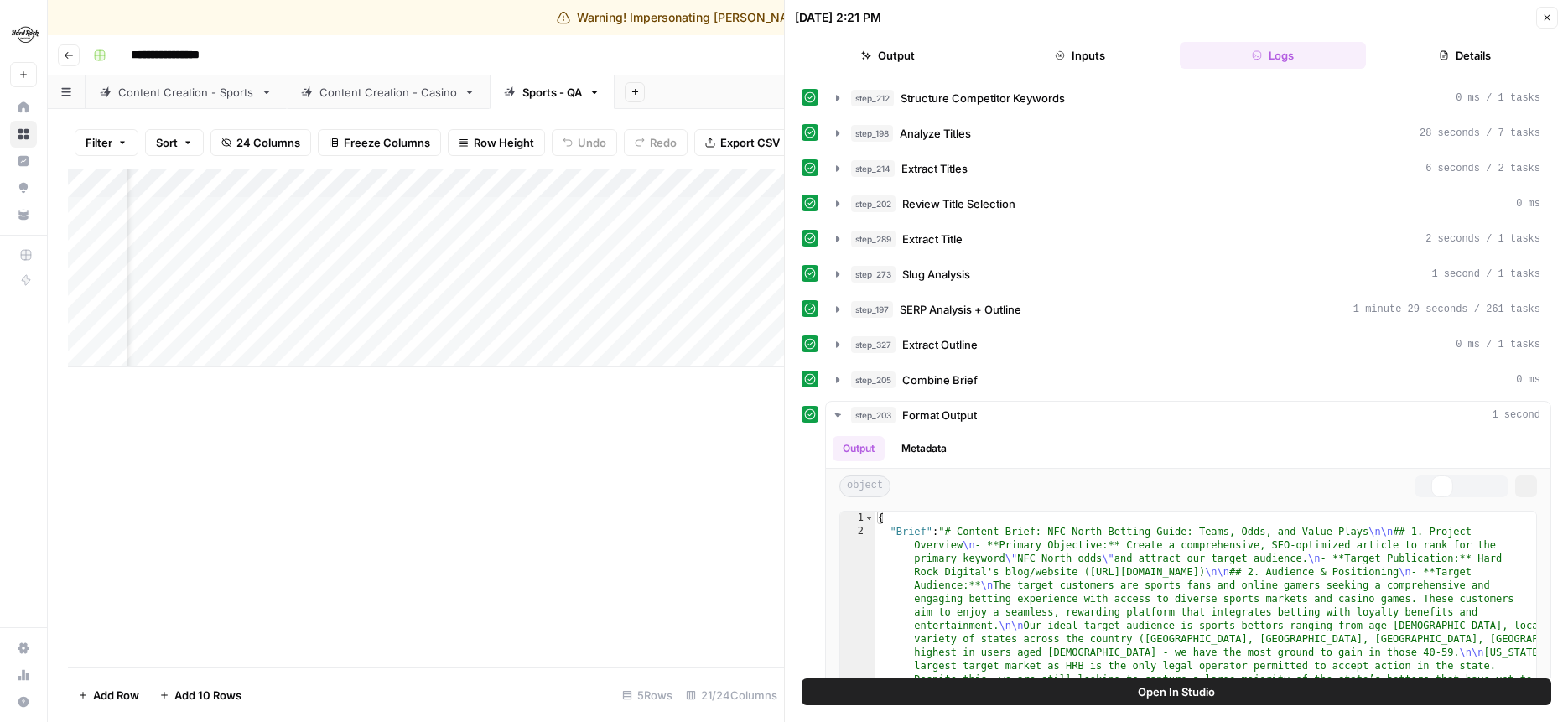
click at [1472, 57] on button "Details" at bounding box center [1466, 56] width 186 height 27
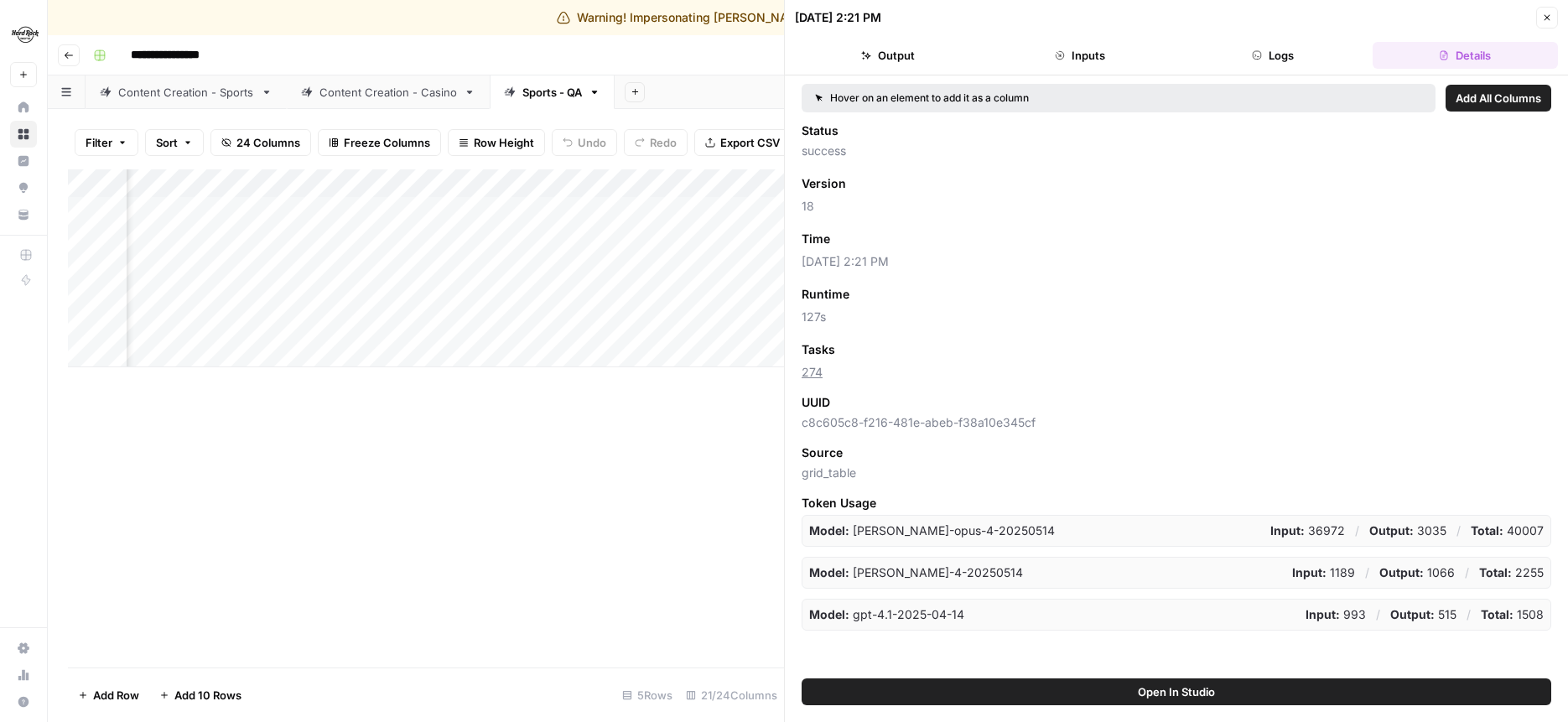
scroll to position [0, 1464]
click at [1102, 66] on button "Inputs" at bounding box center [1081, 56] width 186 height 27
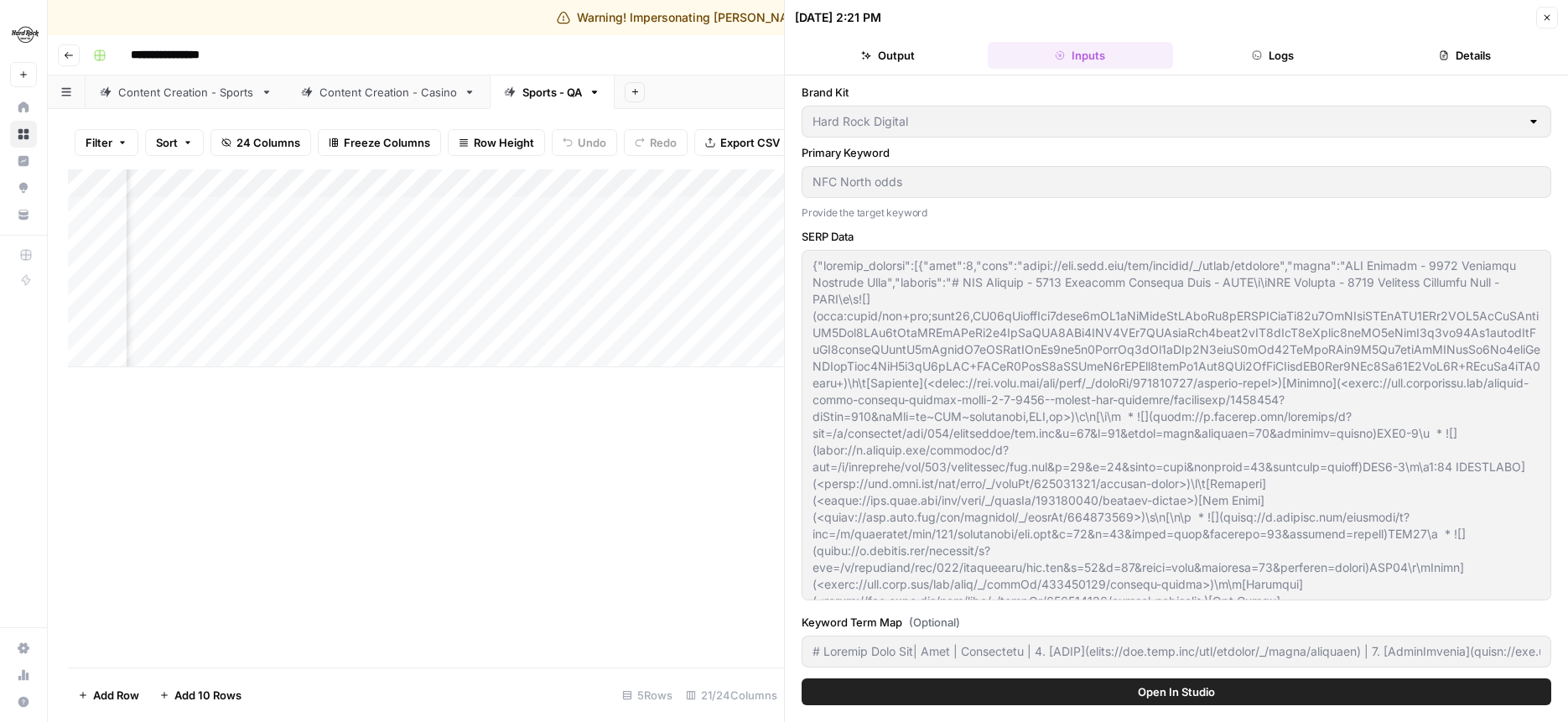
click at [1090, 52] on button "Inputs" at bounding box center [1081, 56] width 186 height 27
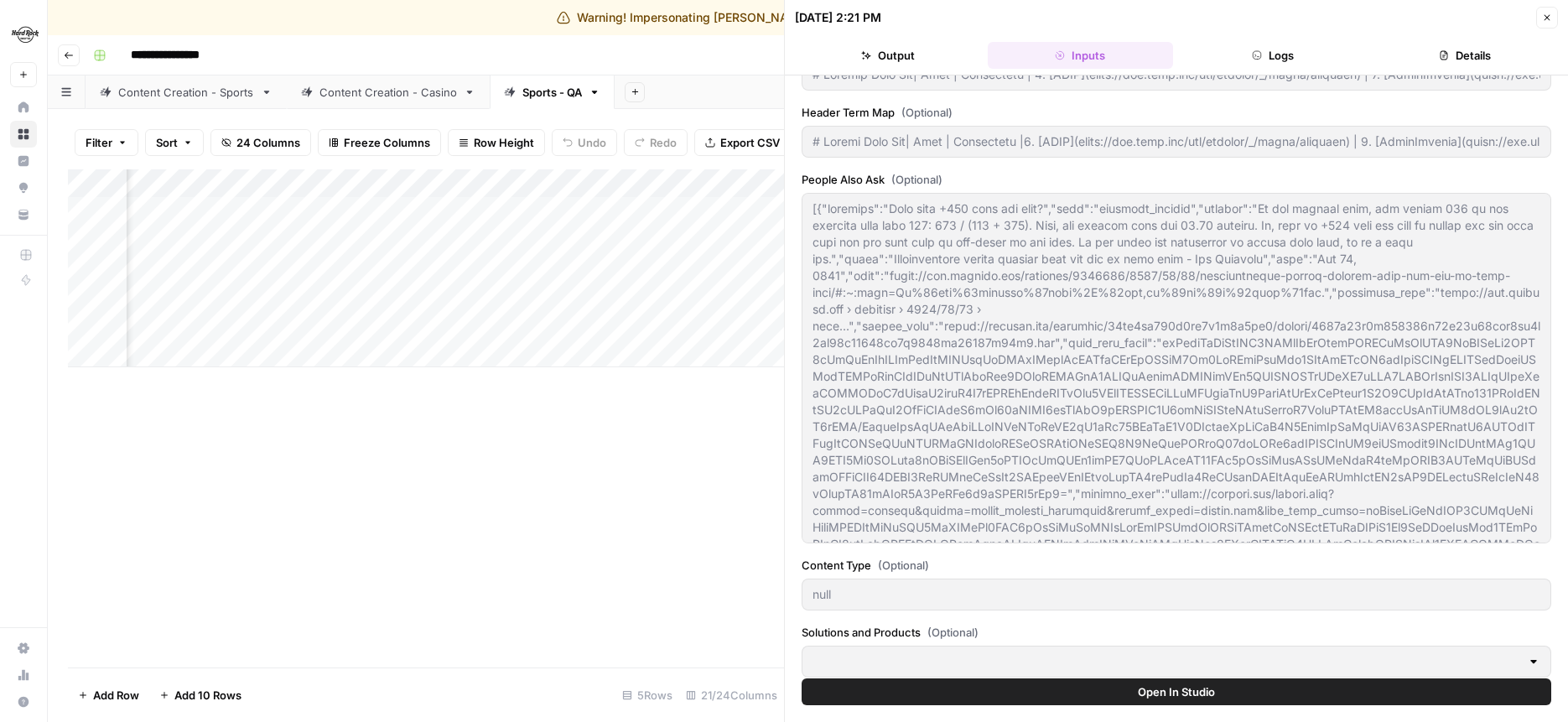
scroll to position [792, 0]
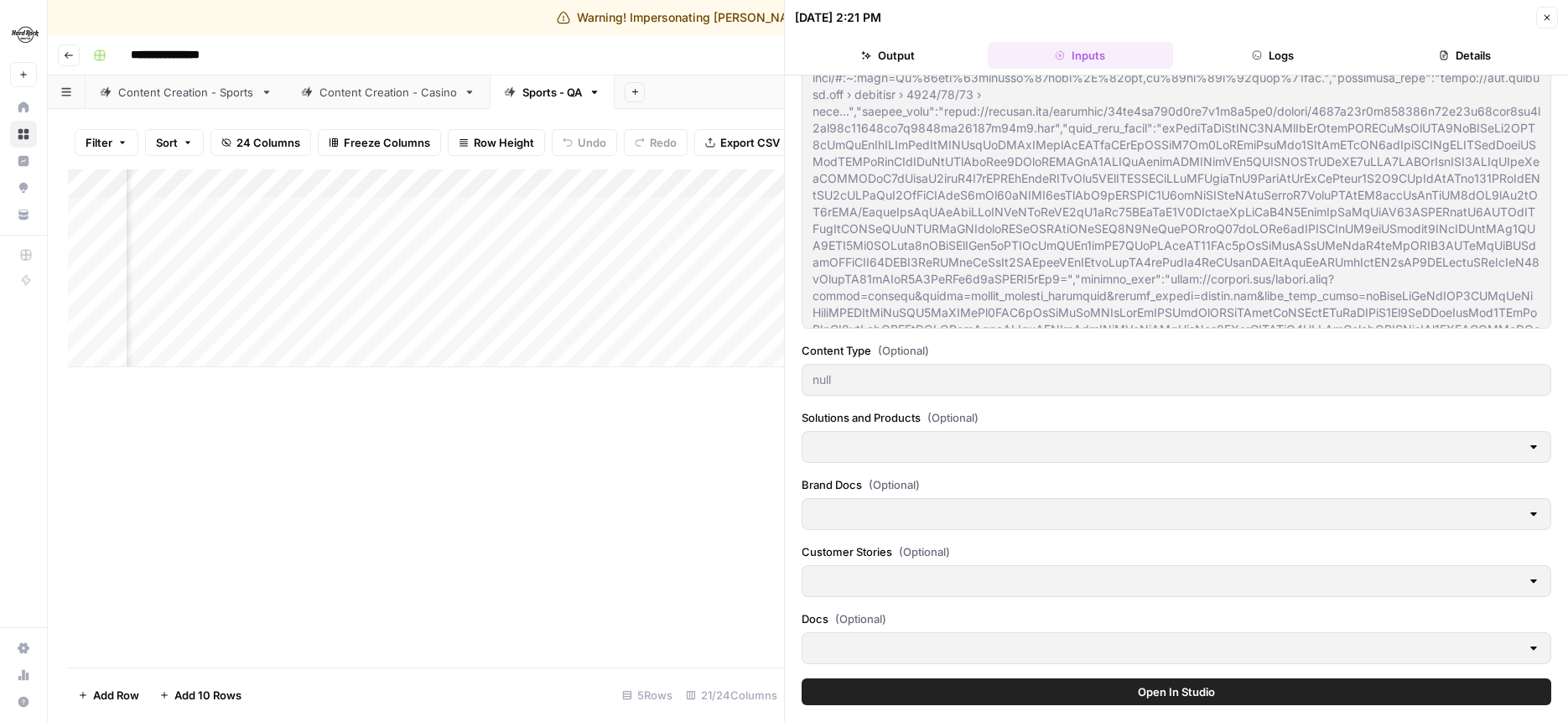
click at [1547, 21] on icon "button" at bounding box center [1548, 18] width 10 height 10
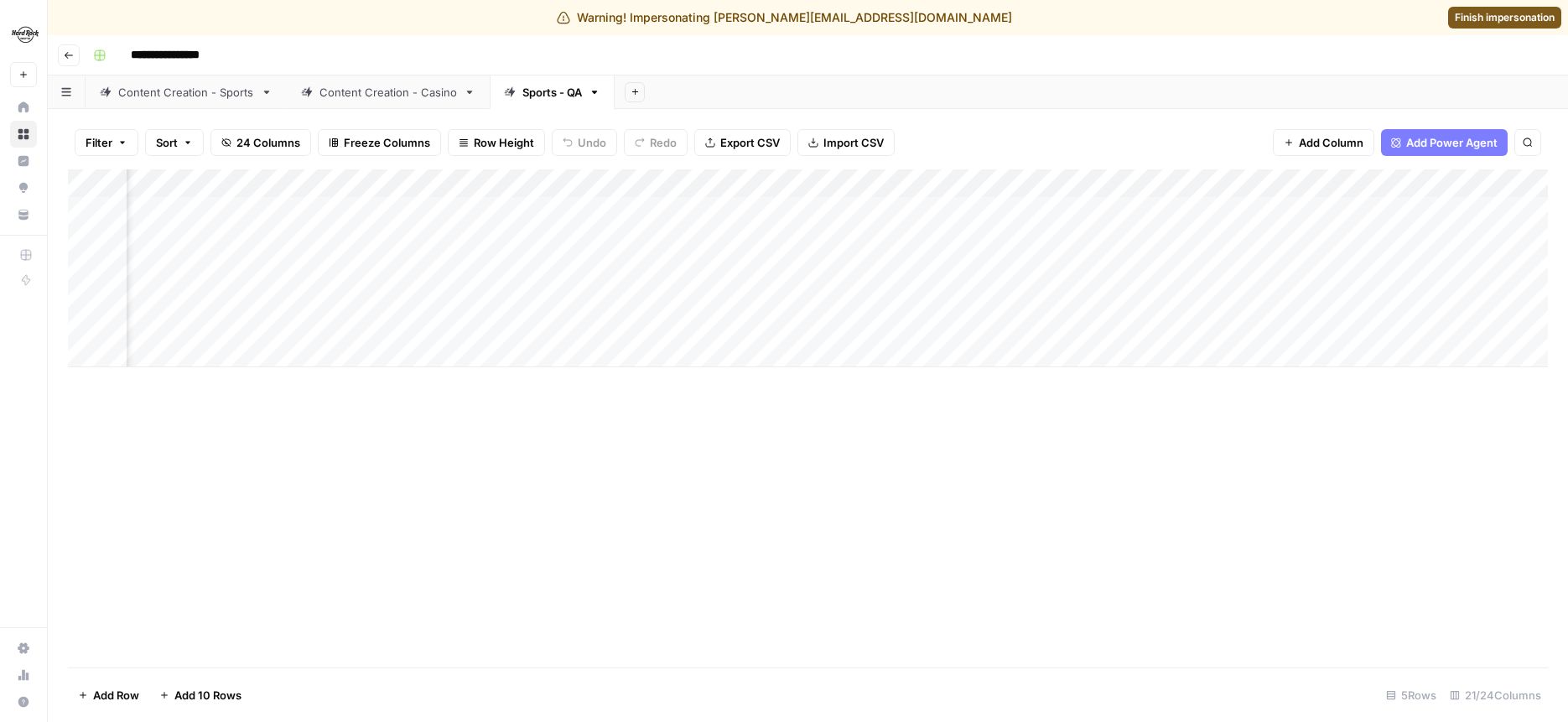
scroll to position [0, 1997]
click at [610, 184] on div "Add Column" at bounding box center [808, 269] width 1481 height 198
click at [995, 132] on div "Filter Sort 24 Columns Freeze Columns Row Height Undo Redo Export CSV Import CS…" at bounding box center [808, 142] width 1481 height 53
click at [725, 189] on div "Add Column" at bounding box center [808, 269] width 1481 height 198
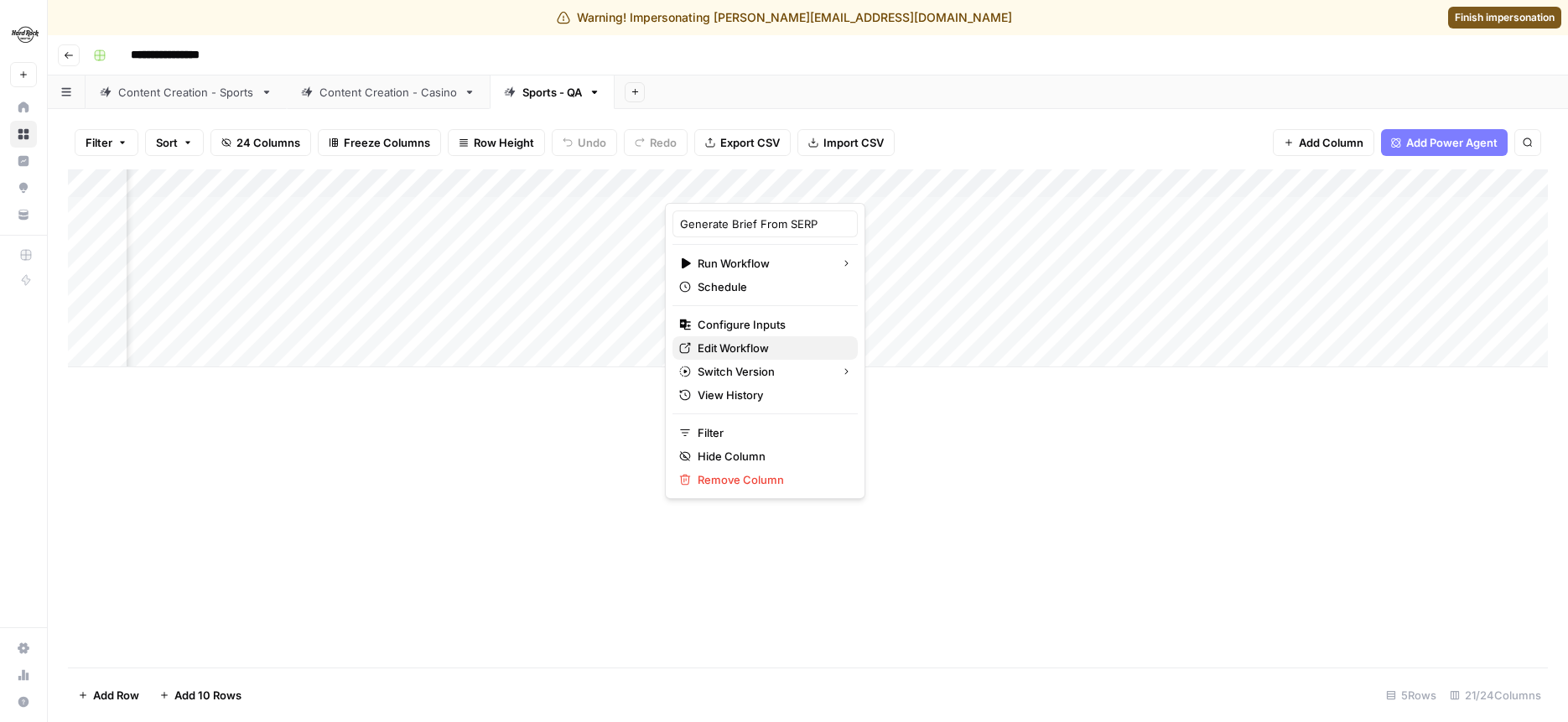
click at [731, 343] on span "Edit Workflow" at bounding box center [771, 348] width 147 height 17
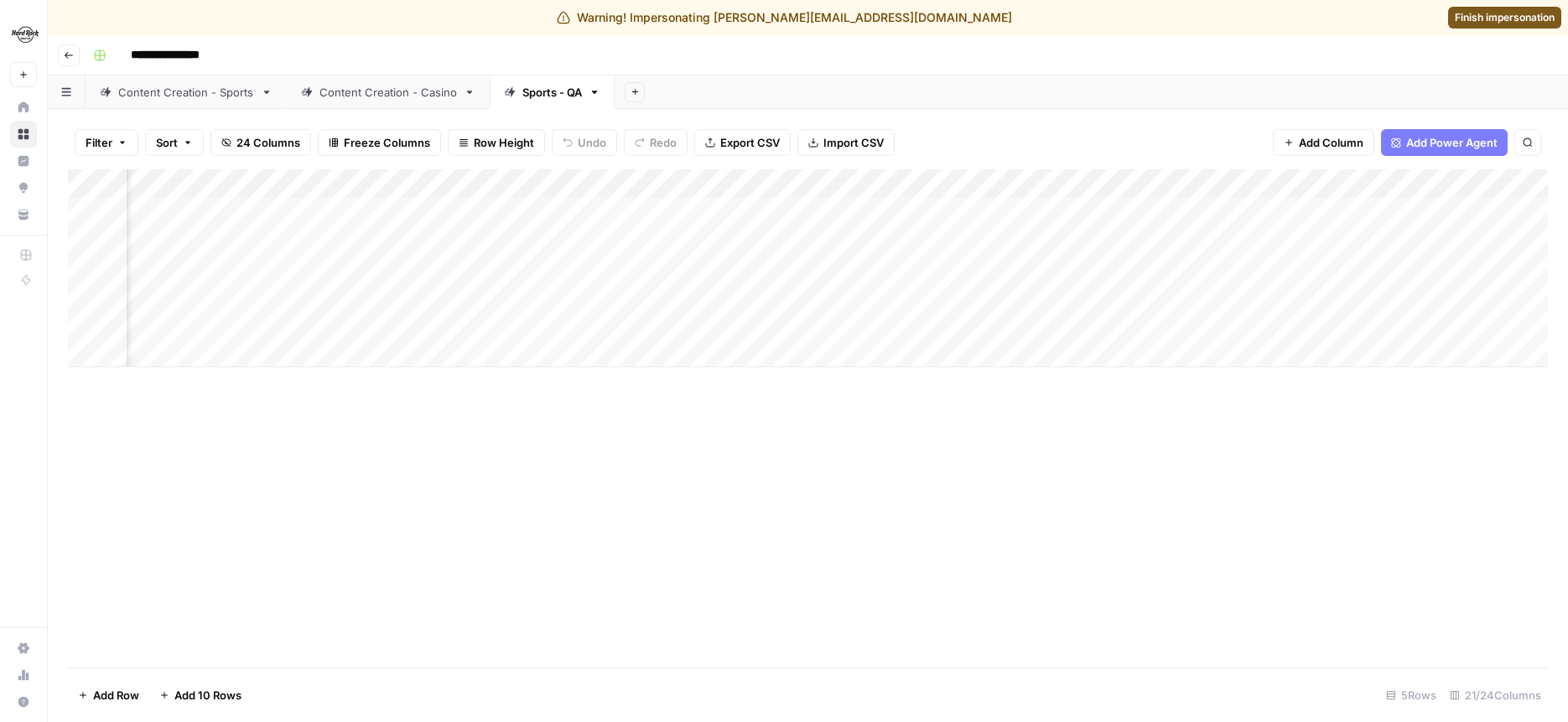
scroll to position [0, 1145]
click at [1362, 182] on div "Add Column" at bounding box center [808, 269] width 1481 height 198
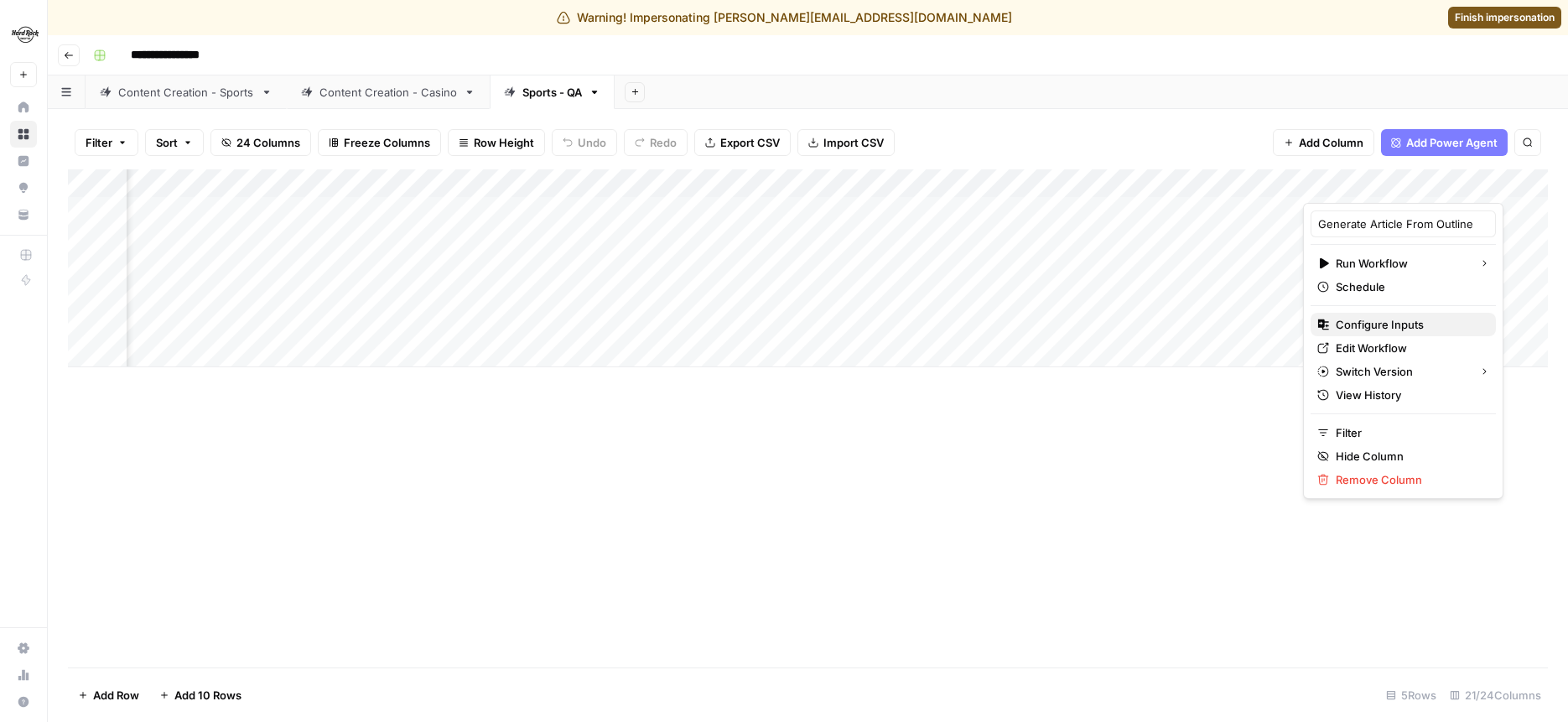
click at [1362, 321] on span "Configure Inputs" at bounding box center [1409, 325] width 147 height 17
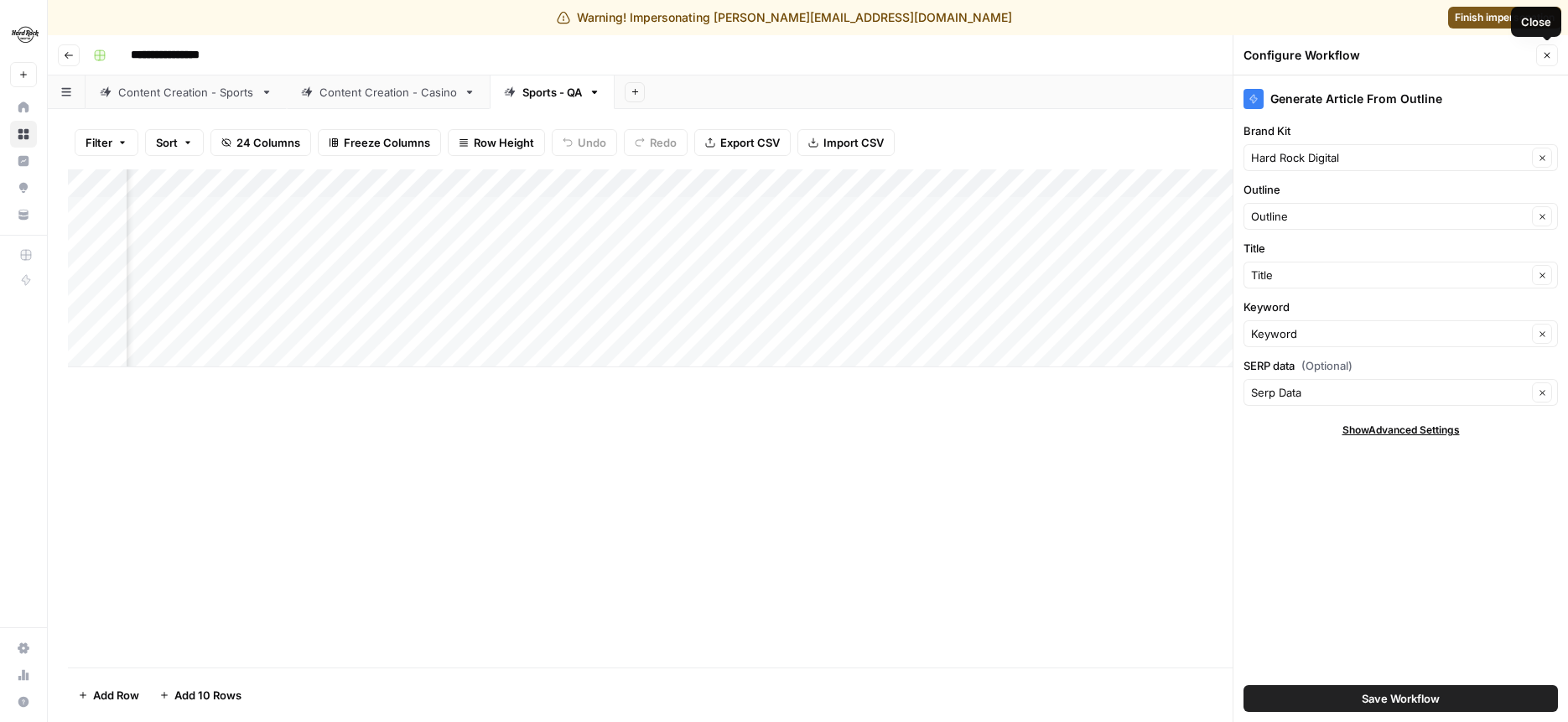
click at [1542, 63] on button "Close" at bounding box center [1548, 55] width 22 height 22
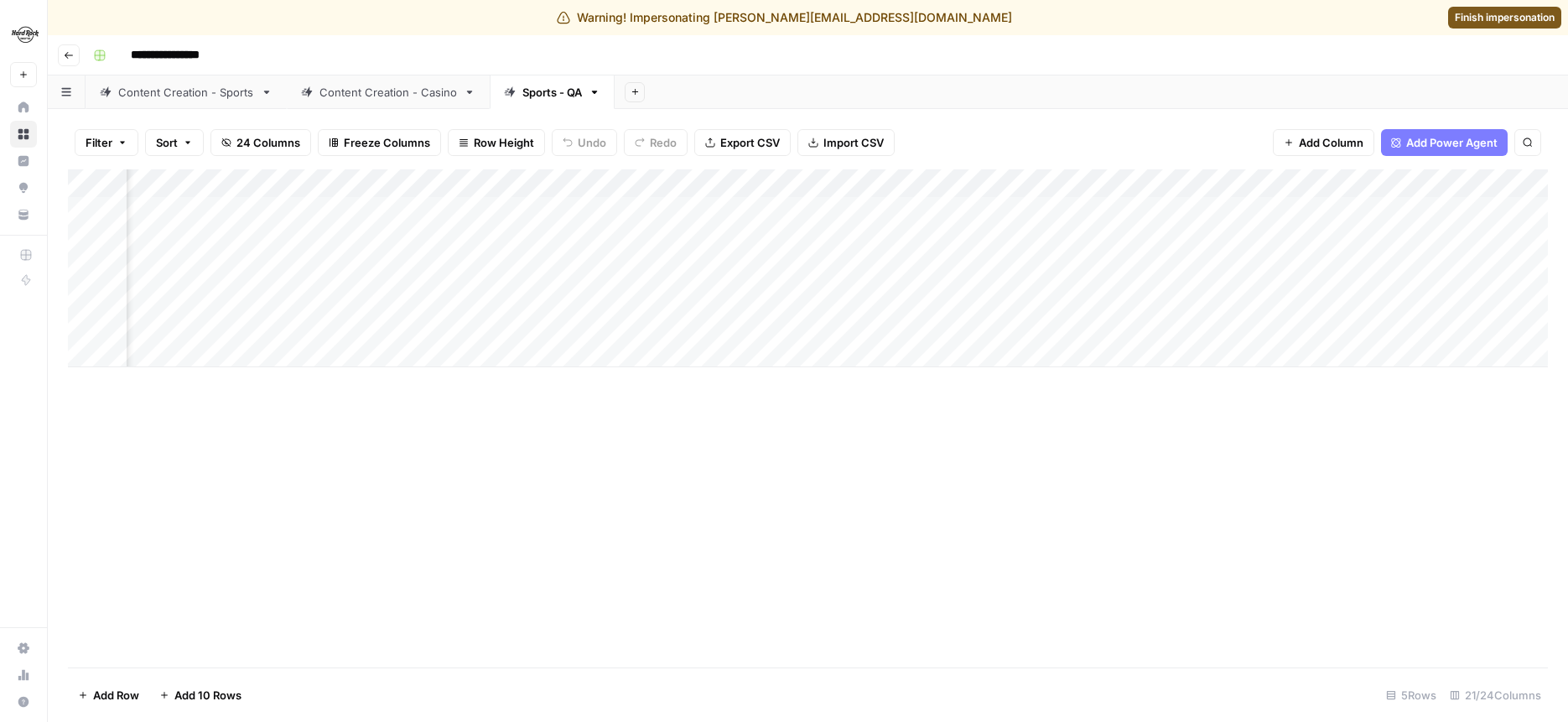
scroll to position [0, 1959]
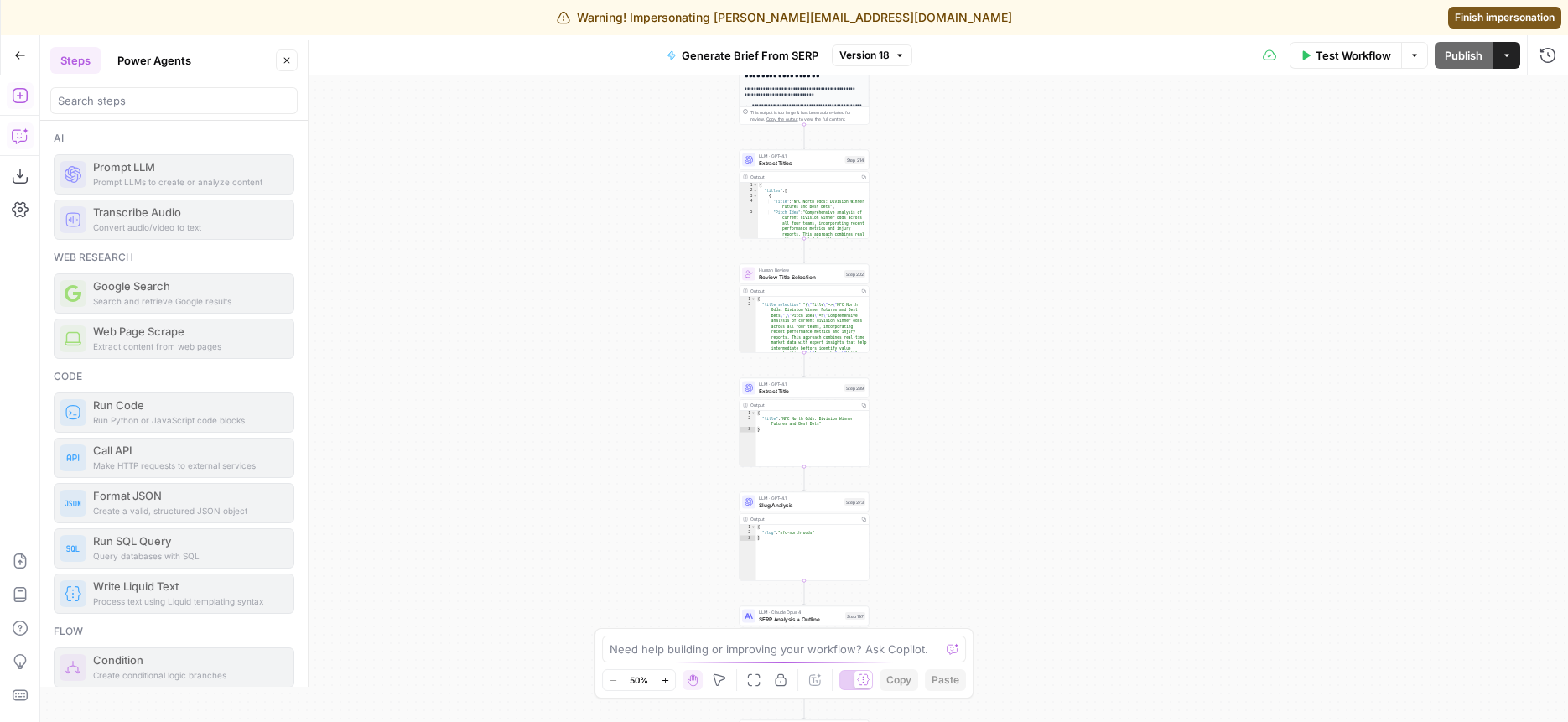
click at [13, 138] on icon "button" at bounding box center [20, 136] width 17 height 17
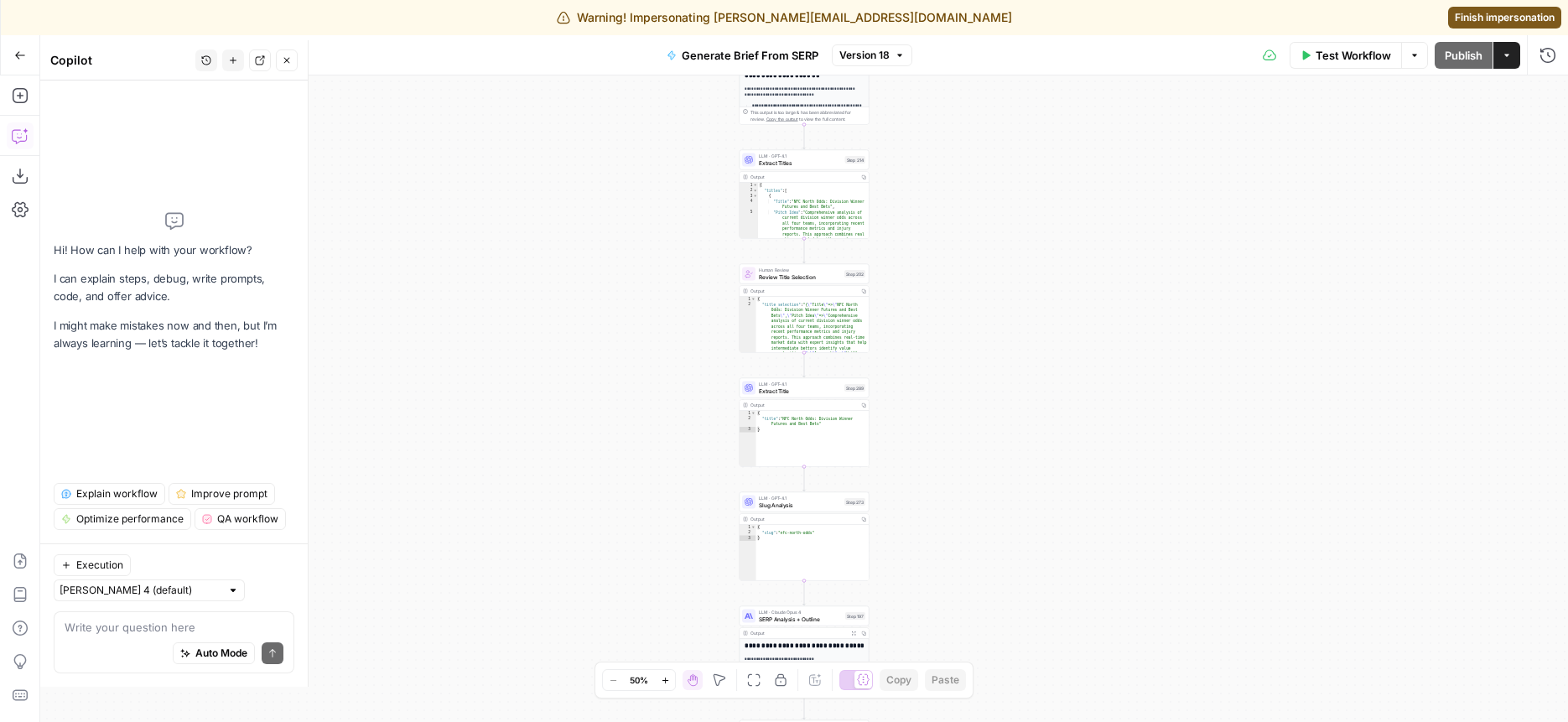
click at [141, 625] on textarea at bounding box center [174, 628] width 219 height 17
click at [283, 628] on textarea "how is brand_kit.odds_outline_samples" at bounding box center [174, 628] width 219 height 17
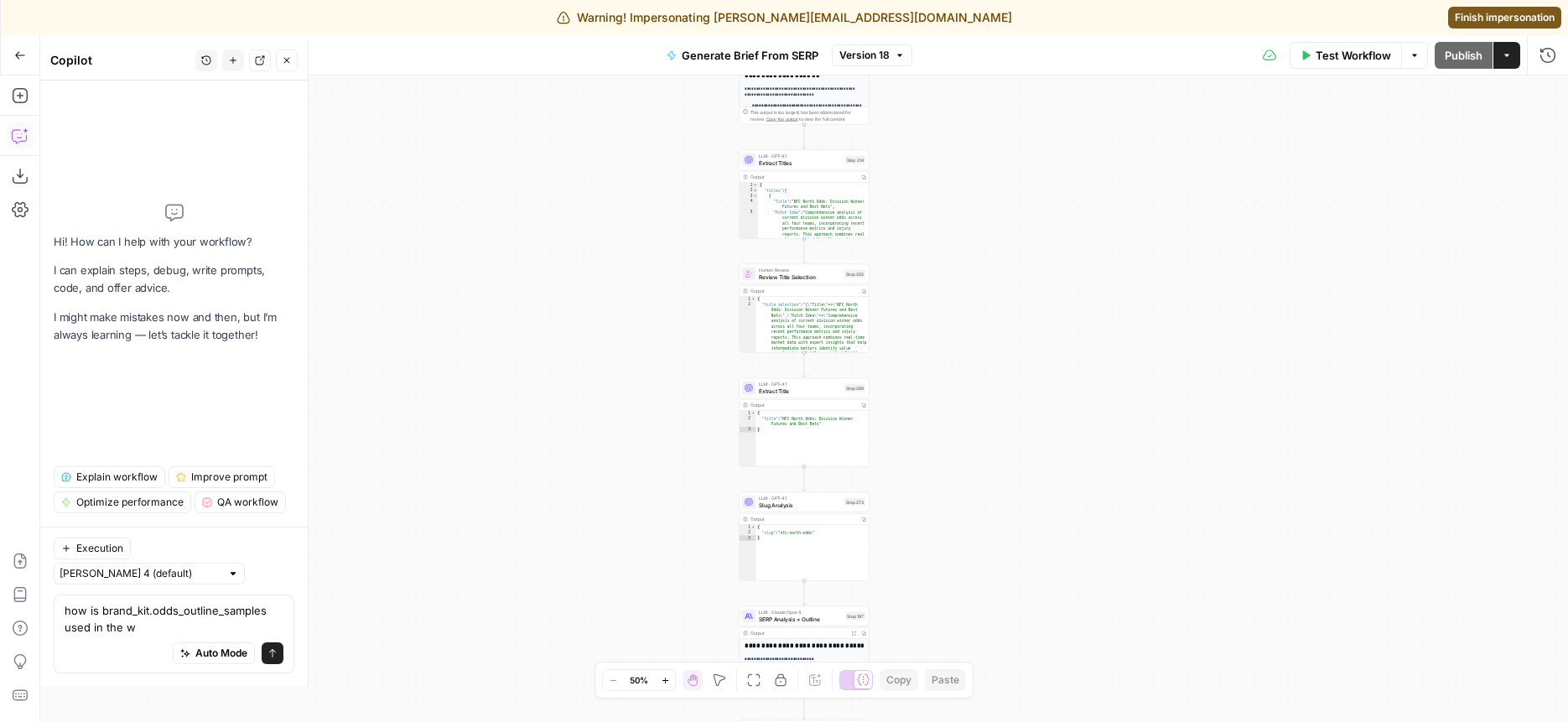
type textarea "how is brand_kit.odds_outline_samples used in the wf"
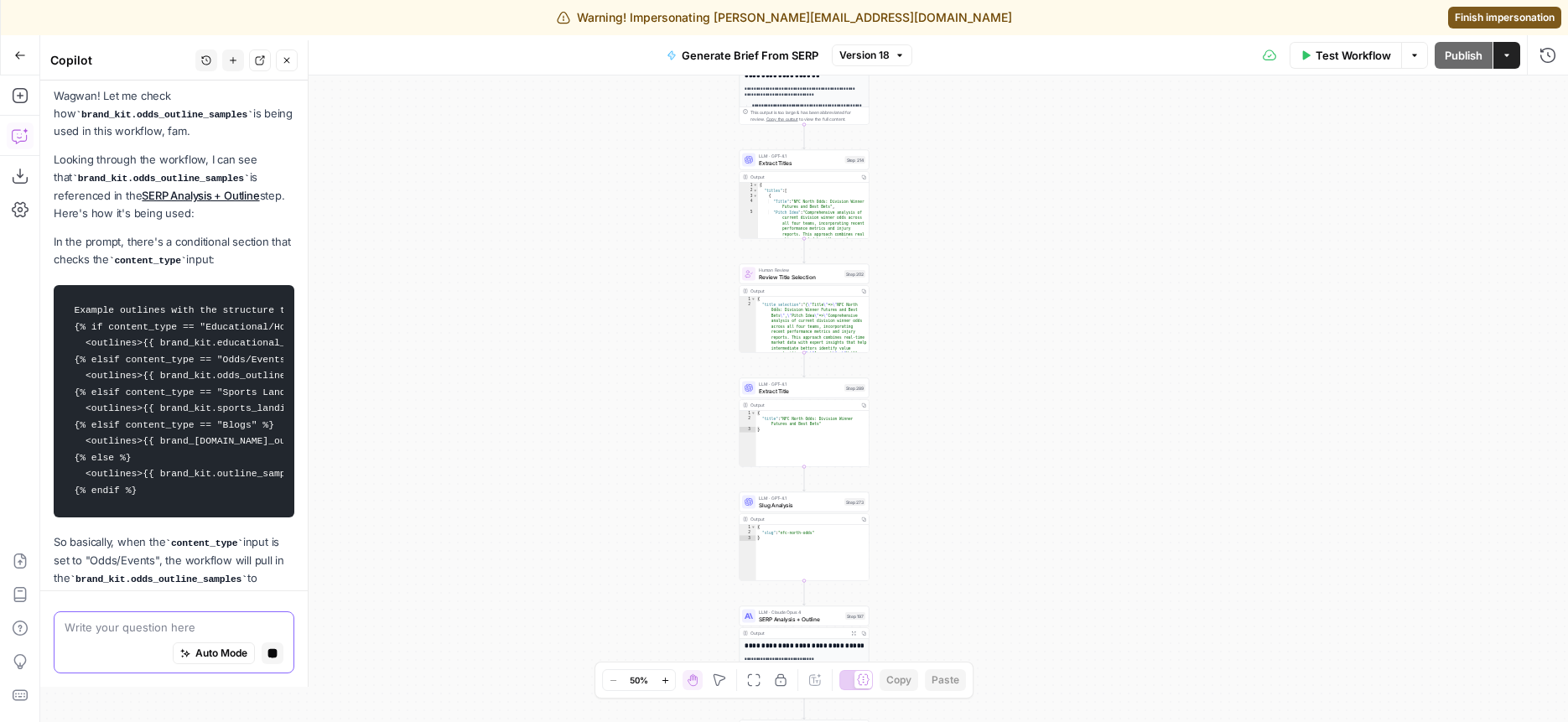
scroll to position [197, 0]
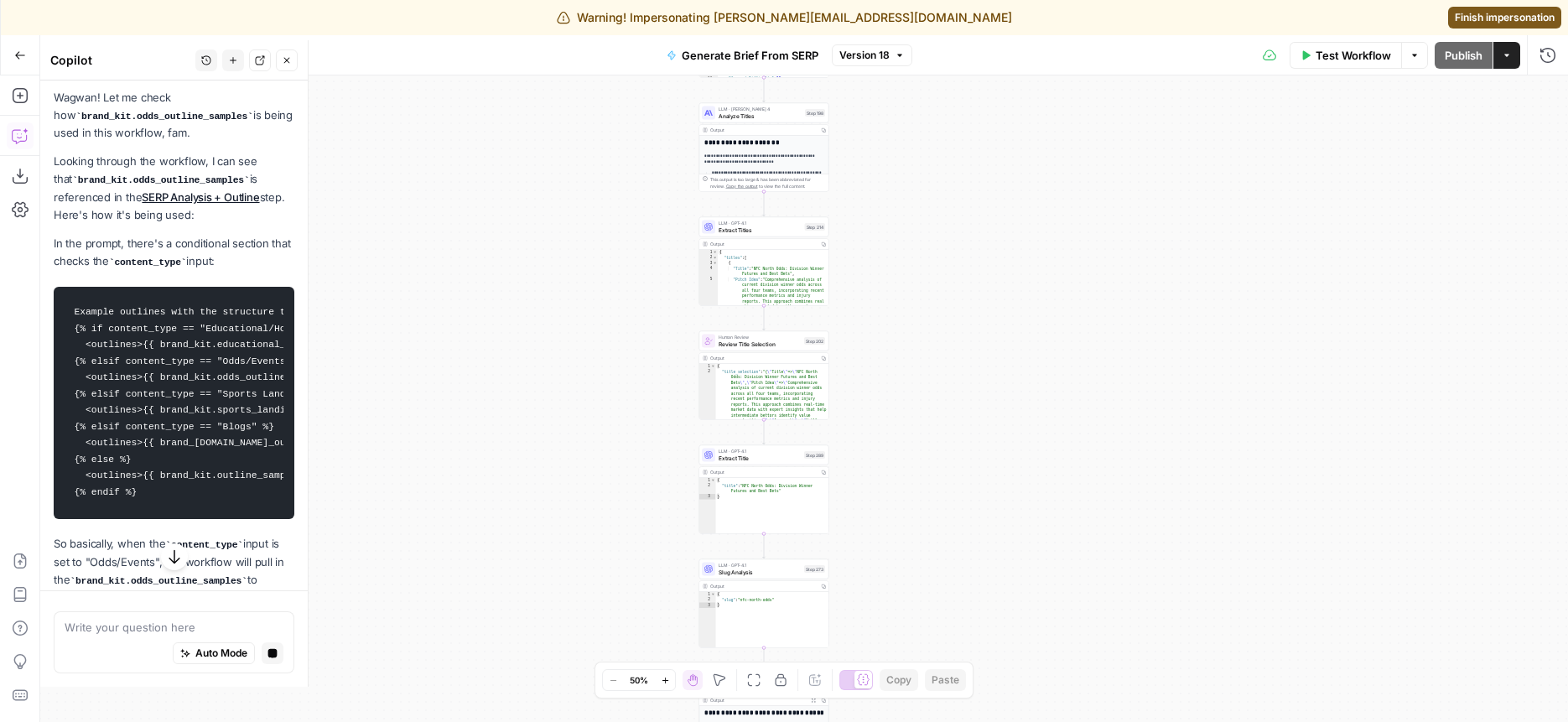
drag, startPoint x: 542, startPoint y: 253, endPoint x: 474, endPoint y: 73, distance: 192.4
click at [474, 73] on div "**********" at bounding box center [784, 379] width 1568 height 687
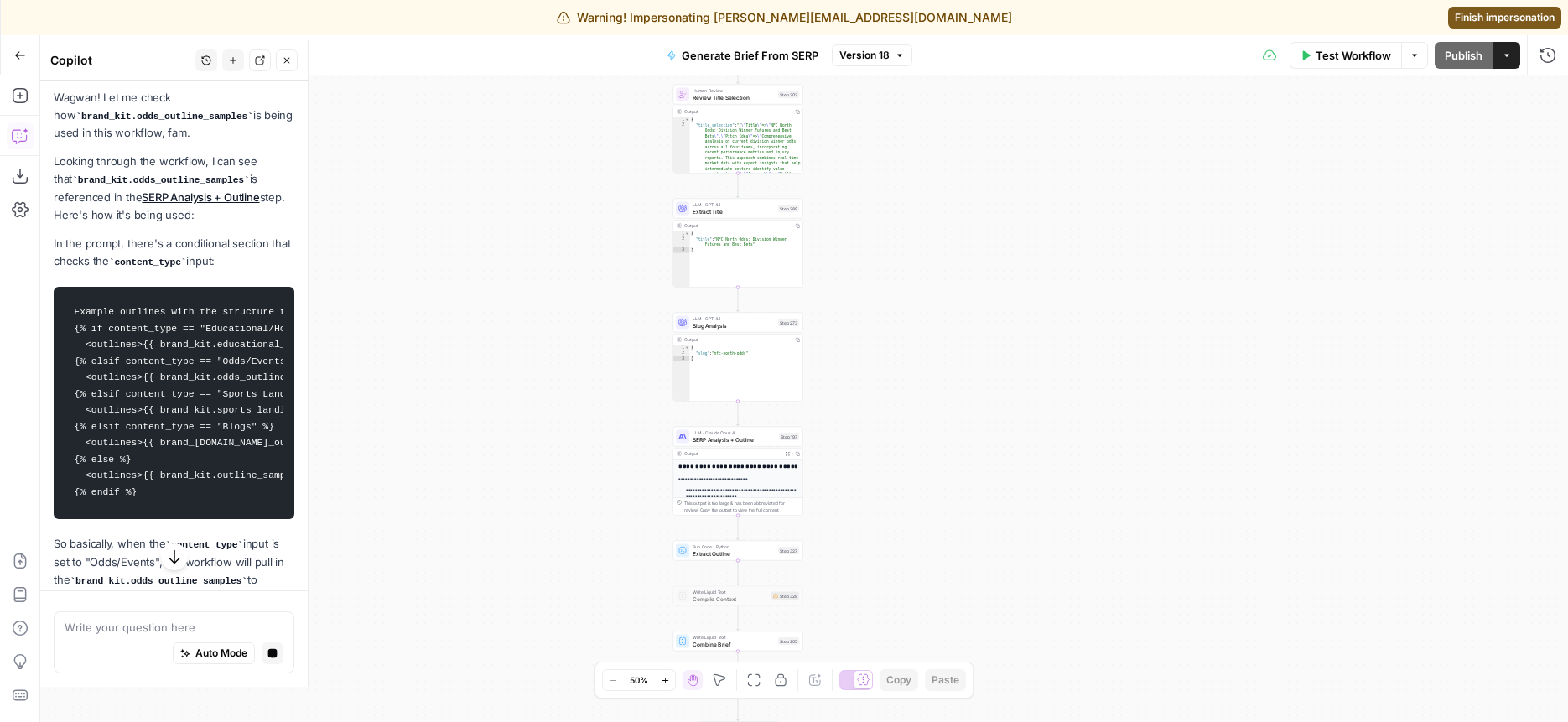
drag, startPoint x: 490, startPoint y: 473, endPoint x: 490, endPoint y: 239, distance: 234.0
click at [490, 239] on div "**********" at bounding box center [805, 398] width 1528 height 647
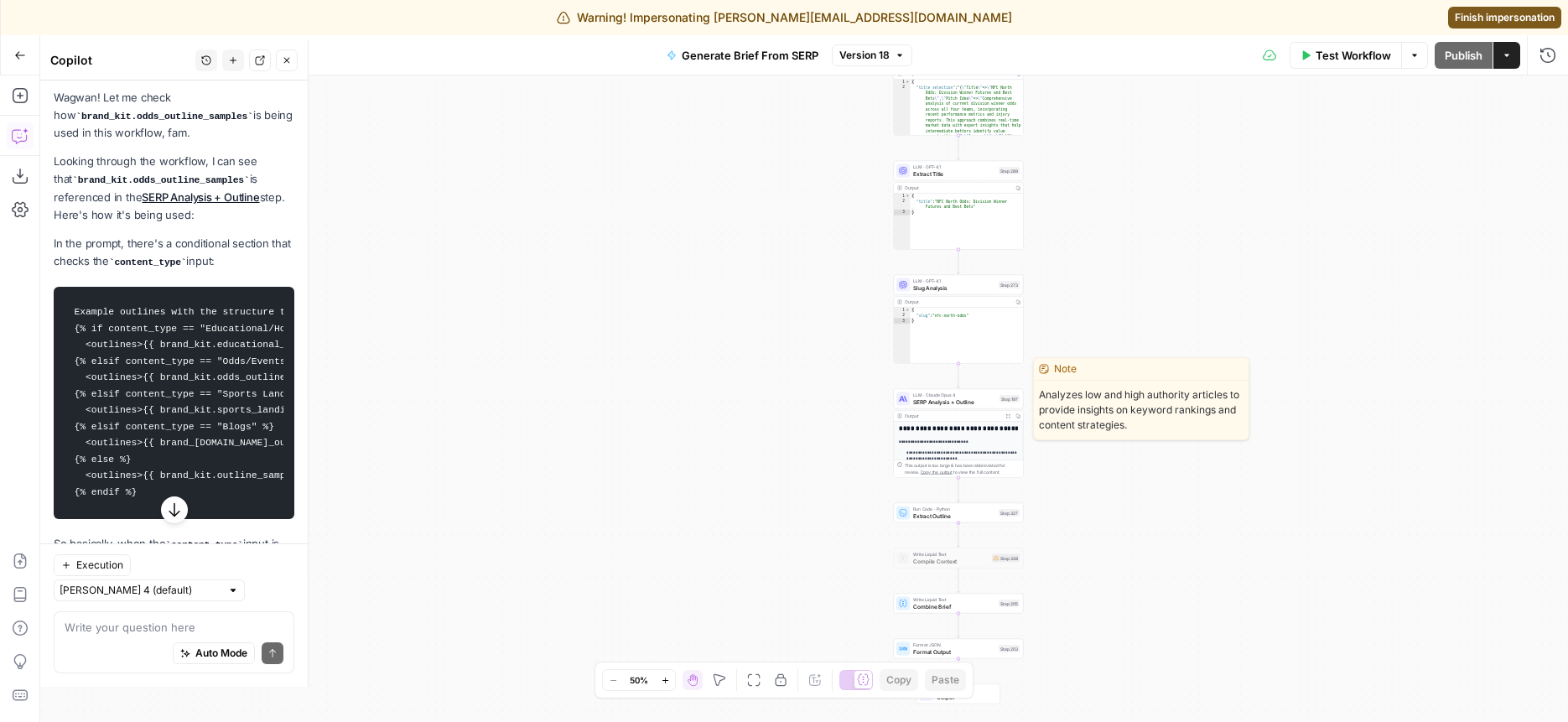
click at [948, 400] on span "SERP Analysis + Outline" at bounding box center [955, 402] width 83 height 8
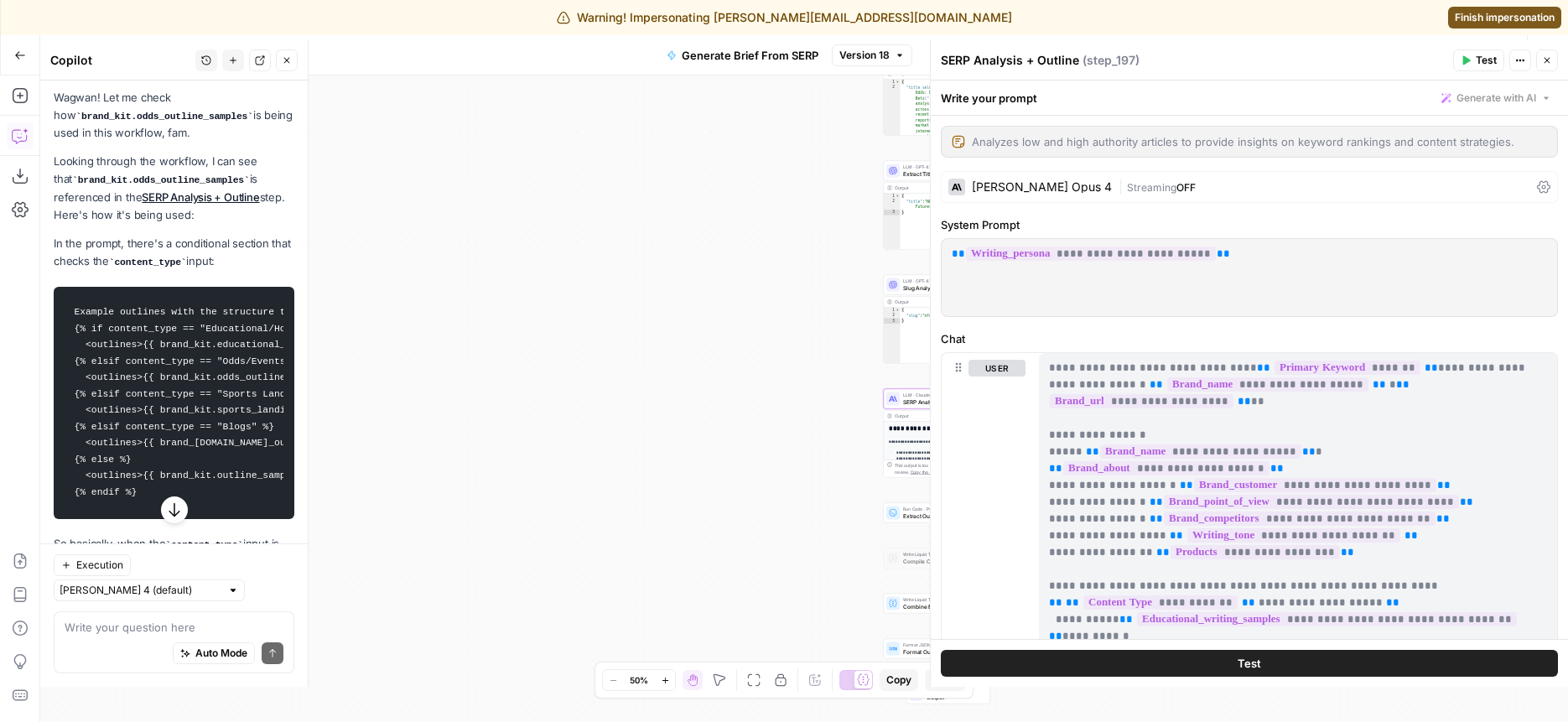
drag, startPoint x: 746, startPoint y: 408, endPoint x: 366, endPoint y: 408, distance: 380.0
click at [366, 408] on div "**********" at bounding box center [805, 398] width 1528 height 647
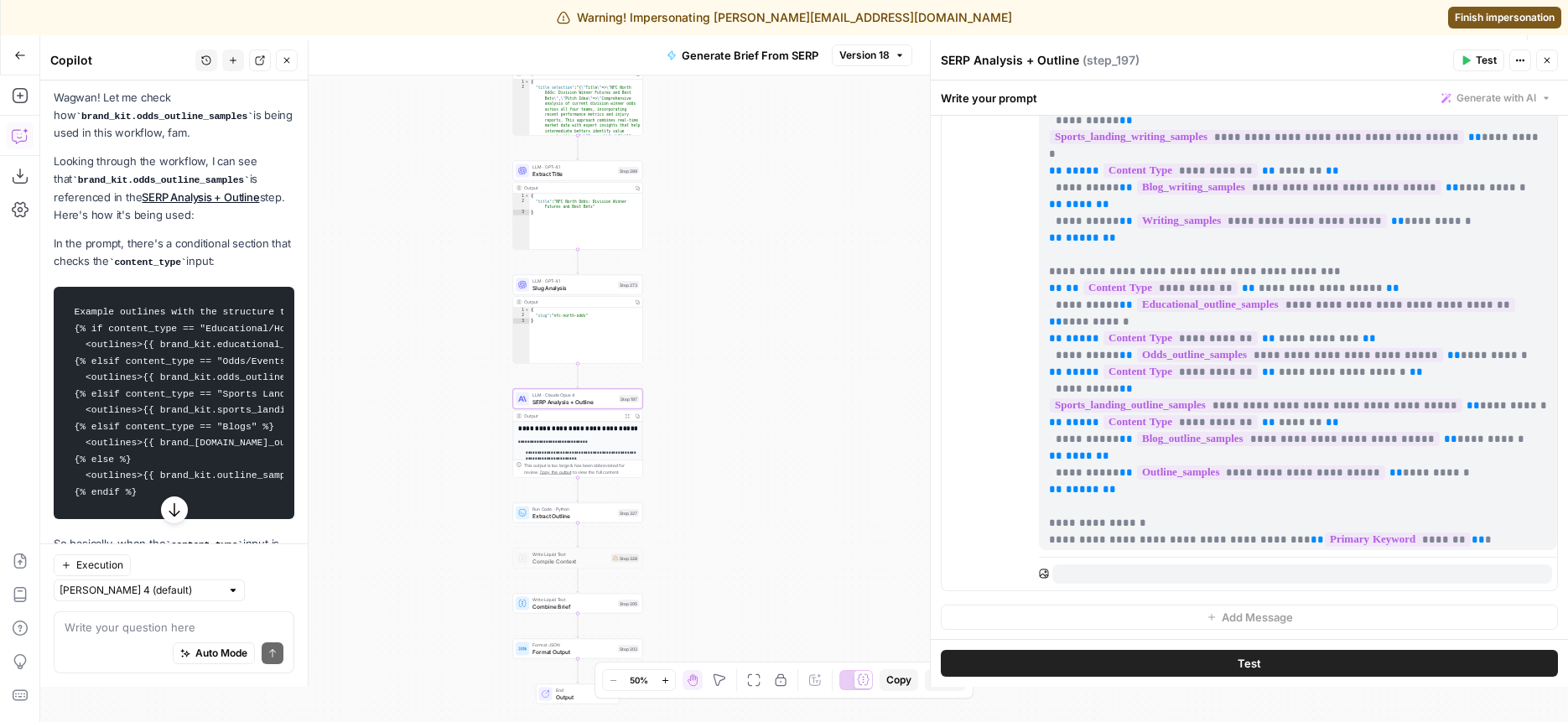
scroll to position [50, 0]
